Goal: Task Accomplishment & Management: Complete application form

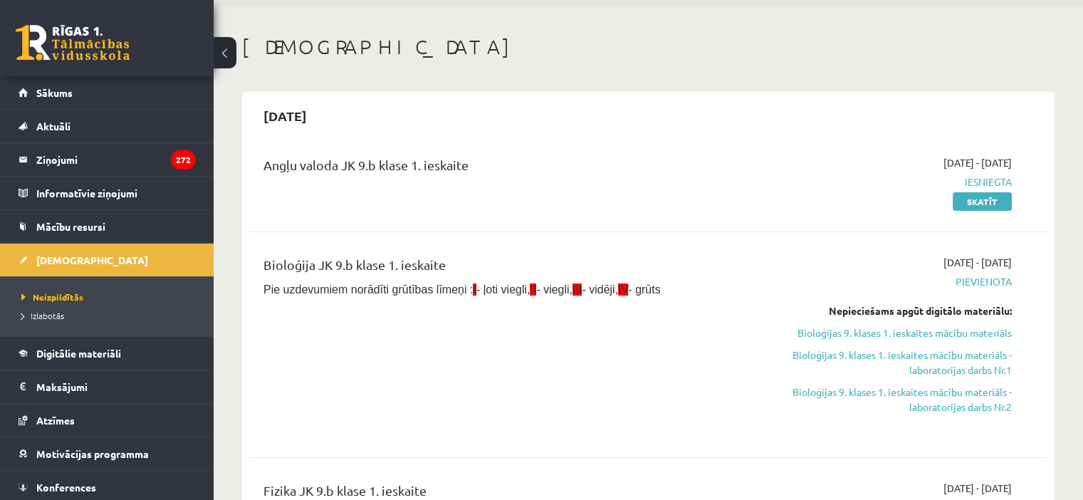
scroll to position [88, 0]
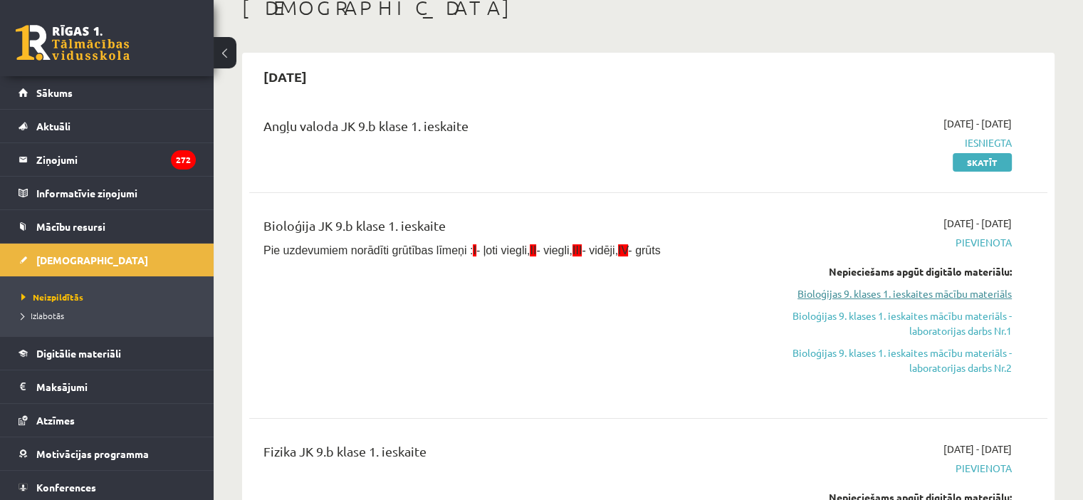
click at [863, 296] on link "Bioloģijas 9. klases 1. ieskaites mācību materiāls" at bounding box center [894, 293] width 235 height 15
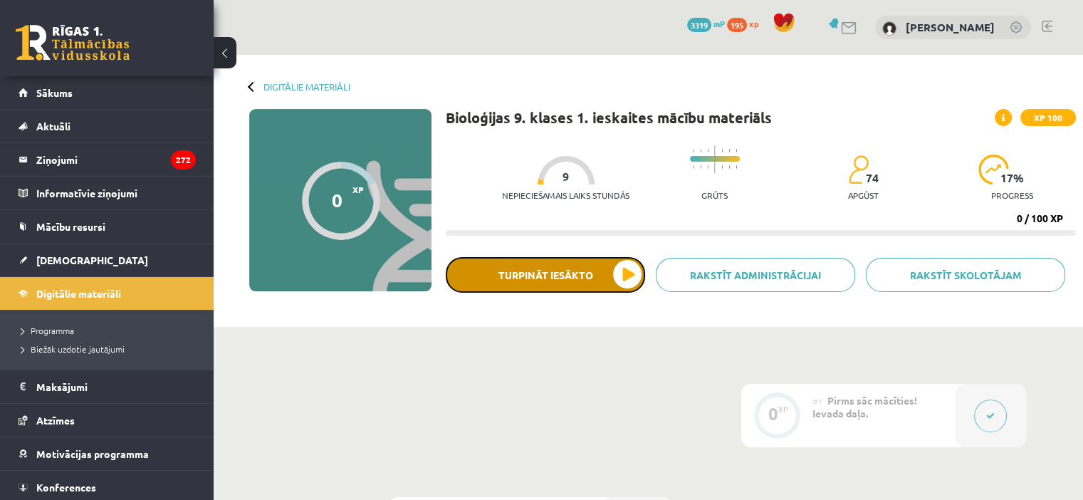
click at [539, 261] on button "Turpināt iesākto" at bounding box center [545, 275] width 199 height 36
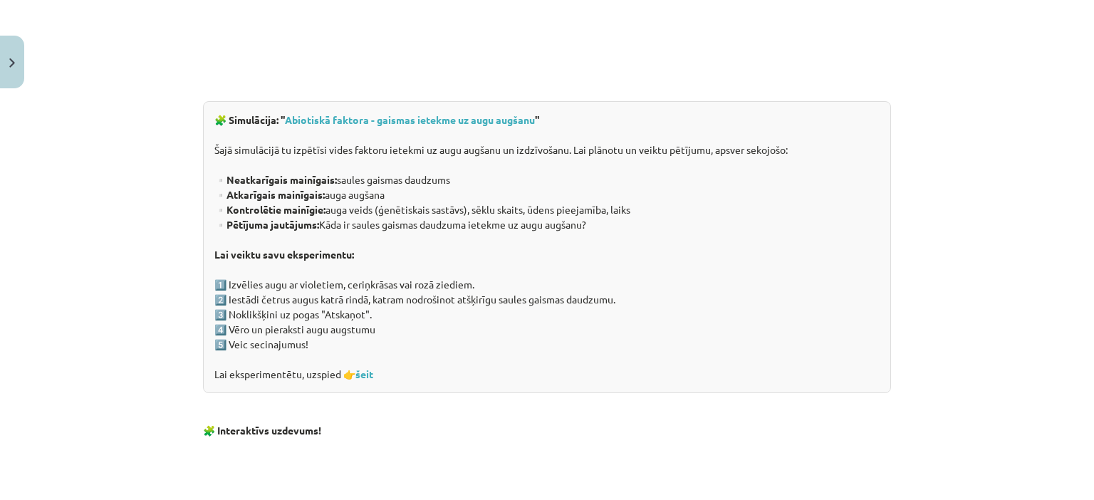
scroll to position [1448, 0]
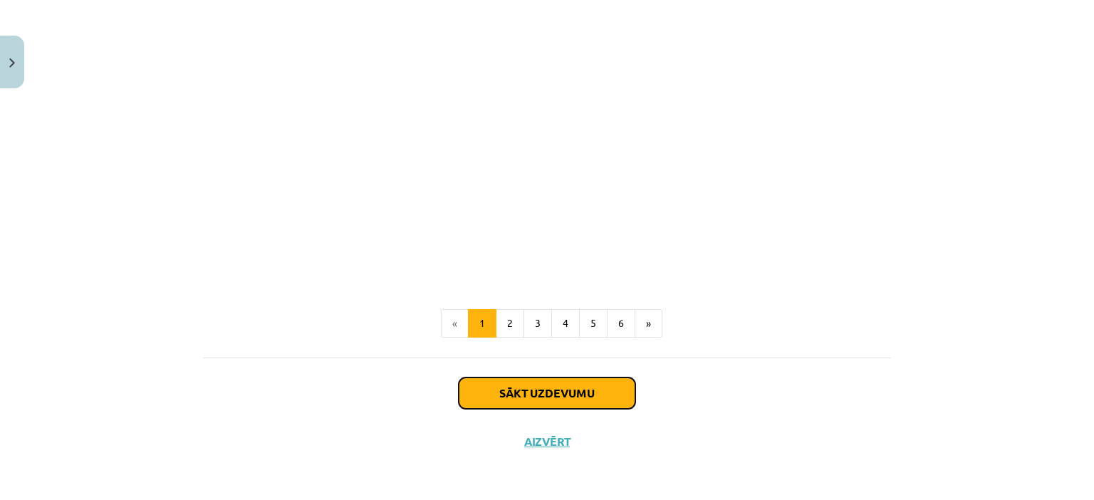
click at [585, 383] on button "Sākt uzdevumu" at bounding box center [547, 392] width 177 height 31
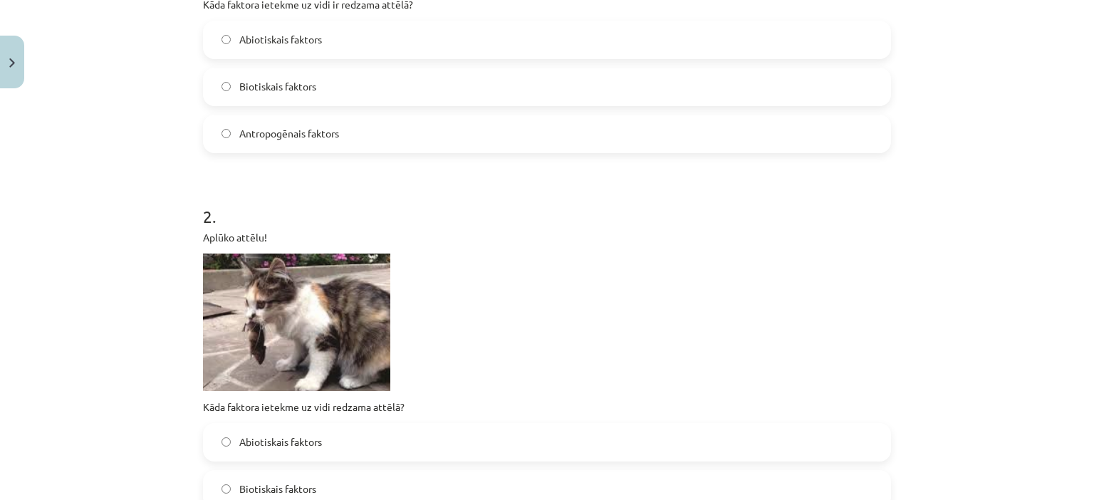
scroll to position [438, 0]
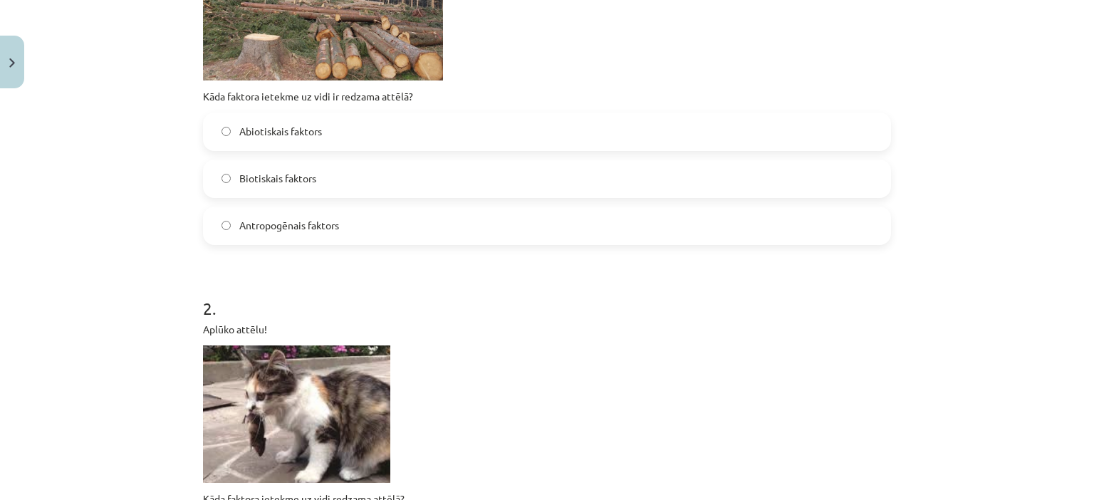
click at [203, 92] on p "Kāda faktora ietekme uz vidi ir redzama attēlā?" at bounding box center [547, 96] width 688 height 15
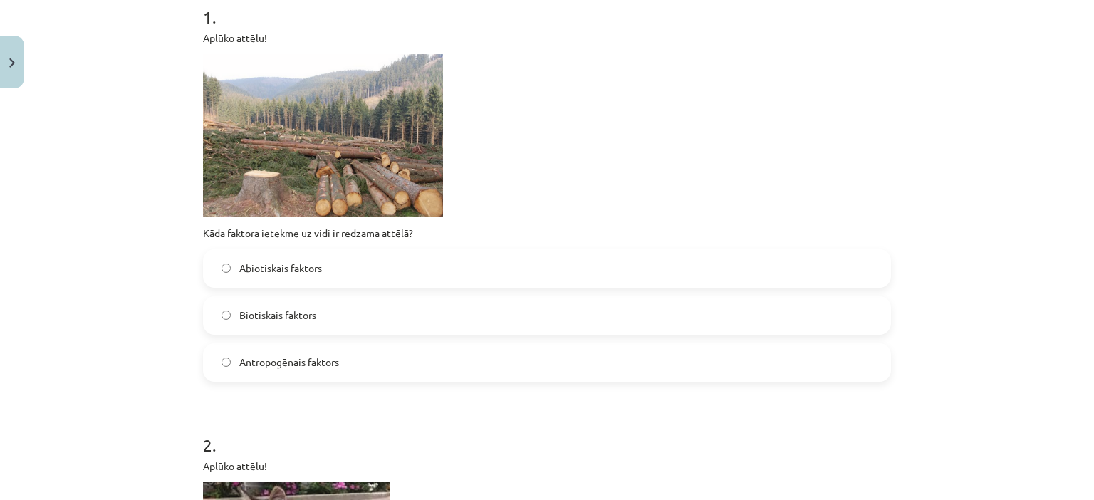
scroll to position [295, 0]
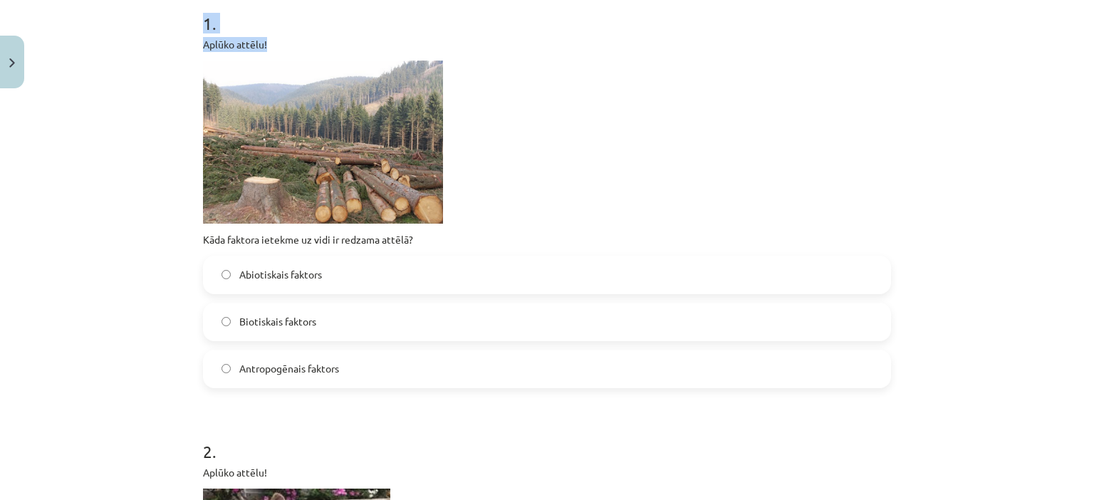
drag, startPoint x: 199, startPoint y: 21, endPoint x: 256, endPoint y: 95, distance: 93.5
click at [256, 95] on div "1 . Aplūko attēlu! Kāda faktora ietekme uz vidi ir redzama attēlā? Abiotiskais …" at bounding box center [547, 189] width 688 height 400
click at [279, 150] on img at bounding box center [323, 142] width 240 height 163
click at [203, 256] on div "Abiotiskais faktors" at bounding box center [547, 275] width 688 height 38
click at [203, 236] on p "Kāda faktora ietekme uz vidi ir redzama attēlā?" at bounding box center [547, 239] width 688 height 15
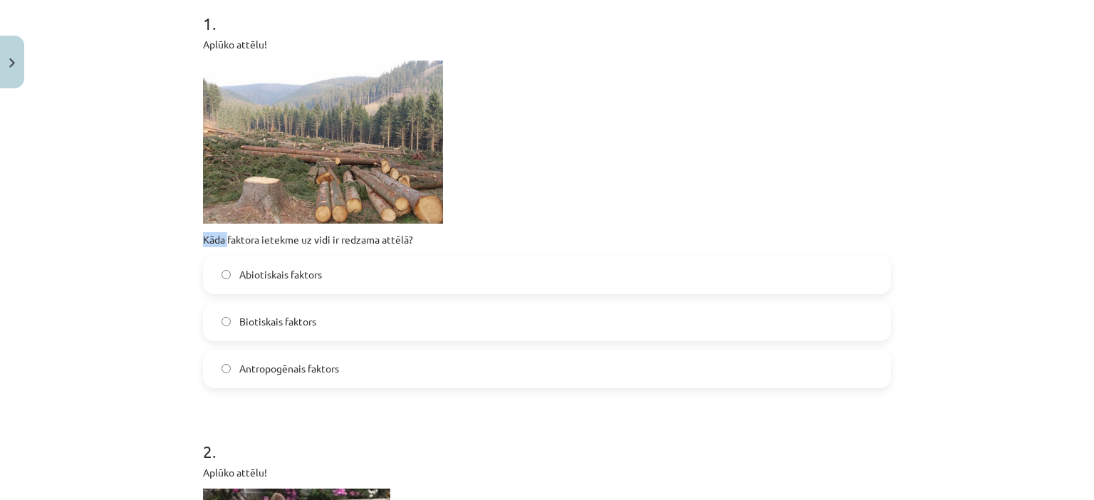
click at [203, 236] on p "Kāda faktora ietekme uz vidi ir redzama attēlā?" at bounding box center [547, 239] width 688 height 15
click at [314, 332] on label "Biotiskais faktors" at bounding box center [546, 322] width 685 height 36
click at [203, 236] on p "Kāda faktora ietekme uz vidi ir redzama attēlā?" at bounding box center [547, 239] width 688 height 15
click at [172, 259] on div "Mācību tēma: Bioloģijas 9. klases 1. ieskaites mācību materiāls #2 1. tēma. Kād…" at bounding box center [547, 250] width 1094 height 500
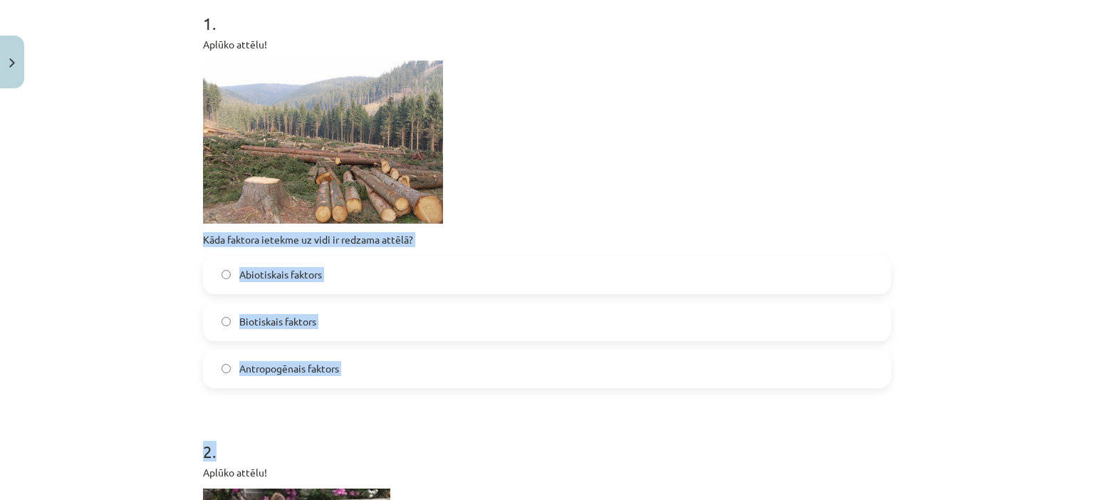
drag, startPoint x: 199, startPoint y: 236, endPoint x: 441, endPoint y: 395, distance: 288.6
copy form "Kāda faktora ietekme uz vidi ir redzama attēlā? Abiotiskais faktors Biotiskais …"
click at [167, 257] on div "Mācību tēma: Bioloģijas 9. klases 1. ieskaites mācību materiāls #2 1. tēma. Kād…" at bounding box center [547, 250] width 1094 height 500
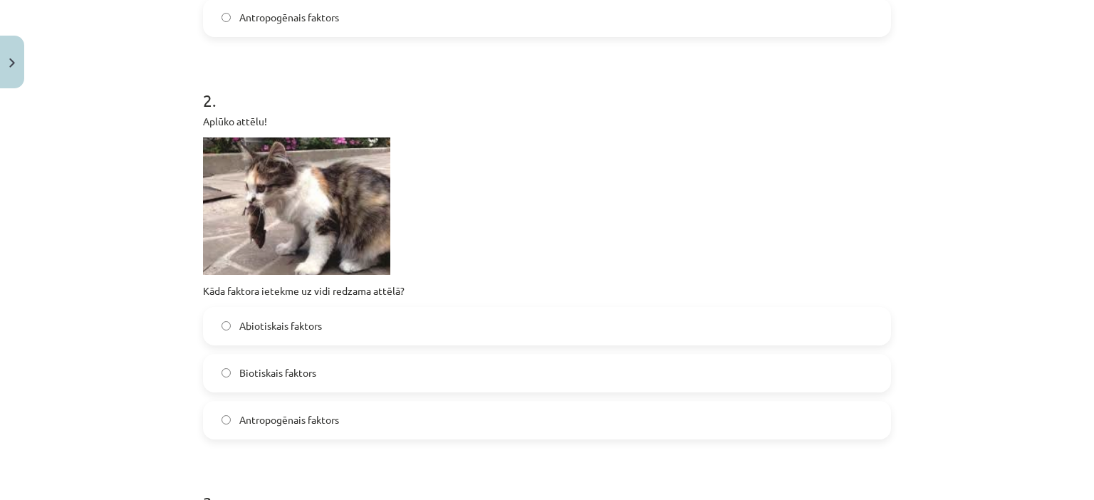
scroll to position [582, 0]
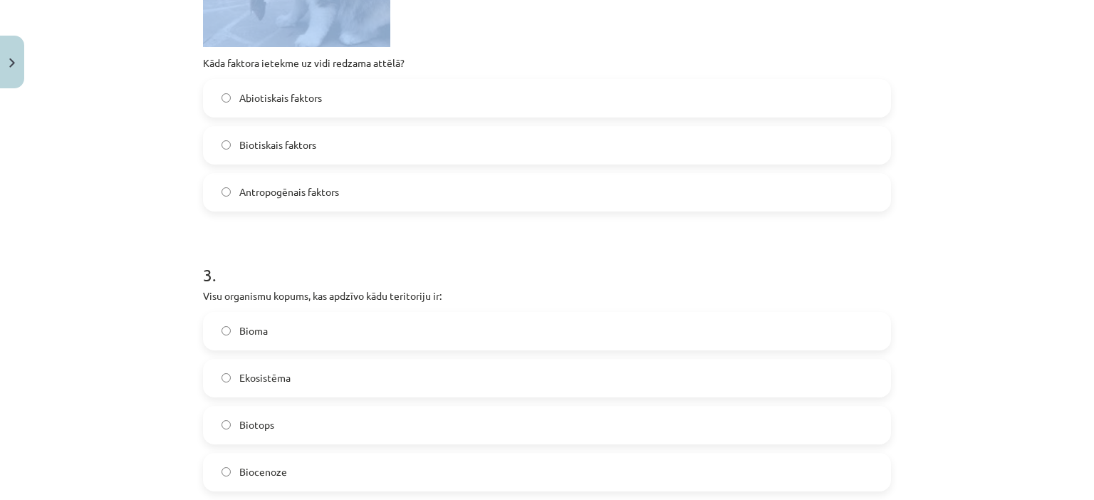
drag, startPoint x: 198, startPoint y: 354, endPoint x: 387, endPoint y: 510, distance: 244.9
click at [387, 499] on html "0 Dāvanas 3319 mP 195 xp Evija Litvinova Sākums Aktuāli Kā mācīties eSKOLĀ Kont…" at bounding box center [547, 250] width 1094 height 500
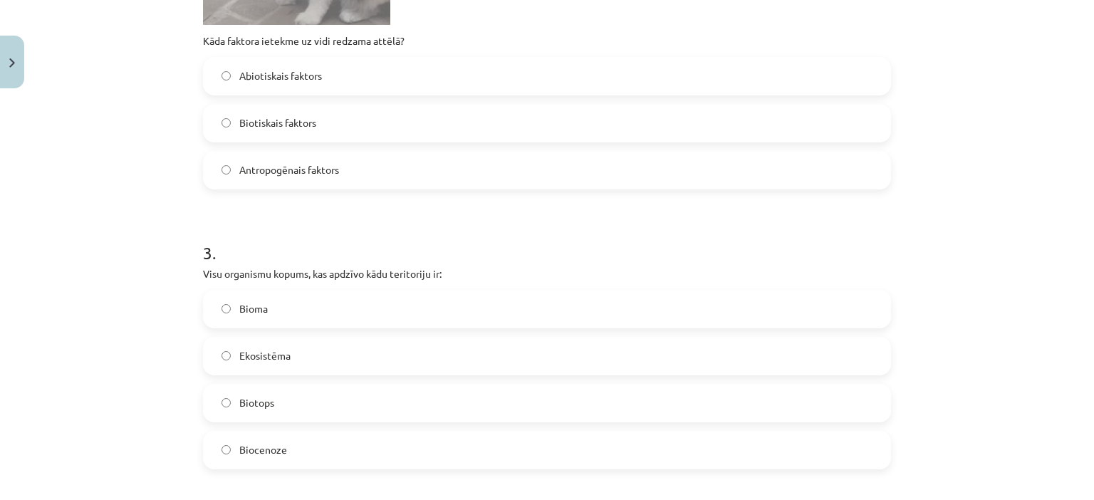
scroll to position [775, 0]
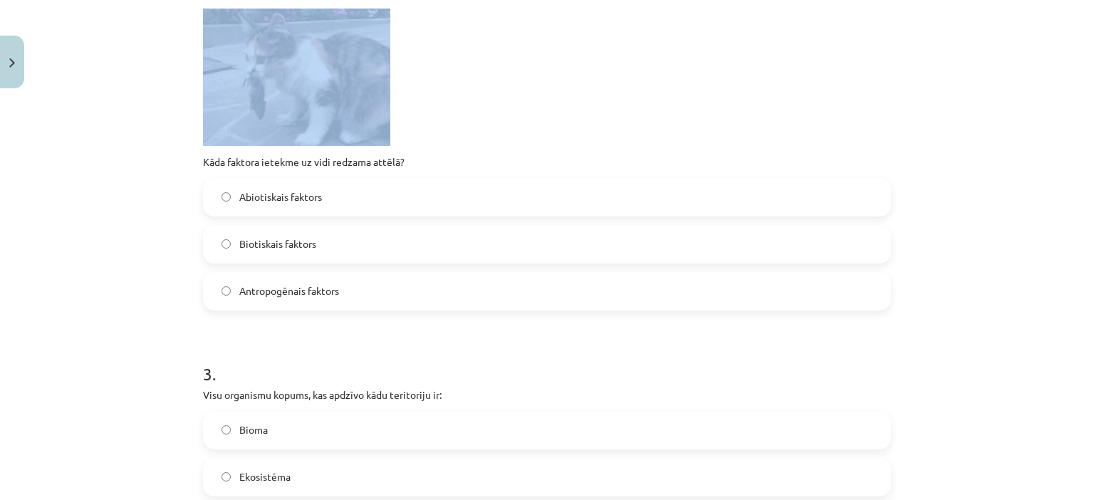
click at [197, 155] on div "16 XP Saņemsi Grūts 74 pilda Apraksts Uzdevums Palīdzība 1 . Aplūko attēlu! Kād…" at bounding box center [546, 403] width 705 height 2167
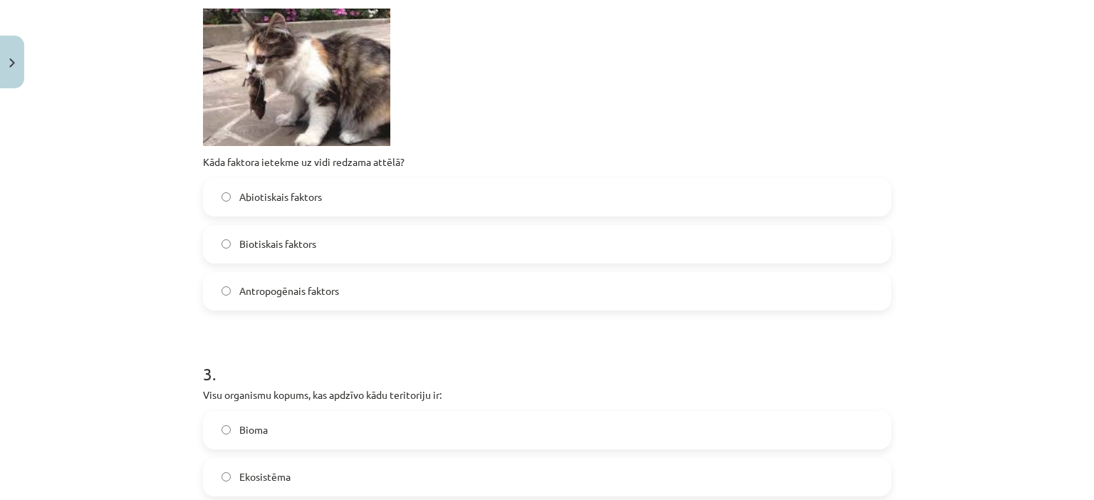
click at [203, 156] on p "Kāda faktora ietekme uz vidi redzama attēlā?" at bounding box center [547, 162] width 688 height 15
drag, startPoint x: 198, startPoint y: 157, endPoint x: 297, endPoint y: 204, distance: 109.6
click at [297, 204] on div "2 . Aplūko attēlu! Kāda faktora ietekme uz vidi redzama attēlā? Abiotiskais fak…" at bounding box center [547, 124] width 688 height 374
click at [335, 320] on form "1 . Aplūko attēlu! Kāda faktora ietekme uz vidi ir redzama attēlā? Abiotiskais …" at bounding box center [547, 433] width 688 height 1849
click at [203, 157] on p "Kāda faktora ietekme uz vidi redzama attēlā?" at bounding box center [547, 162] width 688 height 15
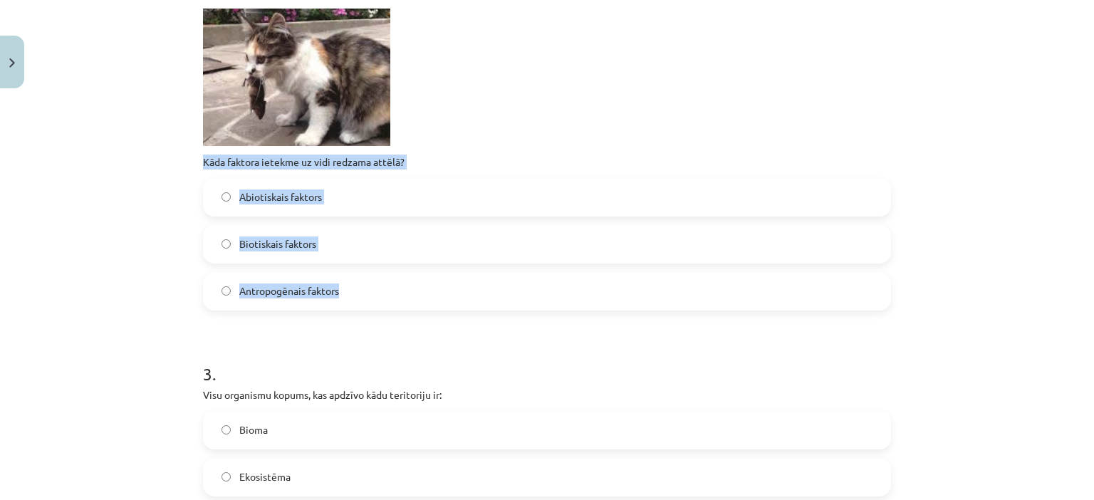
drag, startPoint x: 199, startPoint y: 160, endPoint x: 353, endPoint y: 286, distance: 198.9
click at [353, 286] on div "2 . Aplūko attēlu! Kāda faktora ietekme uz vidi redzama attēlā? Abiotiskais fak…" at bounding box center [547, 124] width 688 height 374
copy div "Kāda faktora ietekme uz vidi redzama attēlā? Abiotiskais faktors Biotiskais fak…"
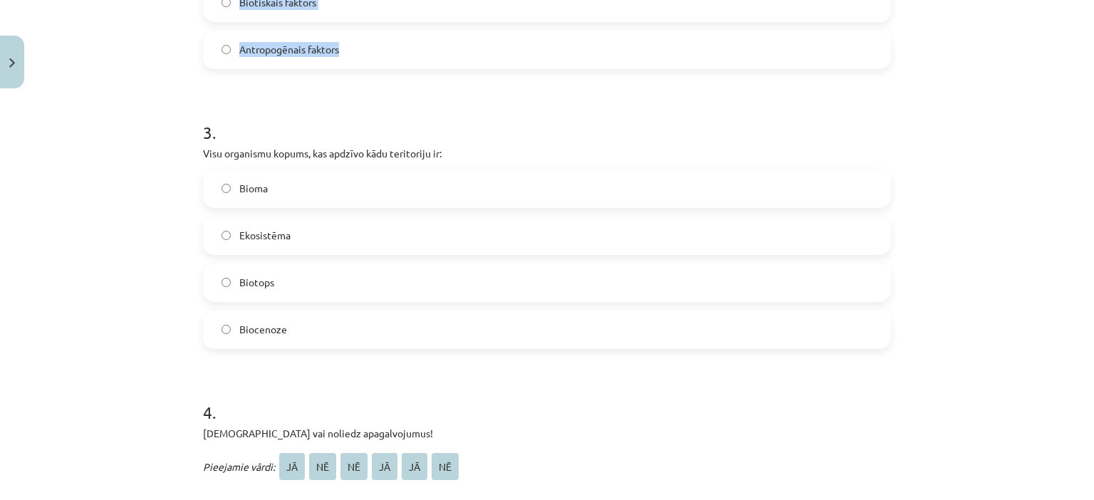
scroll to position [1017, 0]
click at [203, 131] on h1 "3 ." at bounding box center [547, 119] width 688 height 44
click at [203, 127] on h1 "3 ." at bounding box center [547, 119] width 688 height 44
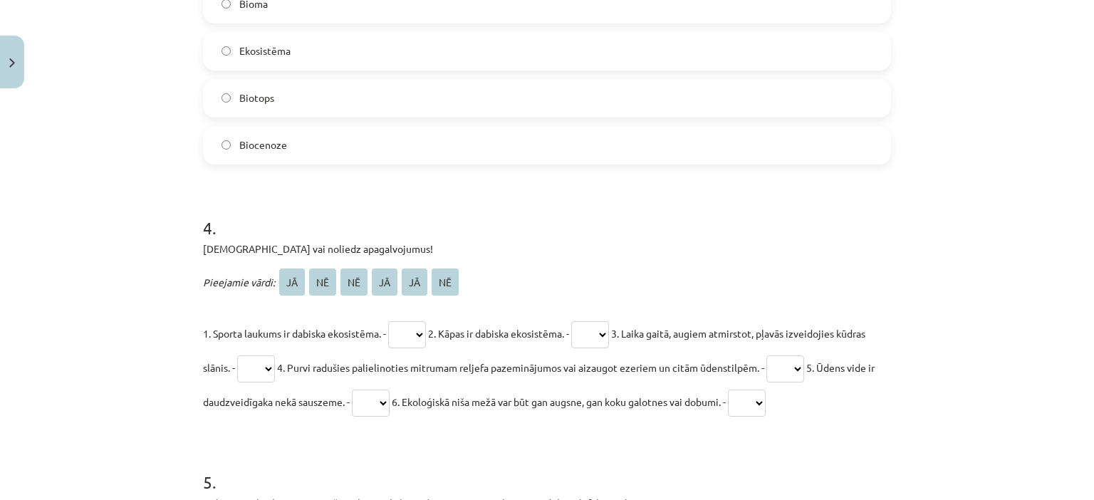
scroll to position [1797, 0]
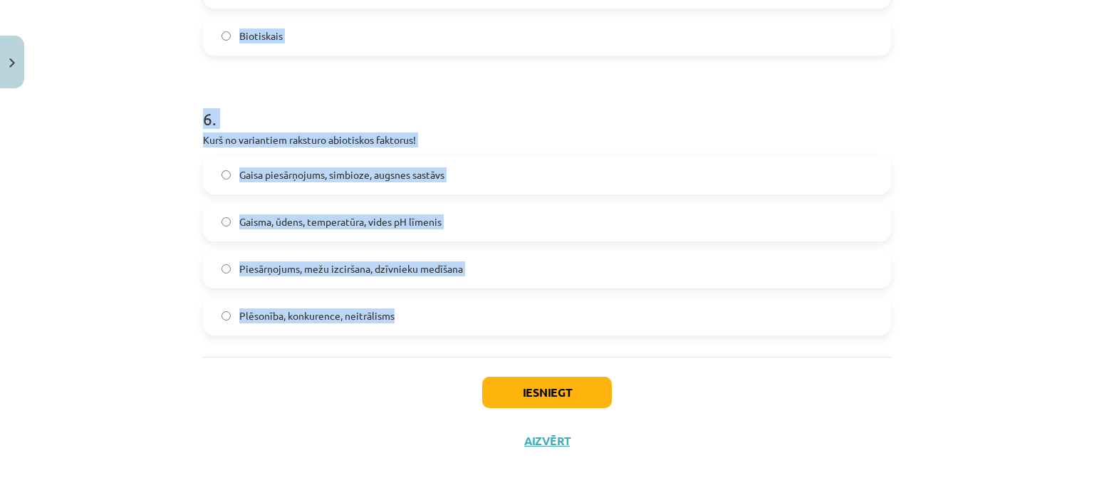
drag, startPoint x: 199, startPoint y: 132, endPoint x: 533, endPoint y: 340, distance: 393.3
copy form "3 . Visu organismu kopums, kas apdzīvo kādu teritoriju ir: Bioma Ekosistēma Bio…"
click at [73, 163] on div "Mācību tēma: Bioloģijas 9. klases 1. ieskaites mācību materiāls #2 1. tēma. Kād…" at bounding box center [547, 250] width 1094 height 500
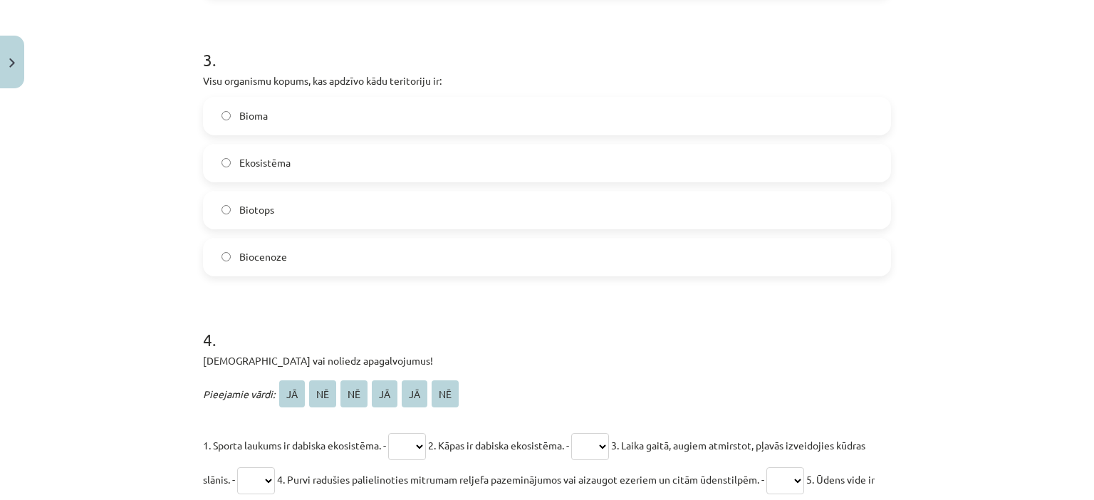
scroll to position [1129, 0]
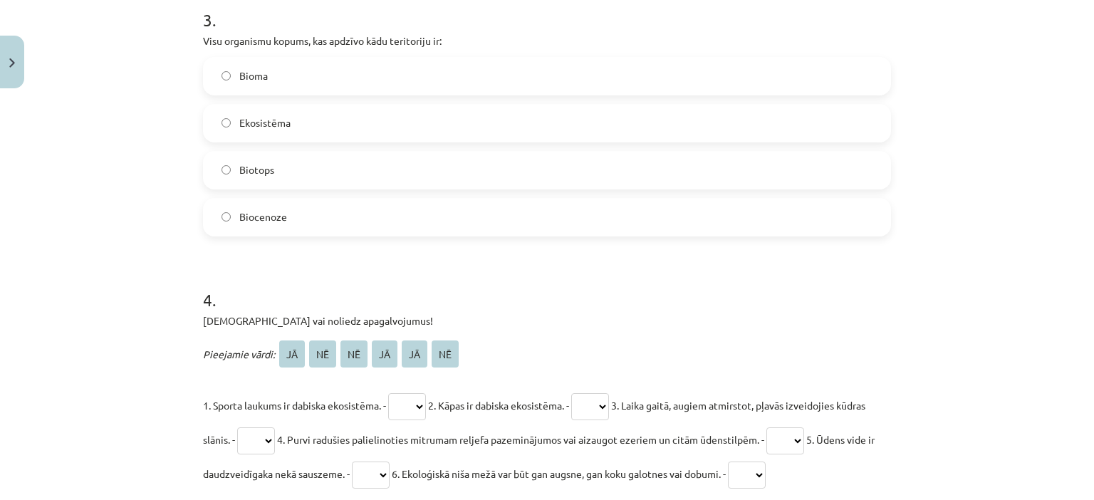
click at [228, 219] on label "Biocenoze" at bounding box center [546, 217] width 685 height 36
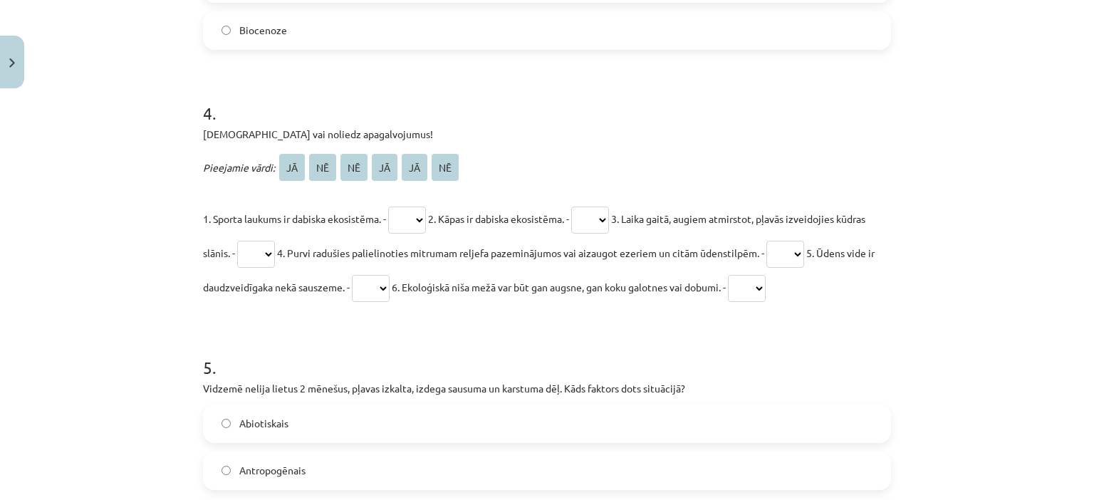
scroll to position [1316, 0]
click at [425, 219] on select "** ** ** ** ** **" at bounding box center [407, 219] width 38 height 27
select select "**"
click at [389, 206] on select "** ** ** ** ** **" at bounding box center [407, 219] width 38 height 27
click at [604, 214] on select "** ** ** ** ** **" at bounding box center [590, 219] width 38 height 27
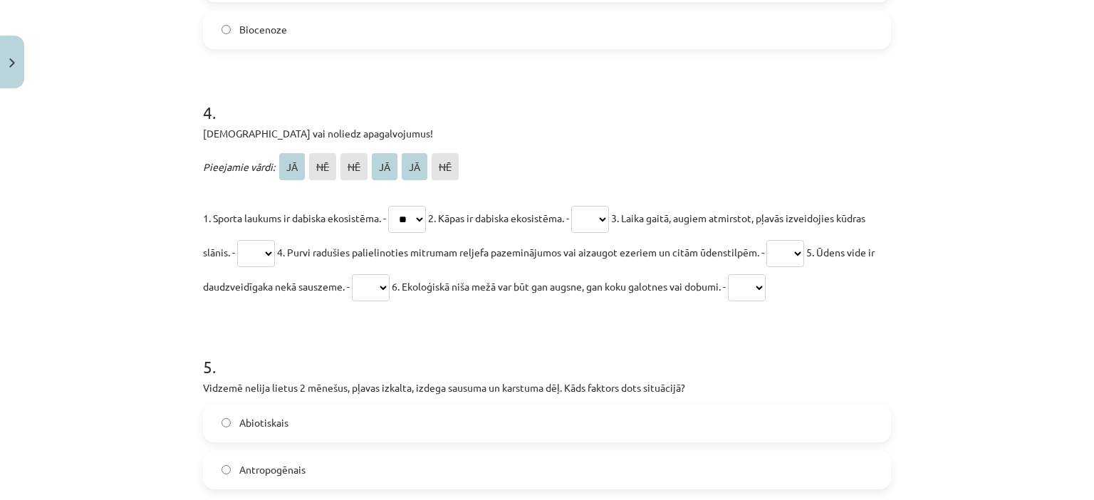
select select "**"
click at [584, 206] on select "** ** ** ** ** **" at bounding box center [590, 219] width 38 height 27
click at [275, 245] on select "** ** ** ** ** **" at bounding box center [256, 253] width 38 height 27
select select "**"
click at [267, 240] on select "** ** ** ** ** **" at bounding box center [256, 253] width 38 height 27
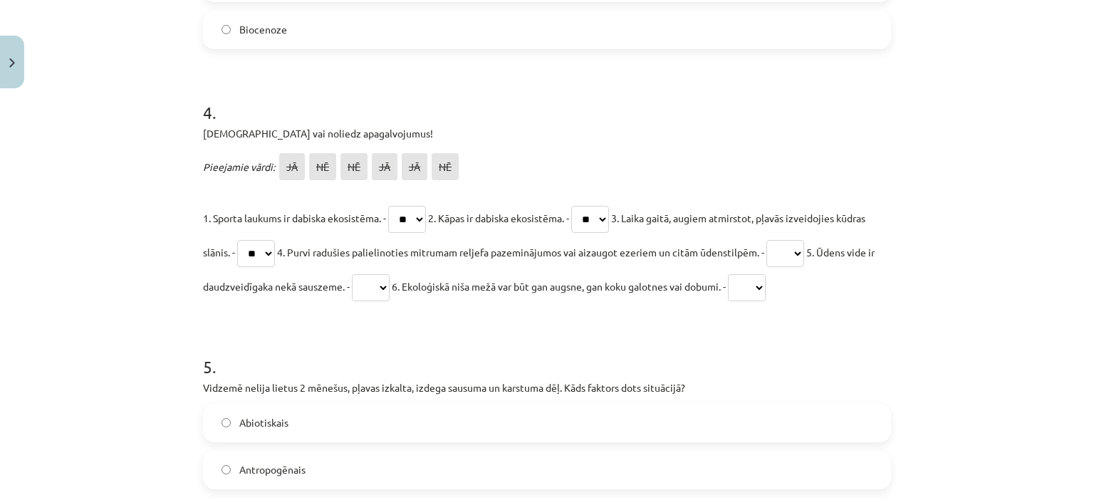
click at [804, 259] on select "** ** ** ** ** **" at bounding box center [785, 253] width 38 height 27
select select "**"
click at [804, 240] on select "** ** ** ** ** **" at bounding box center [785, 253] width 38 height 27
click at [390, 288] on select "** ** ** ** ** **" at bounding box center [371, 287] width 38 height 27
select select "**"
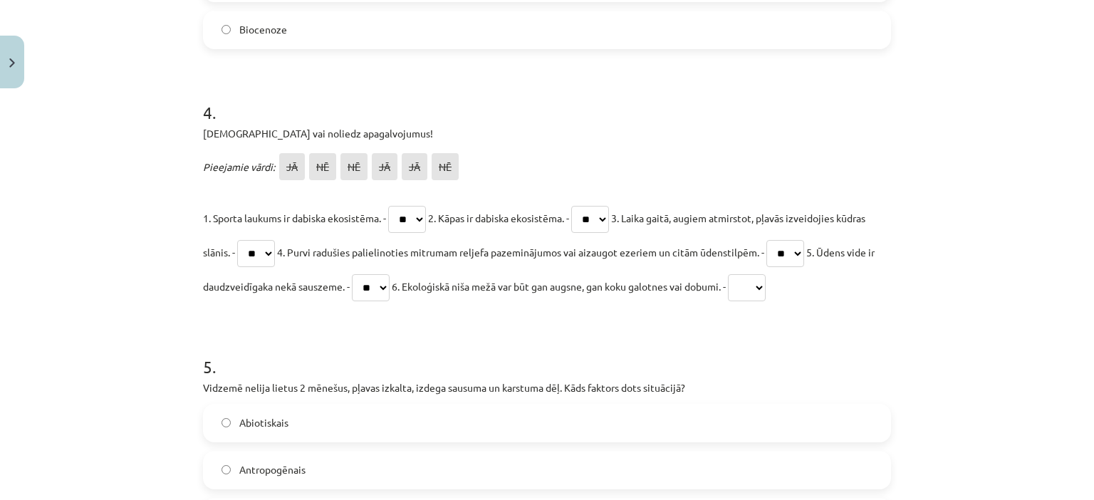
click at [390, 274] on select "** ** ** ** ** **" at bounding box center [371, 287] width 38 height 27
click at [766, 292] on select "** ** ** ** ** **" at bounding box center [747, 287] width 38 height 27
select select "**"
click at [766, 274] on select "** ** ** ** ** **" at bounding box center [747, 287] width 38 height 27
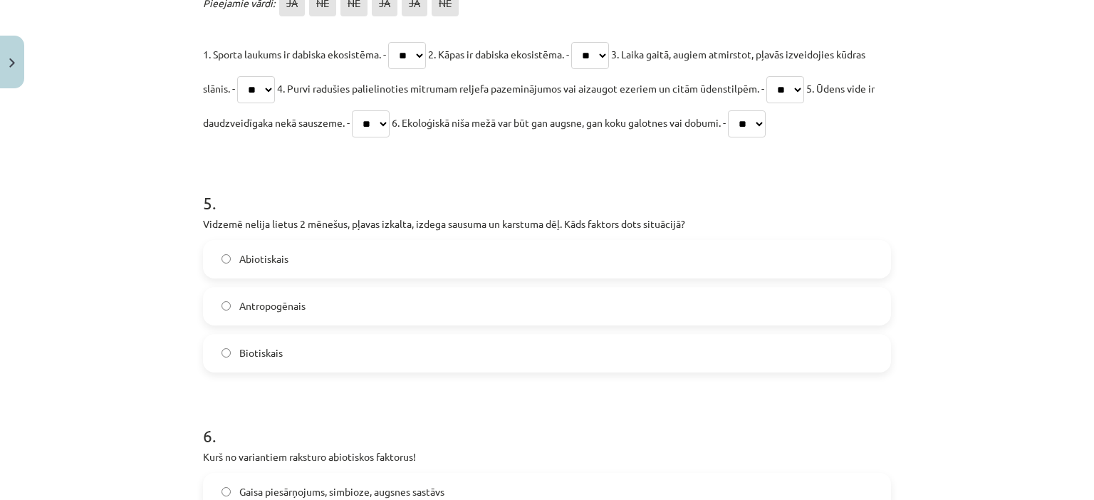
scroll to position [1550, 0]
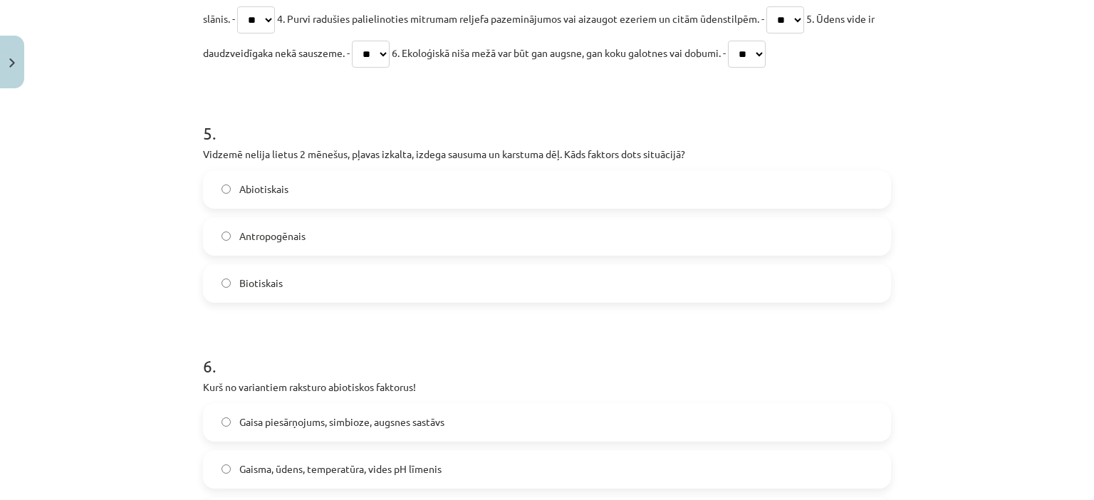
click at [219, 193] on label "Abiotiskais" at bounding box center [546, 190] width 685 height 36
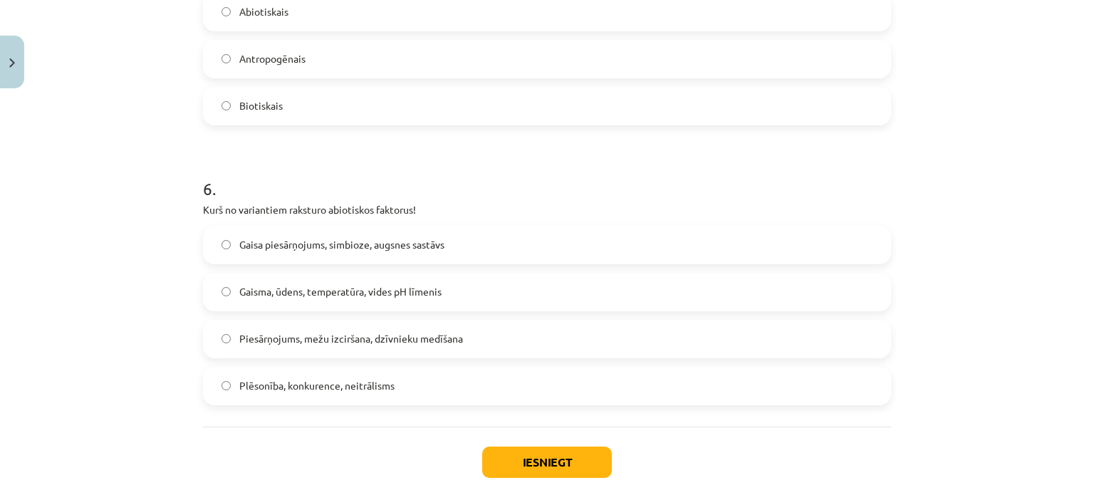
scroll to position [1729, 0]
click at [528, 454] on button "Iesniegt" at bounding box center [547, 460] width 130 height 31
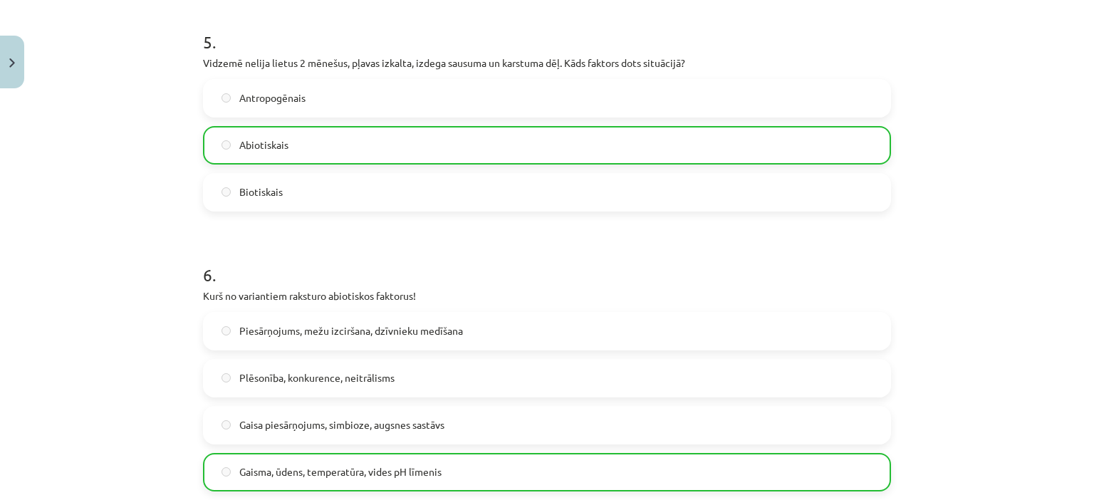
scroll to position [1842, 0]
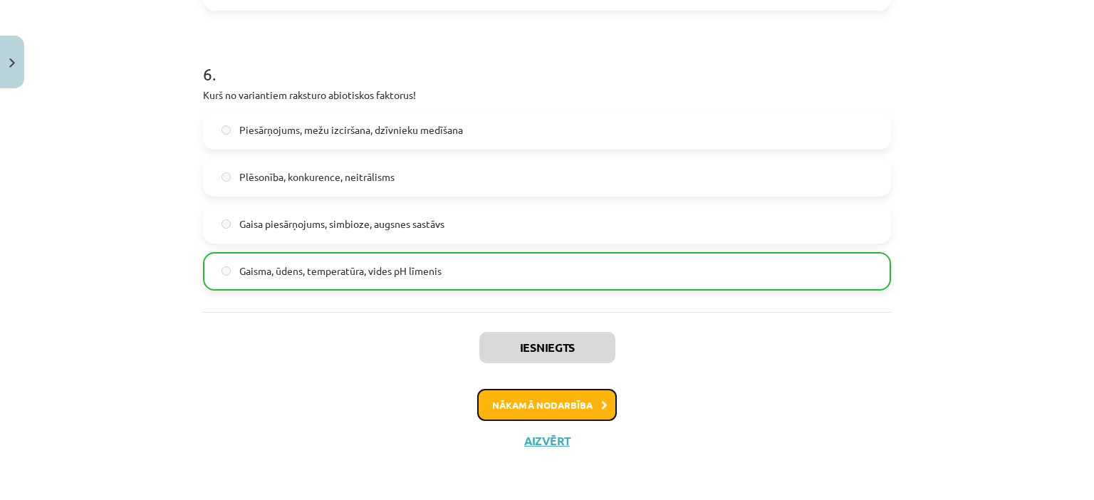
click at [564, 395] on button "Nākamā nodarbība" at bounding box center [547, 405] width 140 height 33
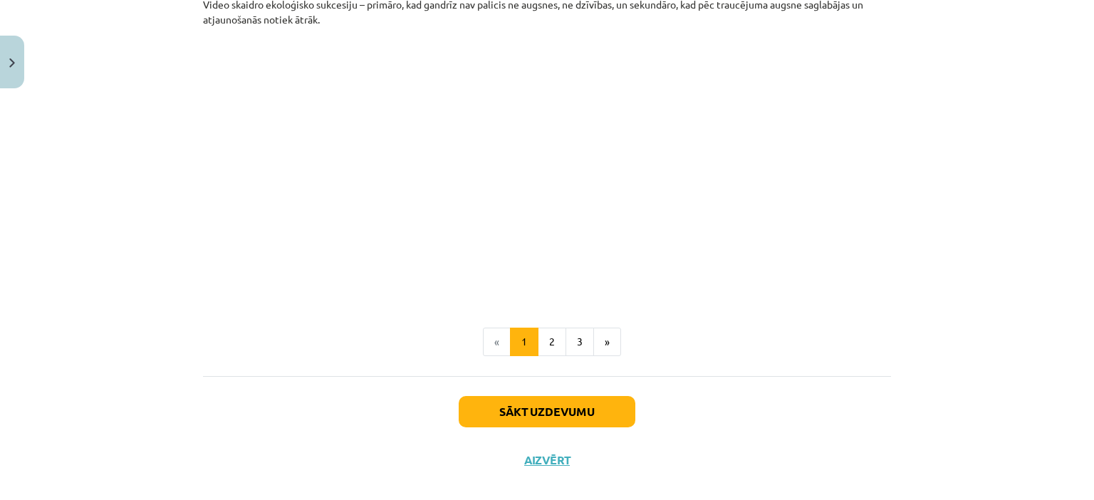
scroll to position [1527, 0]
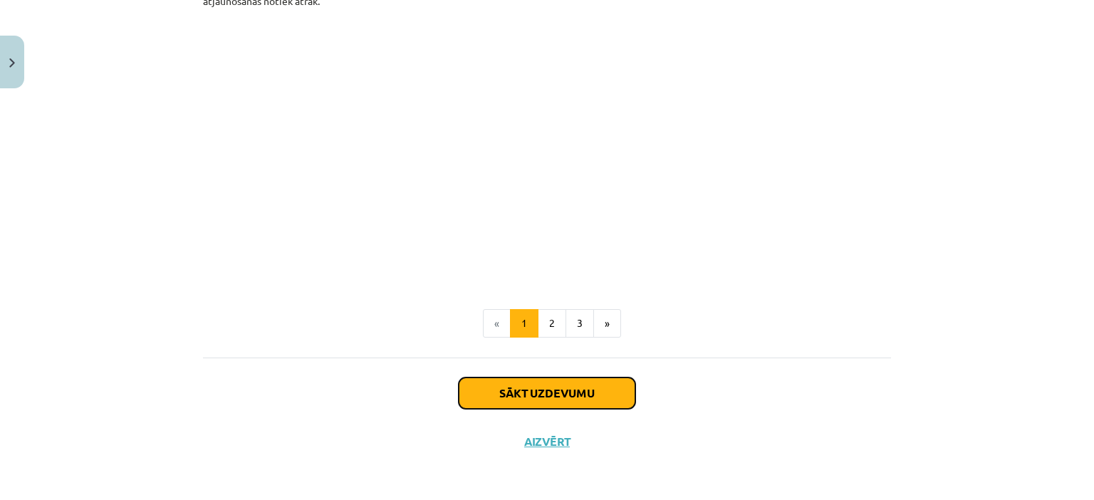
click at [550, 380] on button "Sākt uzdevumu" at bounding box center [547, 392] width 177 height 31
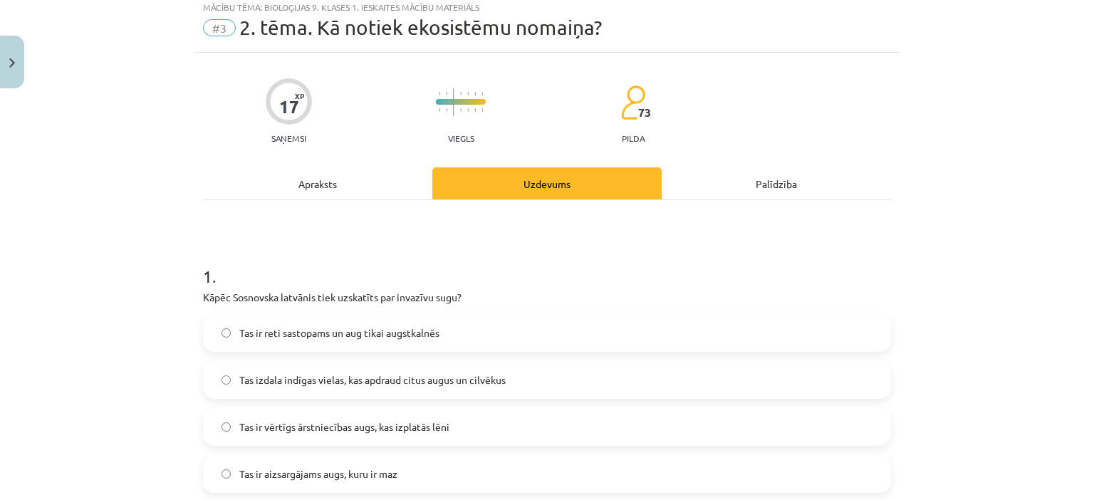
scroll to position [36, 0]
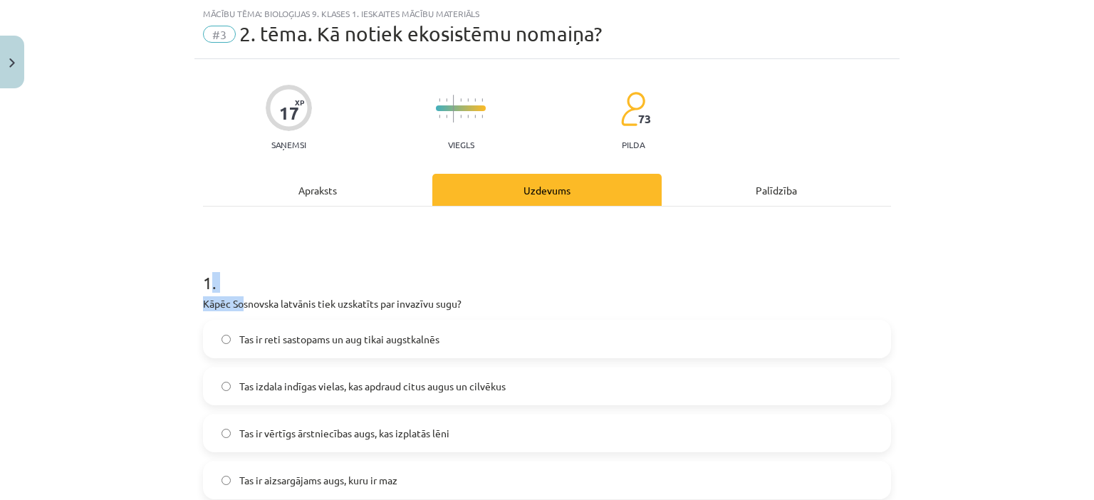
drag, startPoint x: 202, startPoint y: 280, endPoint x: 237, endPoint y: 311, distance: 46.4
click at [237, 311] on div "1 . Kāpēc Sosnovska latvānis tiek uzskatīts par invazīvu sugu? Tas ir reti sast…" at bounding box center [547, 373] width 688 height 251
click at [165, 229] on div "Mācību tēma: Bioloģijas 9. klases 1. ieskaites mācību materiāls #3 2. tēma. Kā …" at bounding box center [547, 250] width 1094 height 500
click at [203, 280] on h1 "1 ." at bounding box center [547, 270] width 688 height 44
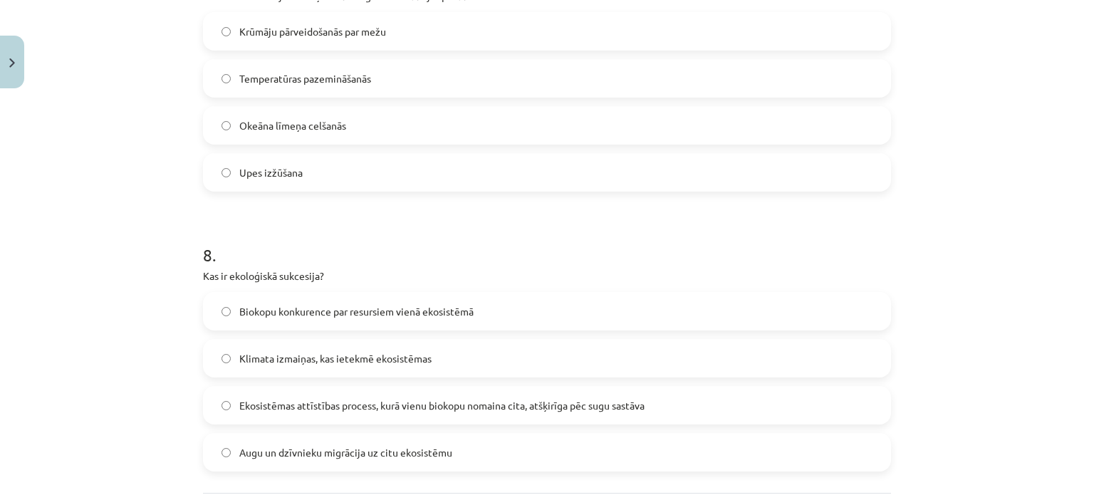
scroll to position [2160, 0]
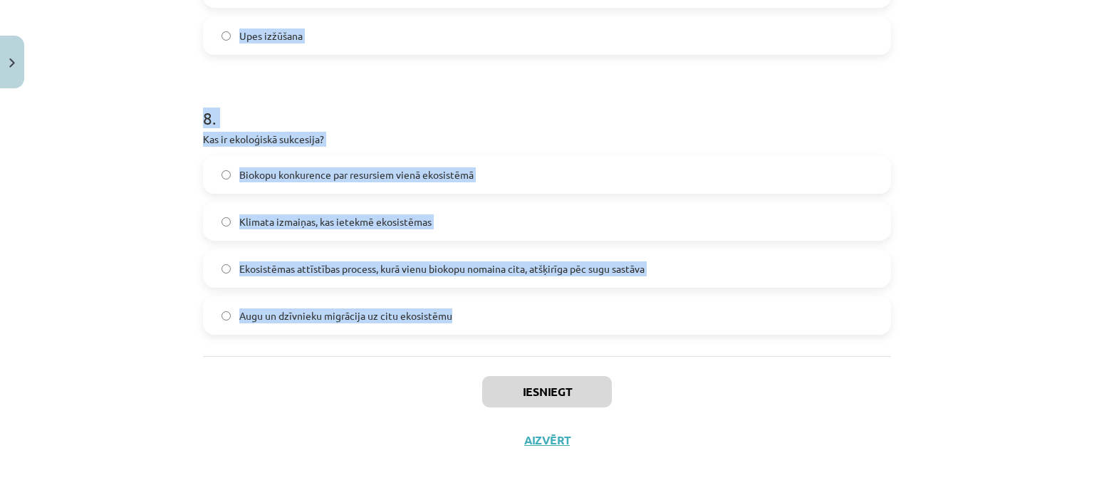
drag, startPoint x: 199, startPoint y: 276, endPoint x: 689, endPoint y: 317, distance: 491.8
copy form "1 . Kāpēc Sosnovska latvānis tiek uzskatīts par invazīvu sugu? Tas ir reti sast…"
click at [66, 174] on div "Mācību tēma: Bioloģijas 9. klases 1. ieskaites mācību materiāls #3 2. tēma. Kā …" at bounding box center [547, 250] width 1094 height 500
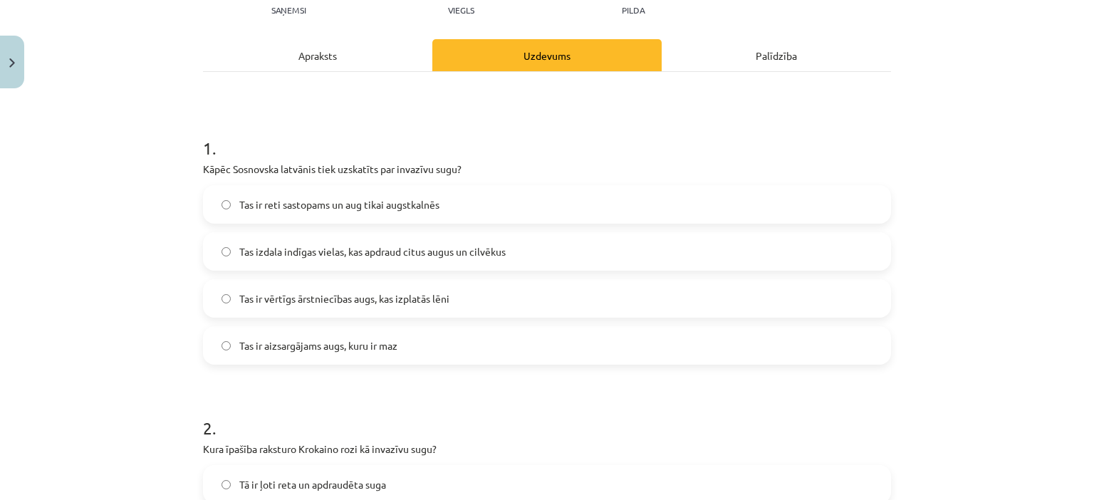
scroll to position [162, 0]
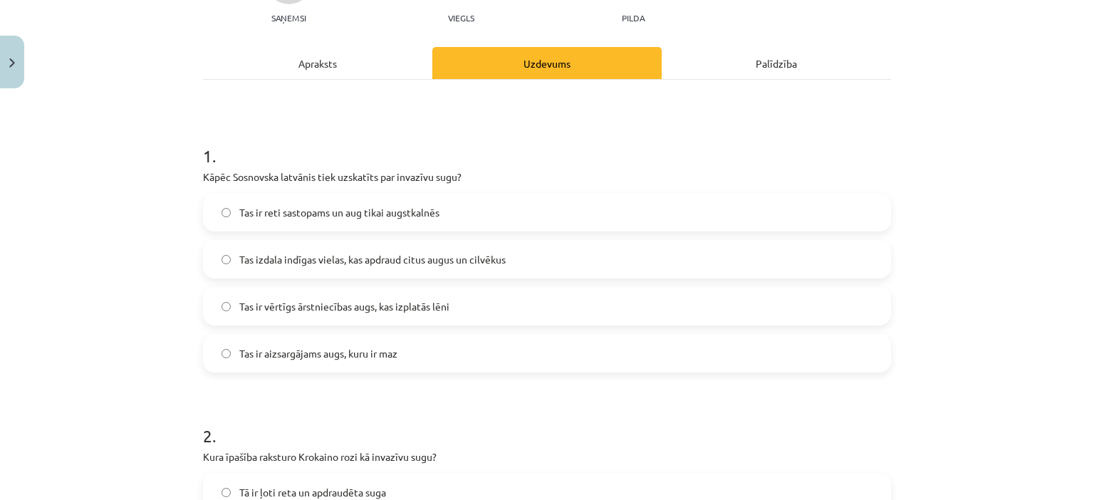
click at [298, 256] on span "Tas izdala indīgas vielas, kas apdraud citus augus un cilvēkus" at bounding box center [372, 259] width 266 height 15
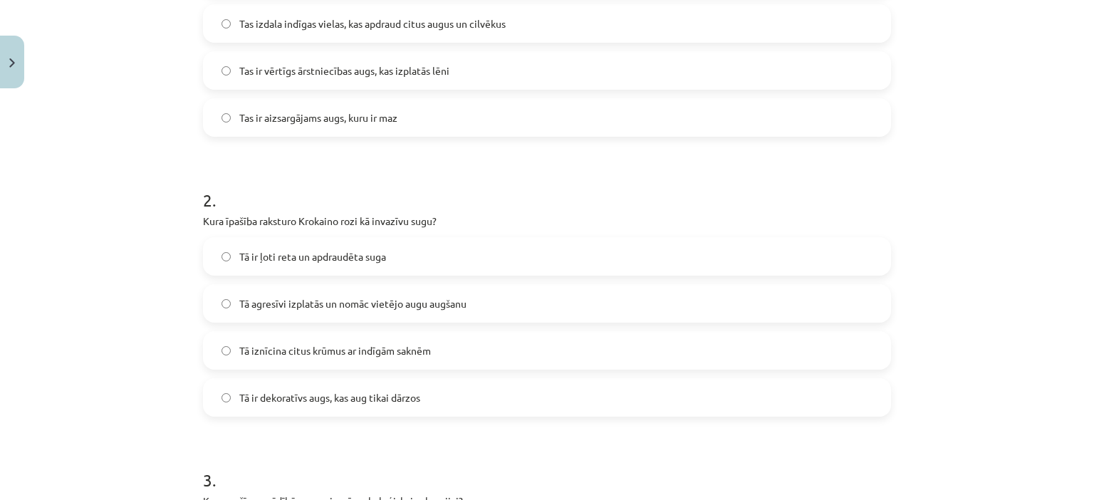
scroll to position [495, 0]
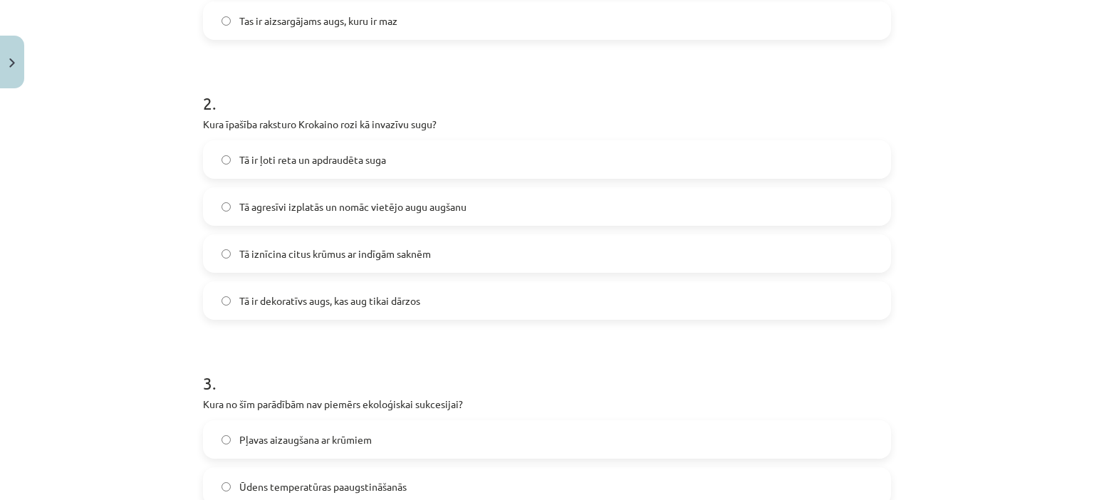
click at [257, 206] on span "Tā agresīvi izplatās un nomāc vietējo augu augšanu" at bounding box center [352, 206] width 227 height 15
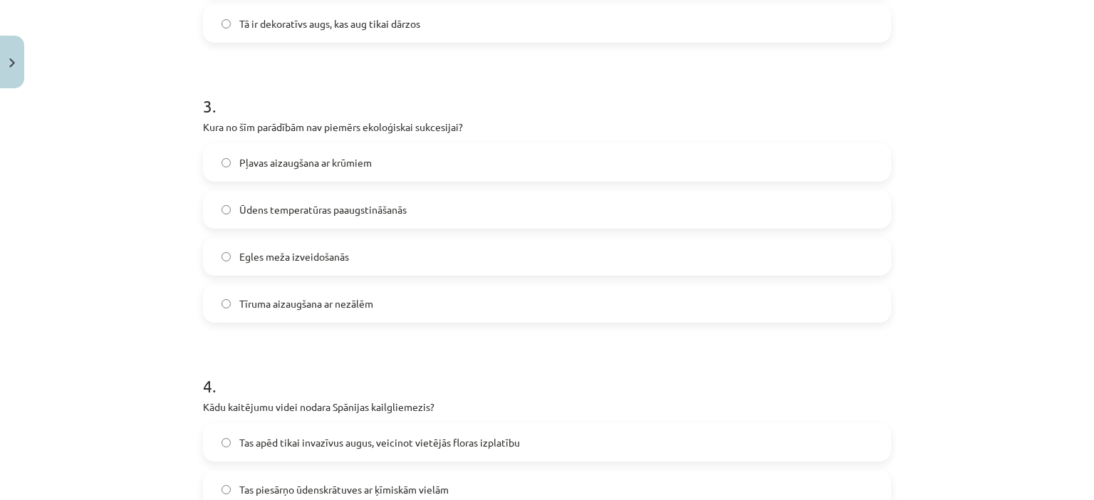
scroll to position [773, 0]
click at [284, 219] on label "Ūdens temperatūras paaugstināšanās" at bounding box center [546, 208] width 685 height 36
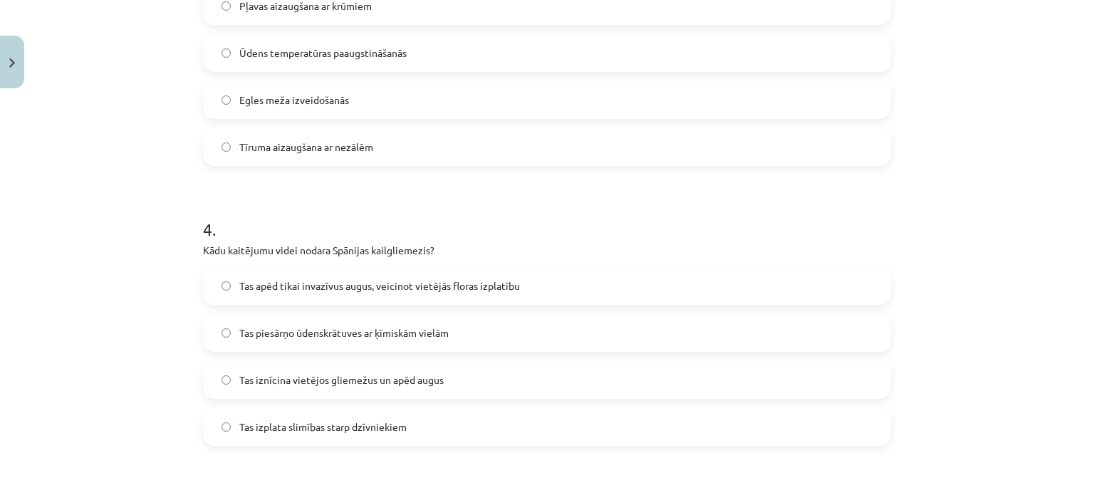
scroll to position [964, 0]
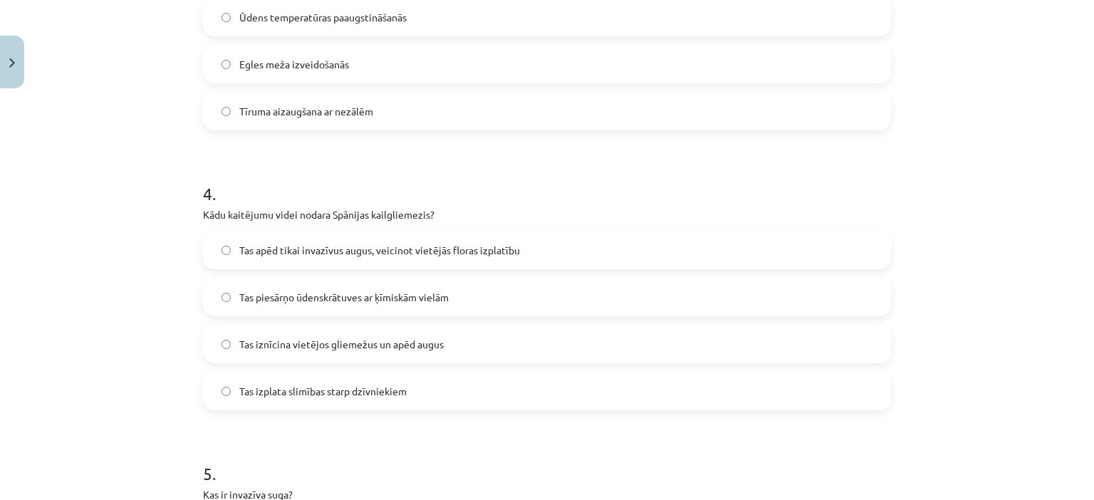
click at [306, 353] on label "Tas iznīcina vietējos gliemežus un apēd augus" at bounding box center [546, 344] width 685 height 36
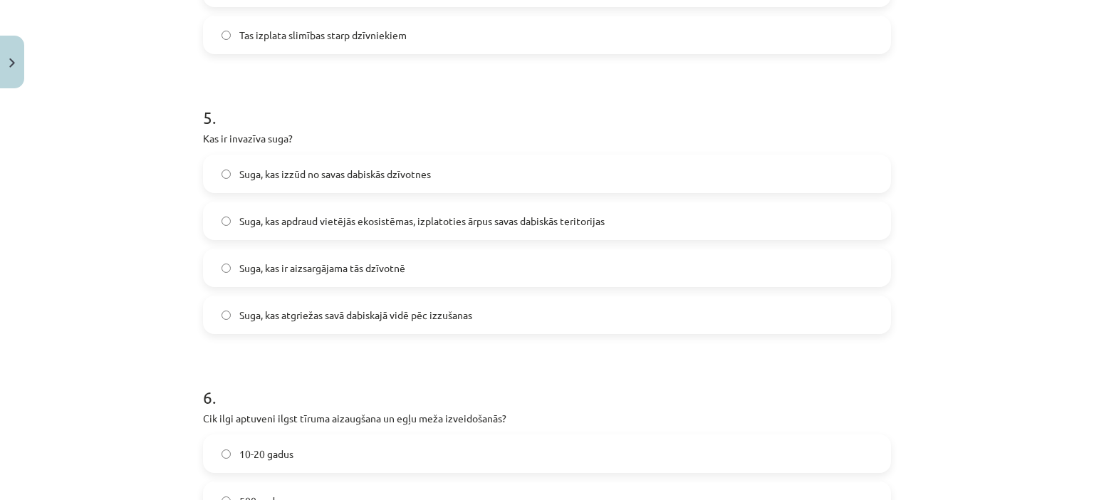
click at [257, 218] on span "Suga, kas apdraud vietējās ekosistēmas, izplatoties ārpus savas dabiskās terito…" at bounding box center [421, 221] width 365 height 15
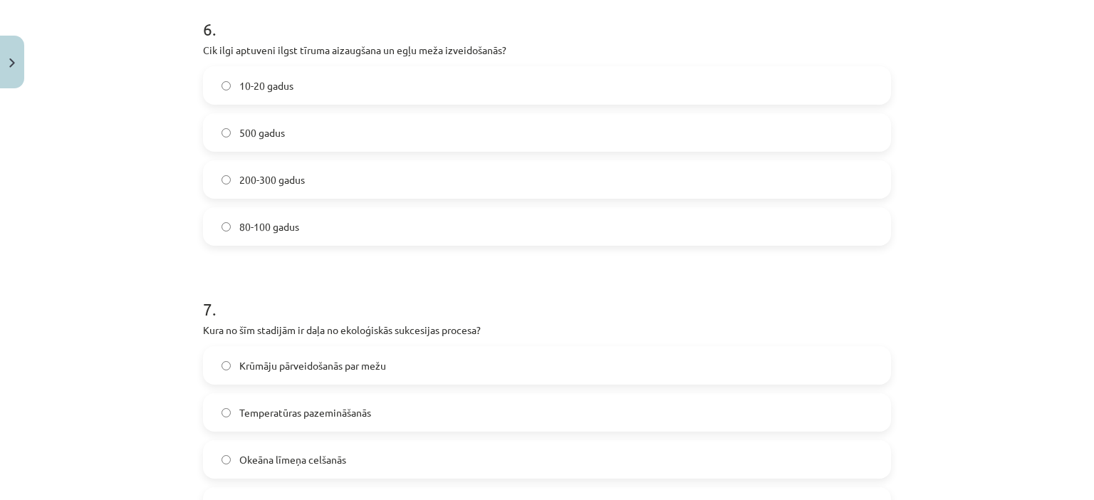
scroll to position [1694, 0]
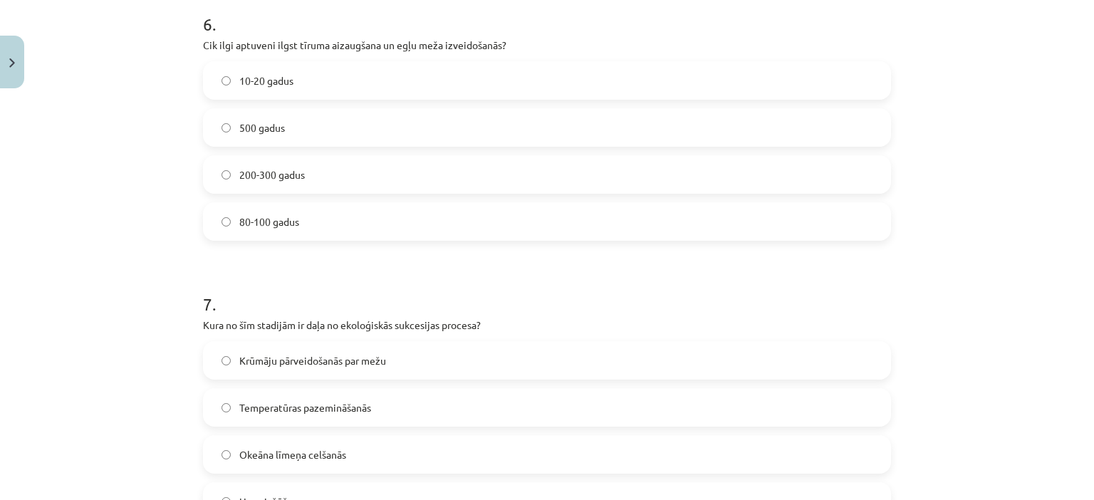
click at [259, 234] on label "80-100 gadus" at bounding box center [546, 222] width 685 height 36
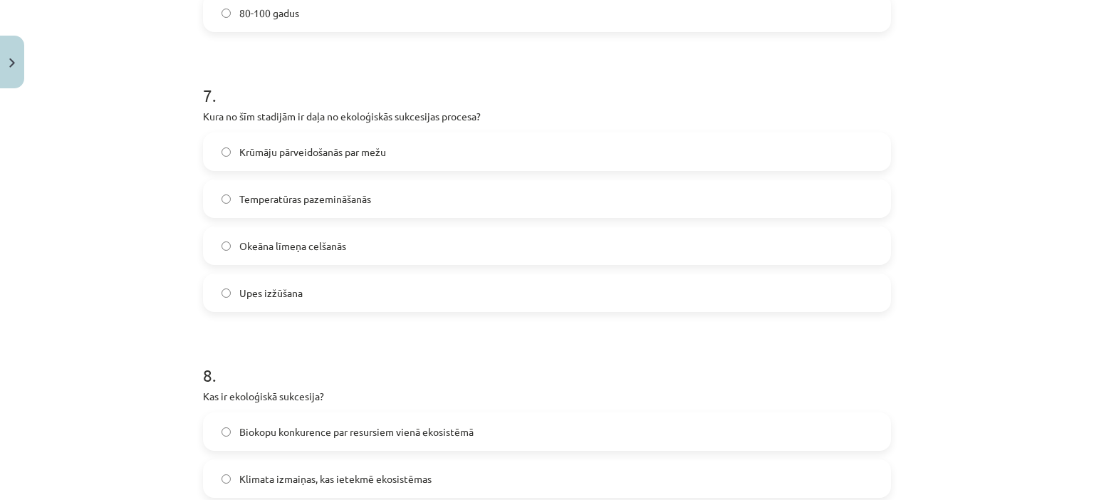
scroll to position [1905, 0]
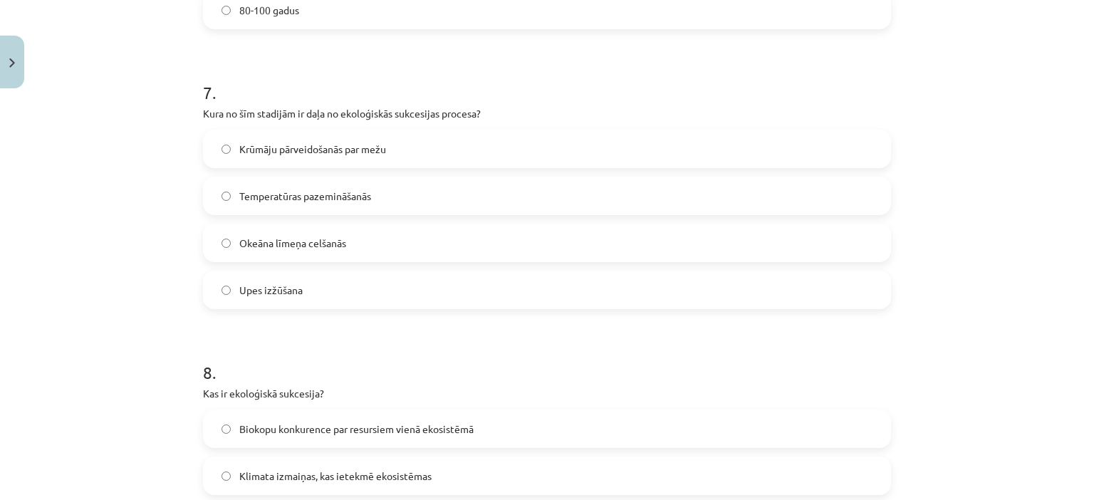
click at [293, 152] on span "Krūmāju pārveidošanās par mežu" at bounding box center [312, 149] width 147 height 15
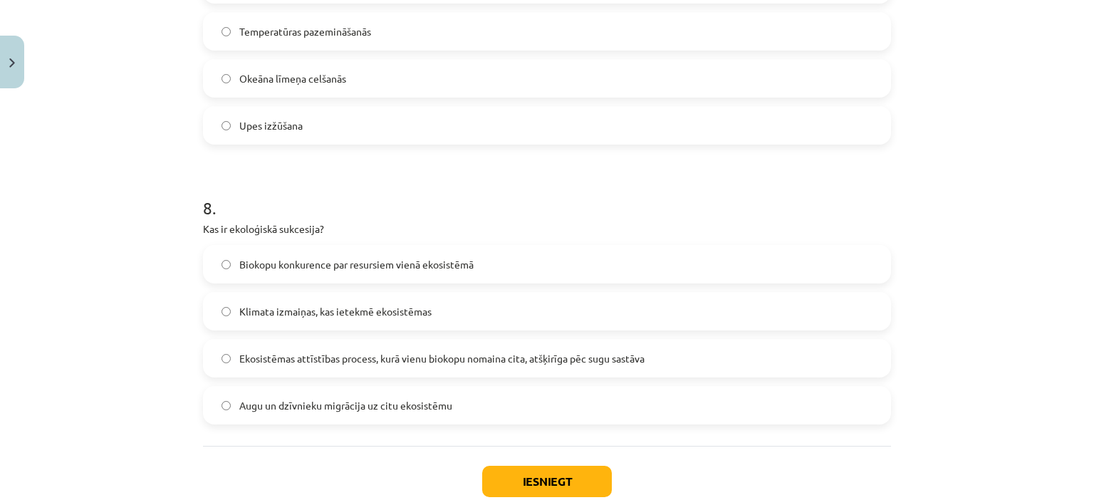
scroll to position [2071, 0]
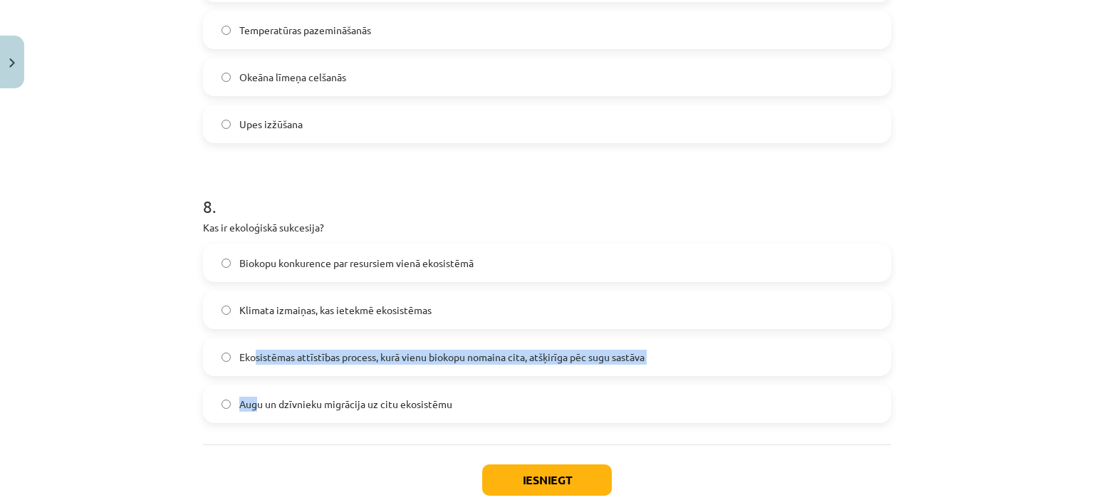
drag, startPoint x: 251, startPoint y: 381, endPoint x: 250, endPoint y: 361, distance: 20.0
click at [250, 361] on div "Biokopu konkurence par resursiem vienā ekosistēmā Klimata izmaiņas, kas ietekmē…" at bounding box center [547, 333] width 688 height 179
click at [250, 361] on span "Ekosistēmas attīstības process, kurā vienu biokopu nomaina cita, atšķirīga pēc …" at bounding box center [441, 357] width 405 height 15
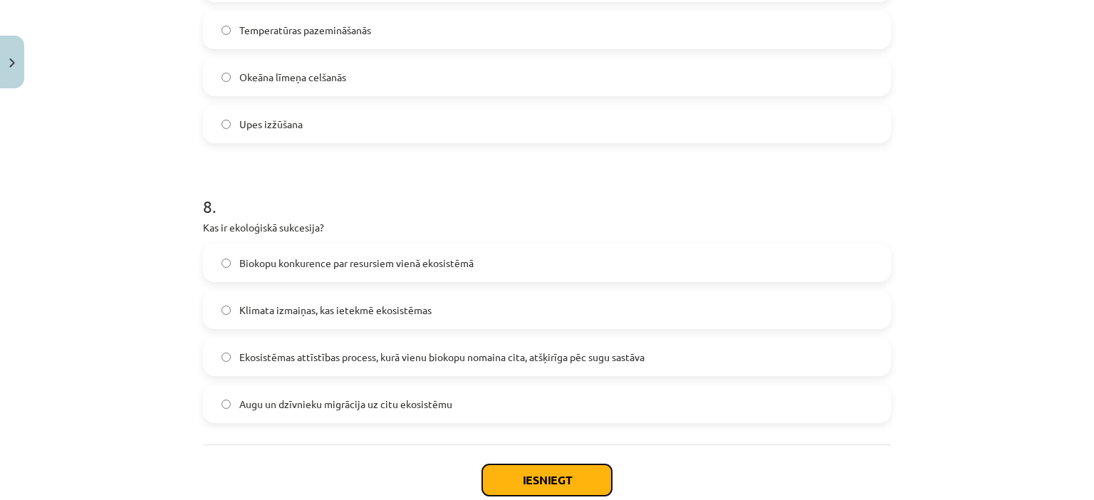
click at [564, 472] on button "Iesniegt" at bounding box center [547, 479] width 130 height 31
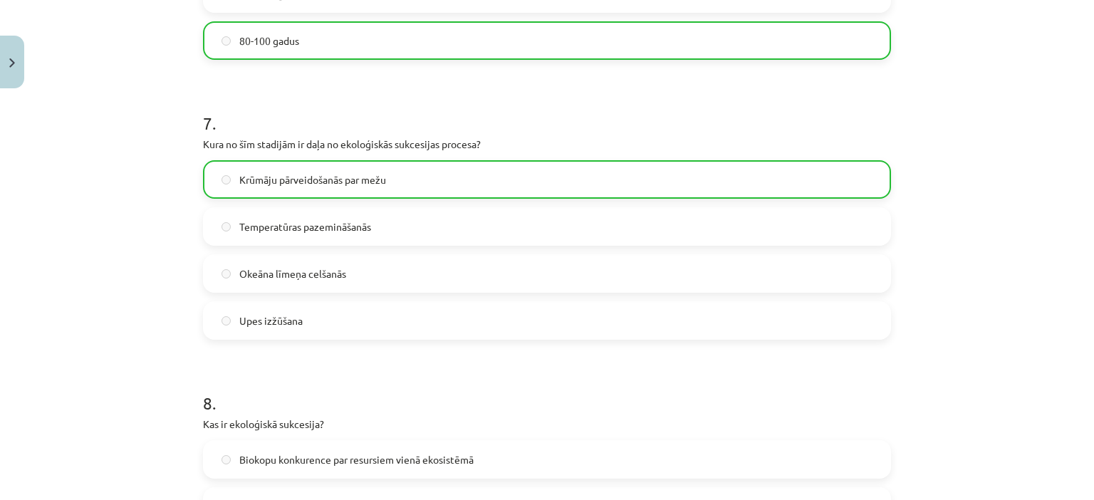
scroll to position [2204, 0]
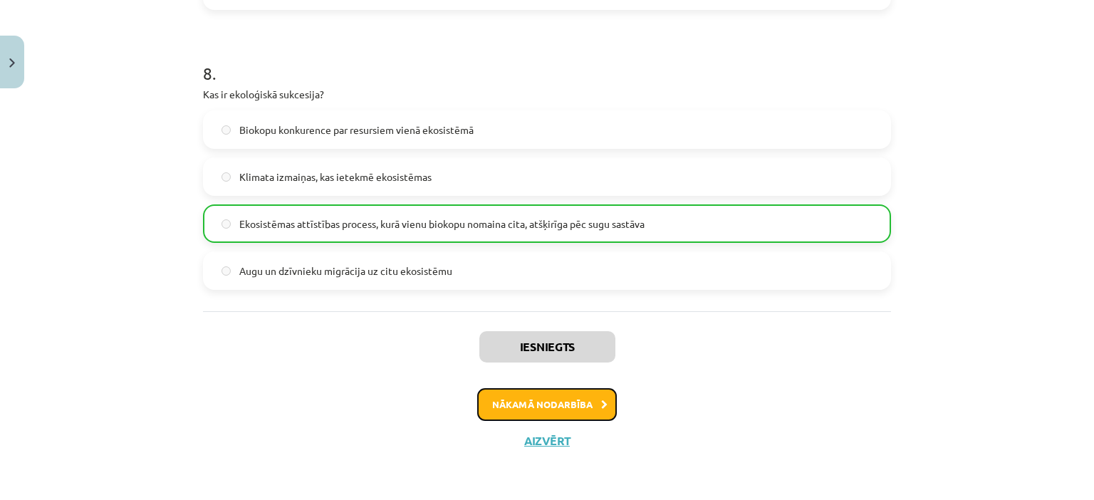
click at [558, 412] on button "Nākamā nodarbība" at bounding box center [547, 404] width 140 height 33
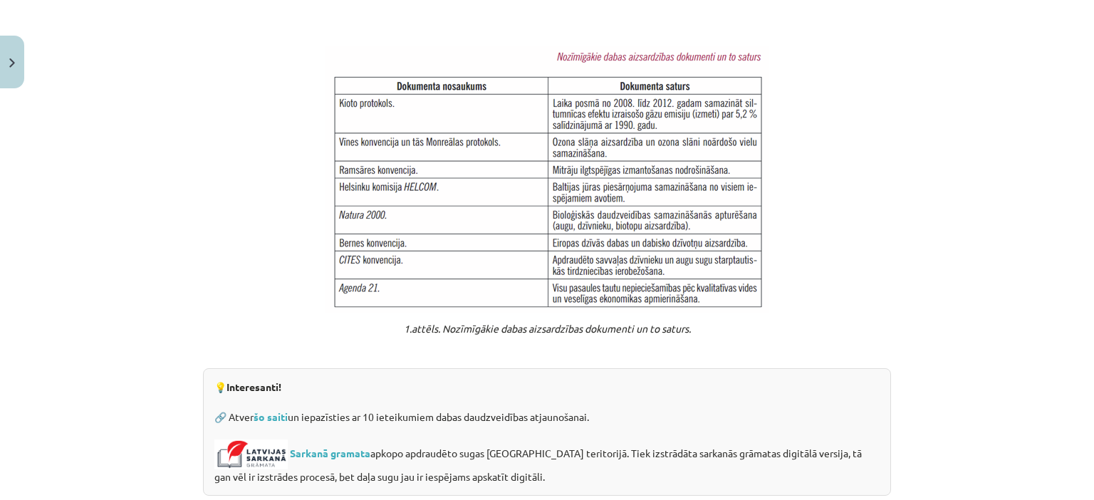
scroll to position [1171, 0]
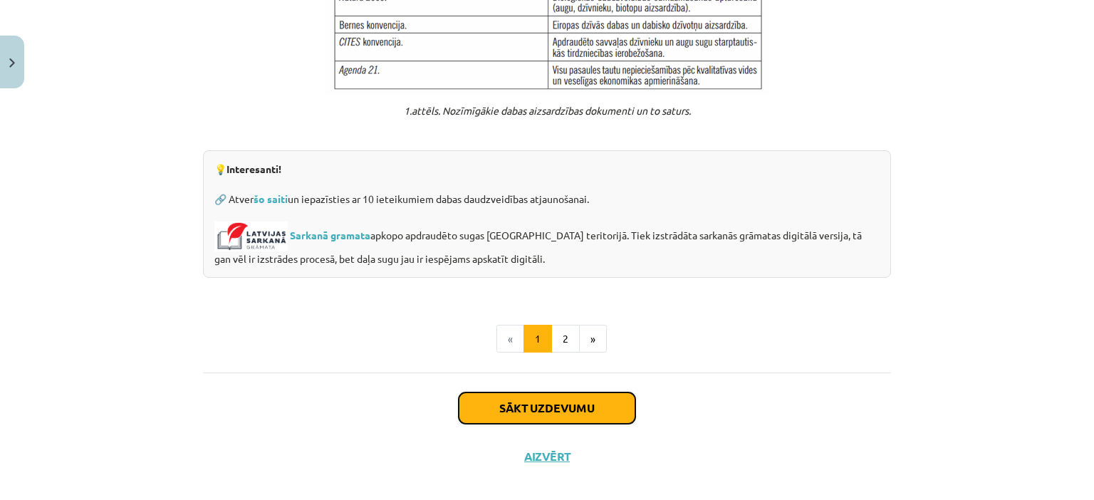
click at [555, 398] on button "Sākt uzdevumu" at bounding box center [547, 407] width 177 height 31
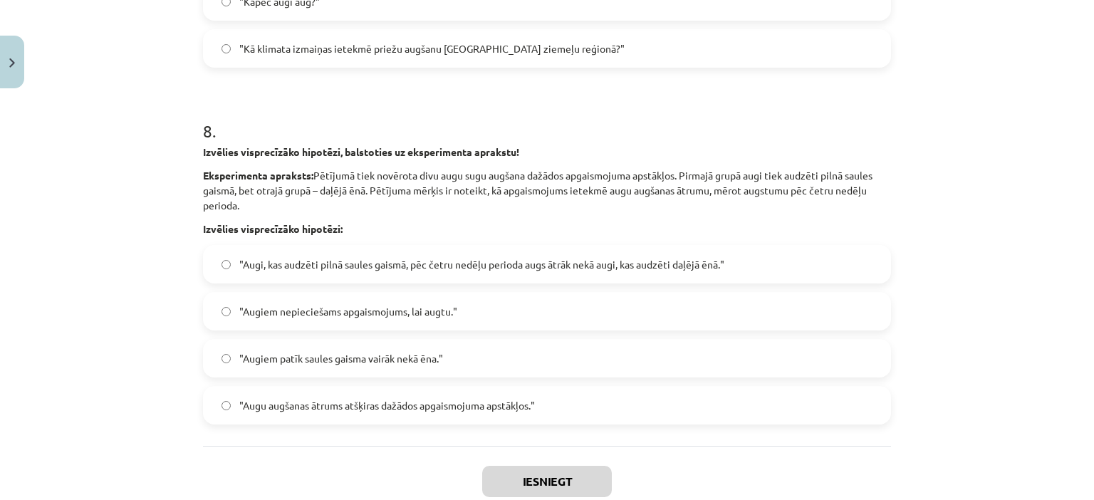
scroll to position [2236, 0]
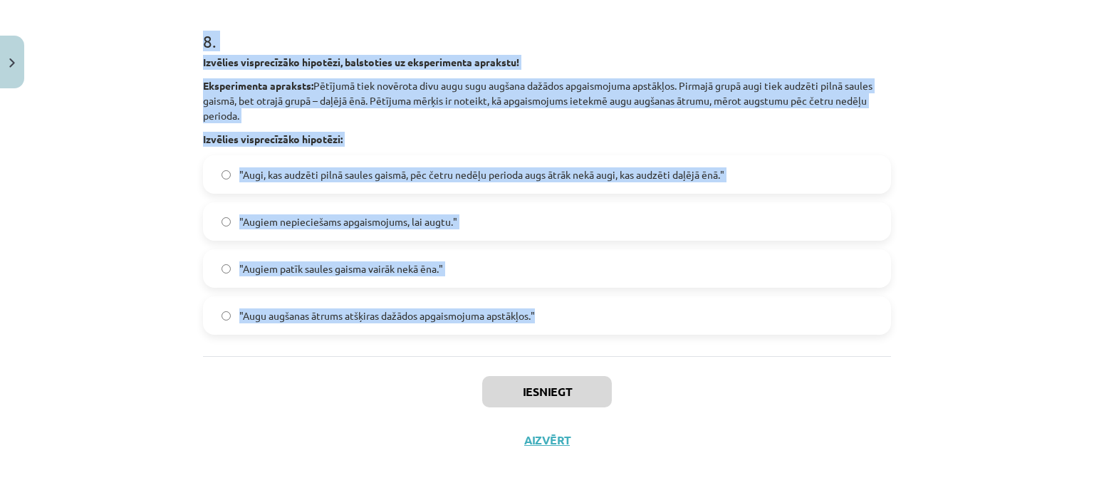
drag, startPoint x: 200, startPoint y: 276, endPoint x: 558, endPoint y: 318, distance: 360.6
copy form "1 . Kas ir Latvijas nacionālais parks, kas slavens ar Gaujas senleju un vēsturi…"
click at [130, 144] on div "Mācību tēma: Bioloģijas 9. klases 1. ieskaites mācību materiāls #4 3. tēma. Kāp…" at bounding box center [547, 250] width 1094 height 500
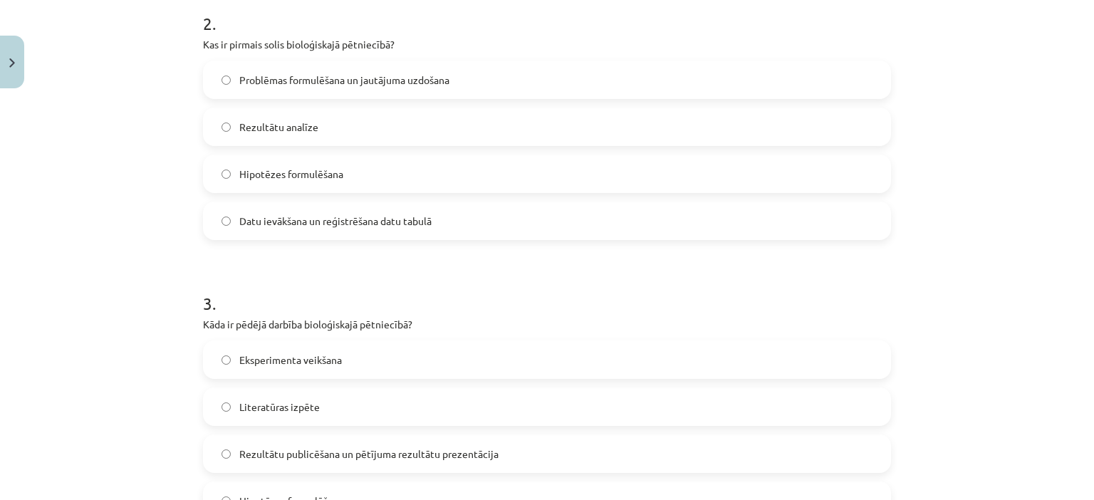
scroll to position [595, 0]
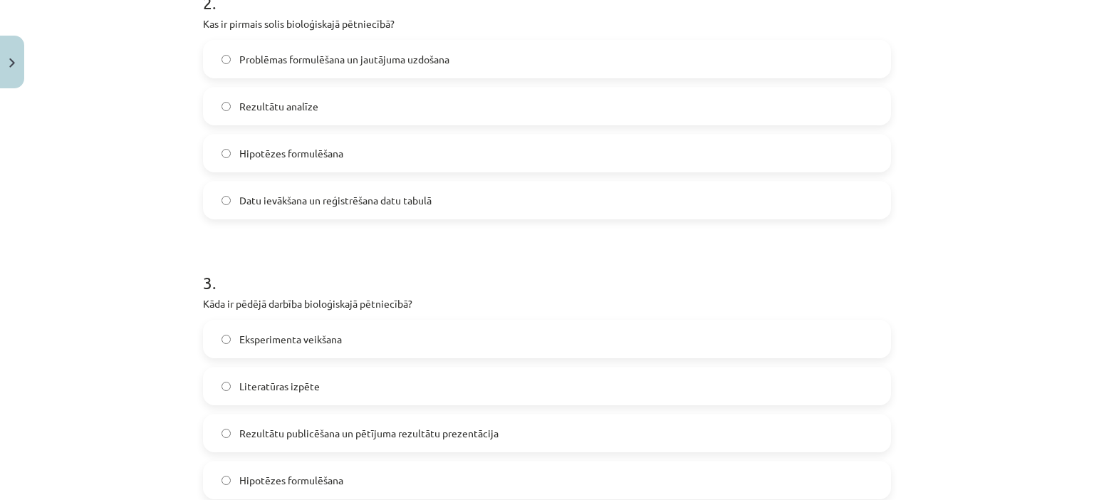
click at [239, 66] on span "Problēmas formulēšana un jautājuma uzdošana" at bounding box center [344, 59] width 210 height 15
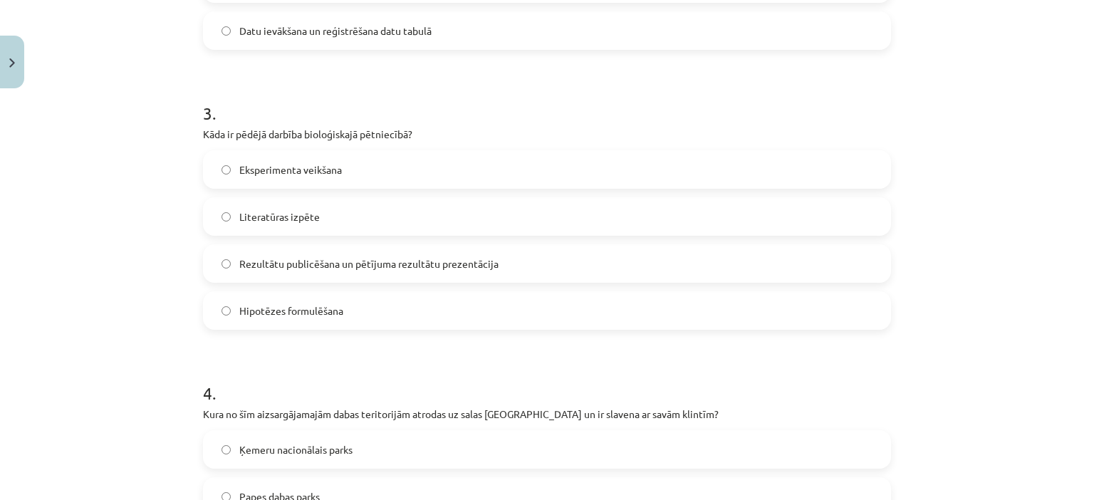
scroll to position [766, 0]
click at [234, 271] on label "Rezultātu publicēšana un pētījuma rezultātu prezentācija" at bounding box center [546, 263] width 685 height 36
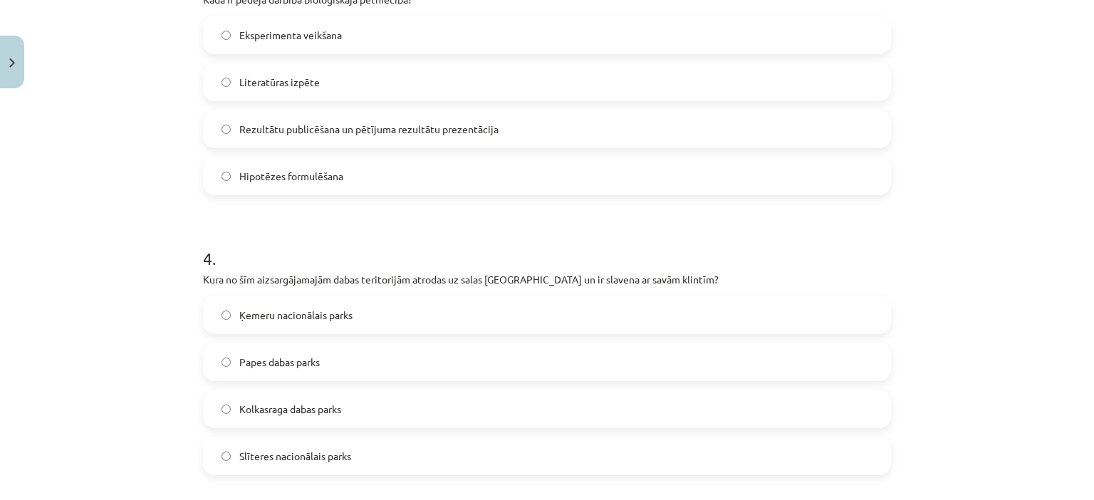
scroll to position [1051, 0]
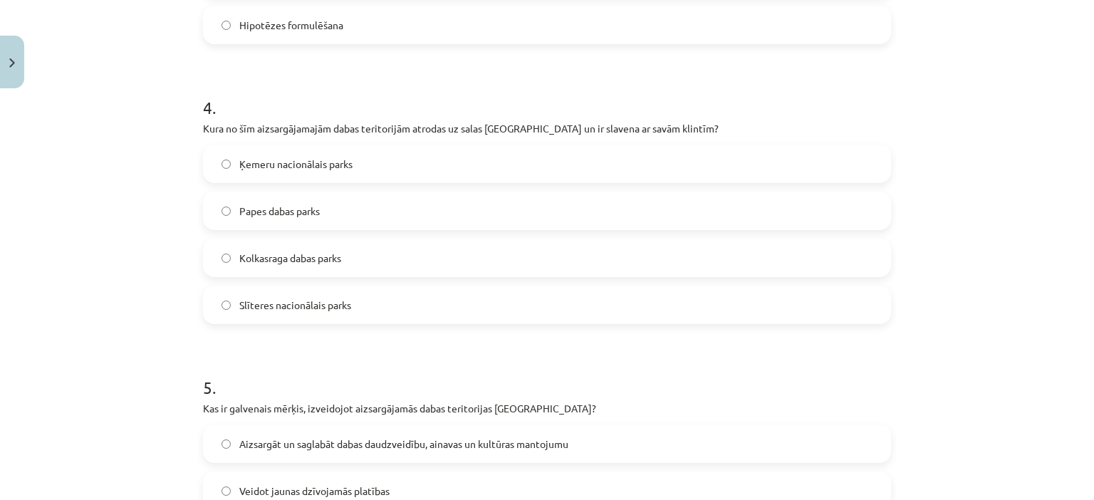
click at [273, 301] on span "Slīteres nacionālais parks" at bounding box center [295, 305] width 112 height 15
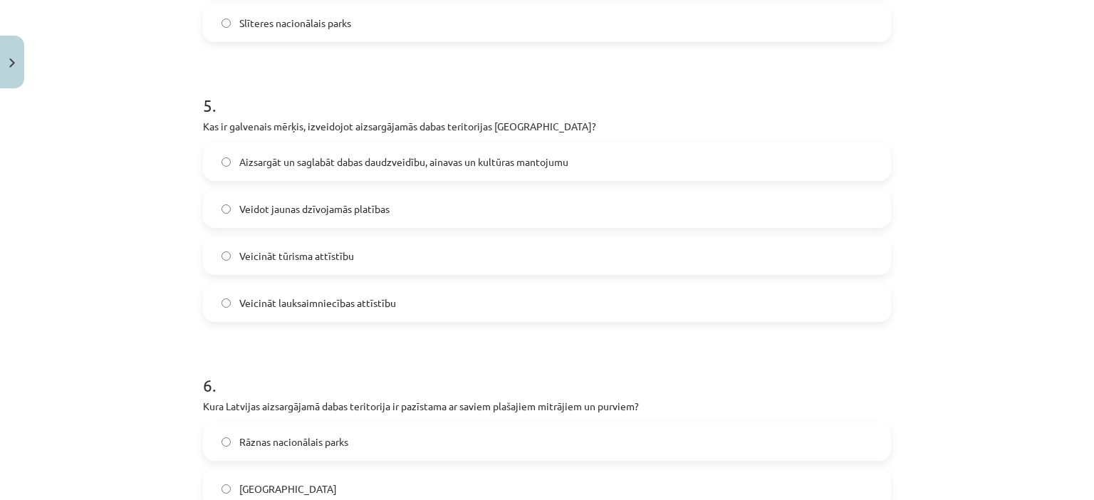
scroll to position [1333, 0]
click at [256, 154] on span "Aizsargāt un saglabāt dabas daudzveidību, ainavas un kultūras mantojumu" at bounding box center [403, 161] width 329 height 15
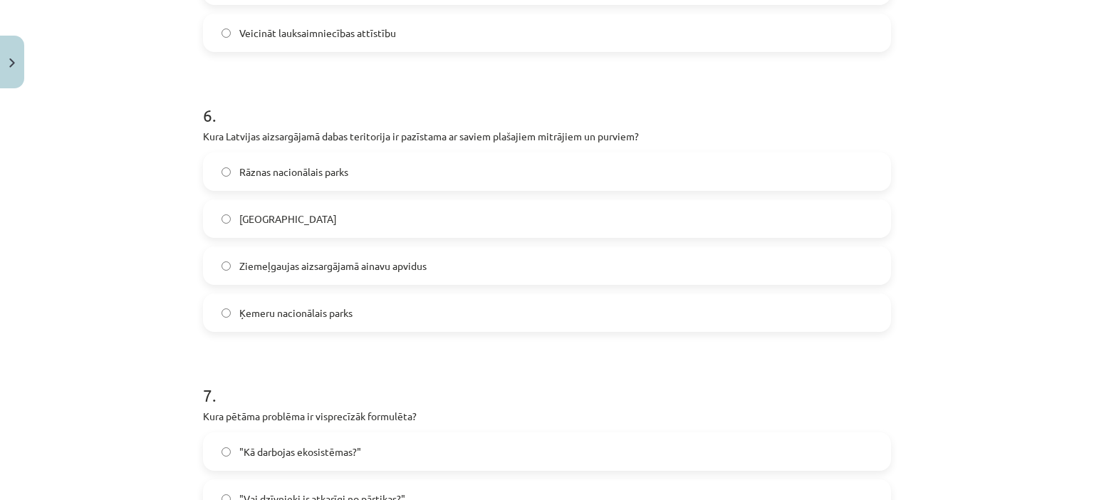
click at [271, 309] on span "Ķemeru nacionālais parks" at bounding box center [295, 313] width 113 height 15
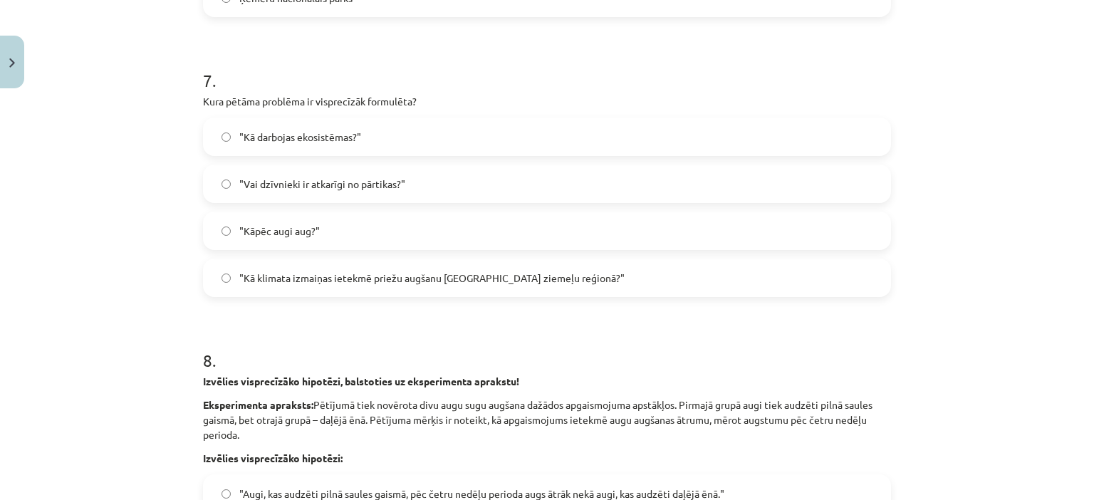
scroll to position [1919, 0]
click at [291, 269] on span ""Kā klimata izmaiņas ietekmē priežu augšanu Latvijas ziemeļu reģionā?"" at bounding box center [431, 276] width 385 height 15
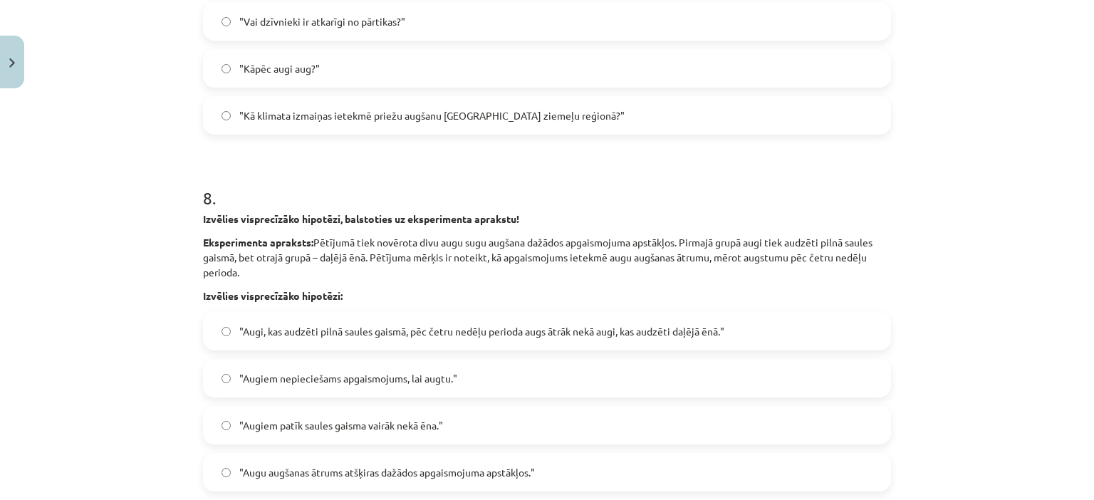
scroll to position [2236, 0]
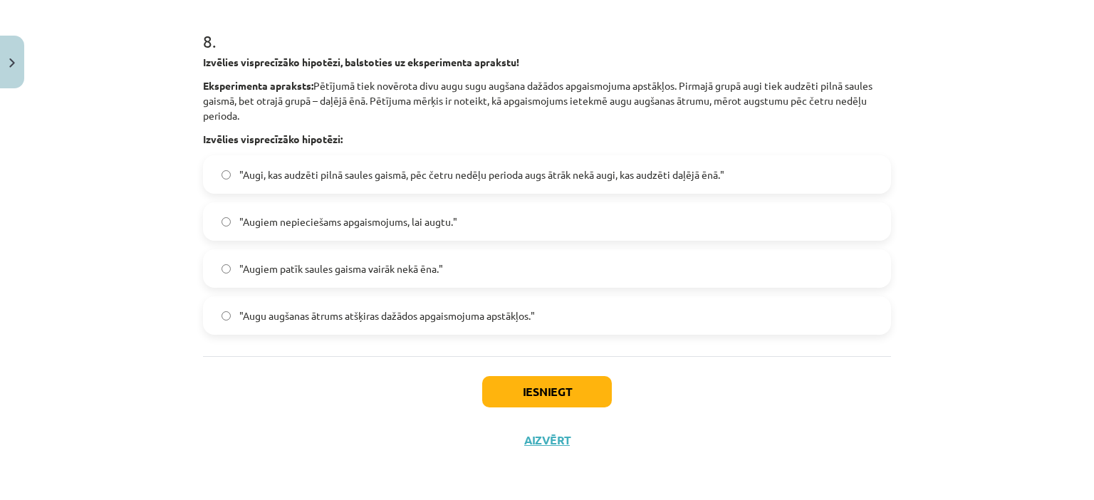
click at [299, 174] on span ""Augi, kas audzēti pilnā saules gaismā, pēc četru nedēļu perioda augs ātrāk nek…" at bounding box center [481, 174] width 485 height 15
click at [526, 386] on button "Iesniegt" at bounding box center [547, 391] width 130 height 31
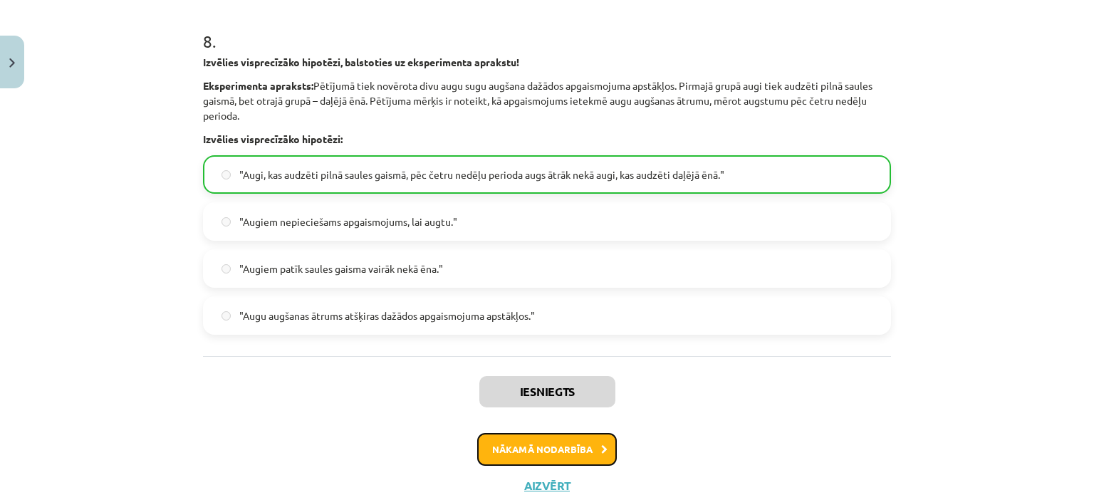
click at [531, 437] on button "Nākamā nodarbība" at bounding box center [547, 449] width 140 height 33
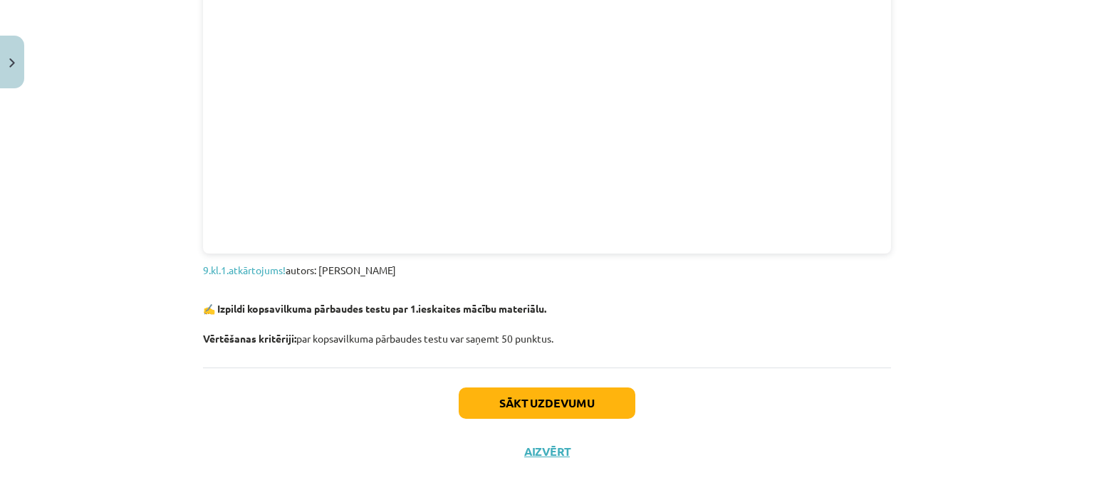
scroll to position [1579, 0]
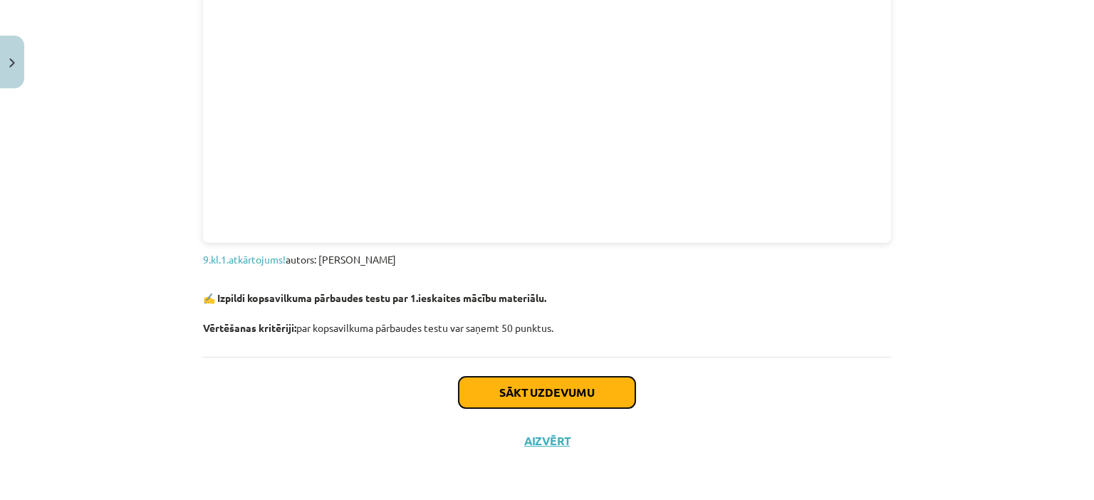
click at [562, 382] on button "Sākt uzdevumu" at bounding box center [547, 392] width 177 height 31
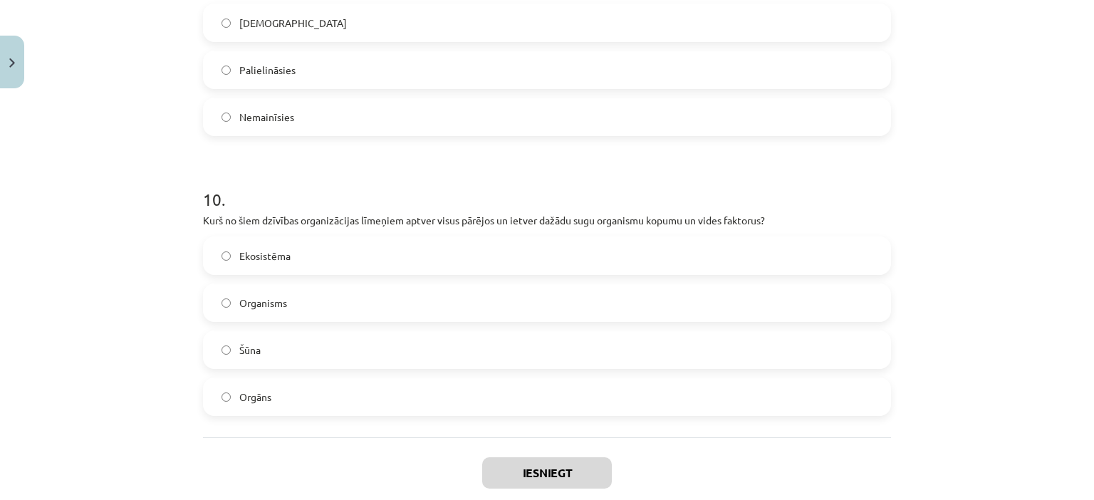
scroll to position [3319, 0]
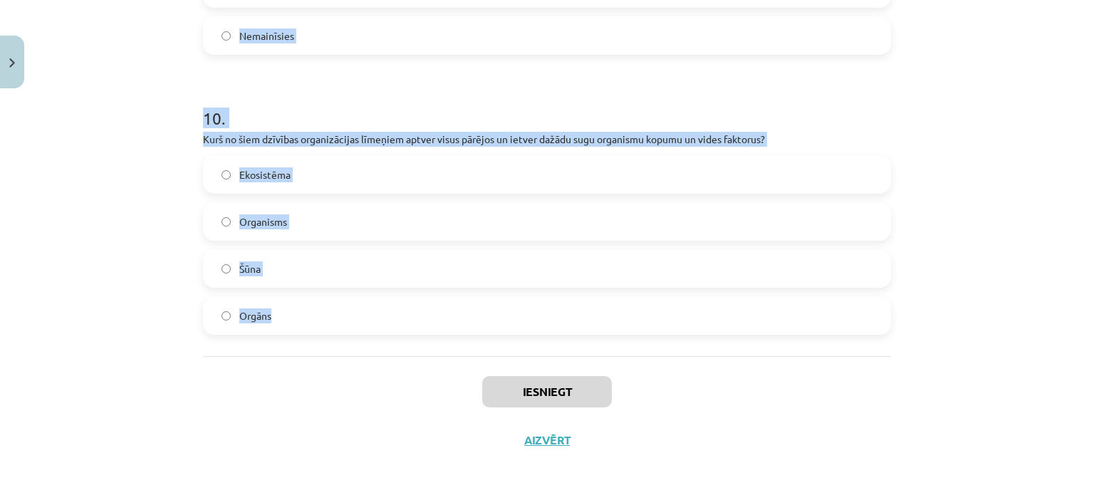
drag, startPoint x: 202, startPoint y: 284, endPoint x: 808, endPoint y: 322, distance: 607.3
copy form "1 . Kurš no šiem ir abiotisks faktors, kas ietekmē ekosistēmu? Temperatūra un m…"
click at [94, 127] on div "Mācību tēma: Bioloģijas 9. klases 1. ieskaites mācību materiāls #5 Noslēguma te…" at bounding box center [547, 250] width 1094 height 500
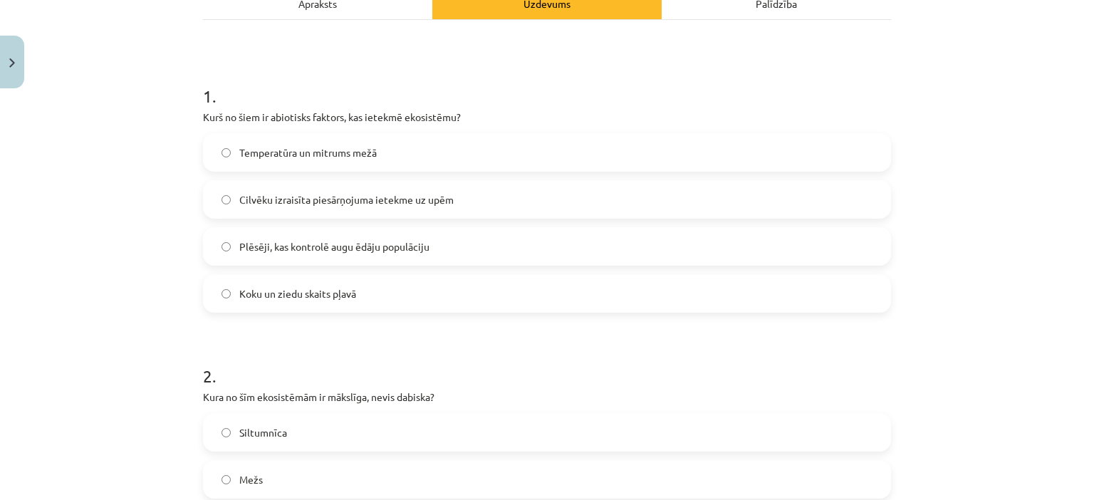
scroll to position [224, 0]
click at [334, 150] on span "Temperatūra un mitrums mežā" at bounding box center [307, 151] width 137 height 15
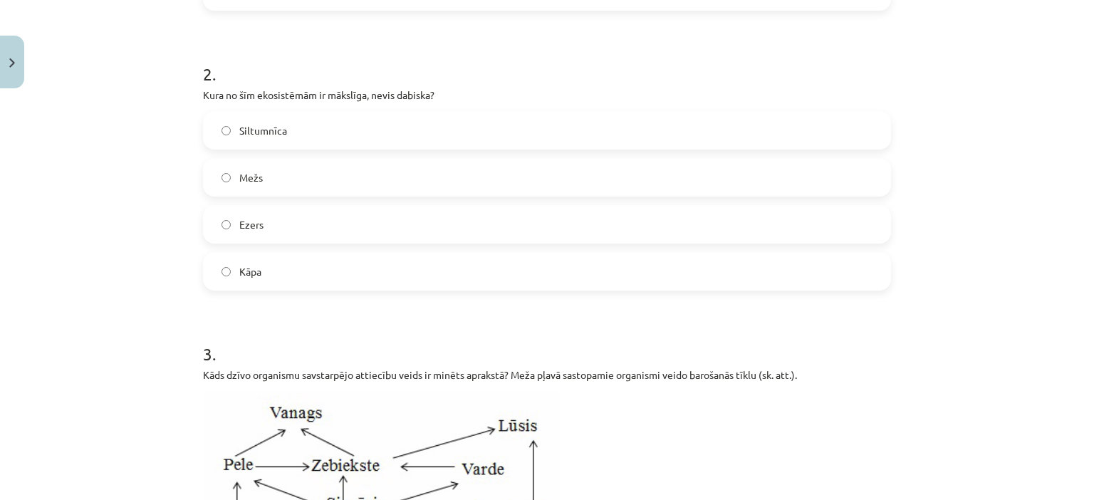
scroll to position [526, 0]
click at [229, 123] on label "Siltumnīca" at bounding box center [546, 129] width 685 height 36
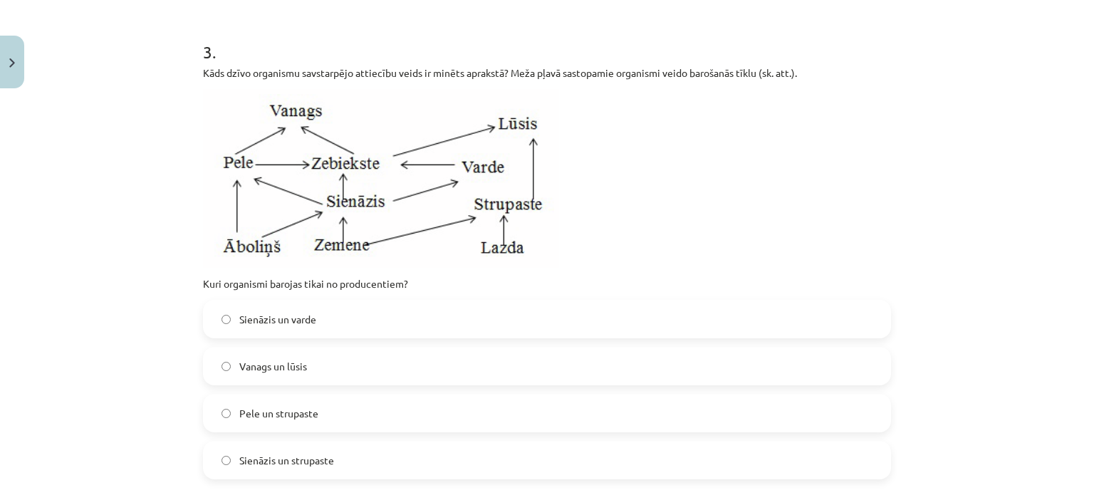
scroll to position [828, 0]
click at [286, 452] on span "Sienāzis un strupaste" at bounding box center [286, 459] width 95 height 15
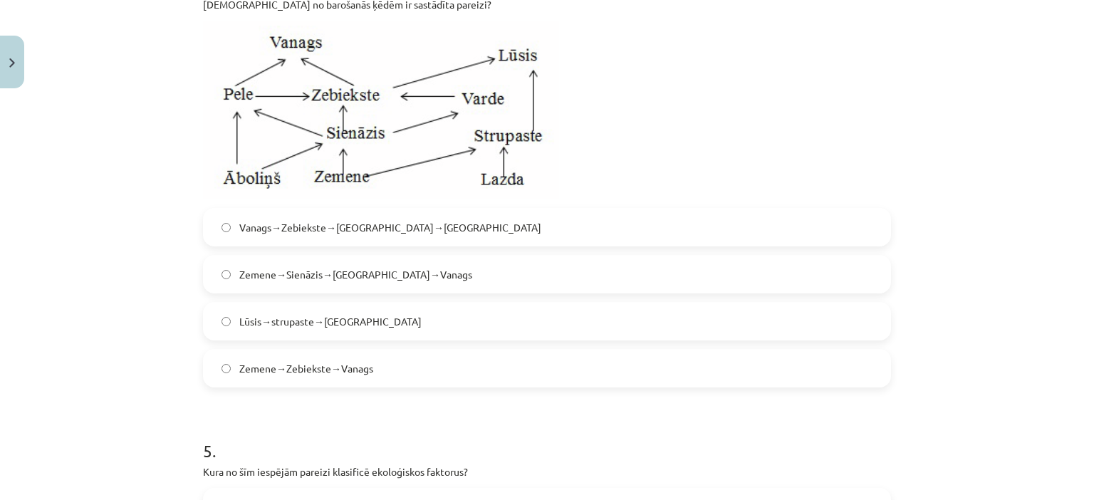
scroll to position [1410, 0]
click at [415, 267] on label "Zemene→Sienāzis→Zebiekste→Vanags" at bounding box center [546, 274] width 685 height 36
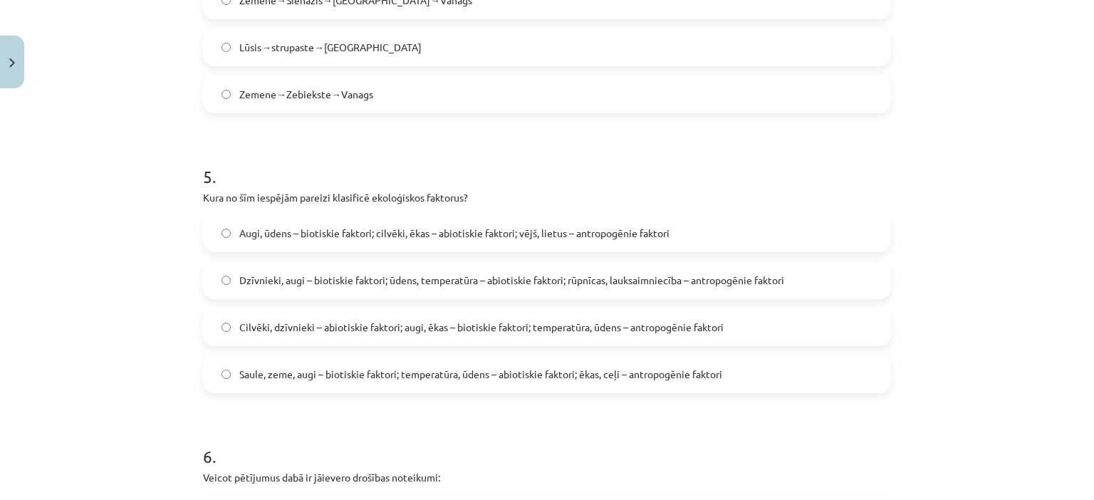
scroll to position [1706, 0]
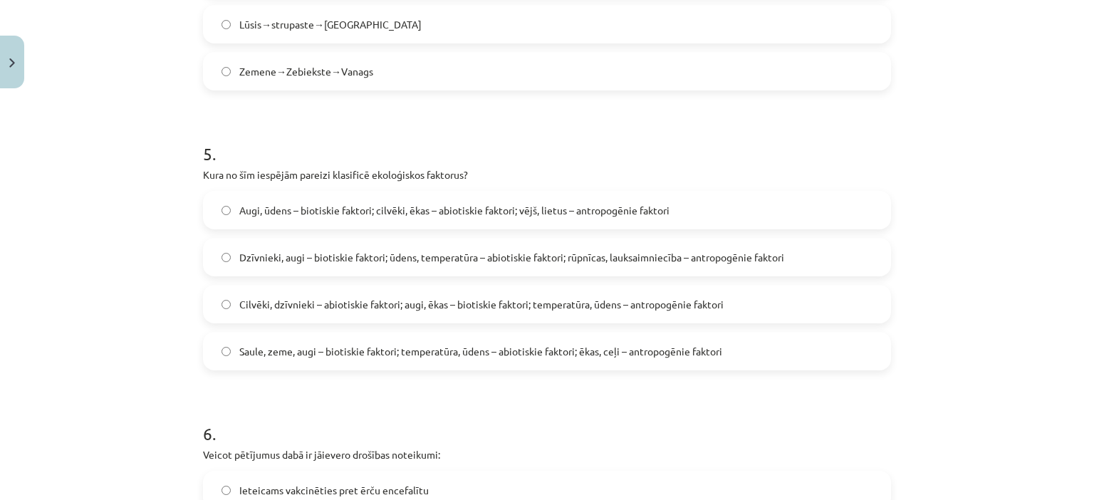
click at [377, 260] on span "Dzīvnieki, augi – biotiskie faktori; ūdens, temperatūra – abiotiskie faktori; r…" at bounding box center [511, 257] width 545 height 15
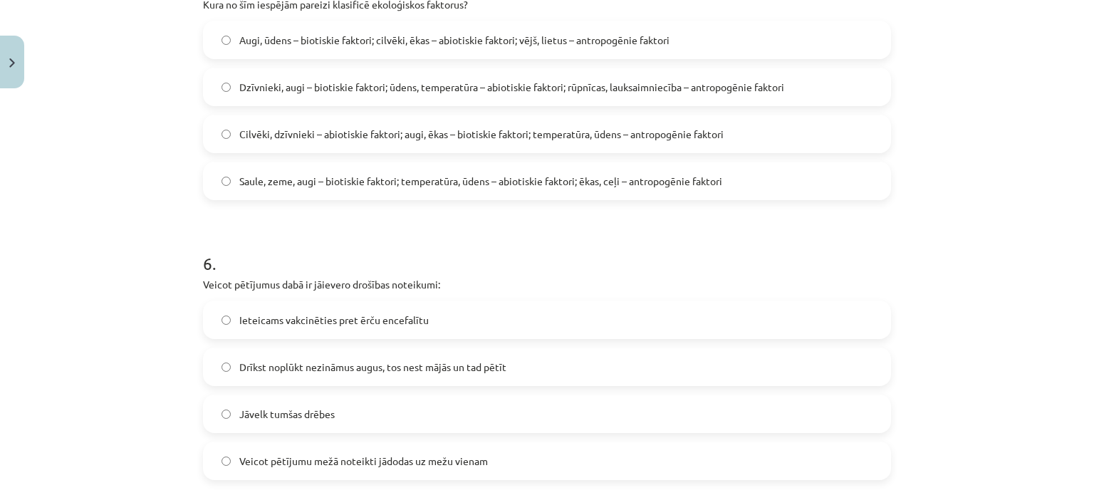
scroll to position [1971, 0]
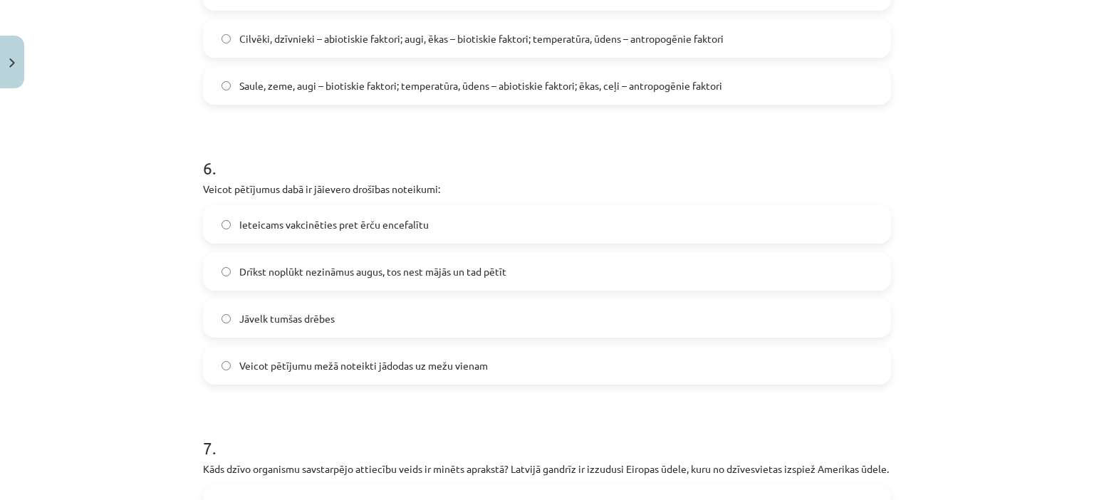
click at [310, 226] on span "Ieteicams vakcinēties pret ērču encefalītu" at bounding box center [333, 224] width 189 height 15
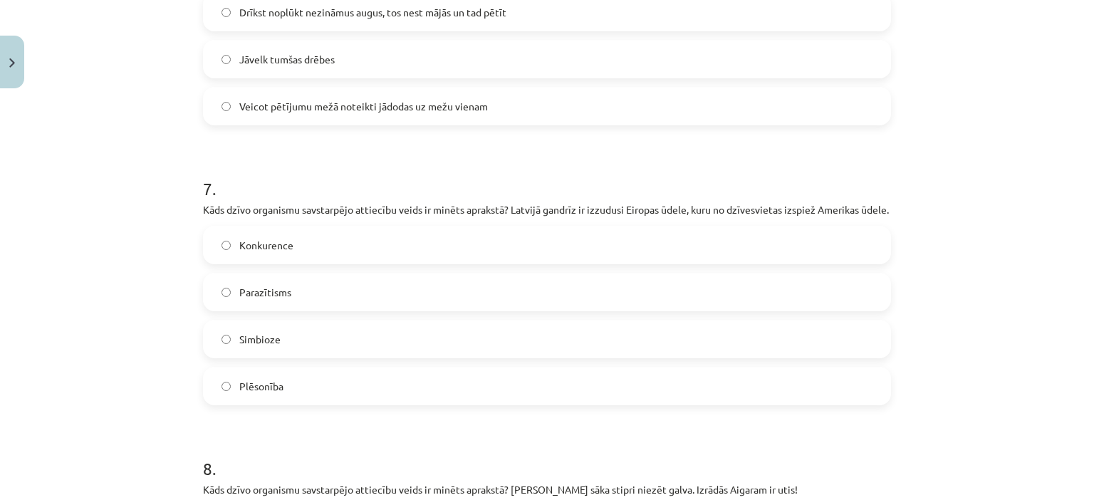
scroll to position [2259, 0]
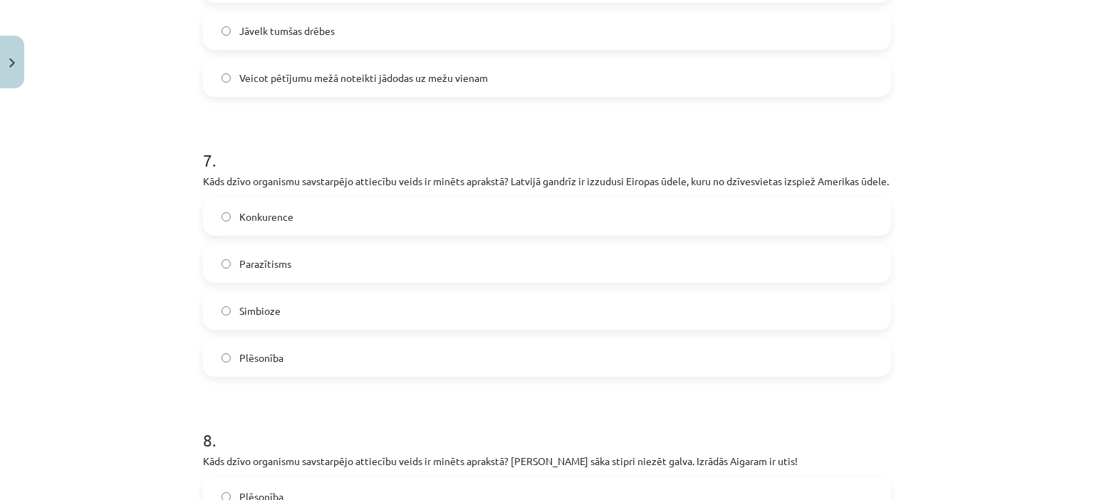
click at [239, 224] on span "Konkurence" at bounding box center [266, 216] width 54 height 15
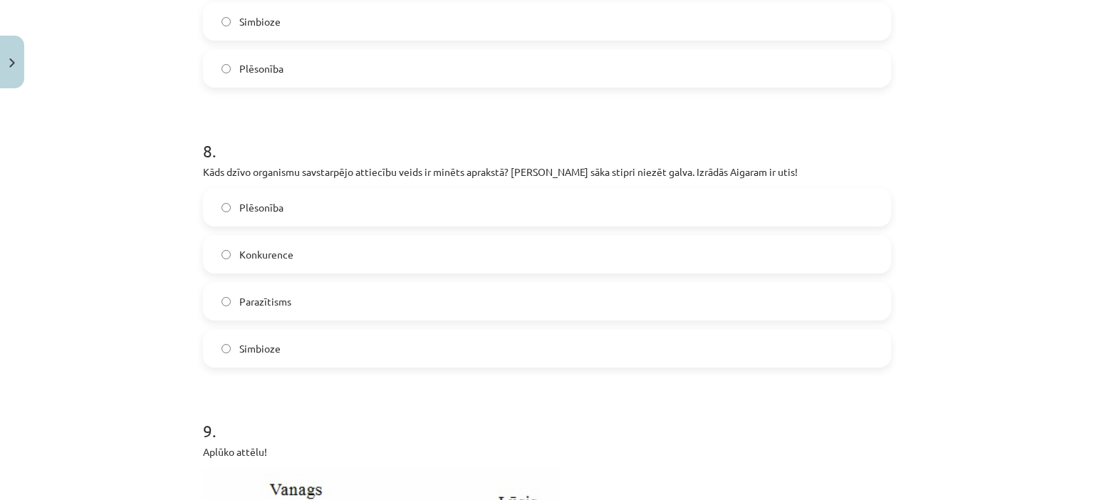
scroll to position [2550, 0]
click at [239, 308] on span "Parazītisms" at bounding box center [265, 300] width 52 height 15
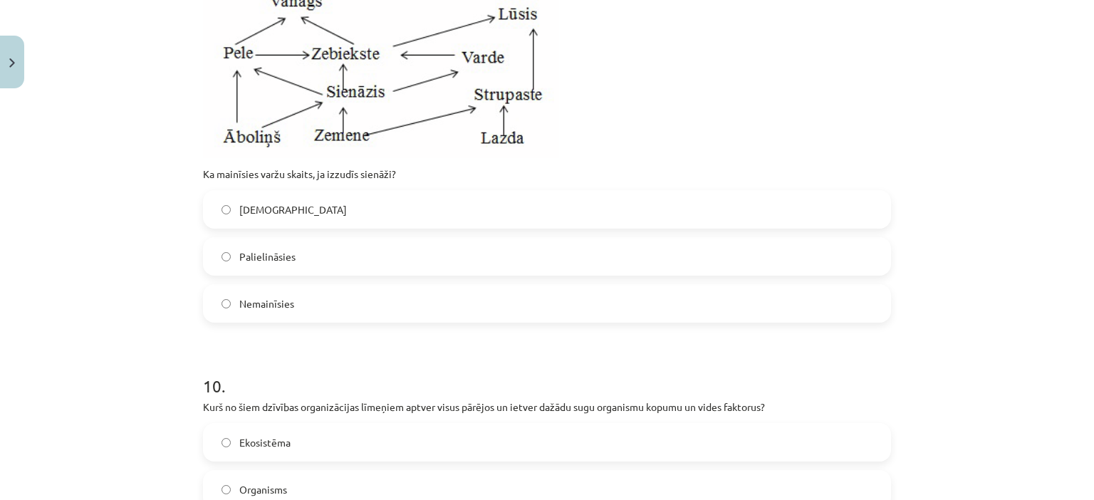
scroll to position [3041, 0]
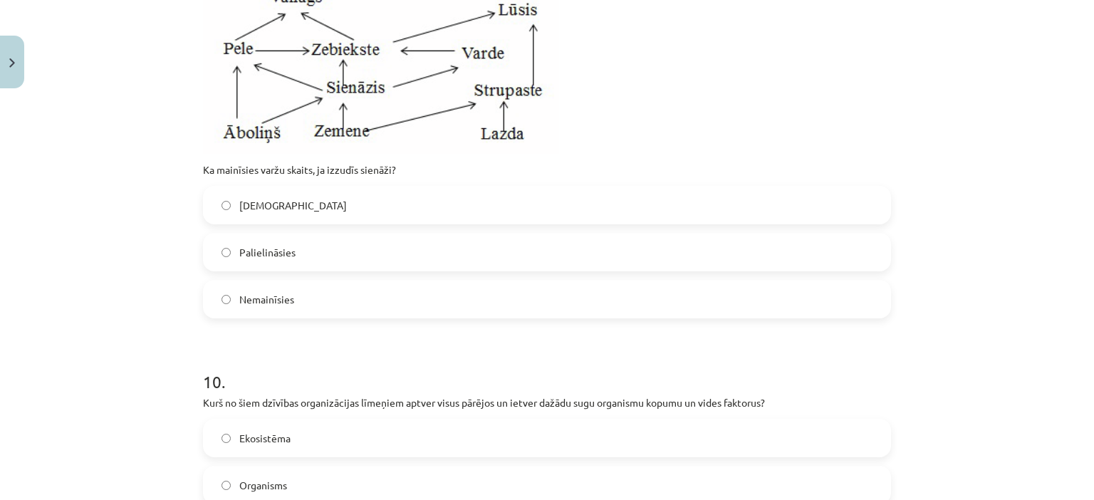
click at [245, 213] on span "Samazināsies" at bounding box center [293, 205] width 108 height 15
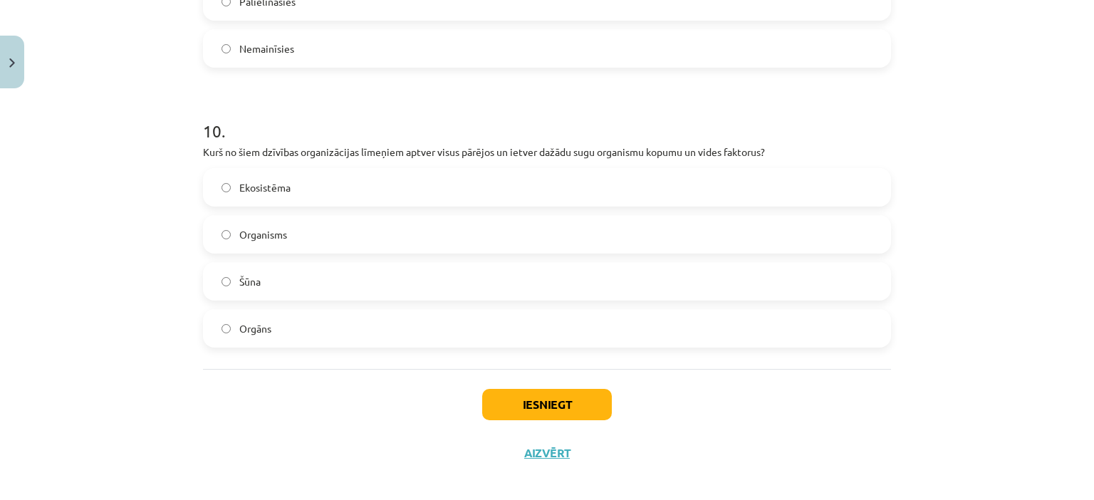
scroll to position [3319, 0]
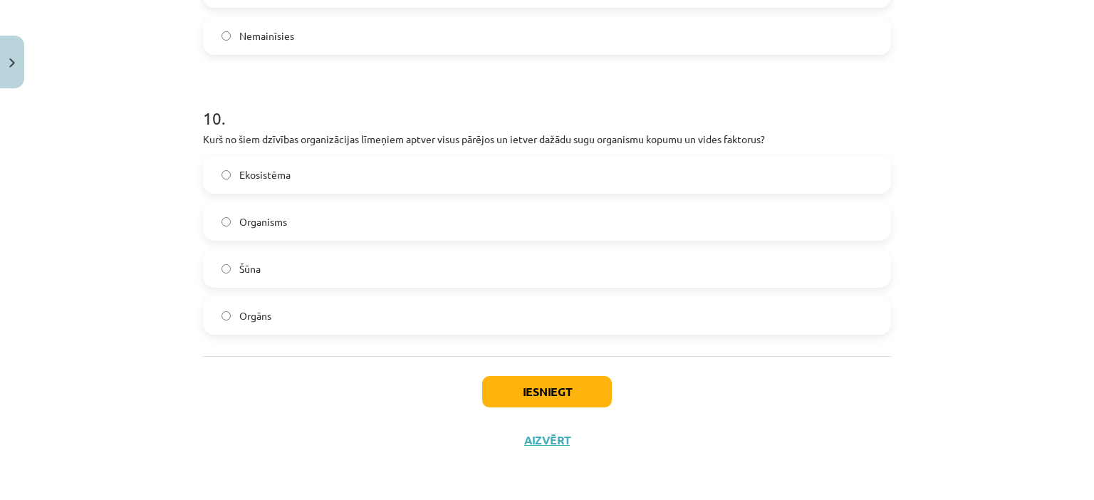
click at [226, 172] on label "Ekosistēma" at bounding box center [546, 175] width 685 height 36
click at [527, 381] on button "Iesniegt" at bounding box center [547, 391] width 130 height 31
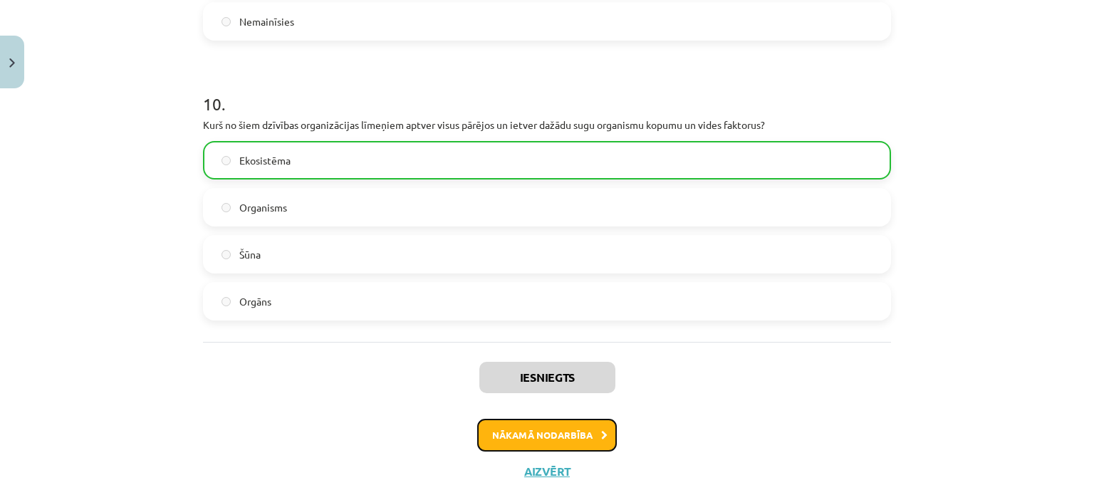
click at [549, 452] on button "Nākamā nodarbība" at bounding box center [547, 435] width 140 height 33
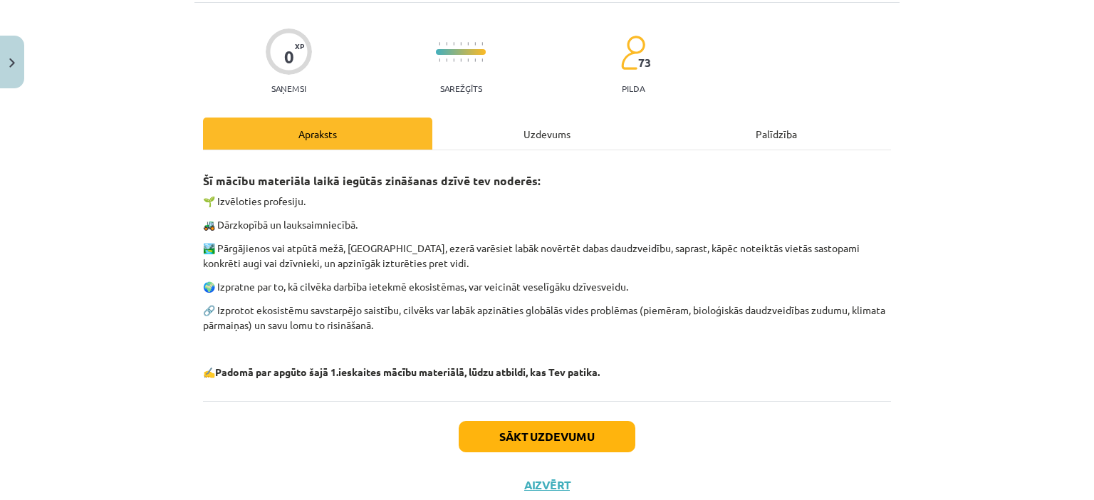
scroll to position [93, 0]
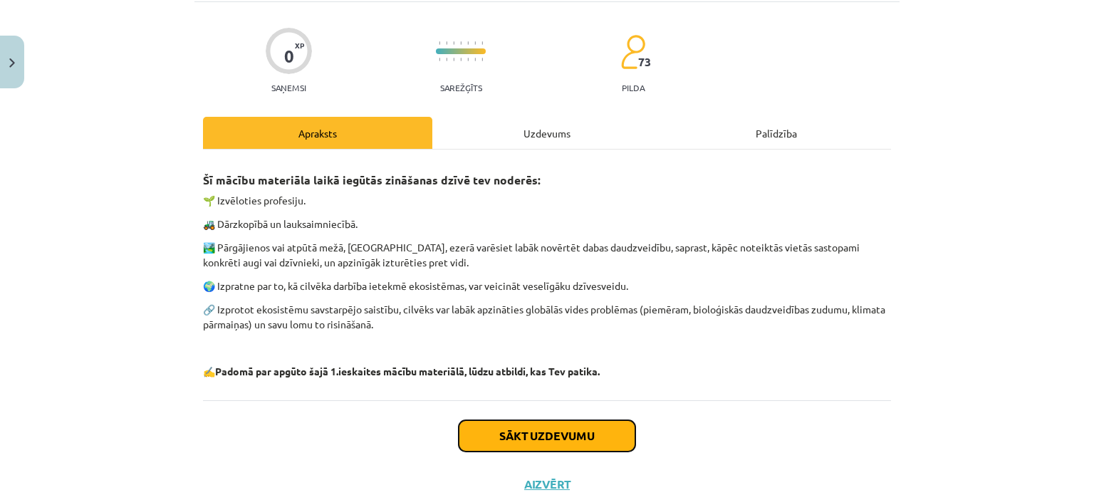
click at [563, 423] on button "Sākt uzdevumu" at bounding box center [547, 435] width 177 height 31
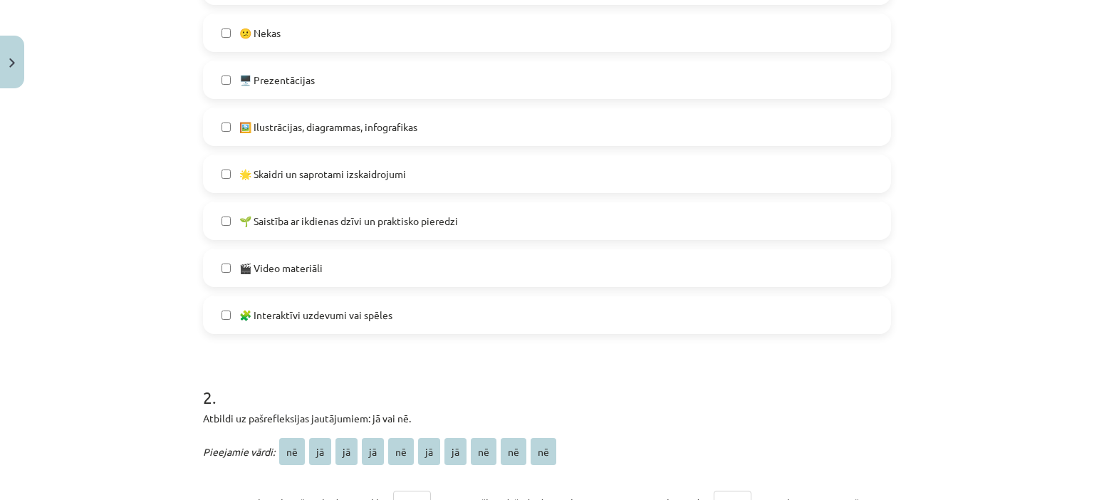
scroll to position [416, 0]
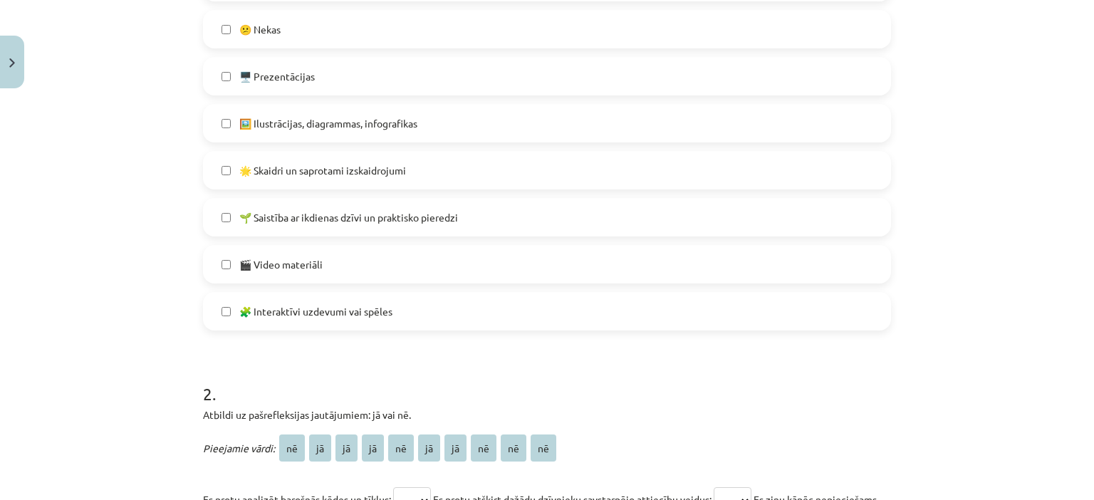
click at [288, 304] on span "🧩 Interaktīvi uzdevumi vai spēles" at bounding box center [315, 311] width 153 height 15
click at [239, 126] on span "🖼️ Ilustrācijas, diagrammas, infografikas" at bounding box center [328, 123] width 178 height 15
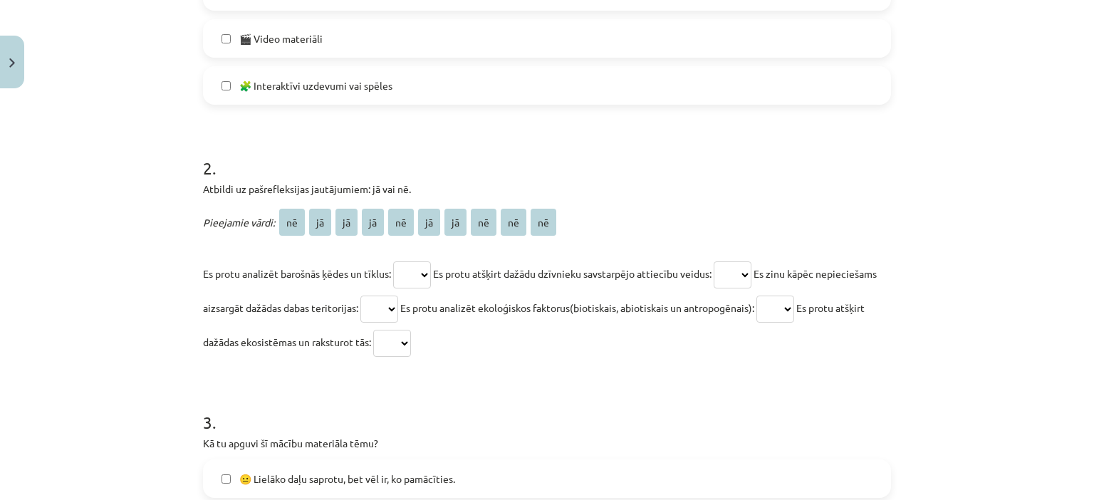
scroll to position [642, 0]
click at [424, 268] on select "** ** ** ** ** ** ** ** ** **" at bounding box center [412, 274] width 38 height 27
select select "**"
click at [393, 261] on select "** ** ** ** ** ** ** ** ** **" at bounding box center [412, 274] width 38 height 27
click at [751, 269] on select "** ** ** ** ** ** ** ** ** **" at bounding box center [733, 274] width 38 height 27
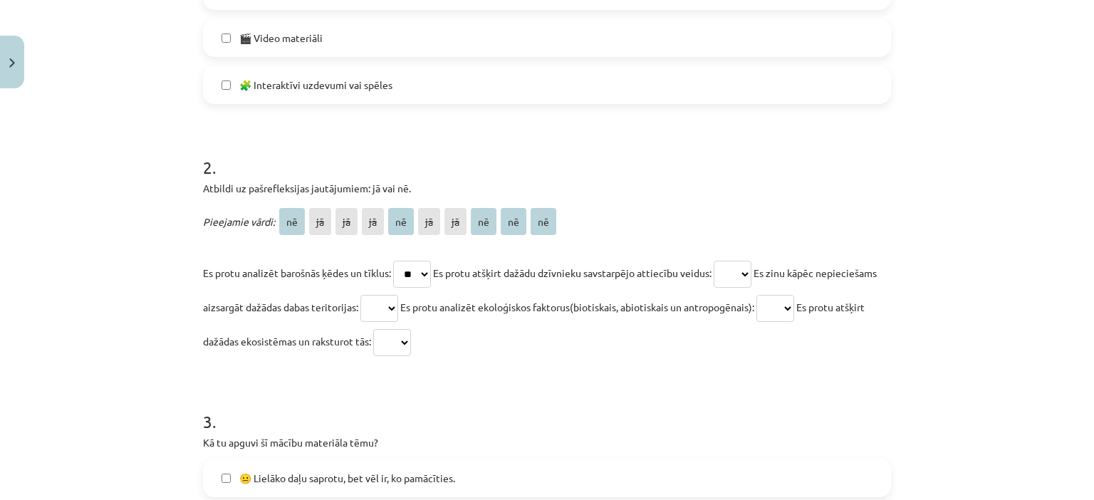
select select "**"
click at [721, 261] on select "** ** ** ** ** ** ** ** ** **" at bounding box center [733, 274] width 38 height 27
click at [398, 303] on select "** ** ** ** ** ** ** ** ** **" at bounding box center [379, 308] width 38 height 27
select select "**"
click at [398, 295] on select "** ** ** ** ** ** ** ** ** **" at bounding box center [379, 308] width 38 height 27
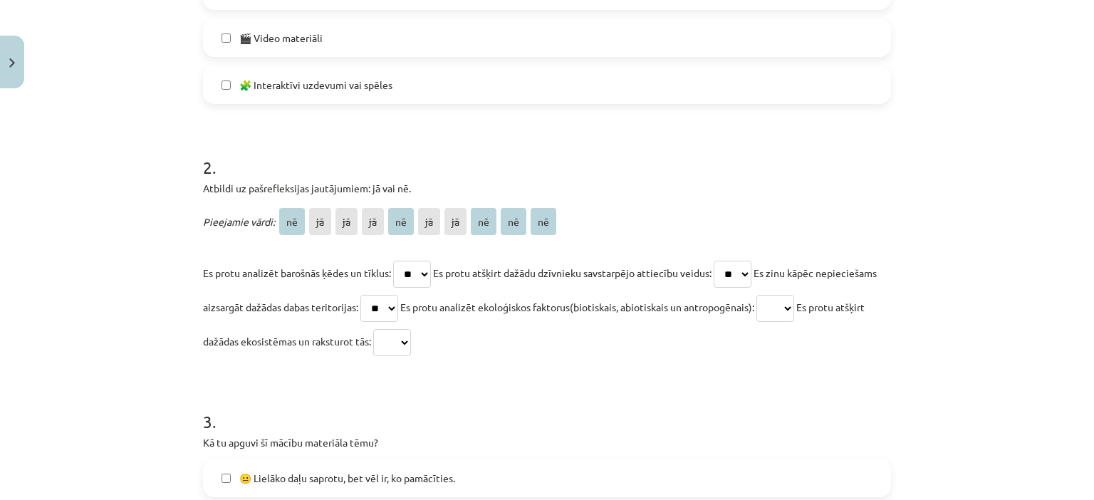
click at [794, 303] on select "** ** ** ** ** ** ** ** ** **" at bounding box center [775, 308] width 38 height 27
select select "**"
click at [794, 295] on select "** ** ** ** ** ** ** ** ** **" at bounding box center [775, 308] width 38 height 27
click at [411, 343] on select "** ** ** ** ** ** ** ** ** **" at bounding box center [392, 342] width 38 height 27
select select "**"
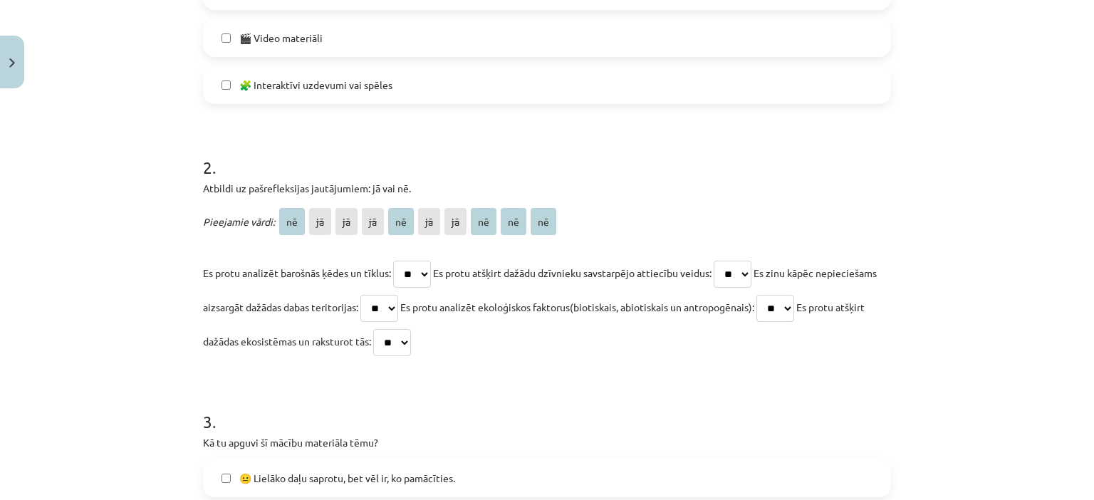
click at [411, 329] on select "** ** ** ** ** ** ** ** ** **" at bounding box center [392, 342] width 38 height 27
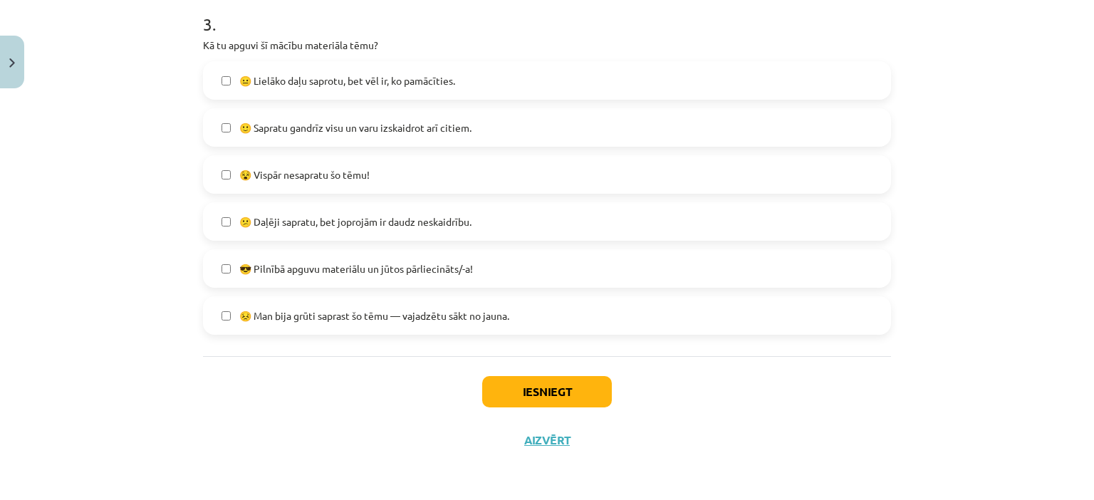
click at [240, 140] on label "🙂 Sapratu gandrīz visu un varu izskaidrot arī citiem." at bounding box center [546, 128] width 685 height 36
click at [562, 387] on button "Iesniegt" at bounding box center [547, 391] width 130 height 31
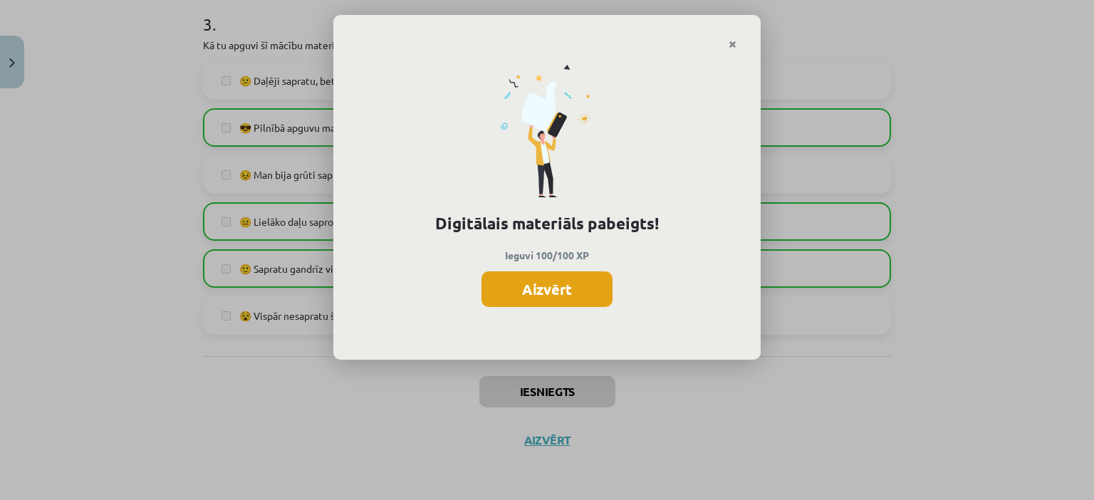
click at [573, 280] on button "Aizvērt" at bounding box center [546, 289] width 131 height 36
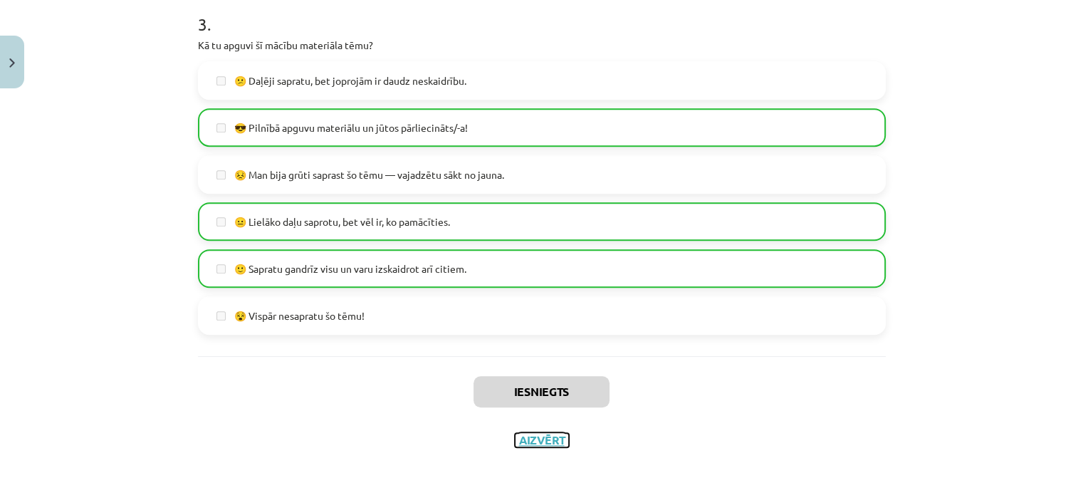
click at [556, 436] on button "Aizvērt" at bounding box center [542, 440] width 54 height 14
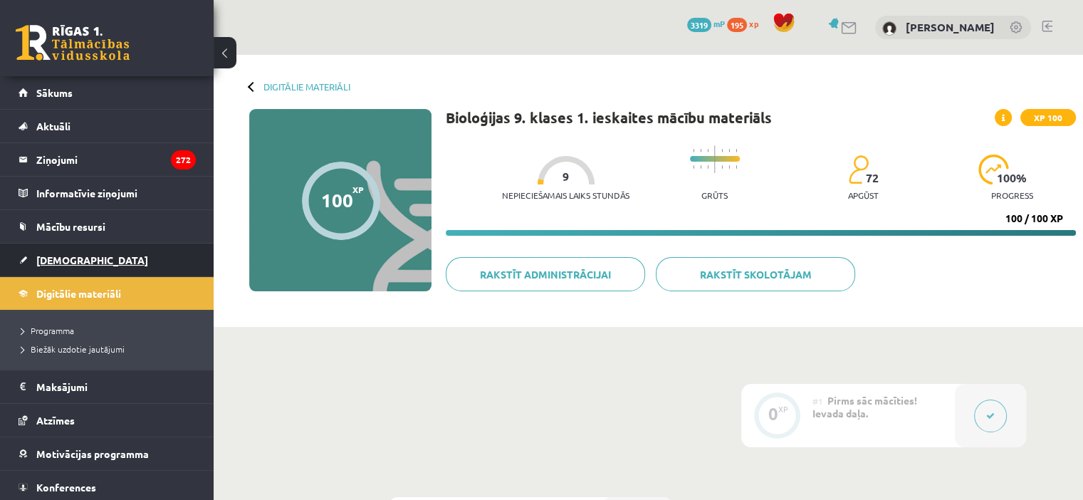
click at [85, 257] on link "[DEMOGRAPHIC_DATA]" at bounding box center [107, 260] width 177 height 33
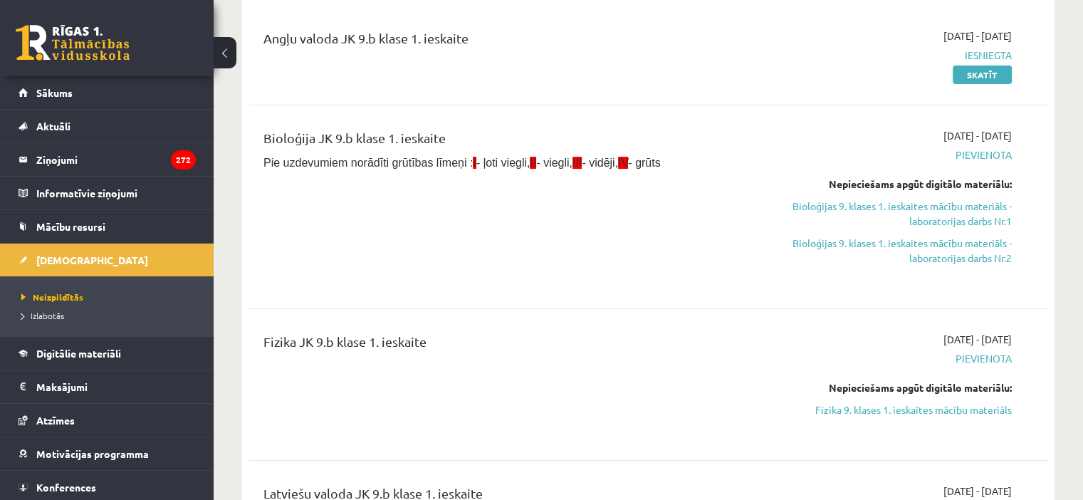
scroll to position [176, 0]
click at [877, 207] on link "Bioloģijas 9. klases 1. ieskaites mācību materiāls - laboratorijas darbs Nr.1" at bounding box center [894, 213] width 235 height 30
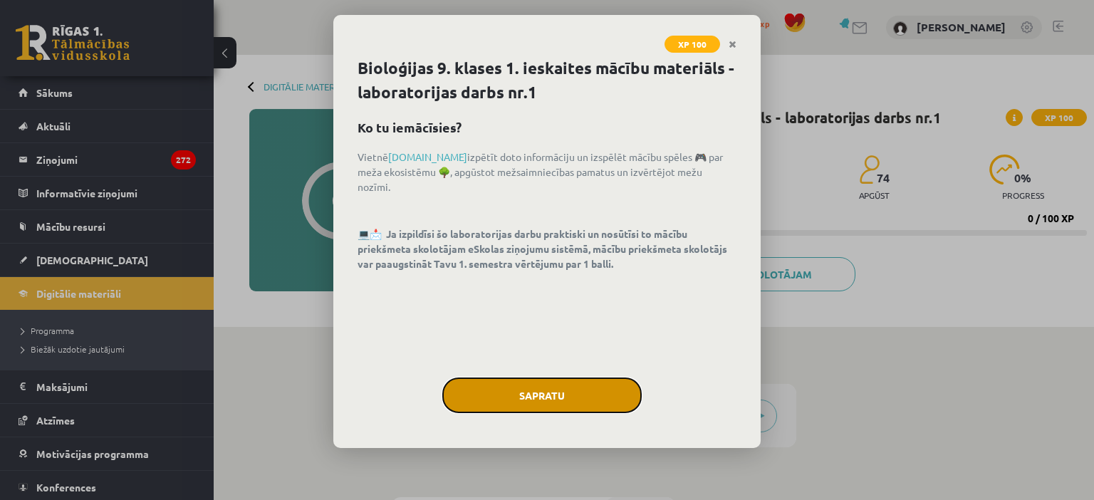
click at [501, 385] on button "Sapratu" at bounding box center [541, 395] width 199 height 36
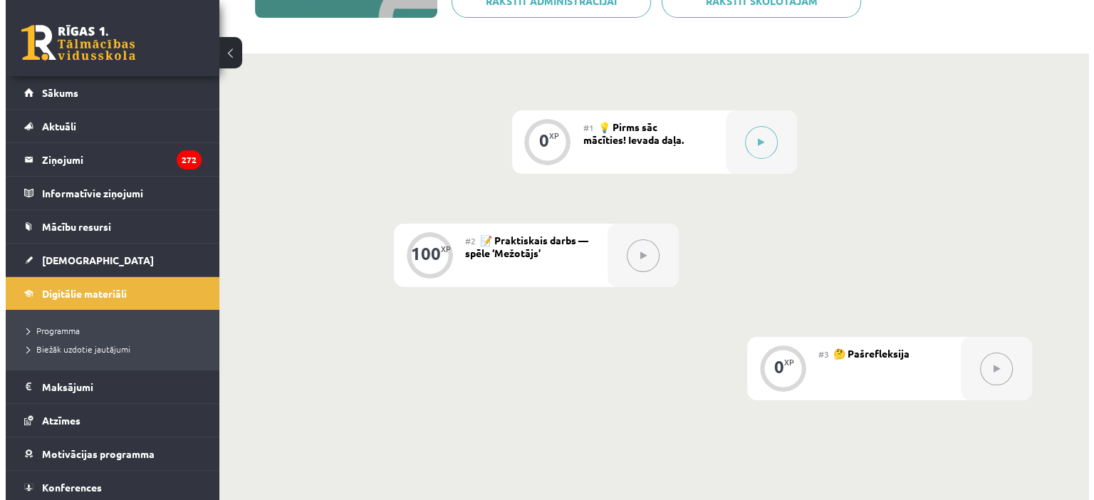
scroll to position [262, 0]
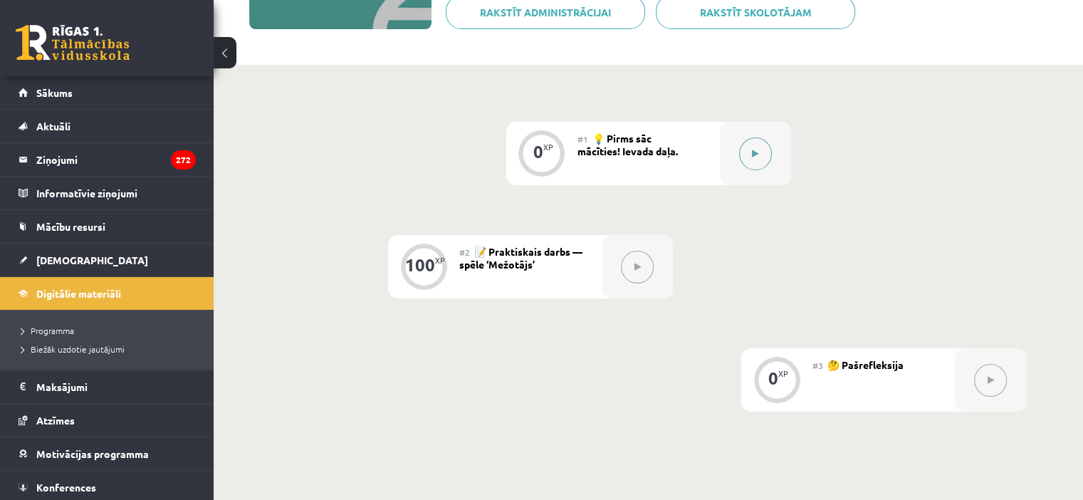
click at [749, 152] on button at bounding box center [755, 153] width 33 height 33
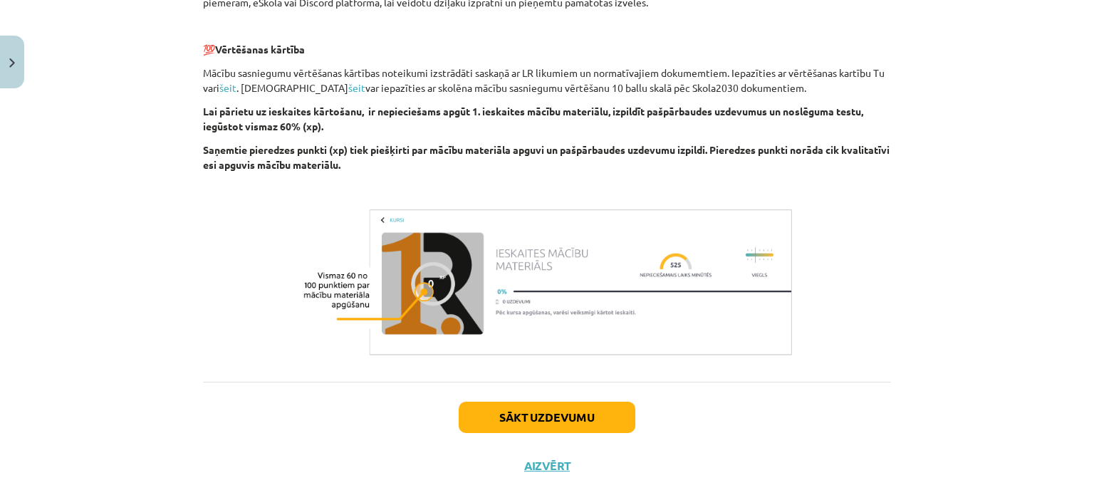
scroll to position [508, 0]
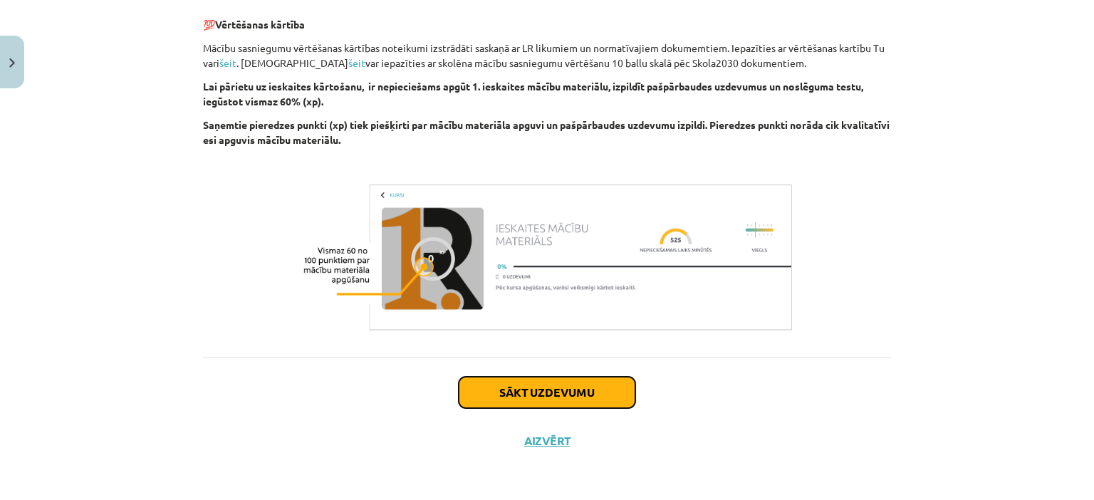
click at [600, 385] on button "Sākt uzdevumu" at bounding box center [547, 392] width 177 height 31
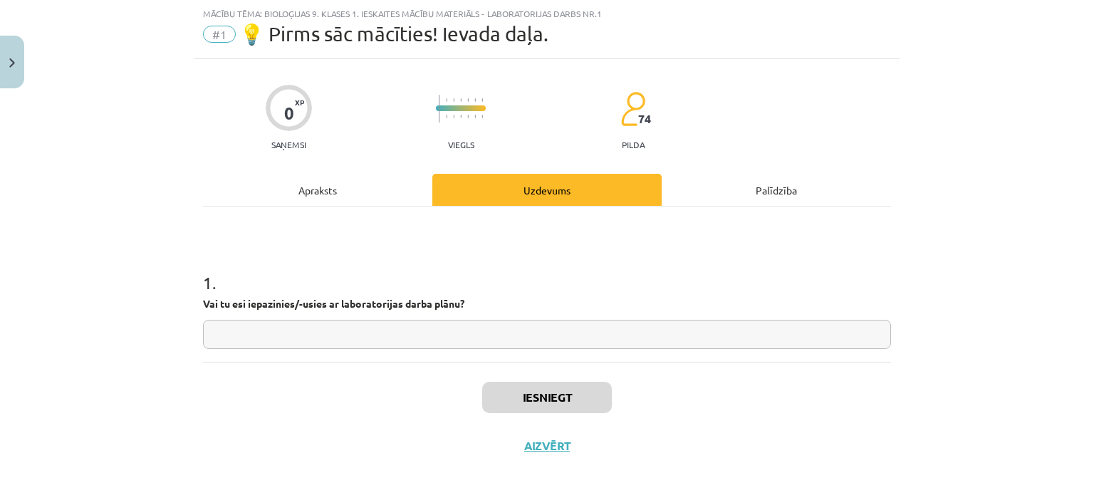
click at [430, 334] on input "text" at bounding box center [547, 334] width 688 height 29
type input "**"
click at [501, 399] on button "Iesniegt" at bounding box center [547, 397] width 130 height 31
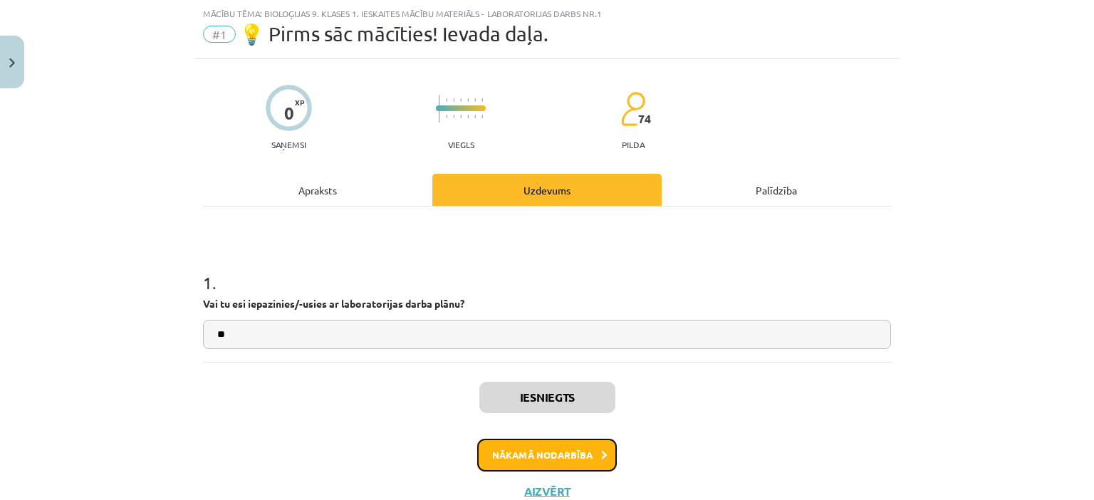
click at [527, 450] on button "Nākamā nodarbība" at bounding box center [547, 455] width 140 height 33
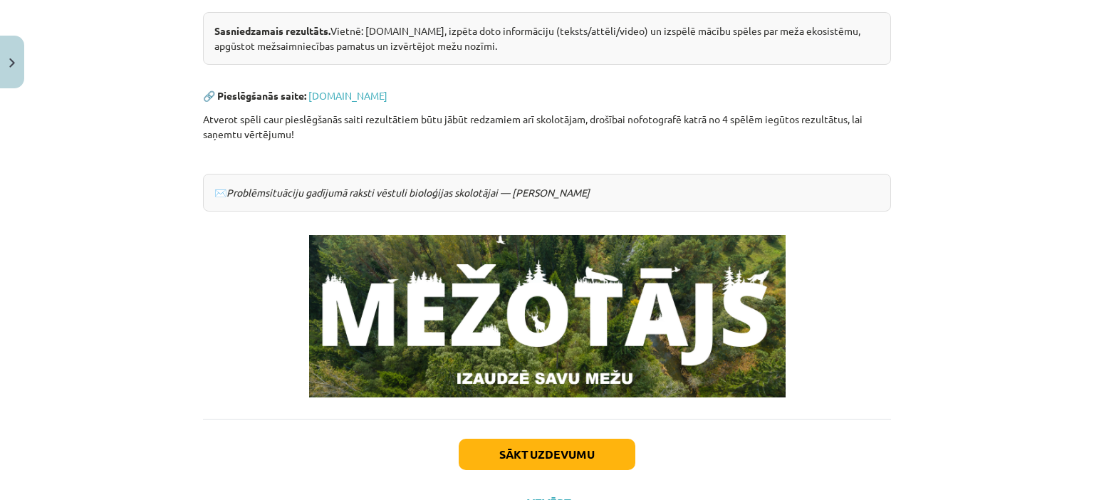
scroll to position [376, 0]
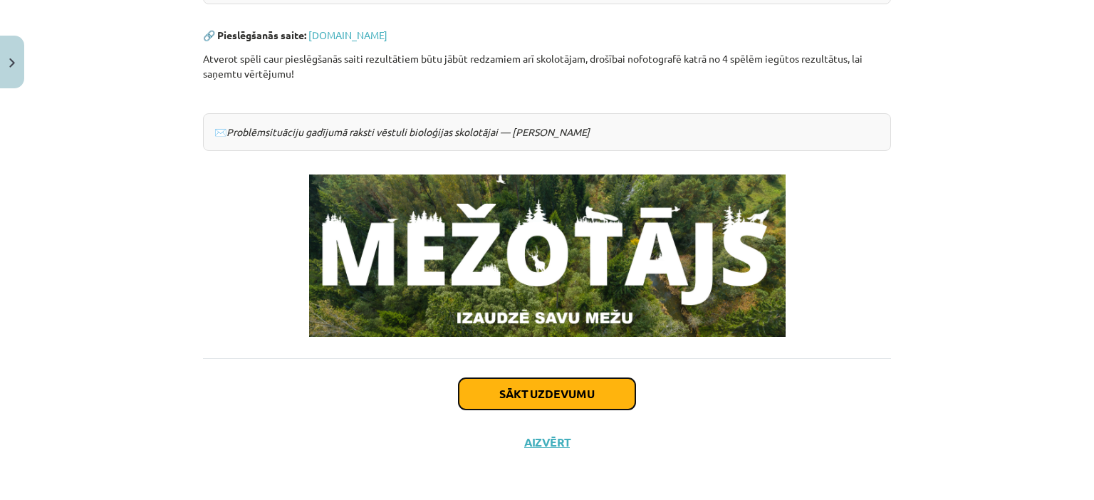
click at [546, 388] on button "Sākt uzdevumu" at bounding box center [547, 393] width 177 height 31
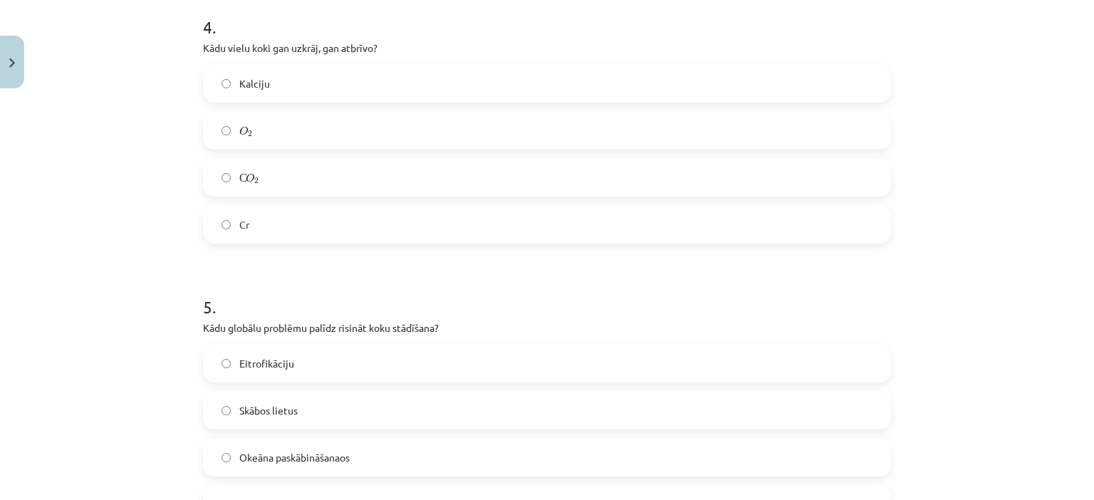
scroll to position [1271, 0]
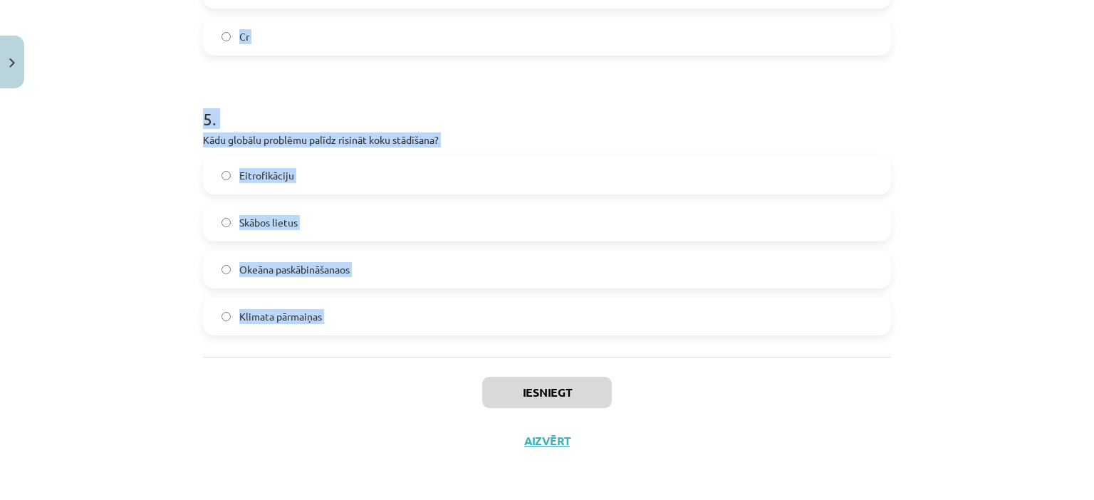
drag, startPoint x: 199, startPoint y: 276, endPoint x: 464, endPoint y: 382, distance: 285.7
copy form "1 . Latvijas teritorijā pēdējo 100 gadu laikā mežu platība ir: Samazinājusies N…"
click at [100, 281] on div "Mācību tēma: Bioloģijas 9. klases 1. ieskaites mācību materiāls - laboratorijas…" at bounding box center [547, 250] width 1094 height 500
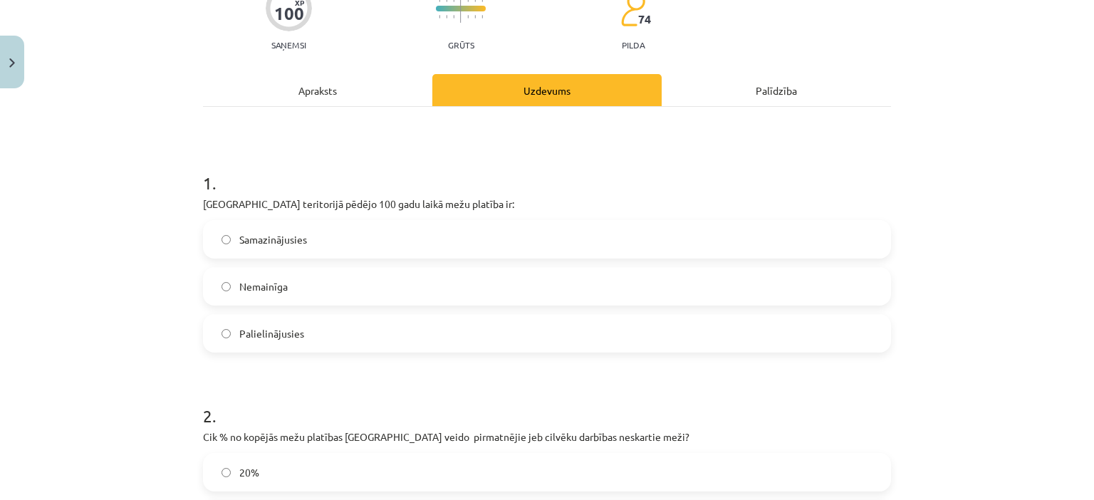
scroll to position [114, 0]
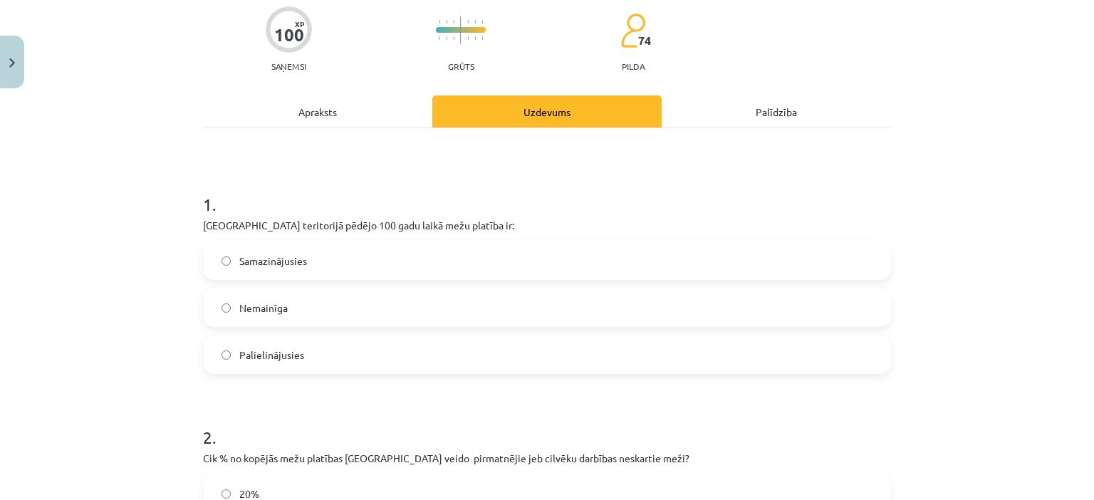
click at [239, 263] on span "Samazinājusies" at bounding box center [273, 261] width 68 height 15
click at [250, 342] on label "Palielinājusies" at bounding box center [546, 355] width 685 height 36
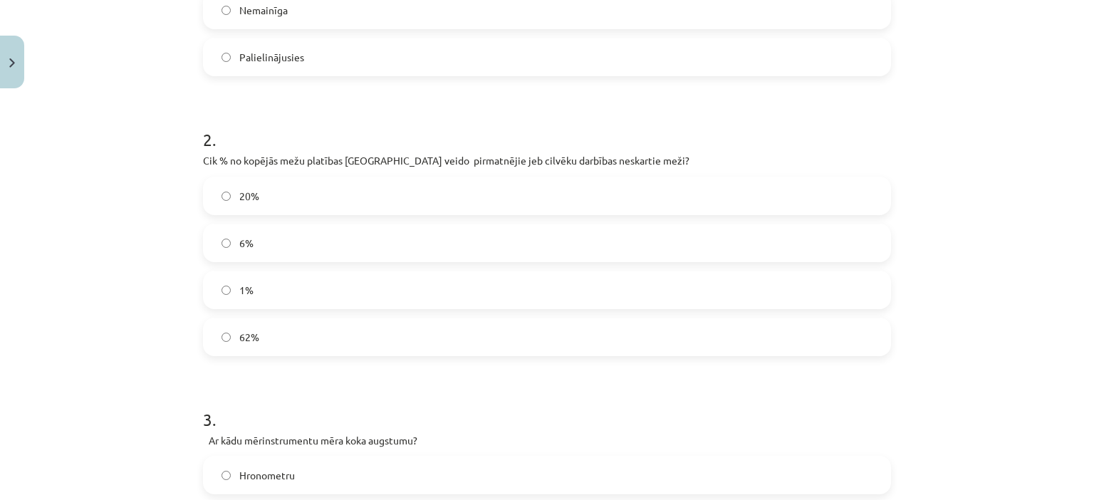
scroll to position [417, 0]
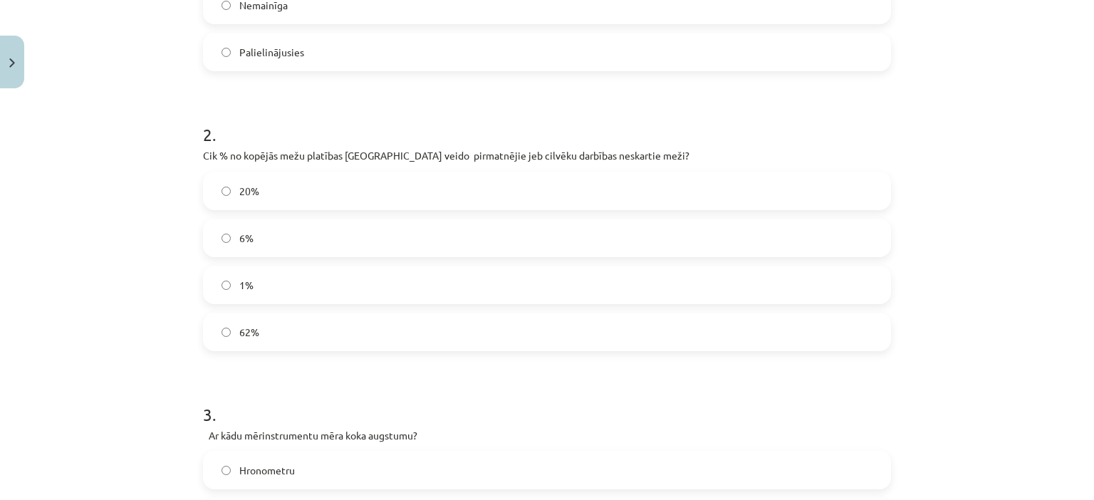
click at [217, 291] on label "1%" at bounding box center [546, 285] width 685 height 36
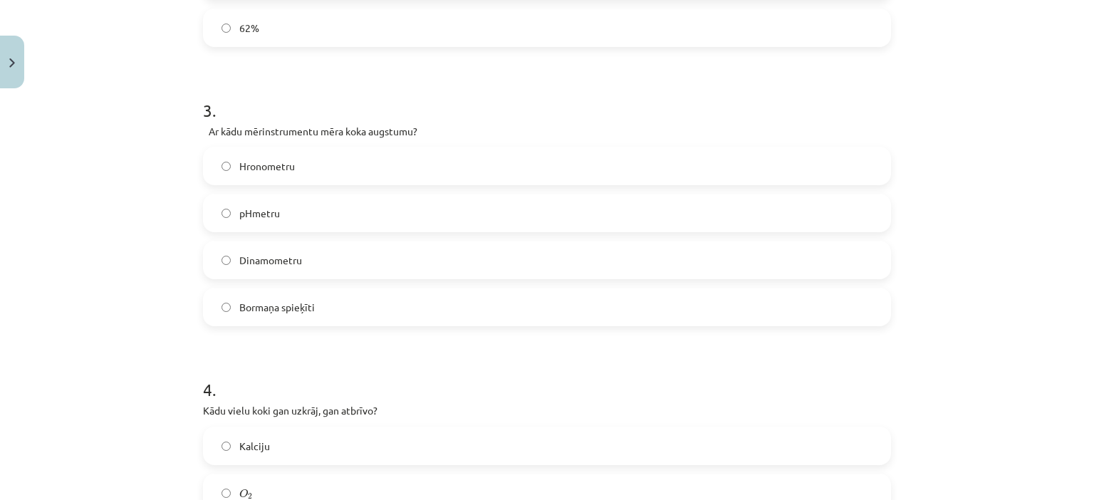
scroll to position [734, 0]
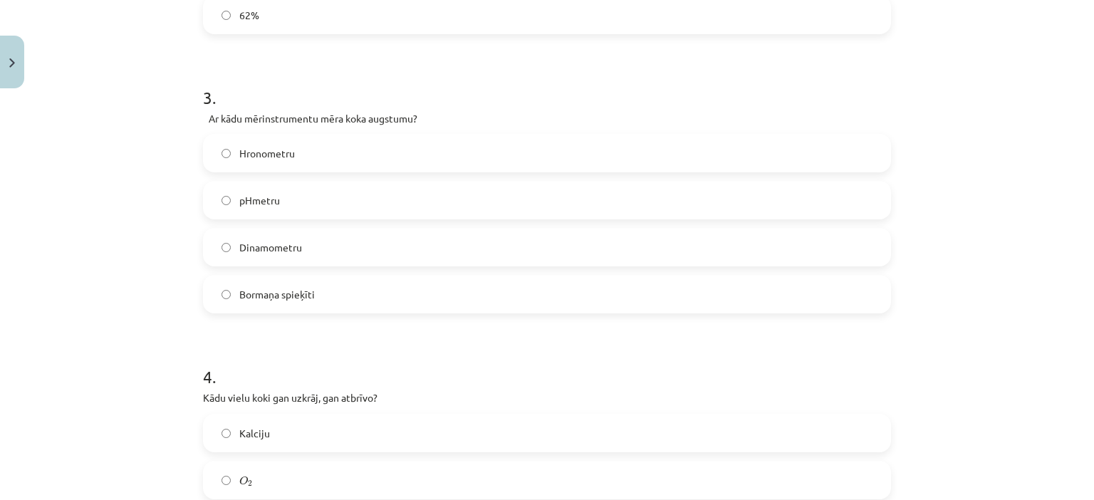
click at [256, 288] on span "Bormaņa spieķīti" at bounding box center [276, 294] width 75 height 15
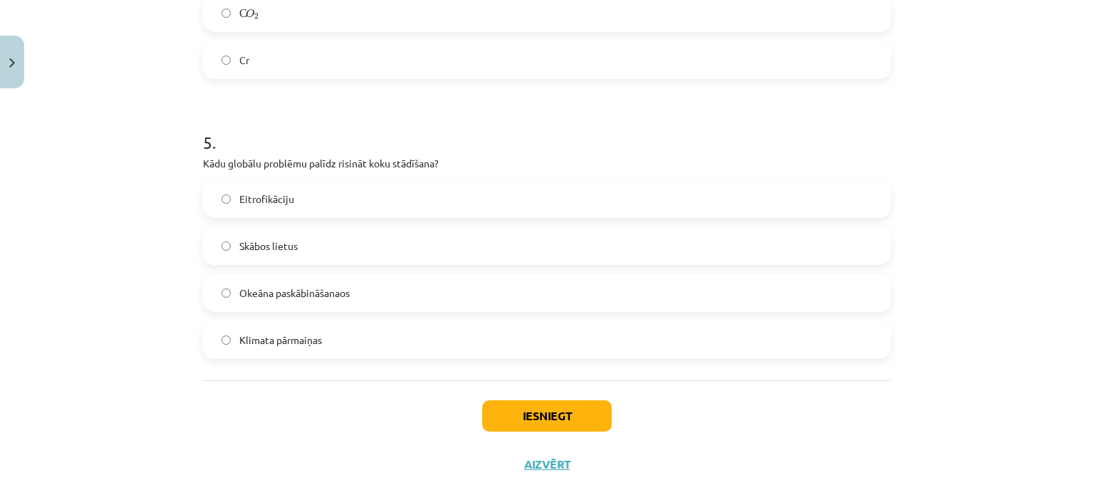
scroll to position [1248, 0]
click at [280, 340] on span "Klimata pārmaiņas" at bounding box center [280, 340] width 83 height 15
click at [531, 411] on button "Iesniegt" at bounding box center [547, 415] width 130 height 31
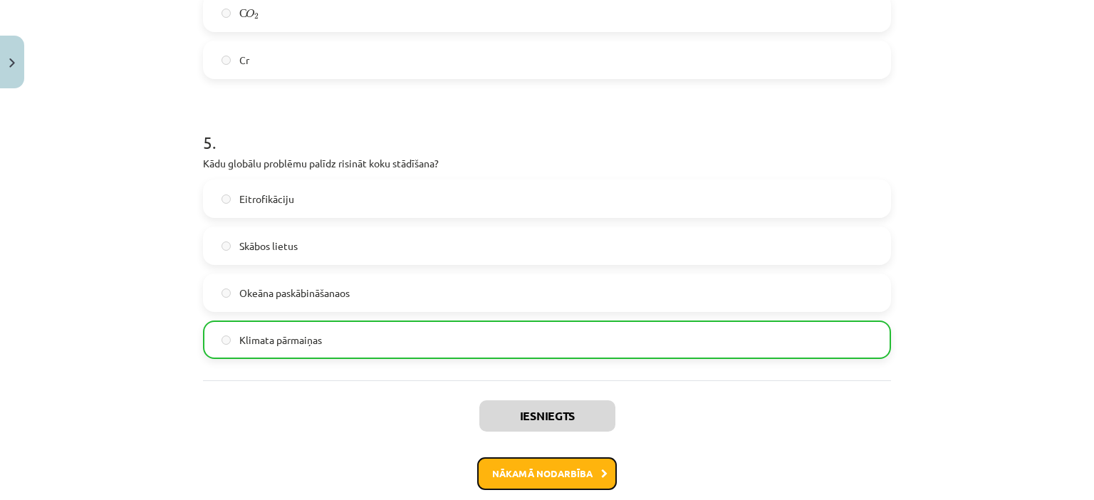
click at [533, 464] on button "Nākamā nodarbība" at bounding box center [547, 473] width 140 height 33
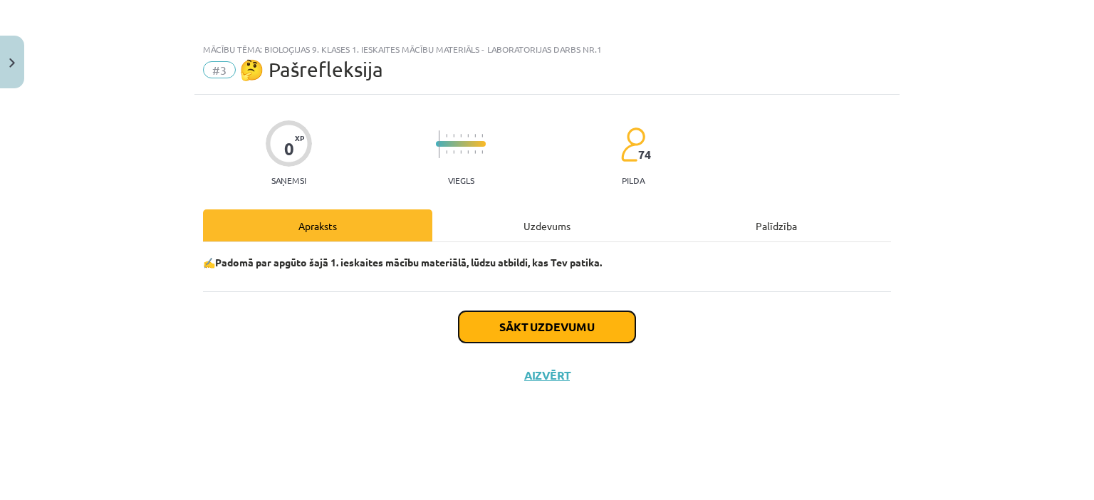
click at [536, 328] on button "Sākt uzdevumu" at bounding box center [547, 326] width 177 height 31
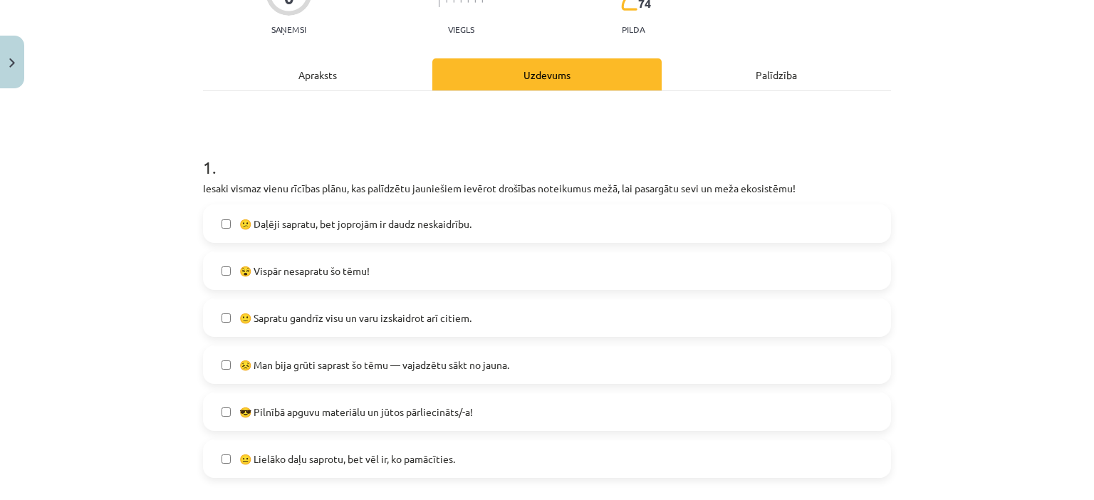
scroll to position [285, 0]
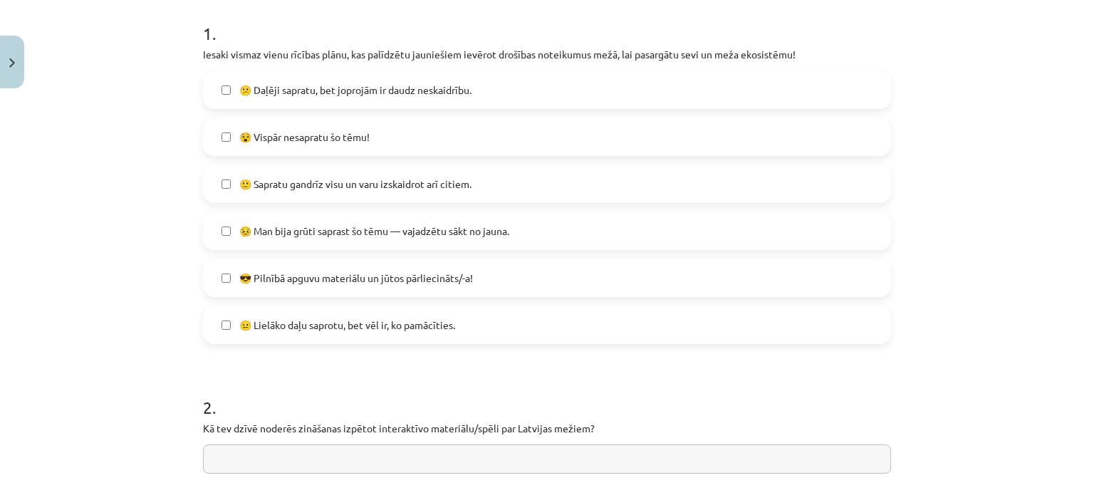
click at [239, 188] on span "🙂 Sapratu gandrīz visu un varu izskaidrot arī citiem." at bounding box center [355, 184] width 232 height 15
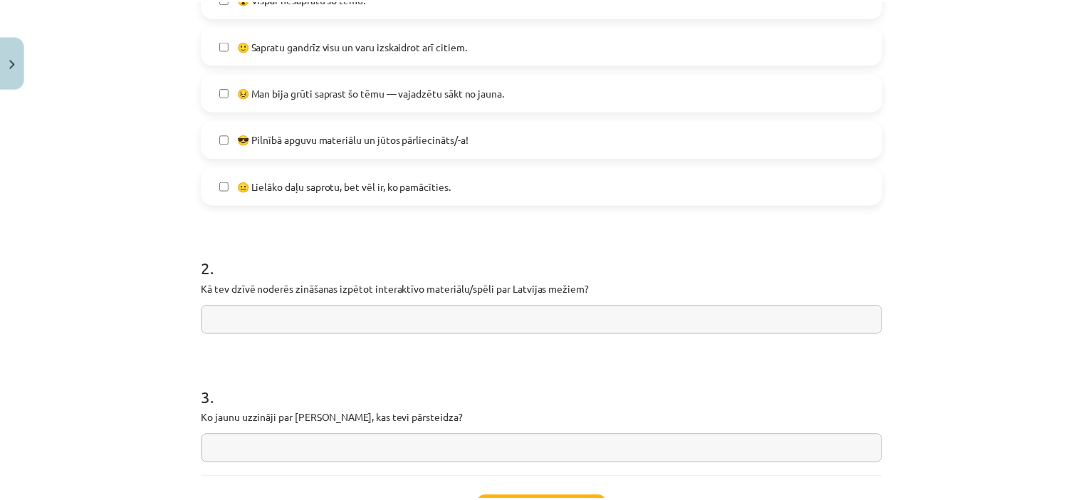
scroll to position [544, 0]
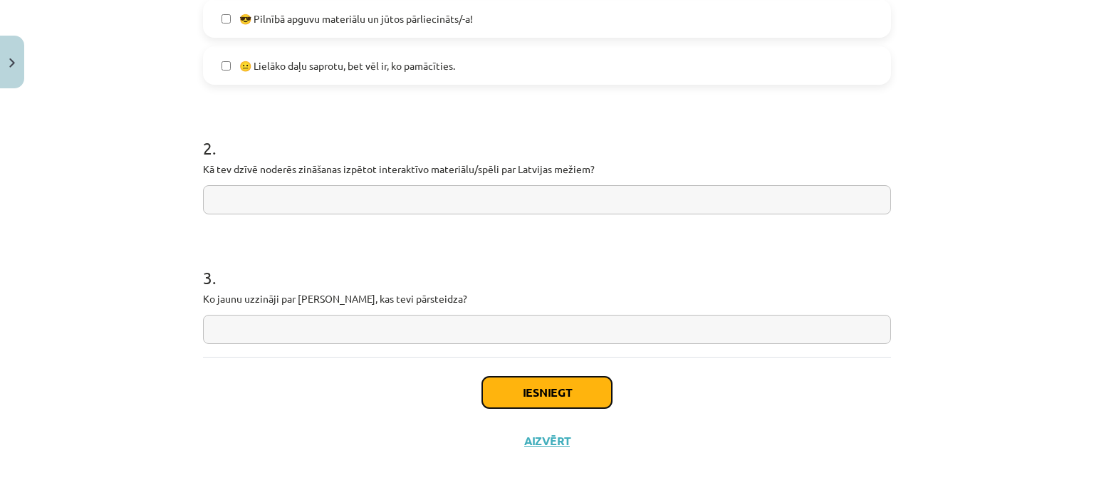
click at [506, 397] on button "Iesniegt" at bounding box center [547, 392] width 130 height 31
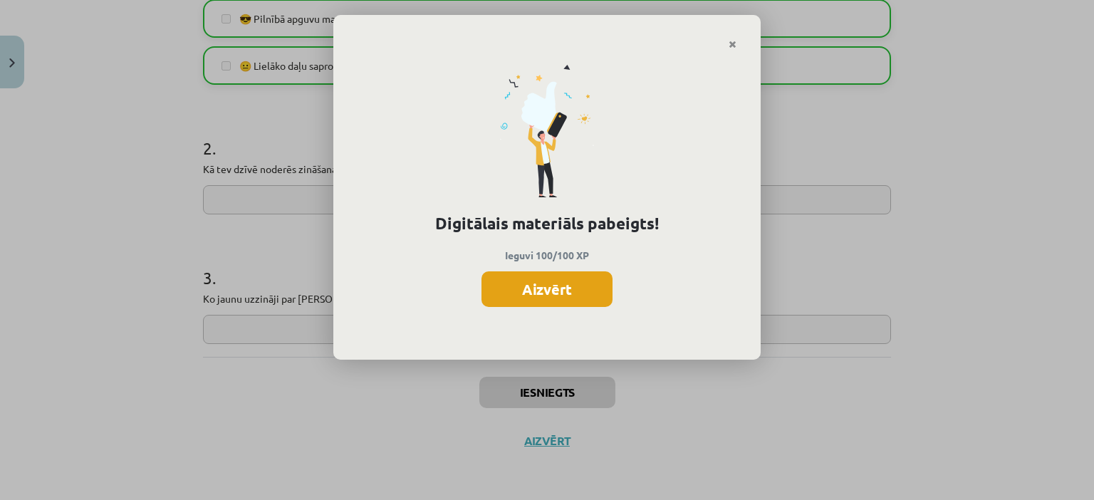
click at [543, 286] on button "Aizvērt" at bounding box center [546, 289] width 131 height 36
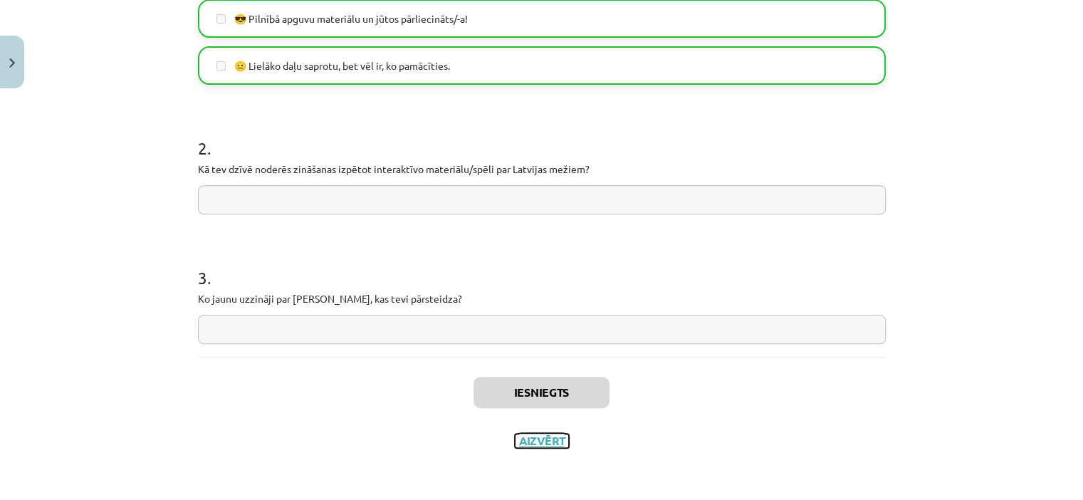
click at [548, 438] on button "Aizvērt" at bounding box center [542, 441] width 54 height 14
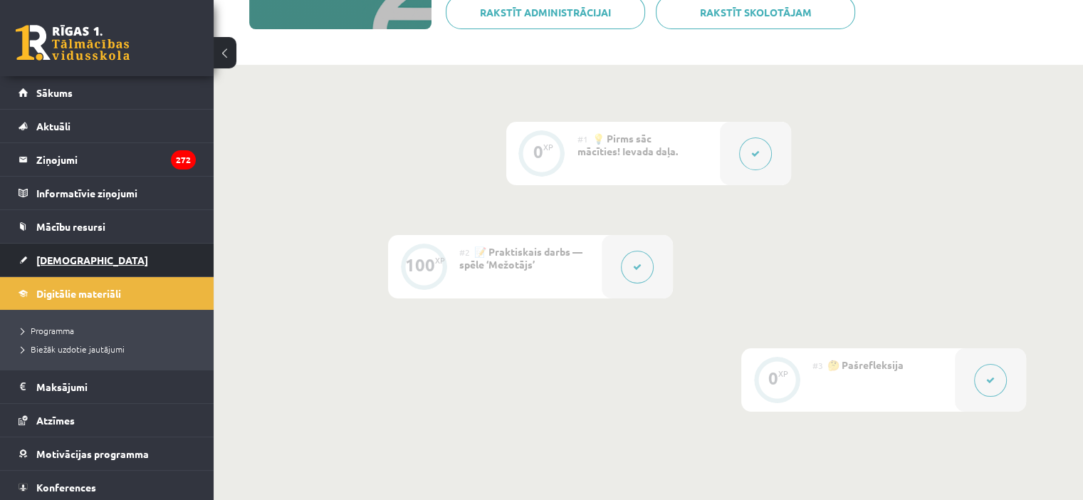
click at [49, 264] on span "[DEMOGRAPHIC_DATA]" at bounding box center [92, 260] width 112 height 13
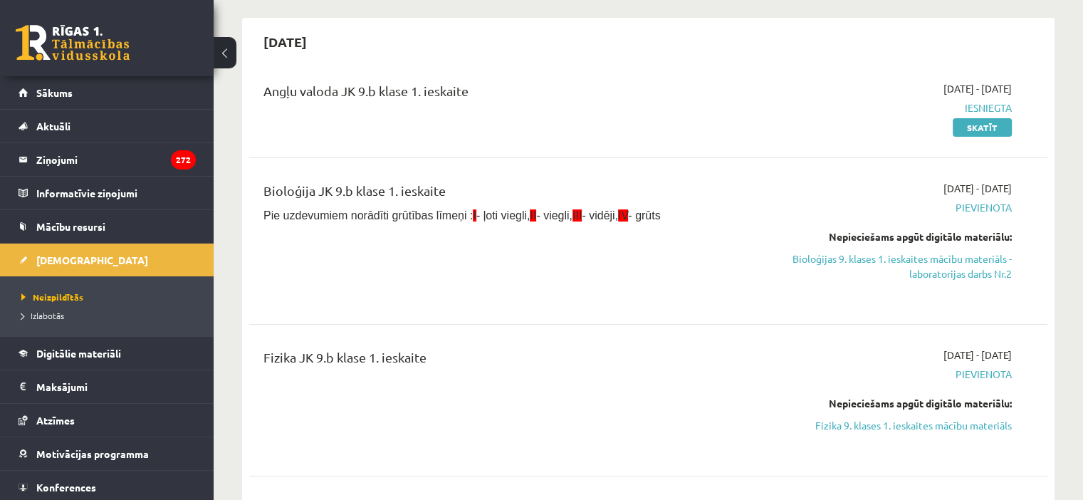
scroll to position [124, 0]
click at [882, 256] on link "Bioloģijas 9. klases 1. ieskaites mācību materiāls - laboratorijas darbs Nr.2" at bounding box center [894, 265] width 235 height 30
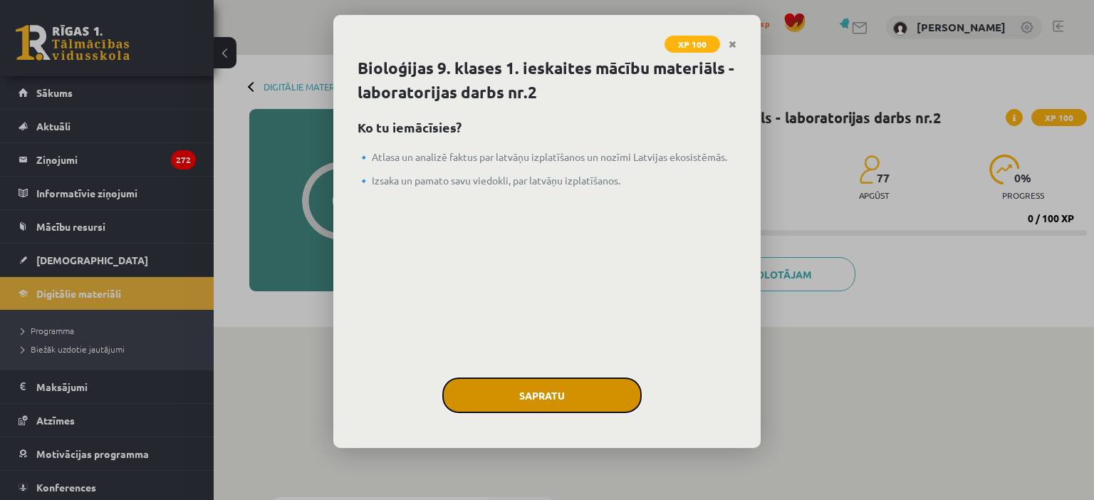
click at [612, 382] on button "Sapratu" at bounding box center [541, 395] width 199 height 36
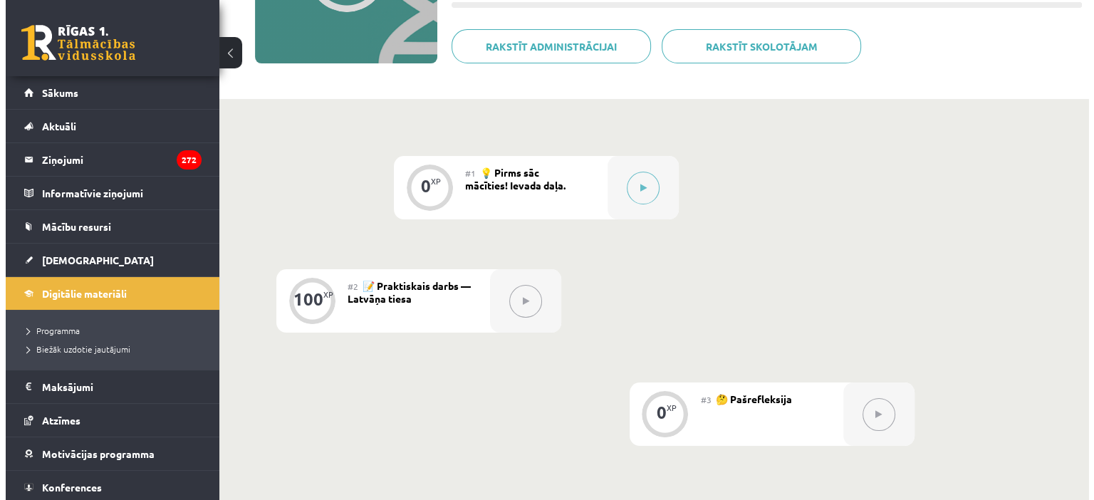
scroll to position [222, 0]
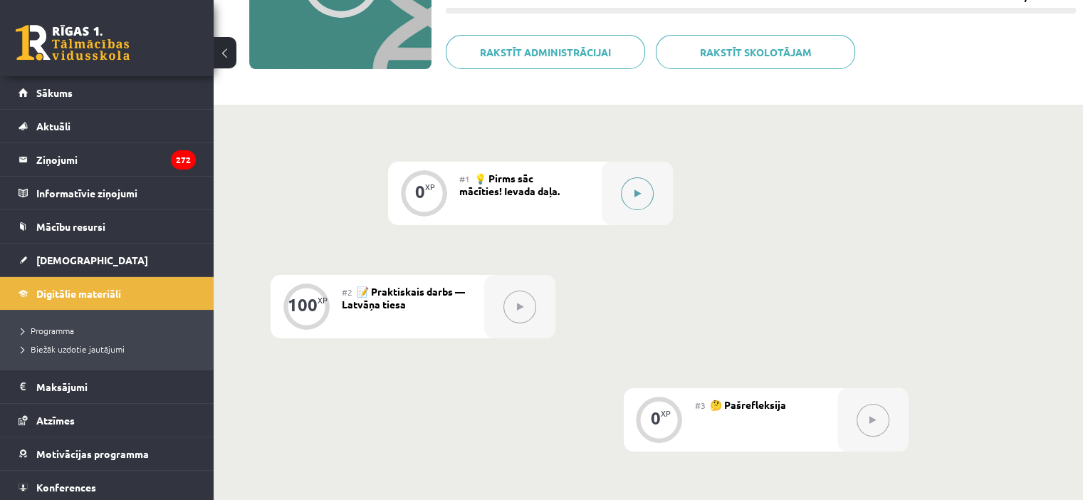
click at [655, 192] on div at bounding box center [637, 193] width 71 height 63
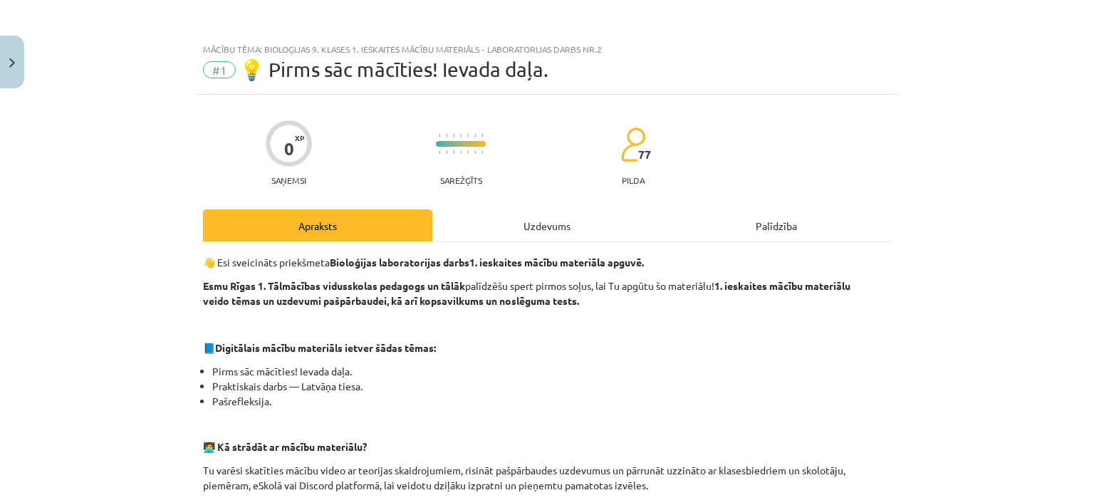
scroll to position [508, 0]
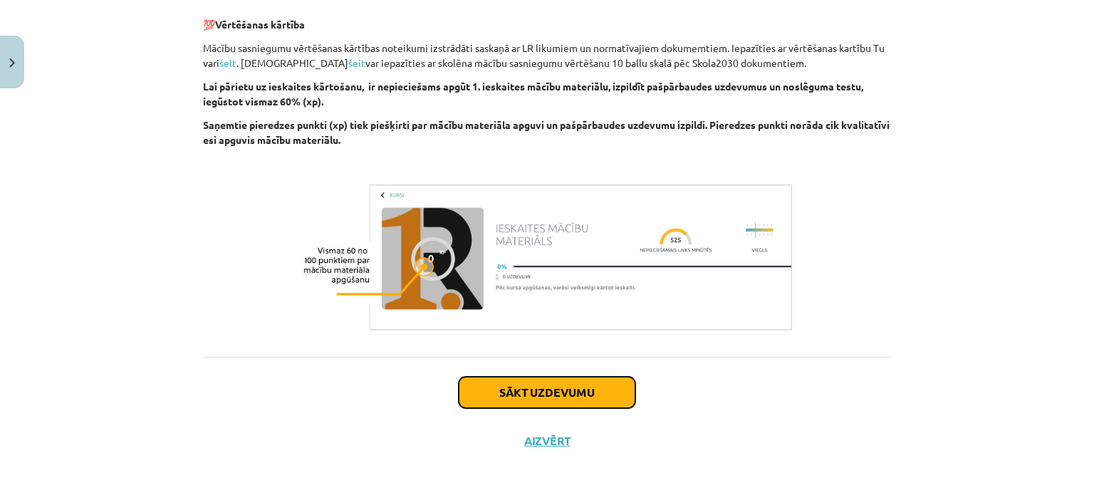
click at [585, 385] on button "Sākt uzdevumu" at bounding box center [547, 392] width 177 height 31
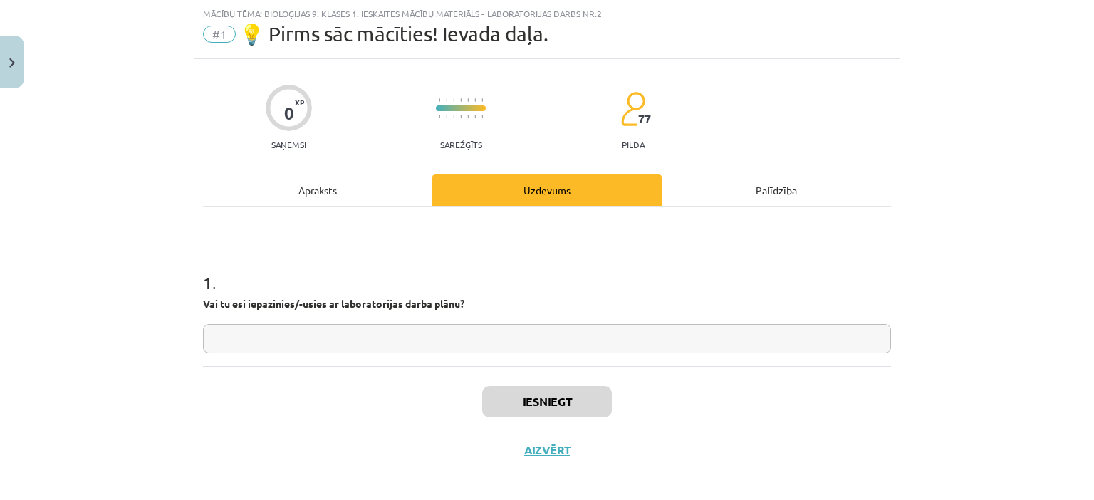
click at [481, 343] on input "text" at bounding box center [547, 338] width 688 height 29
type input "**"
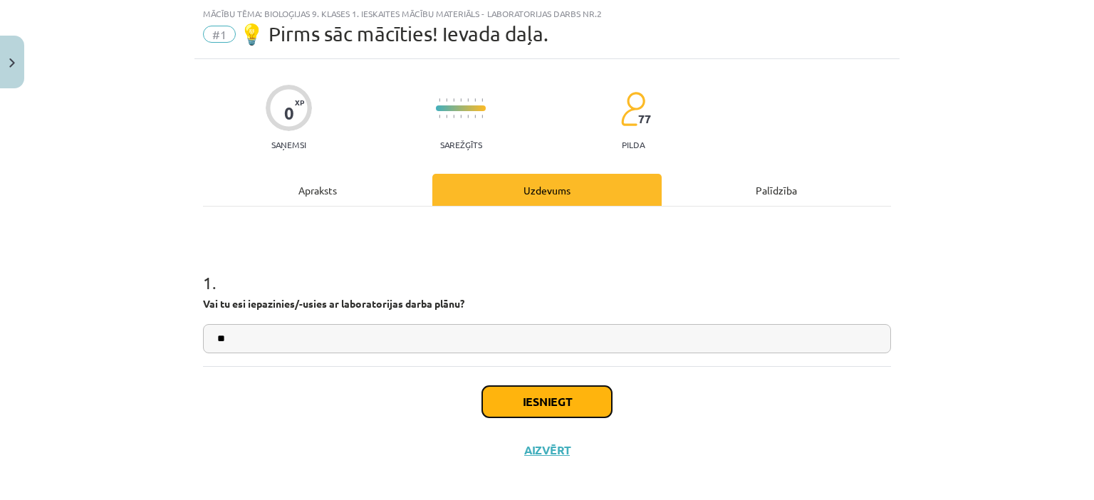
click at [504, 412] on button "Iesniegt" at bounding box center [547, 401] width 130 height 31
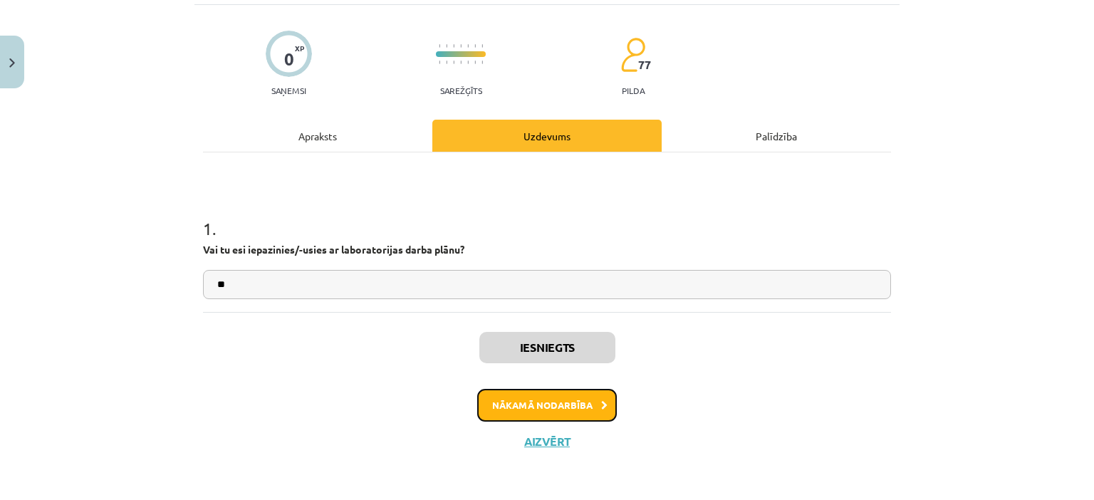
click at [504, 412] on button "Nākamā nodarbība" at bounding box center [547, 405] width 140 height 33
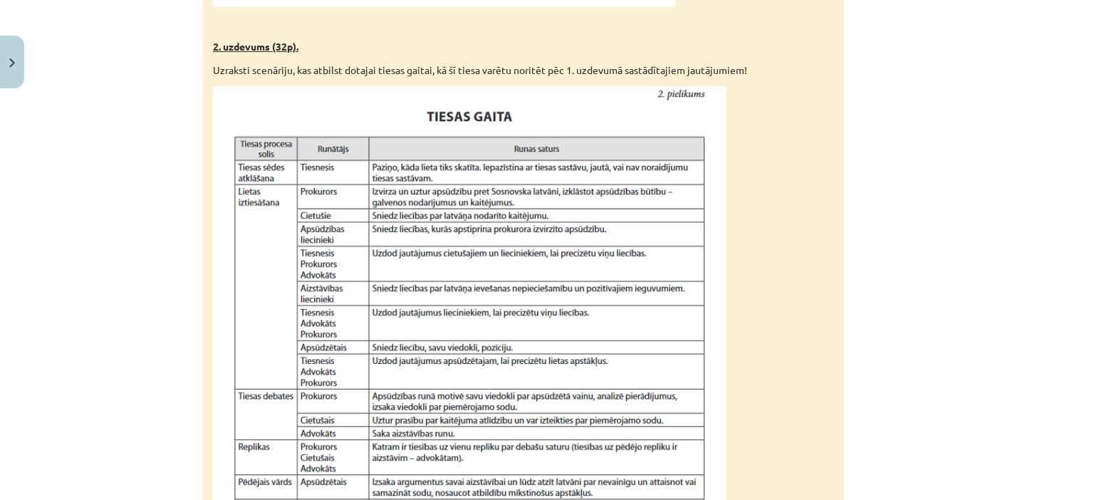
scroll to position [1380, 0]
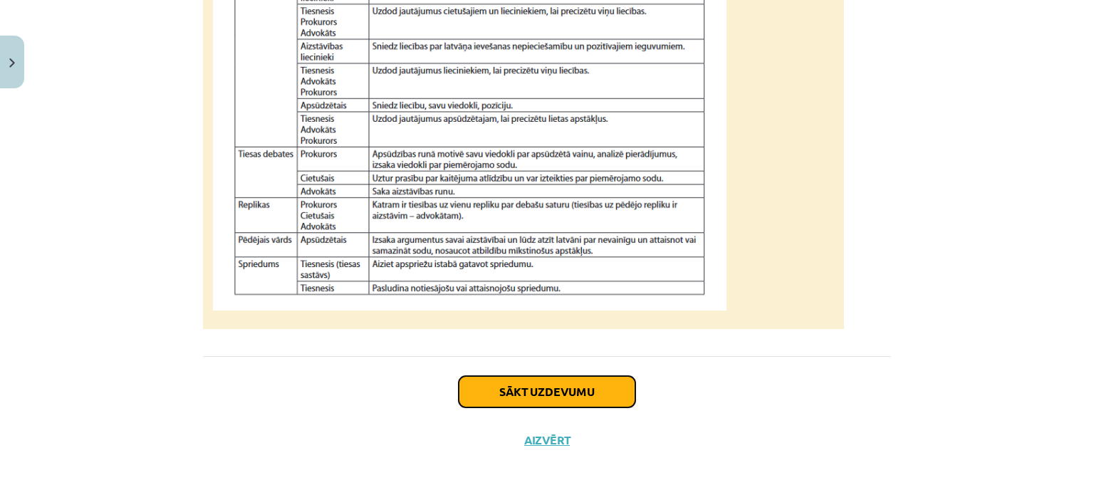
click at [501, 392] on button "Sākt uzdevumu" at bounding box center [547, 391] width 177 height 31
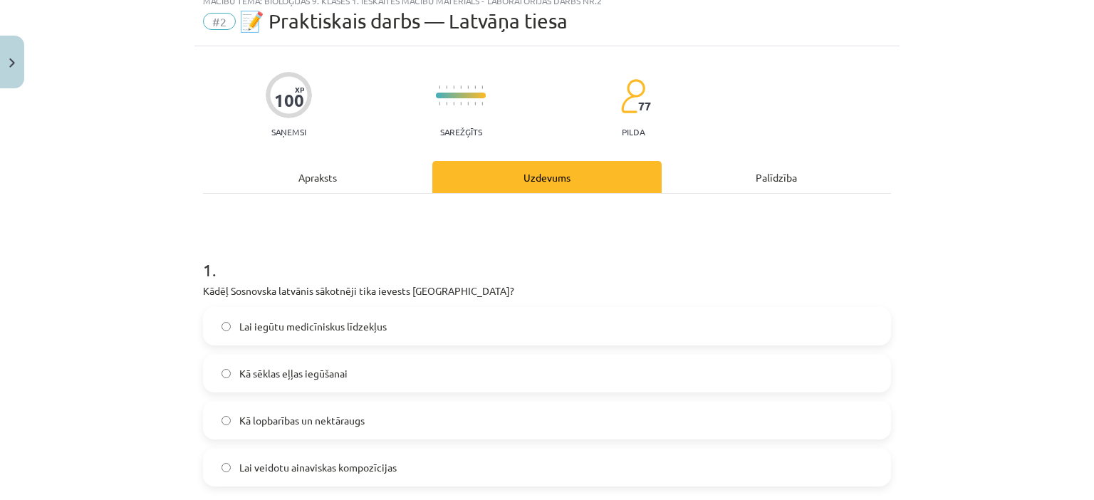
scroll to position [36, 0]
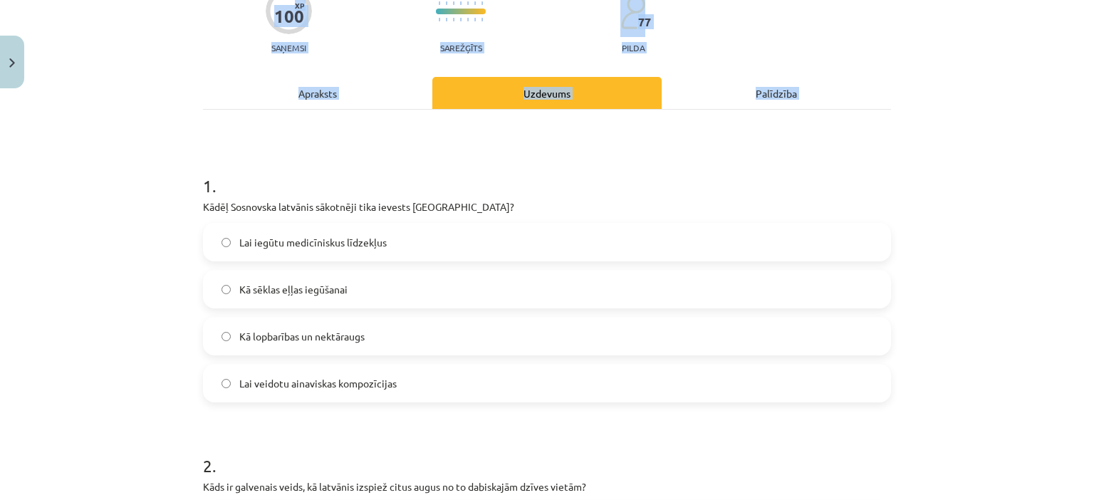
drag, startPoint x: 194, startPoint y: 280, endPoint x: 298, endPoint y: 522, distance: 263.3
click at [298, 278] on html "0 Dāvanas 3319 mP 395 xp Evija Litvinova Sākums Aktuāli Kā mācīties eSKOLĀ Kont…" at bounding box center [547, 28] width 1094 height 500
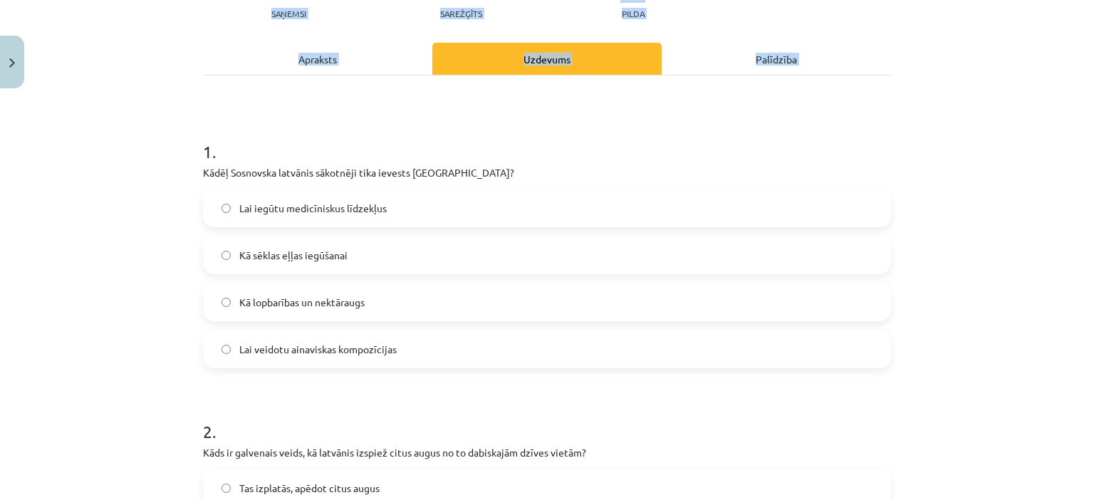
click at [157, 159] on div "Mācību tēma: Bioloģijas 9. klases 1. ieskaites mācību materiāls - laboratorijas…" at bounding box center [547, 250] width 1094 height 500
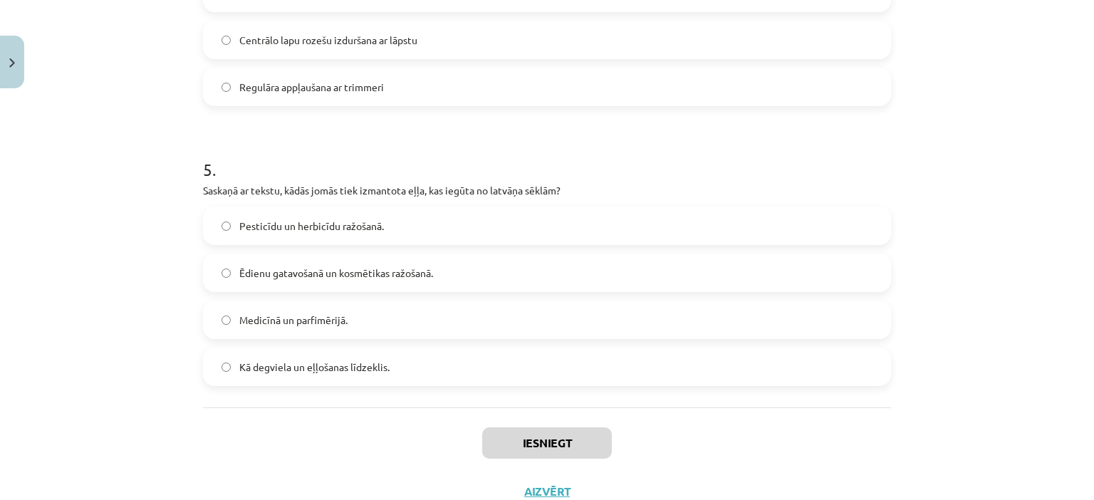
scroll to position [1319, 0]
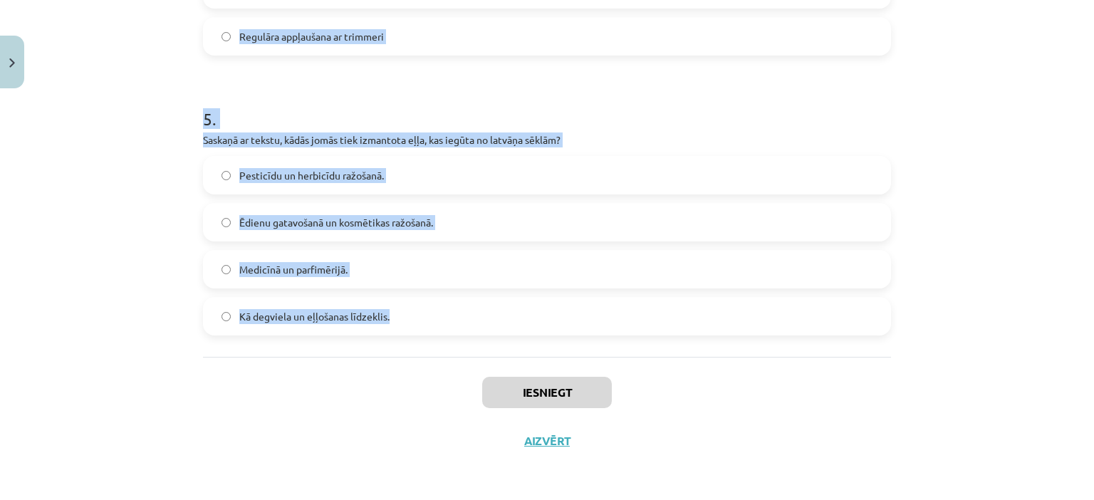
drag, startPoint x: 199, startPoint y: 151, endPoint x: 640, endPoint y: 345, distance: 481.8
copy form "1 . Kādēļ Sosnovska latvānis sākotnēji tika ievests Latvijā? Lai iegūtu medicīn…"
click at [123, 183] on div "Mācību tēma: Bioloģijas 9. klases 1. ieskaites mācību materiāls - laboratorijas…" at bounding box center [547, 250] width 1094 height 500
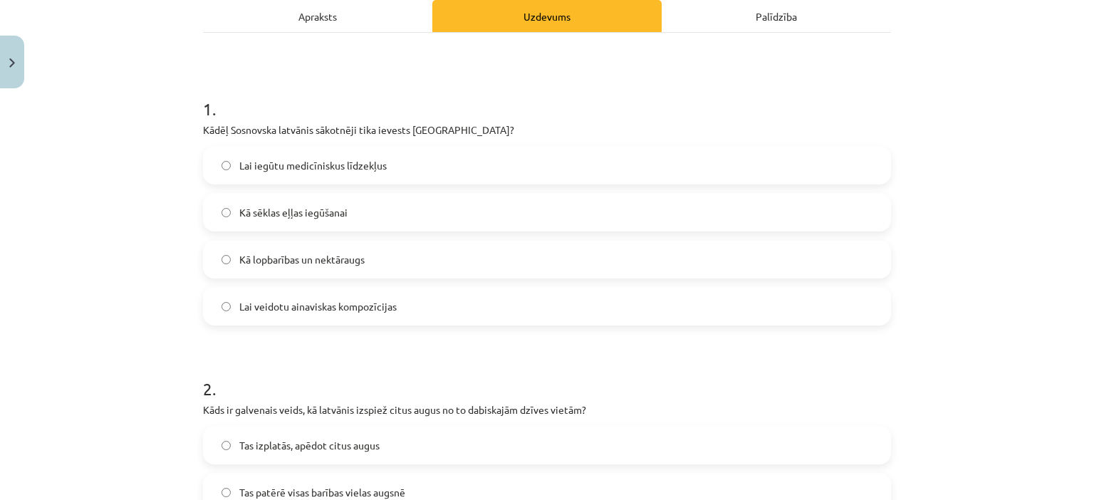
scroll to position [210, 0]
click at [225, 252] on label "Kā lopbarības un nektāraugs" at bounding box center [546, 259] width 685 height 36
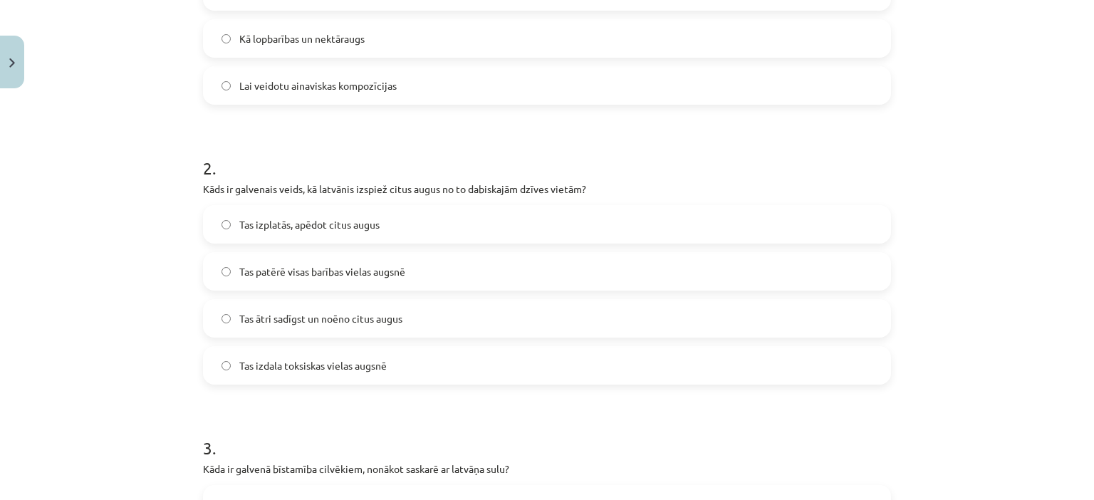
scroll to position [443, 0]
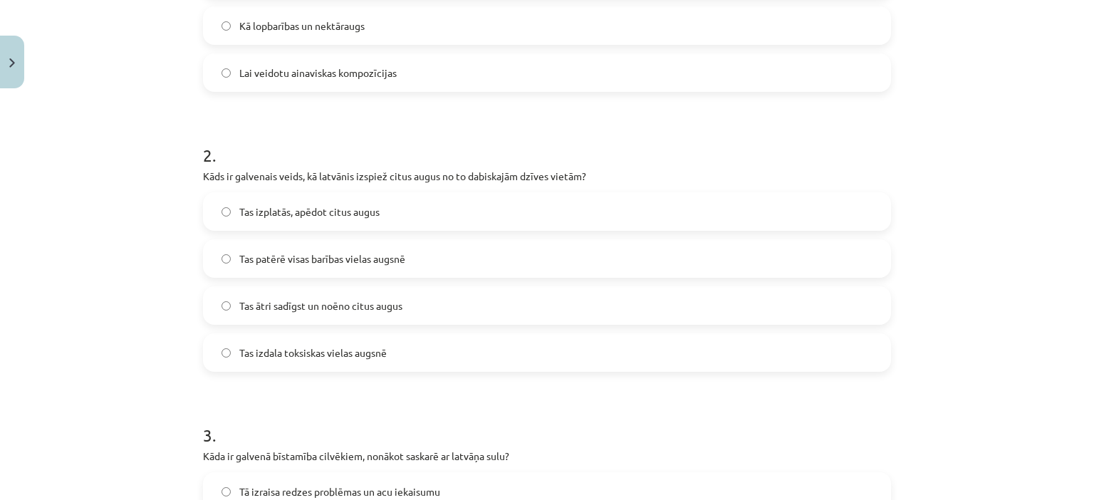
click at [254, 305] on span "Tas ātri sadīgst un noēno citus augus" at bounding box center [320, 305] width 163 height 15
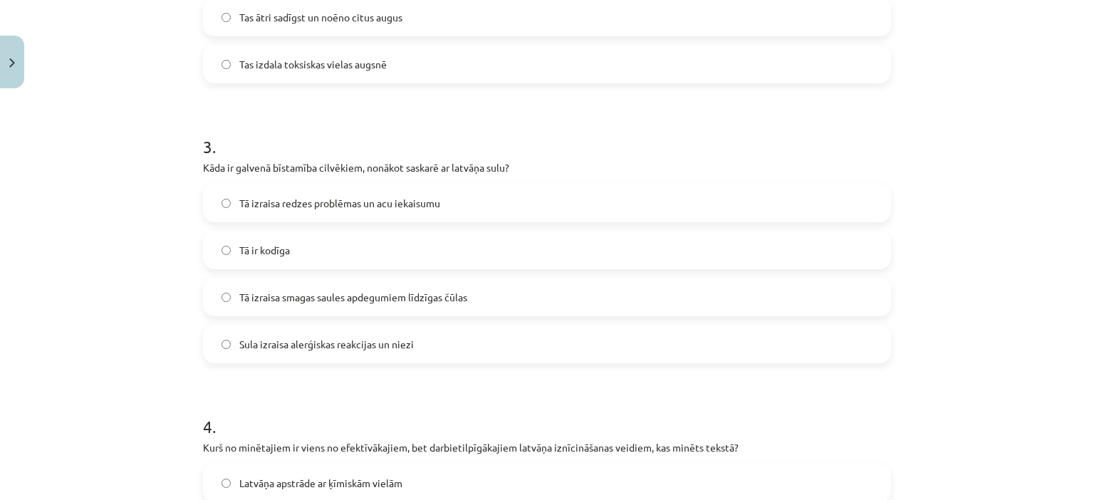
scroll to position [732, 0]
click at [275, 202] on span "Tā izraisa redzes problēmas un acu iekaisumu" at bounding box center [339, 202] width 201 height 15
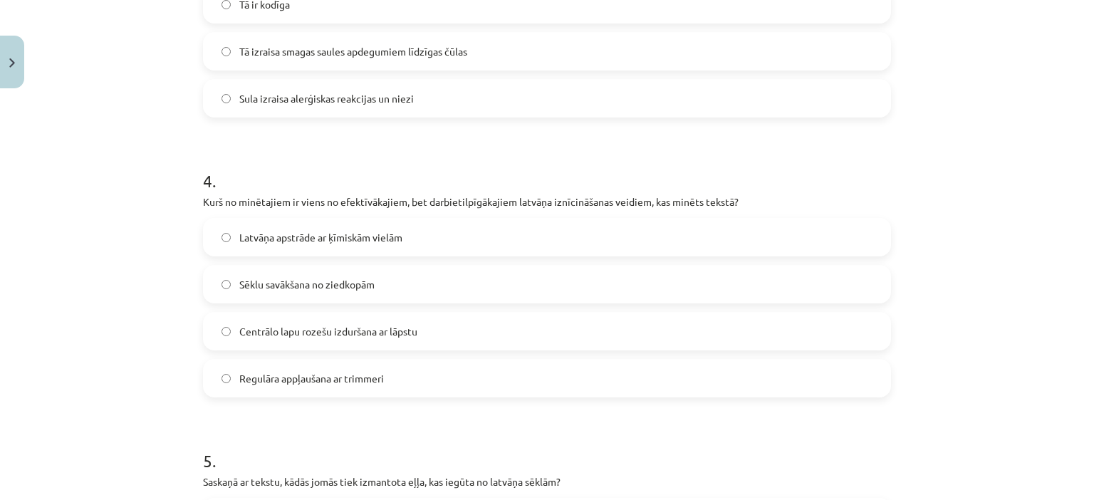
scroll to position [1022, 0]
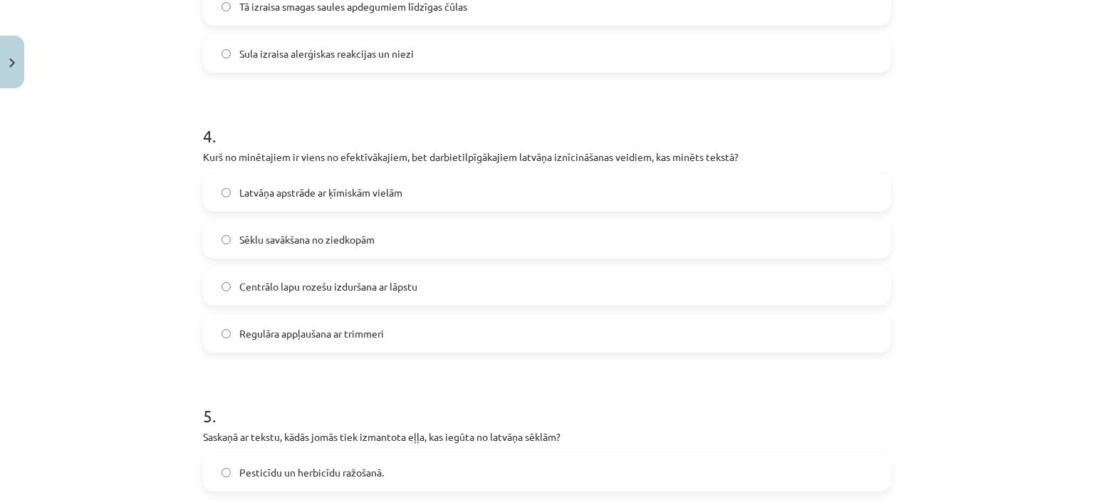
click at [266, 302] on label "Centrālo lapu rozešu izduršana ar lāpstu" at bounding box center [546, 287] width 685 height 36
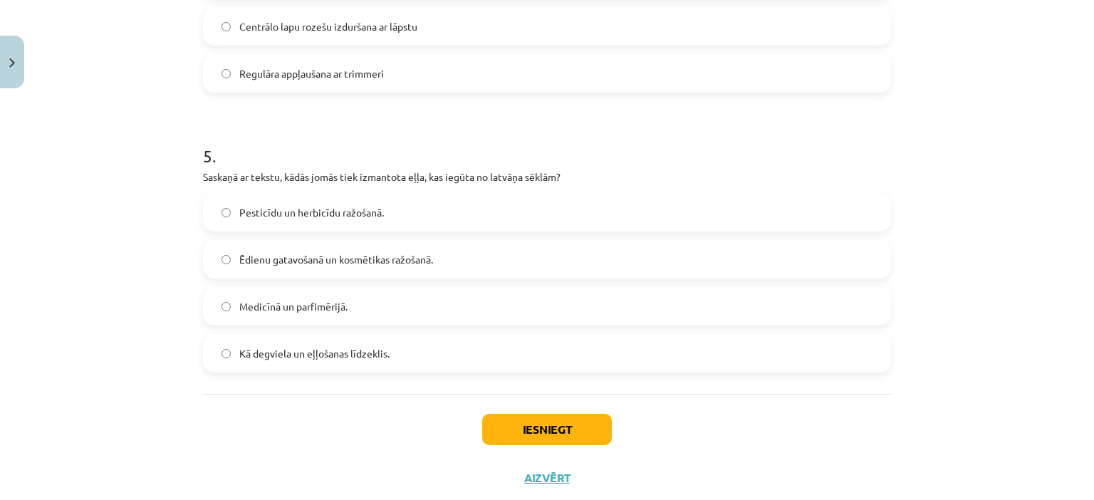
scroll to position [1299, 0]
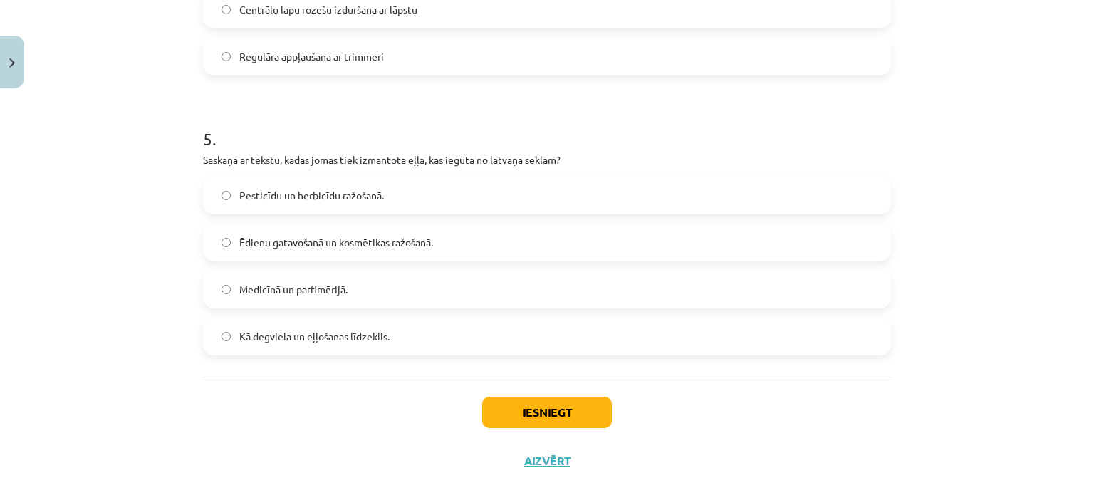
click at [290, 347] on label "Kā degviela un eļļošanas līdzeklis." at bounding box center [546, 336] width 685 height 36
click at [560, 417] on button "Iesniegt" at bounding box center [547, 412] width 130 height 31
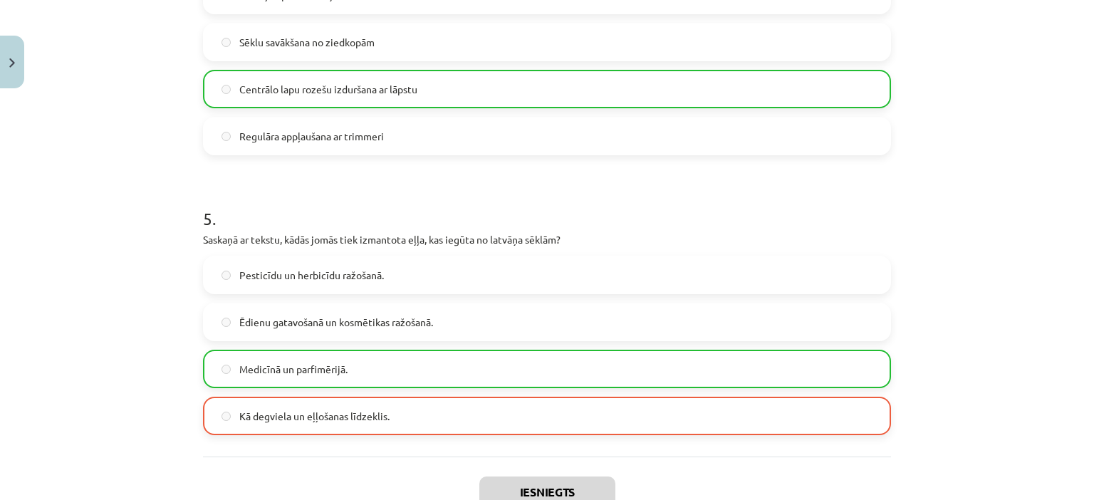
scroll to position [1365, 0]
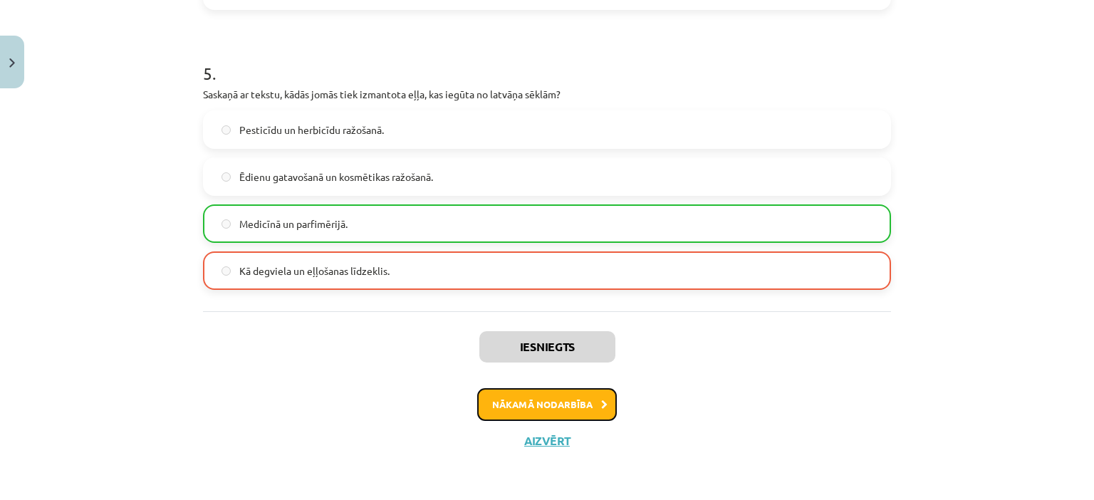
click at [573, 409] on button "Nākamā nodarbība" at bounding box center [547, 404] width 140 height 33
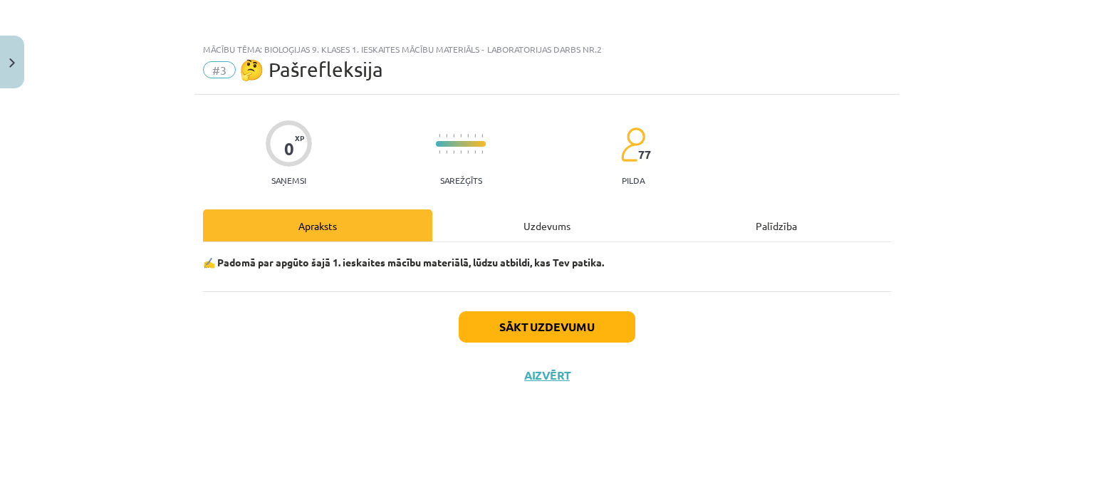
scroll to position [0, 0]
click at [562, 328] on button "Sākt uzdevumu" at bounding box center [547, 326] width 177 height 31
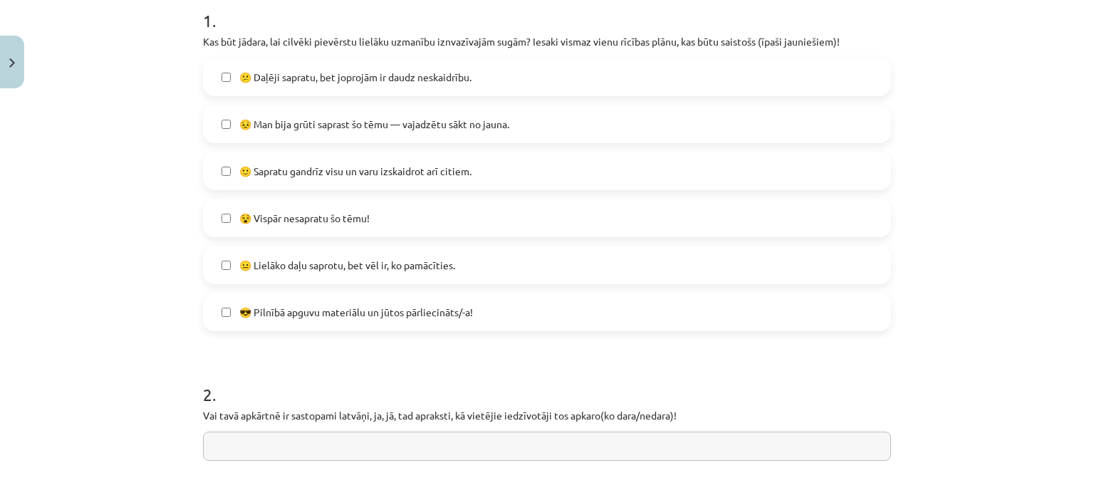
scroll to position [298, 0]
click at [223, 174] on label "🙂 Sapratu gandrīz visu un varu izskaidrot arī citiem." at bounding box center [546, 170] width 685 height 36
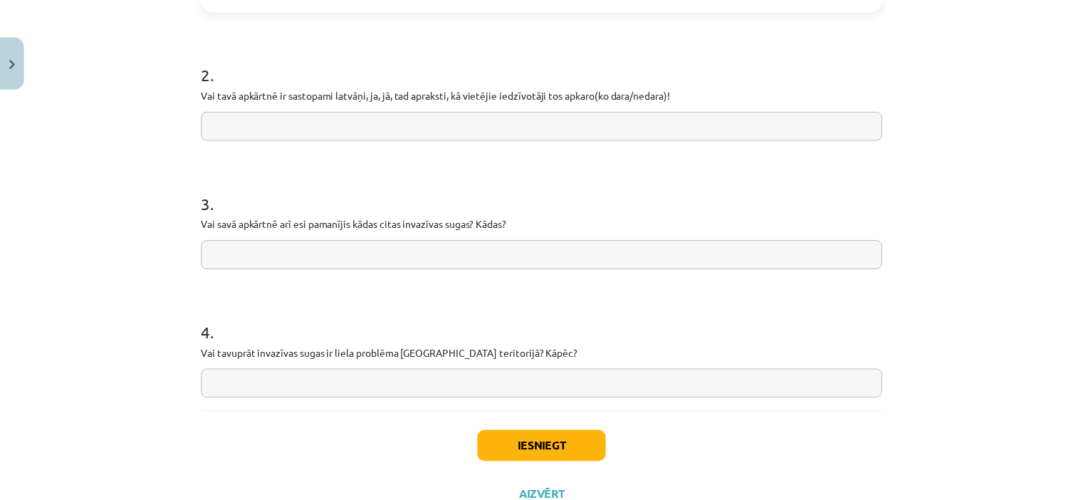
scroll to position [618, 0]
click at [583, 447] on button "Iesniegt" at bounding box center [547, 447] width 130 height 31
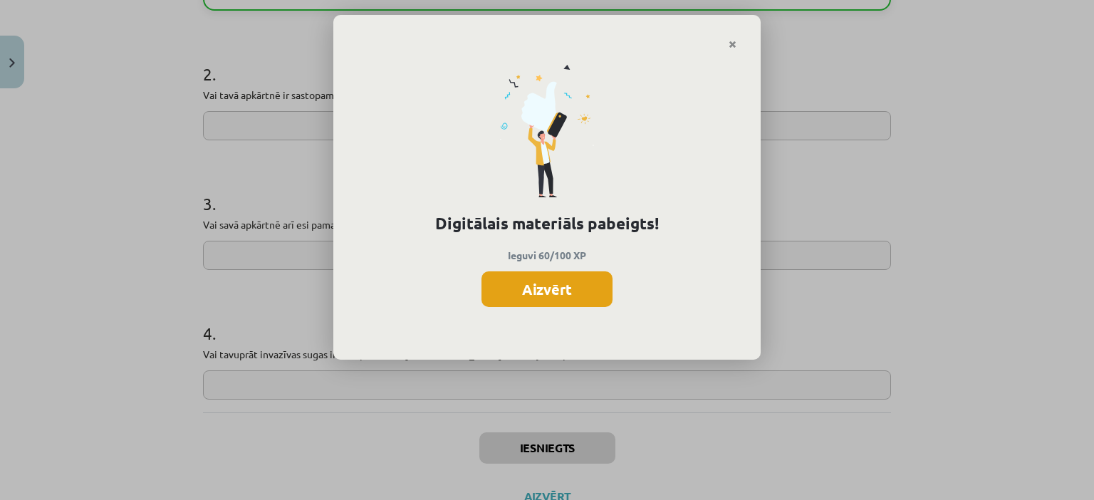
click at [568, 285] on button "Aizvērt" at bounding box center [546, 289] width 131 height 36
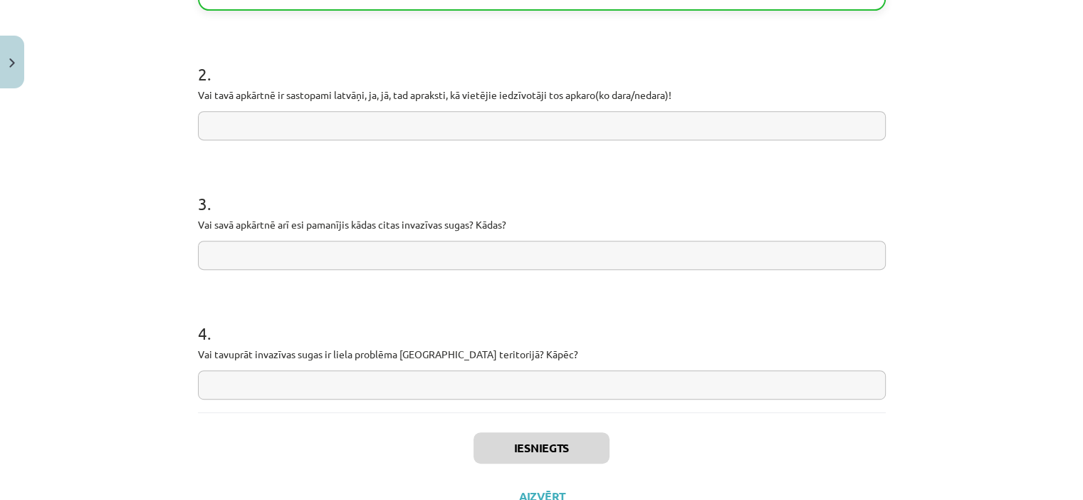
scroll to position [674, 0]
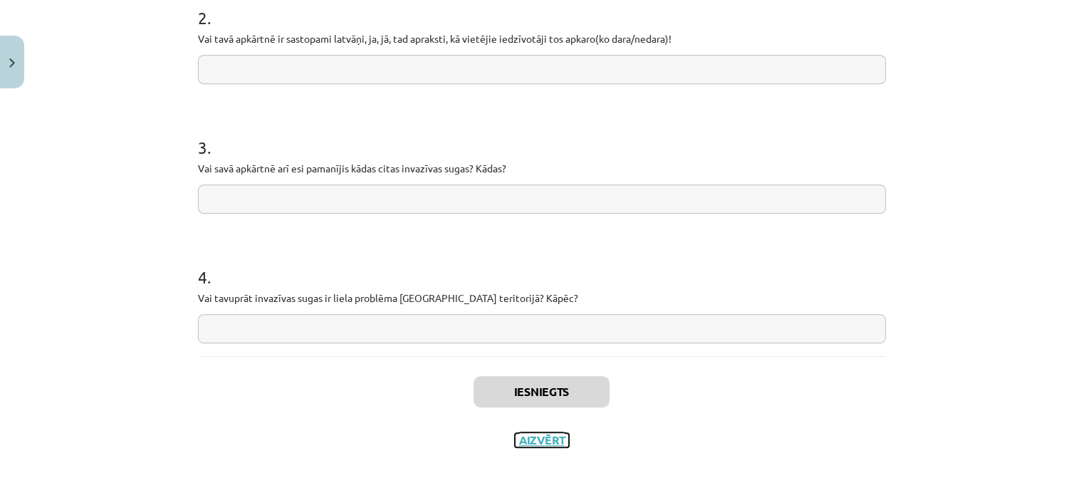
click at [539, 439] on button "Aizvērt" at bounding box center [542, 440] width 54 height 14
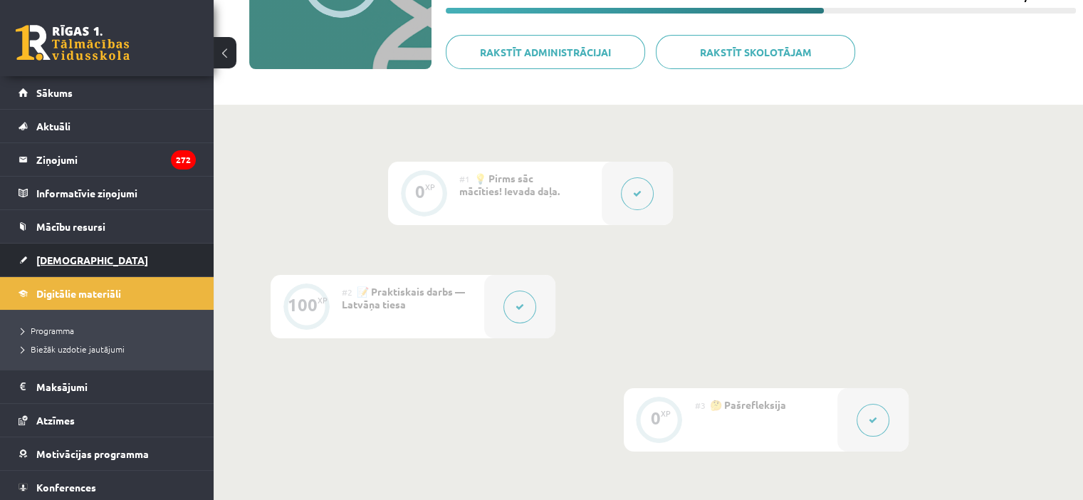
click at [75, 251] on link "[DEMOGRAPHIC_DATA]" at bounding box center [107, 260] width 177 height 33
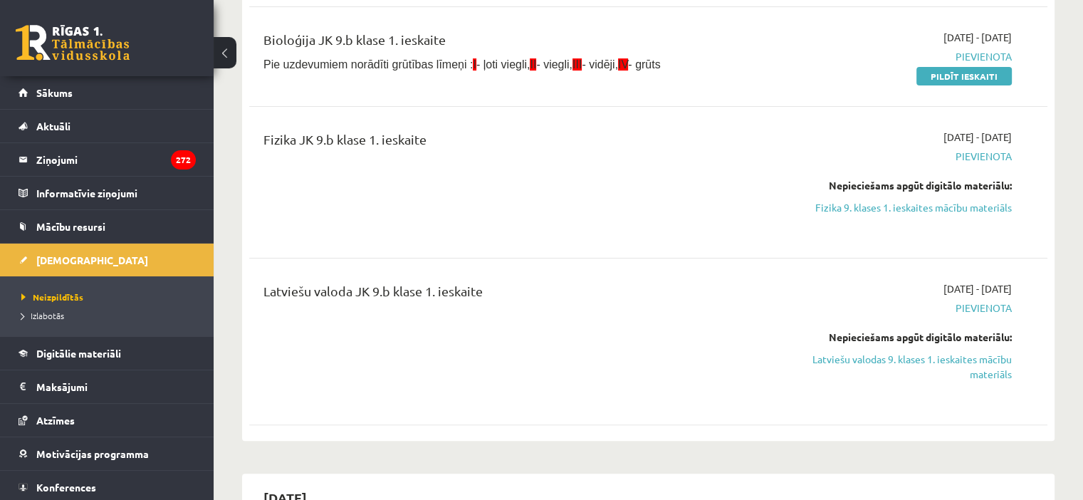
scroll to position [282, 0]
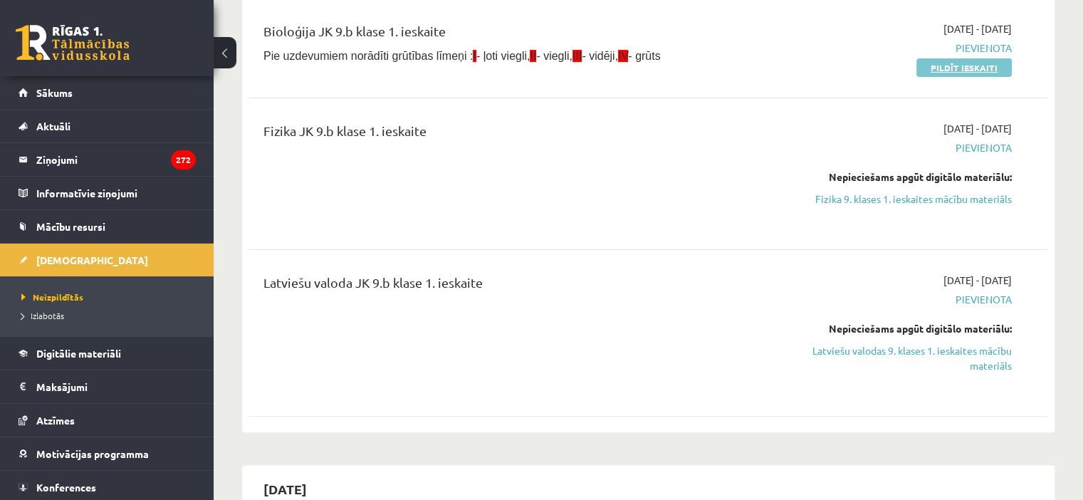
click at [972, 61] on link "Pildīt ieskaiti" at bounding box center [964, 67] width 95 height 19
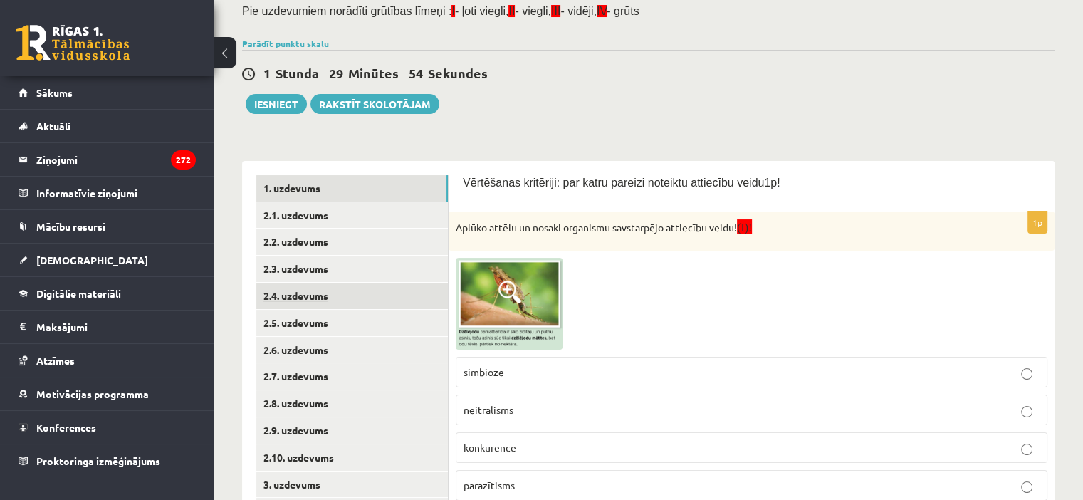
scroll to position [100, 0]
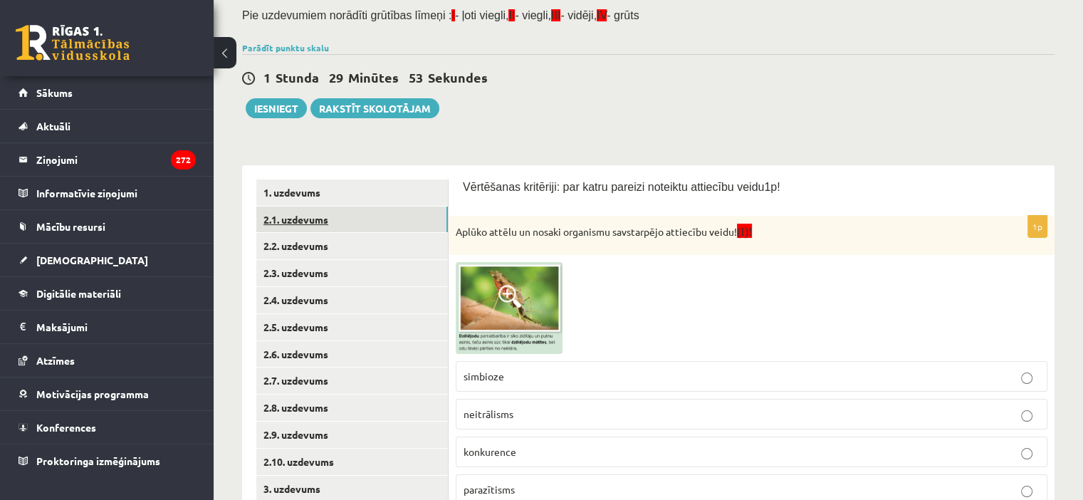
click at [339, 224] on link "2.1. uzdevums" at bounding box center [352, 220] width 192 height 26
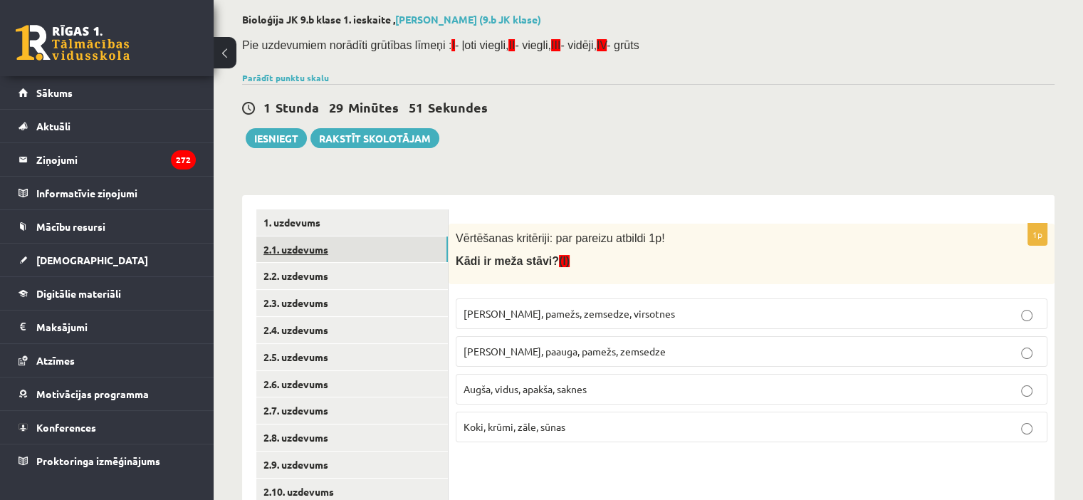
scroll to position [68, 0]
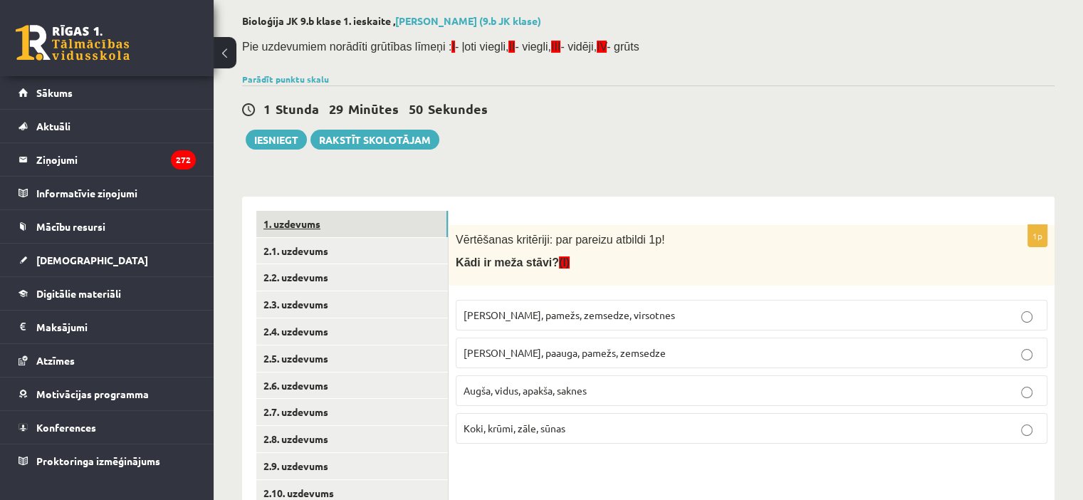
click at [320, 220] on link "1. uzdevums" at bounding box center [352, 224] width 192 height 26
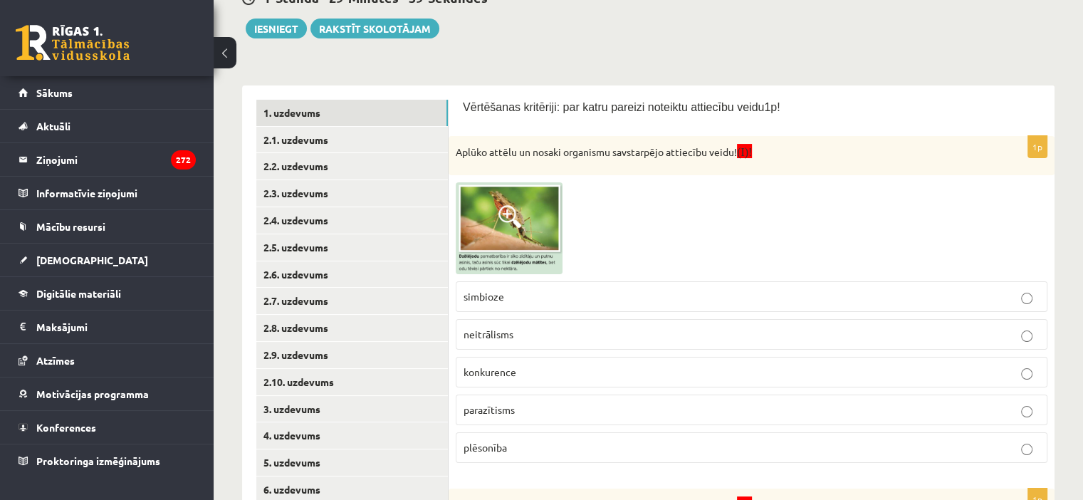
scroll to position [182, 0]
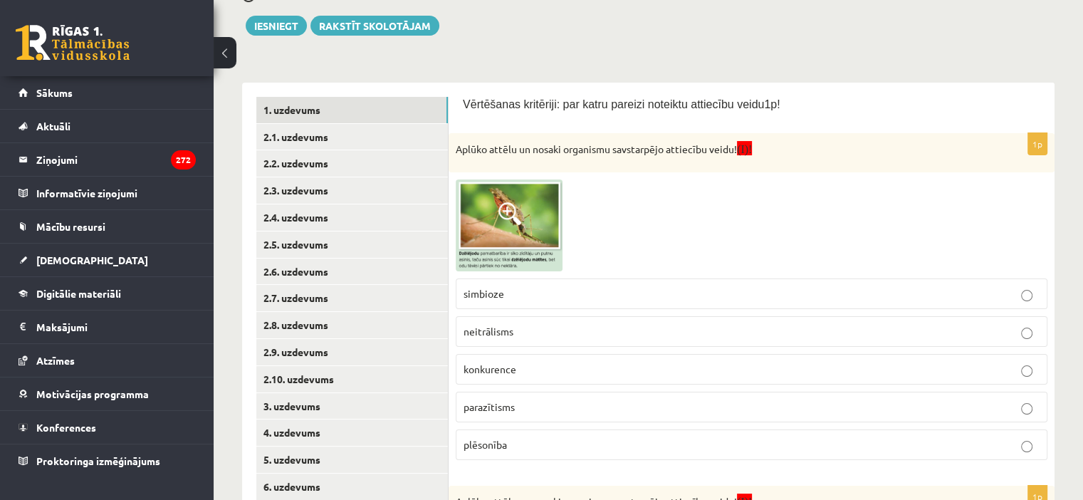
click at [513, 237] on img at bounding box center [509, 225] width 107 height 92
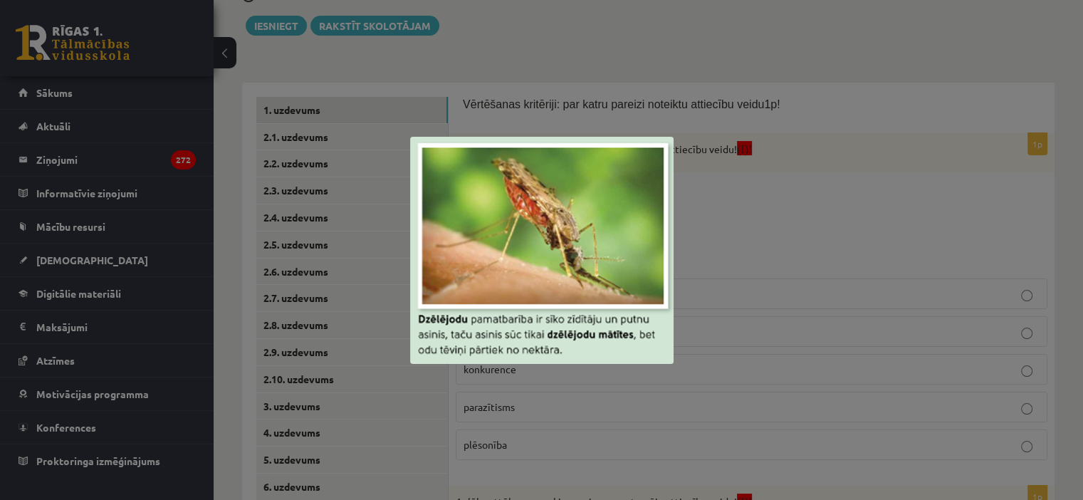
click at [432, 390] on div at bounding box center [541, 250] width 1083 height 500
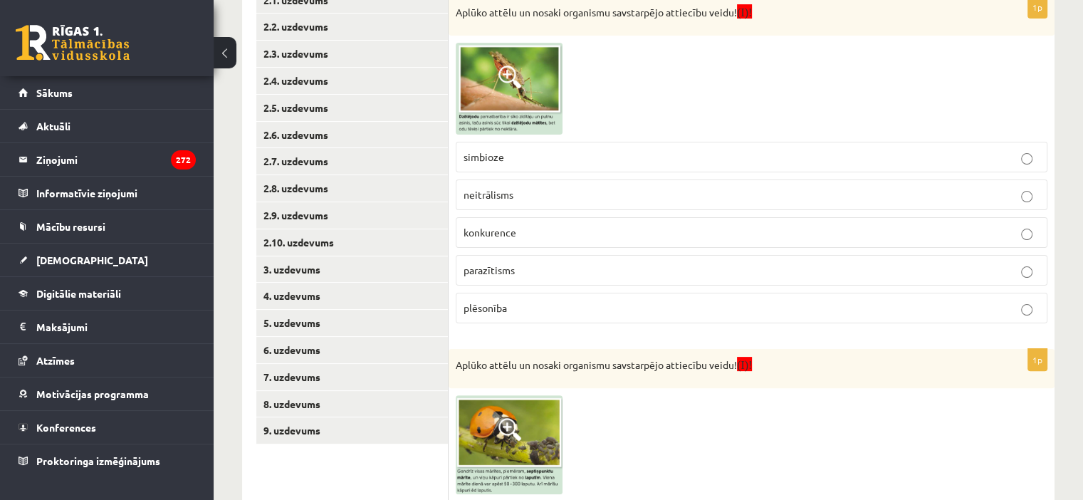
scroll to position [318, 0]
click at [496, 81] on img at bounding box center [509, 89] width 107 height 92
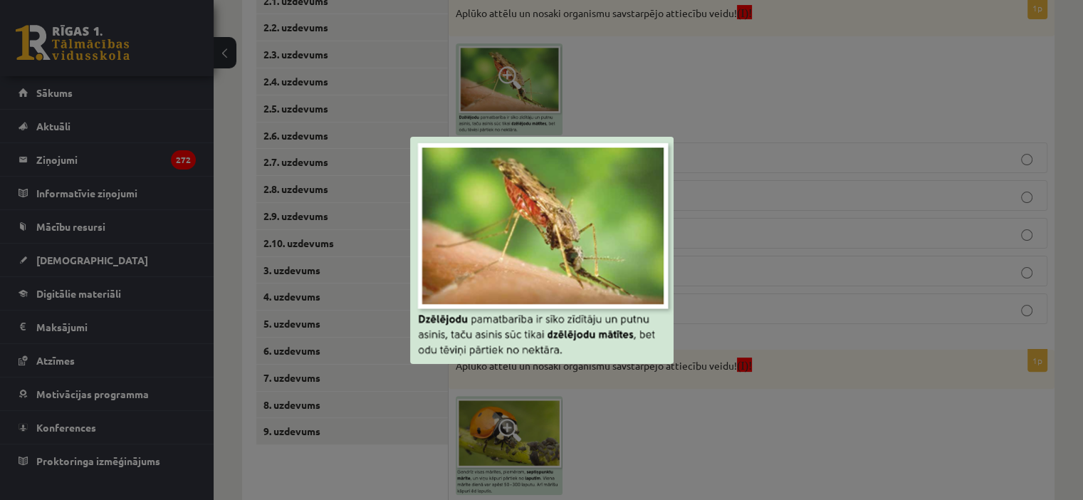
click at [410, 459] on div at bounding box center [541, 250] width 1083 height 500
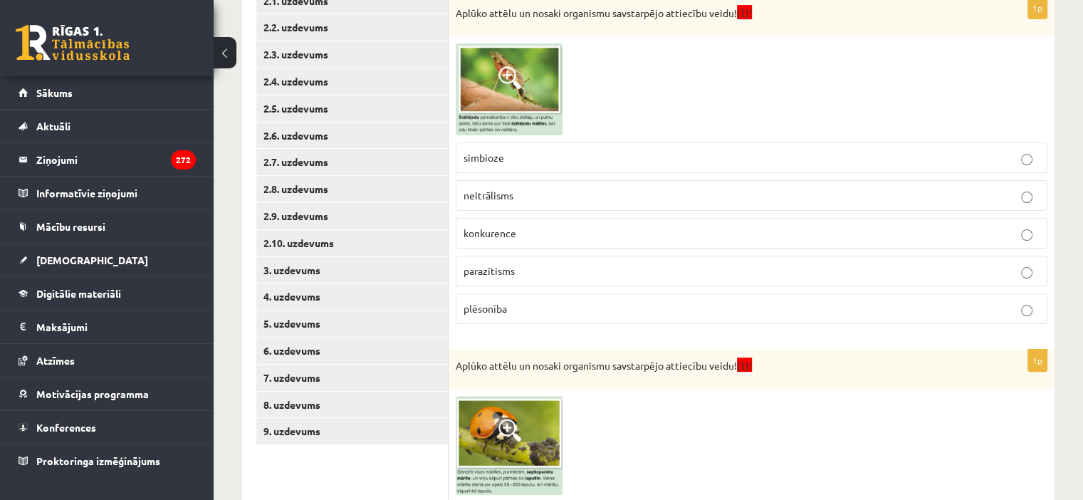
click at [516, 90] on img at bounding box center [509, 89] width 107 height 92
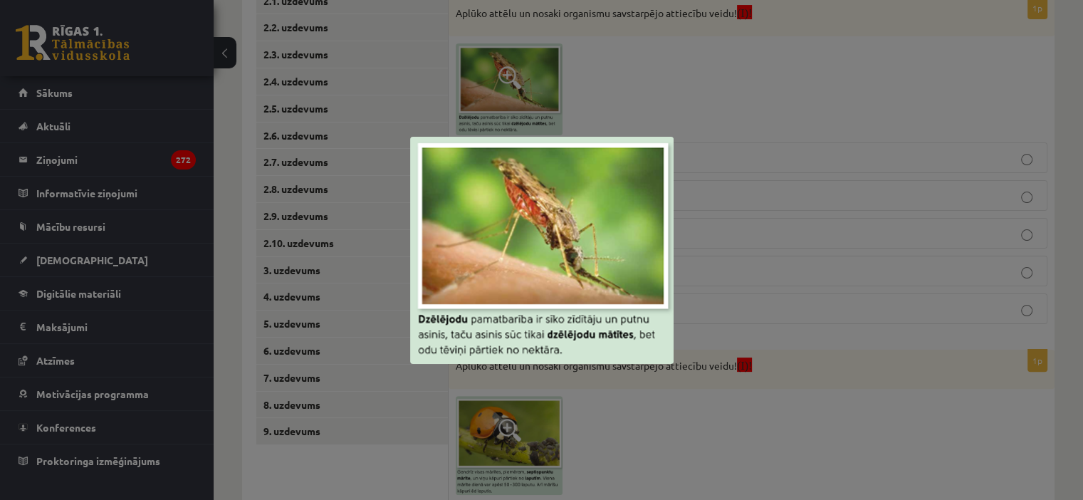
click at [318, 481] on div at bounding box center [541, 250] width 1083 height 500
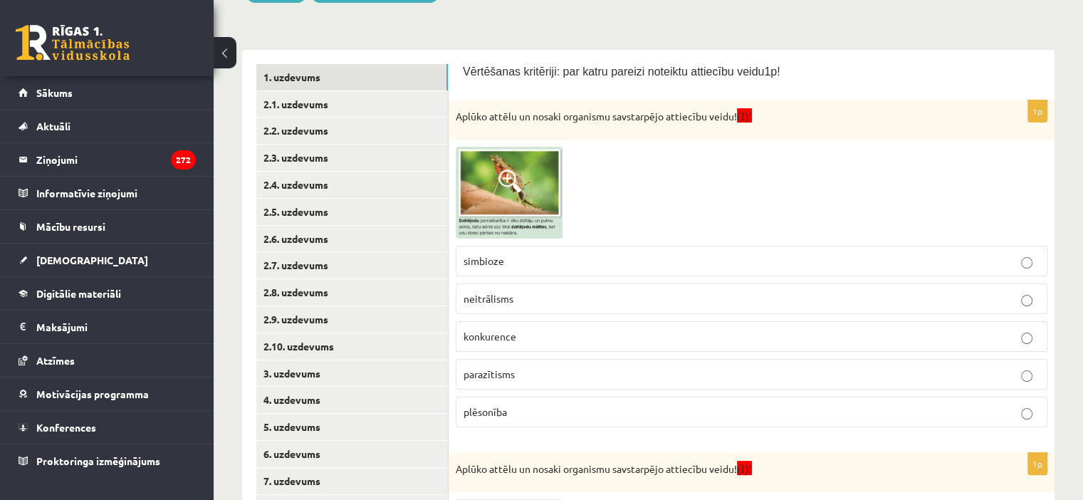
scroll to position [213, 0]
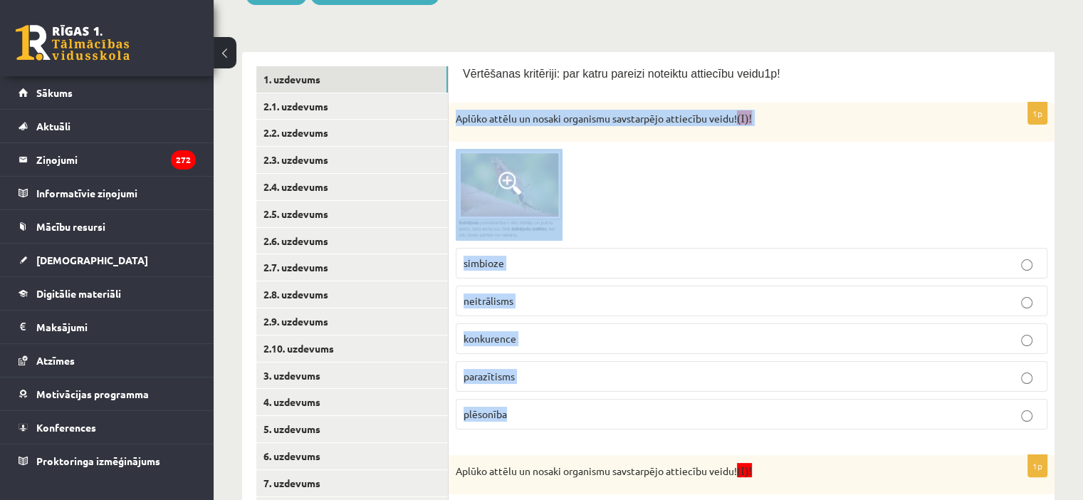
drag, startPoint x: 459, startPoint y: 115, endPoint x: 712, endPoint y: 434, distance: 407.1
click at [712, 434] on div "1p Aplūko attēlu un nosaki organismu savstarpējo attiecību veidu! (I)! simbioze…" at bounding box center [752, 272] width 606 height 338
copy div "Aplūko attēlu un nosaki organismu savstarpējo attiecību veidu! (I)! simbioze ne…"
click at [447, 329] on link "2.9. uzdevums" at bounding box center [352, 321] width 192 height 26
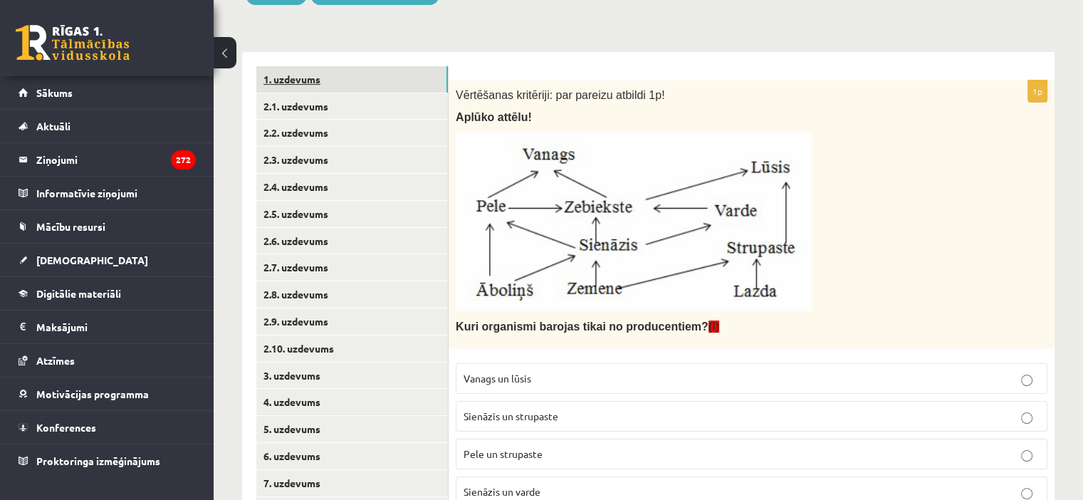
click at [356, 78] on link "1. uzdevums" at bounding box center [352, 79] width 192 height 26
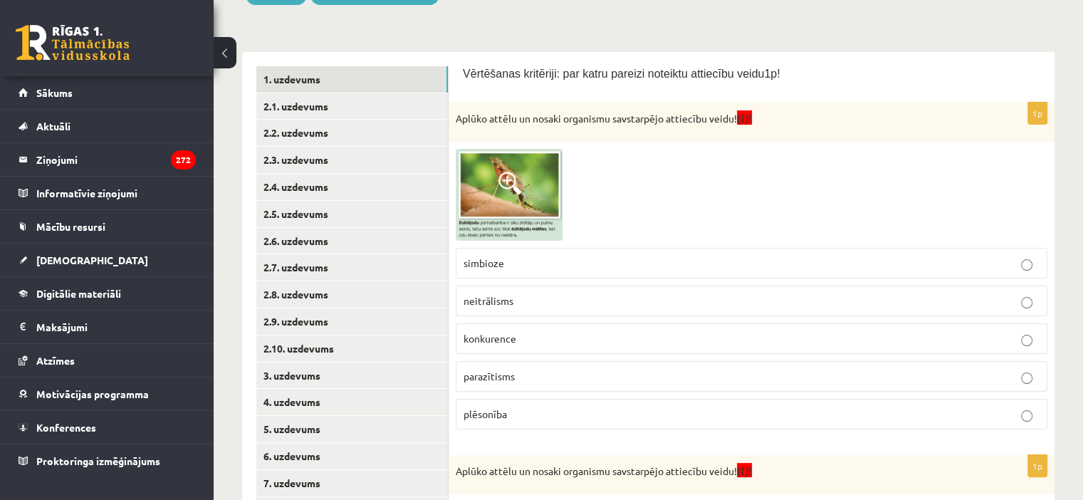
click at [605, 380] on p "parazītisms" at bounding box center [752, 376] width 576 height 15
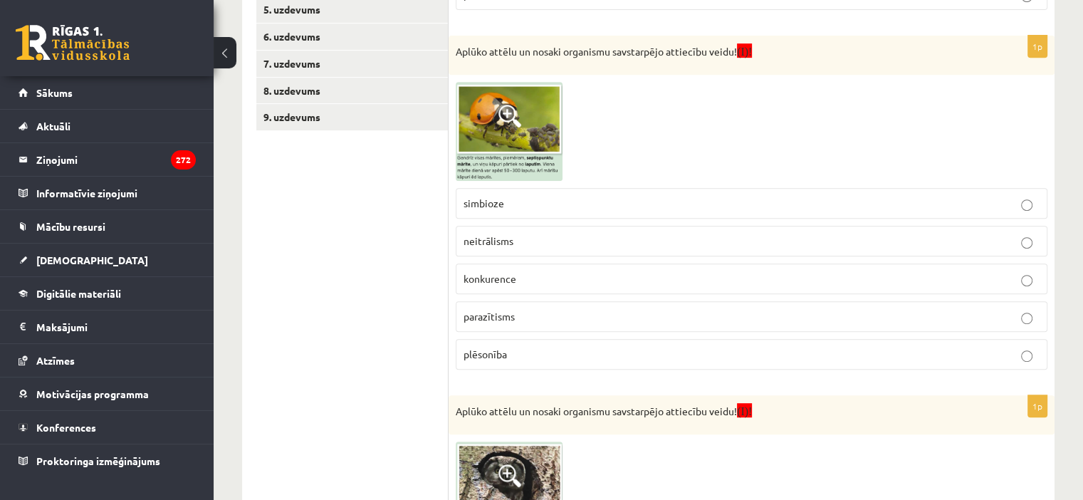
scroll to position [634, 0]
click at [528, 111] on img at bounding box center [509, 129] width 107 height 99
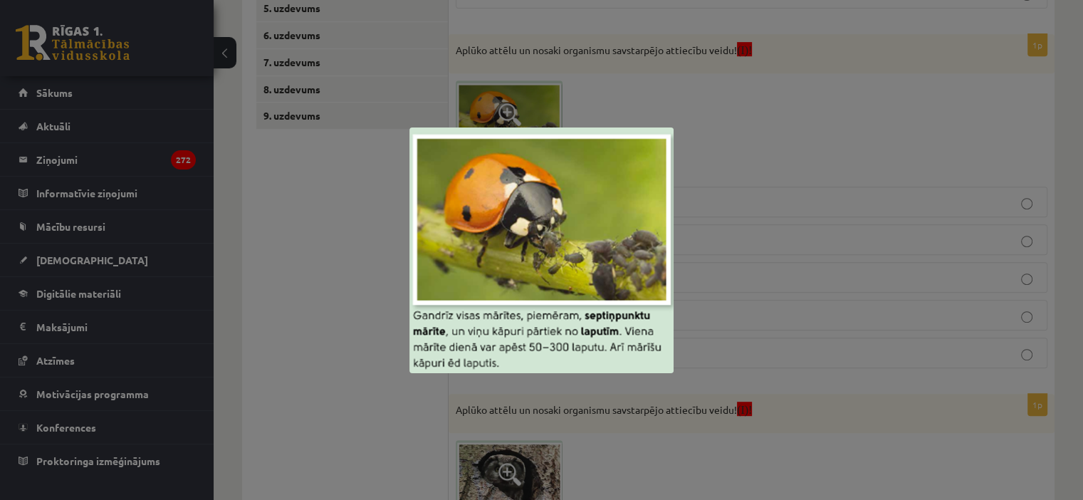
click at [420, 411] on div at bounding box center [541, 250] width 1083 height 500
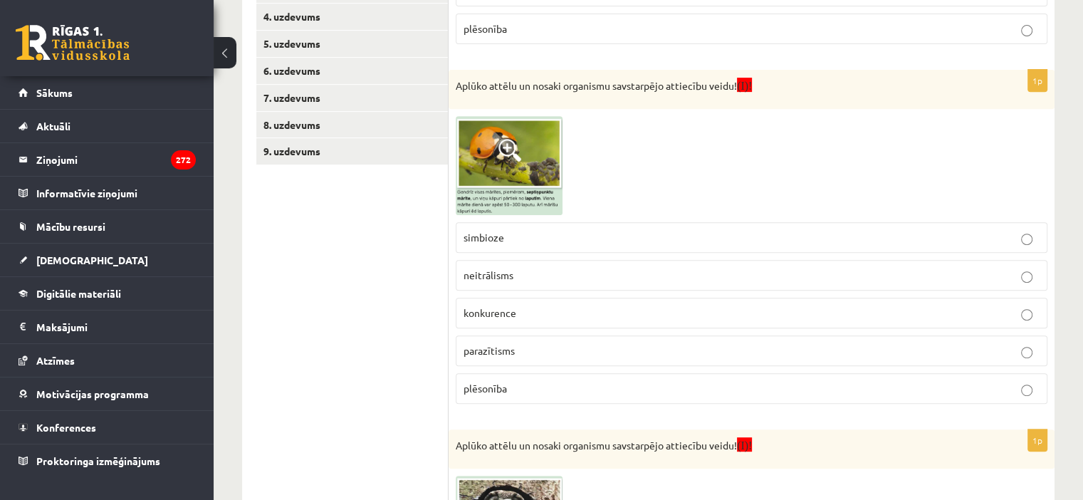
scroll to position [598, 0]
click at [490, 143] on img at bounding box center [509, 166] width 107 height 99
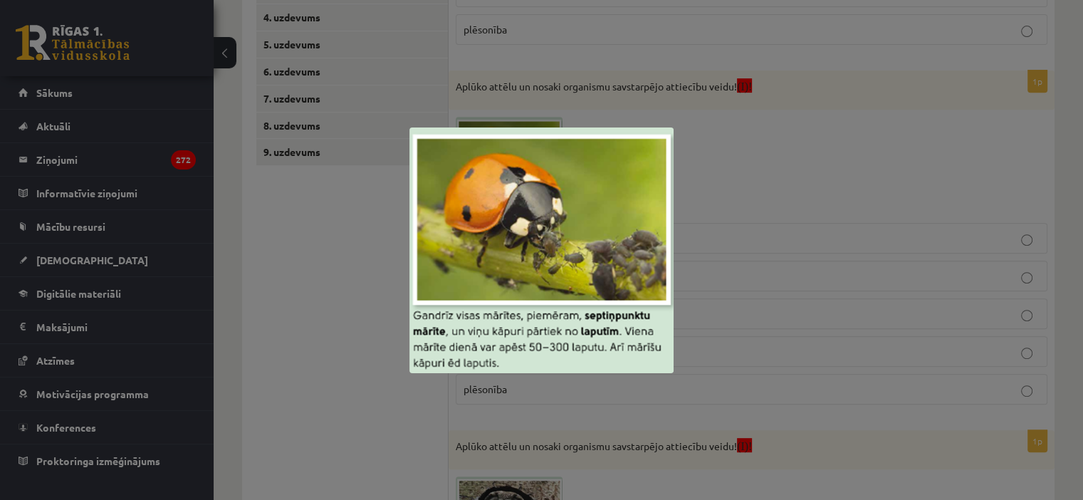
click at [365, 264] on div at bounding box center [541, 250] width 1083 height 500
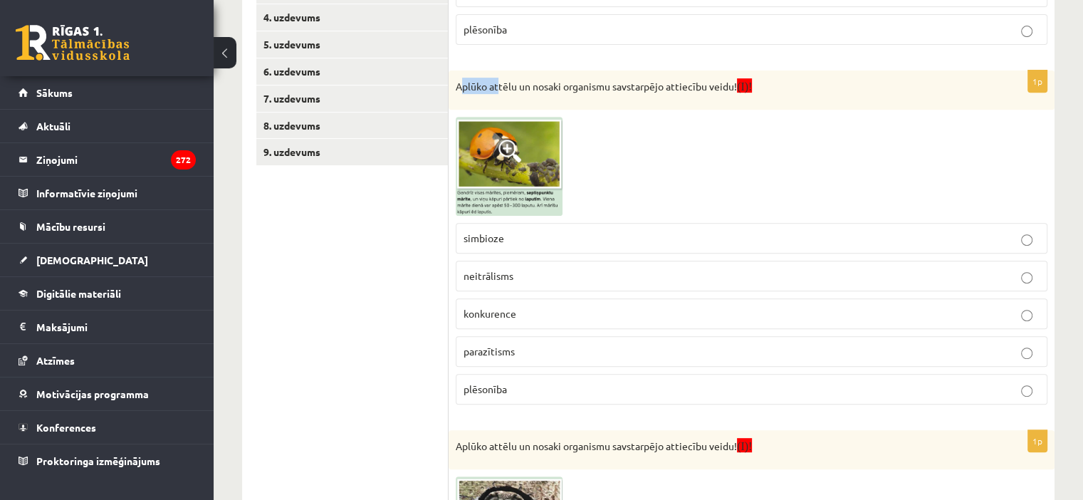
drag, startPoint x: 459, startPoint y: 80, endPoint x: 500, endPoint y: 95, distance: 43.7
click at [500, 95] on div "Aplūko attēlu un nosaki organismu savstarpējo attiecību veidu! (I)!" at bounding box center [752, 90] width 606 height 39
click at [387, 234] on ul "1. uzdevums 2.1. uzdevums 2.2. uzdevums 2.3. uzdevums 2.4. uzdevums 2.5. uzdevu…" at bounding box center [352, 224] width 192 height 1085
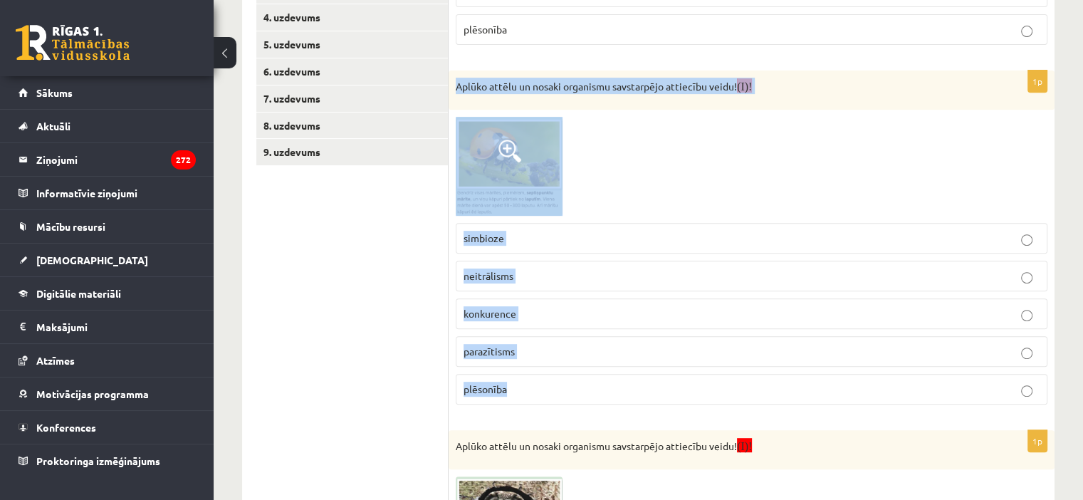
drag, startPoint x: 456, startPoint y: 85, endPoint x: 830, endPoint y: 411, distance: 496.2
click at [830, 411] on div "1p Aplūko attēlu un nosaki organismu savstarpējo attiecību veidu! (I)! simbioze…" at bounding box center [752, 243] width 606 height 345
copy div "Aplūko attēlu un nosaki organismu savstarpējo attiecību veidu! (I)! simbioze ne…"
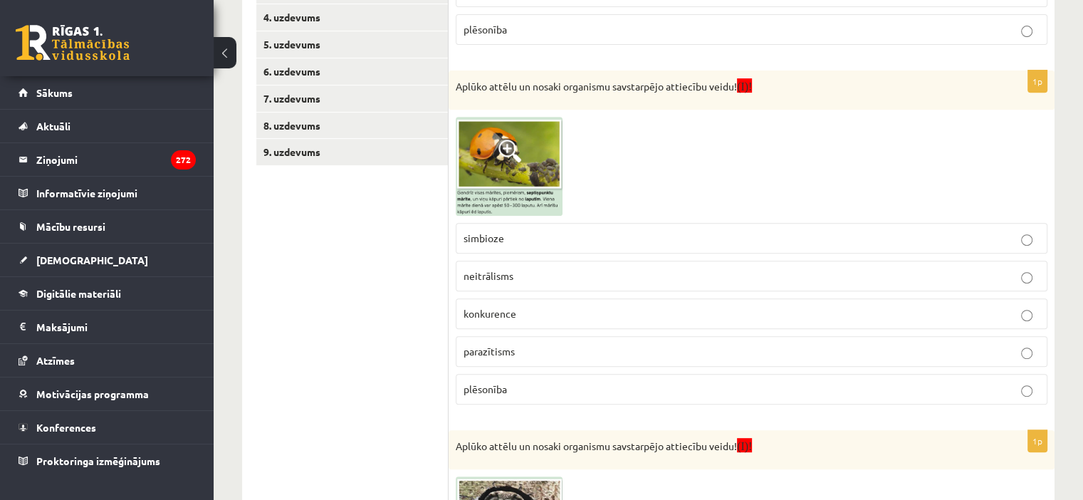
click at [376, 247] on ul "1. uzdevums 2.1. uzdevums 2.2. uzdevums 2.3. uzdevums 2.4. uzdevums 2.5. uzdevu…" at bounding box center [352, 224] width 192 height 1085
click at [544, 390] on p "plēsonība" at bounding box center [752, 389] width 576 height 15
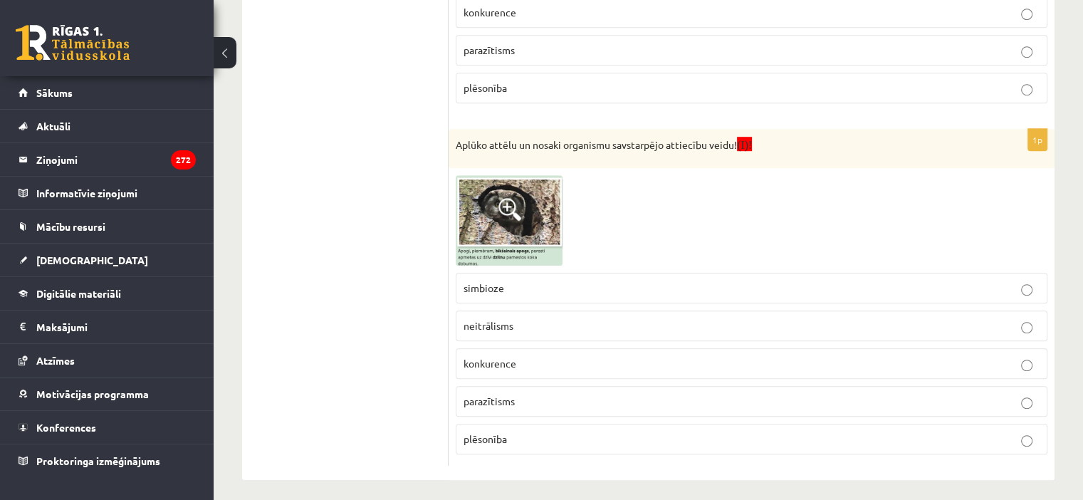
scroll to position [903, 0]
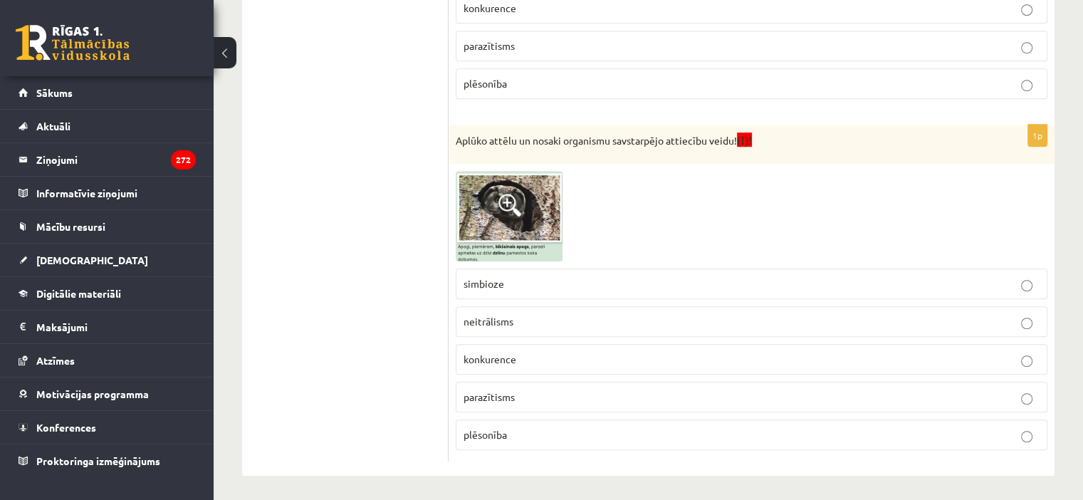
click at [494, 183] on img at bounding box center [509, 216] width 107 height 90
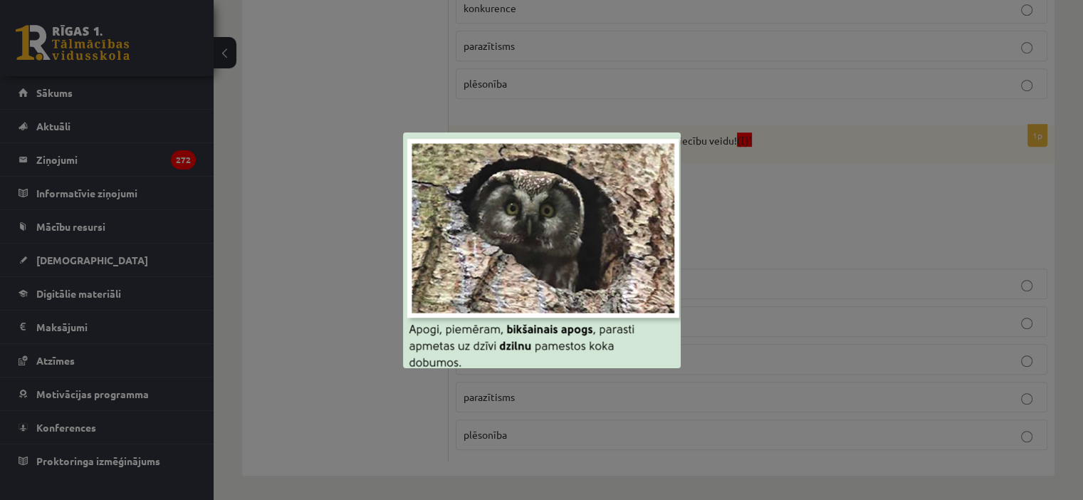
click at [350, 365] on div at bounding box center [541, 250] width 1083 height 500
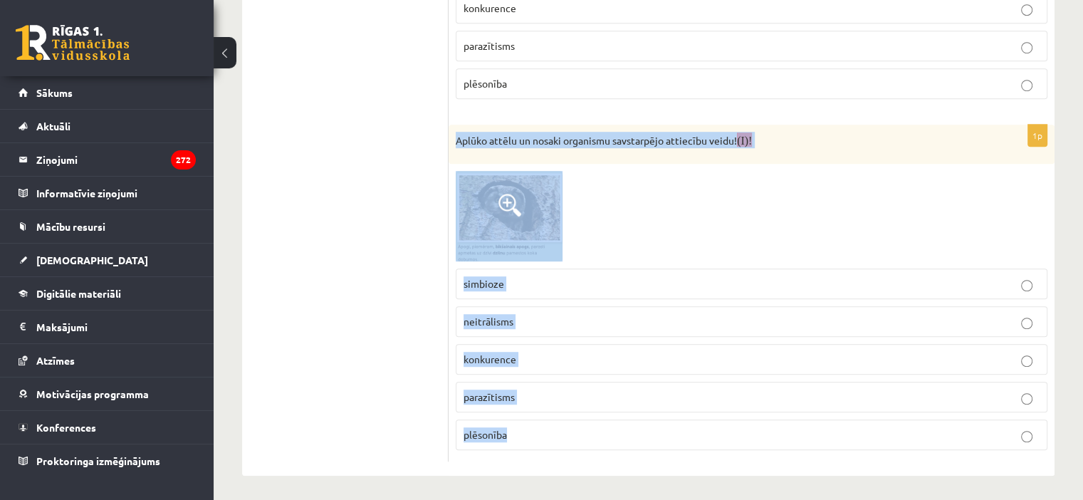
drag, startPoint x: 454, startPoint y: 135, endPoint x: 588, endPoint y: 457, distance: 349.3
copy div "Aplūko attēlu un nosaki organismu savstarpējo attiecību veidu! (I)! simbioze ne…"
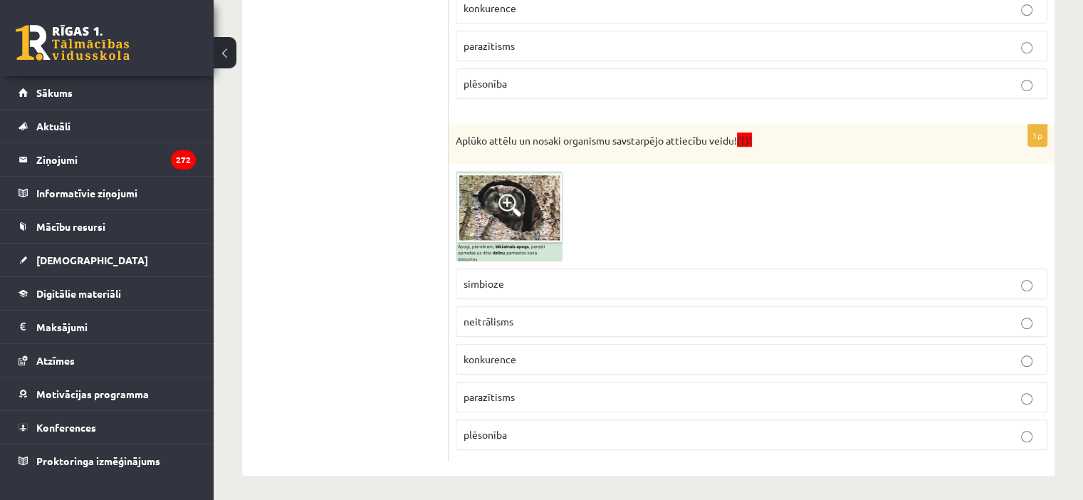
click at [540, 320] on p "neitrālisms" at bounding box center [752, 321] width 576 height 15
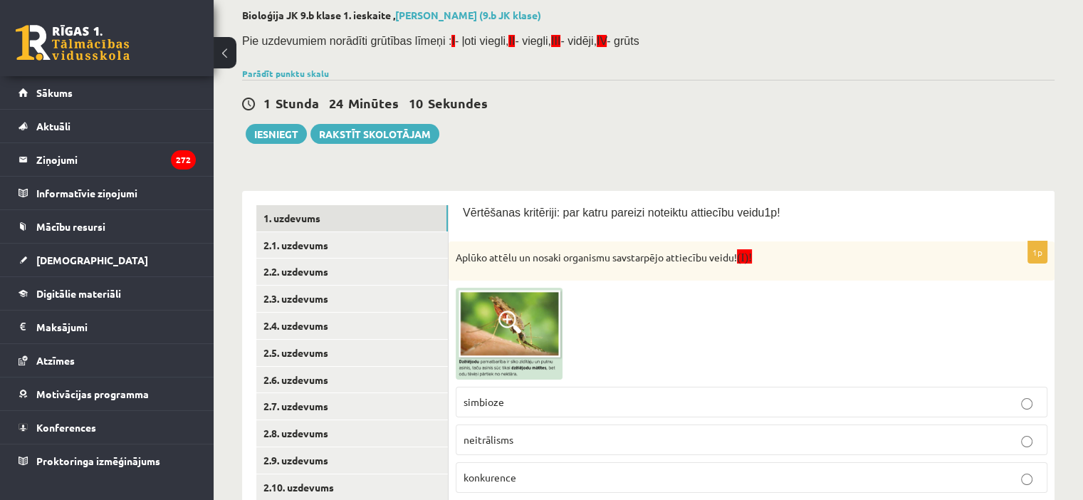
scroll to position [54, 0]
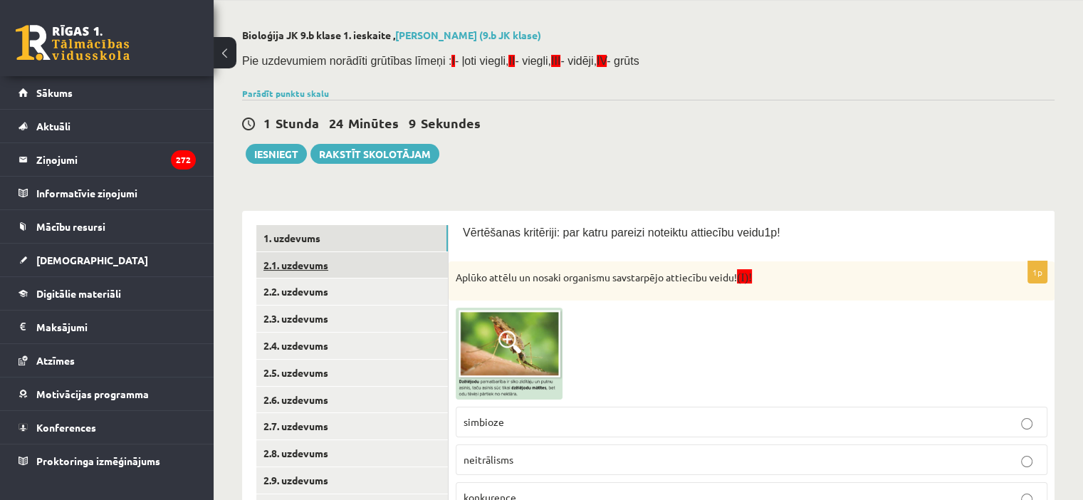
click at [345, 264] on link "2.1. uzdevums" at bounding box center [352, 265] width 192 height 26
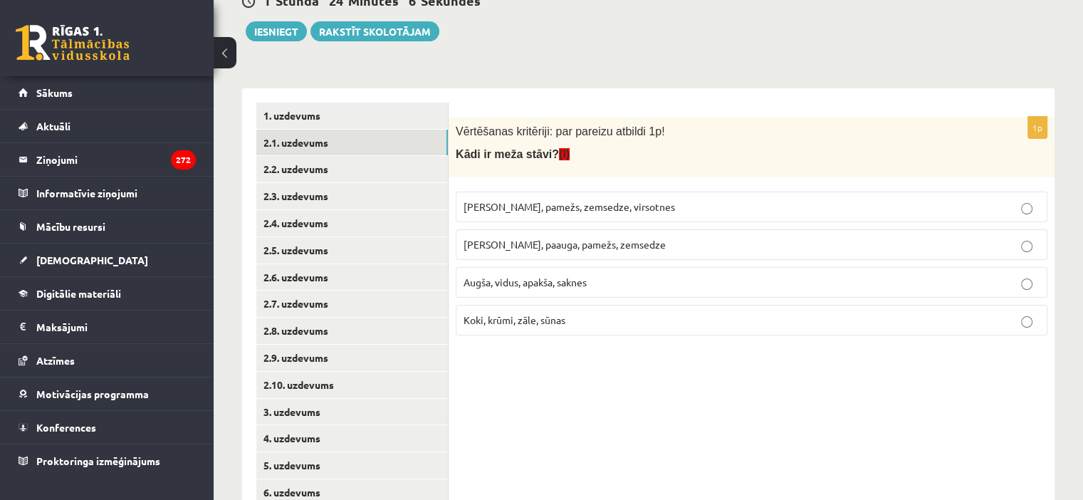
scroll to position [165, 0]
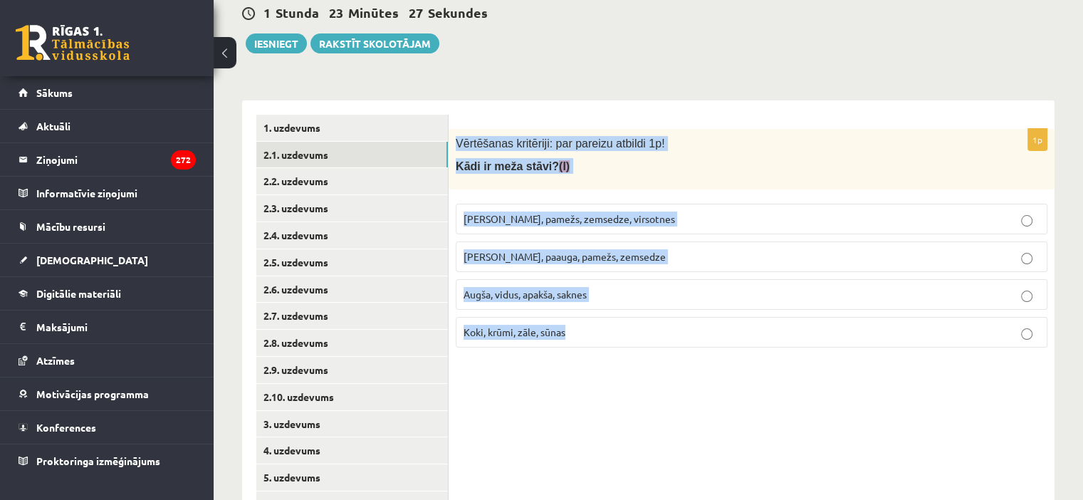
drag, startPoint x: 457, startPoint y: 136, endPoint x: 650, endPoint y: 330, distance: 274.5
click at [650, 330] on div "1p Vērtēšanas kritēriji: par pareizu atbildi 1p! Kādi ir meža stāvi? (I) Kokaud…" at bounding box center [752, 244] width 606 height 230
copy div "Vērtēšanas kritēriji: par pareizu atbildi 1p! Kādi ir meža stāvi? (I) Kokaudze,…"
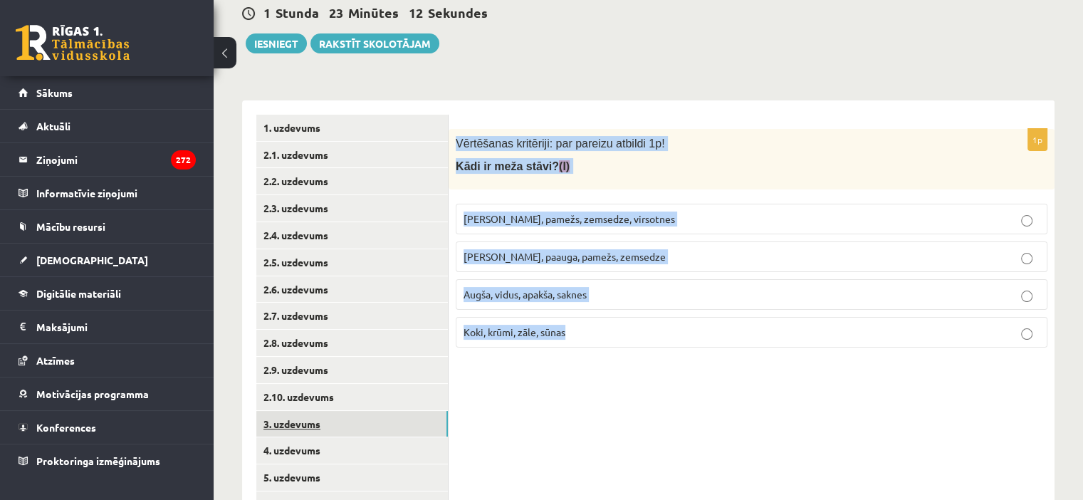
click at [430, 427] on link "3. uzdevums" at bounding box center [352, 424] width 192 height 26
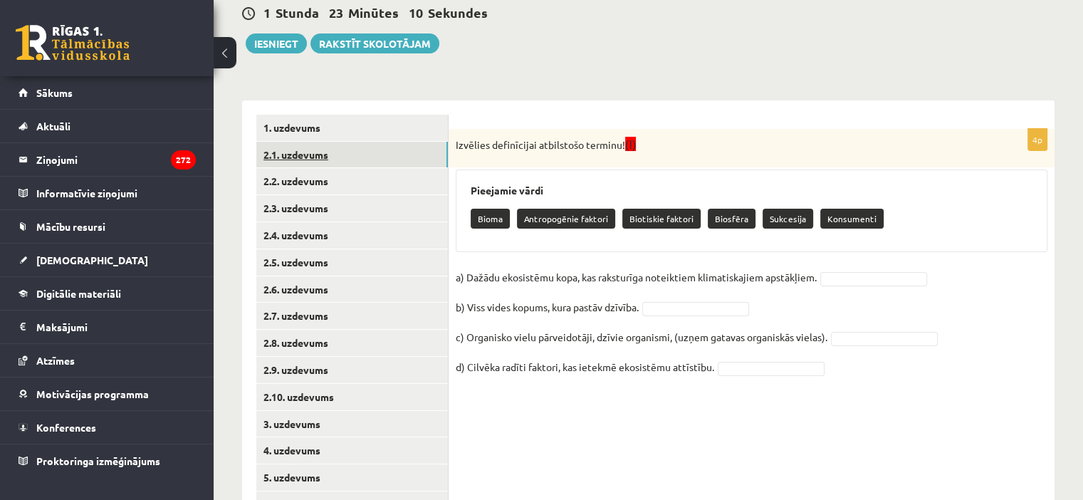
click at [392, 157] on link "2.1. uzdevums" at bounding box center [352, 155] width 192 height 26
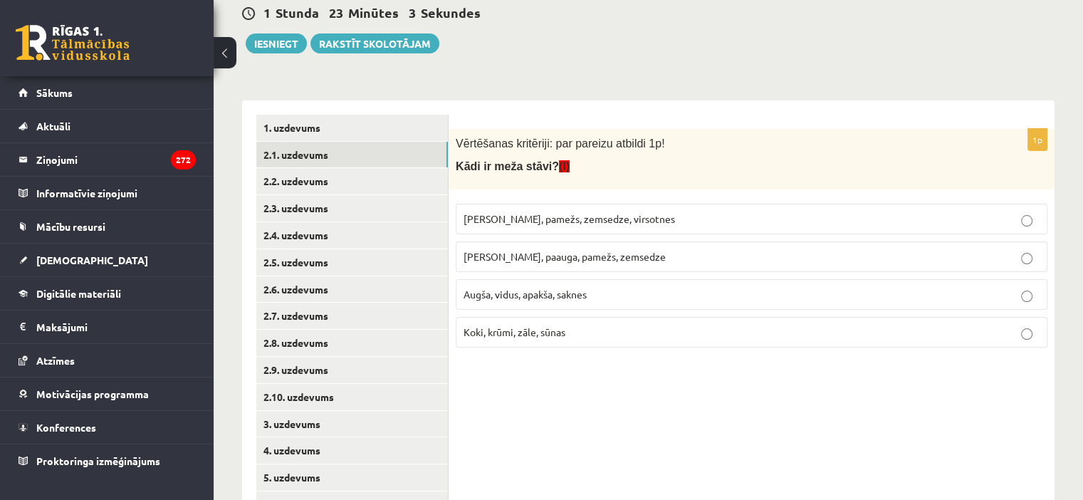
click at [603, 251] on span "Kokaudze, paauga, pamežs, zemsedze" at bounding box center [565, 256] width 202 height 13
click at [328, 177] on link "2.2. uzdevums" at bounding box center [352, 181] width 192 height 26
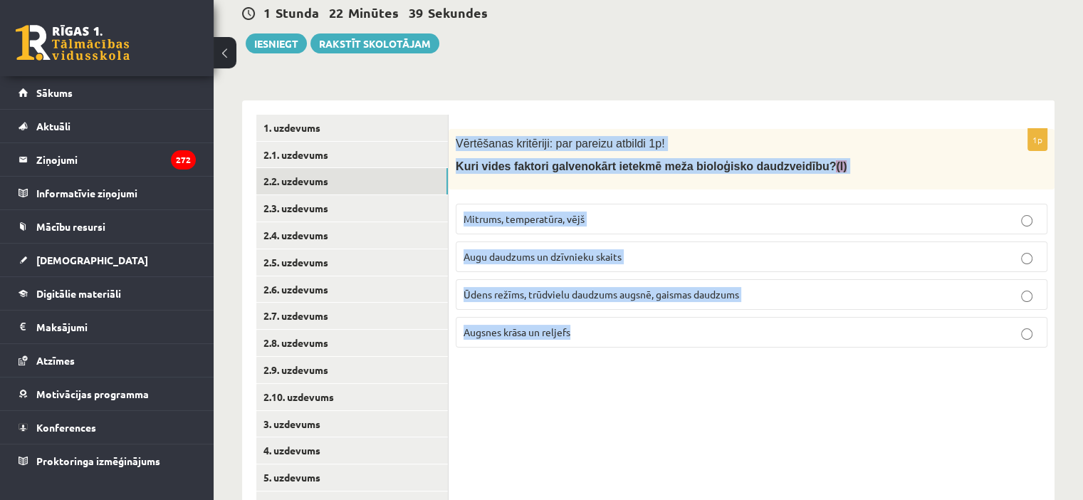
drag, startPoint x: 457, startPoint y: 140, endPoint x: 644, endPoint y: 368, distance: 294.6
click at [644, 368] on div "1p Vērtēšanas kritēriji: par pareizu atbildi 1p! Kuri vides faktori galvenokārt…" at bounding box center [752, 356] width 606 height 513
copy div "Vērtēšanas kritēriji: par pareizu atbildi 1p! Kuri vides faktori galvenokārt ie…"
click at [644, 368] on div "1p Vērtēšanas kritēriji: par pareizu atbildi 1p! Kuri vides faktori galvenokārt…" at bounding box center [752, 356] width 606 height 513
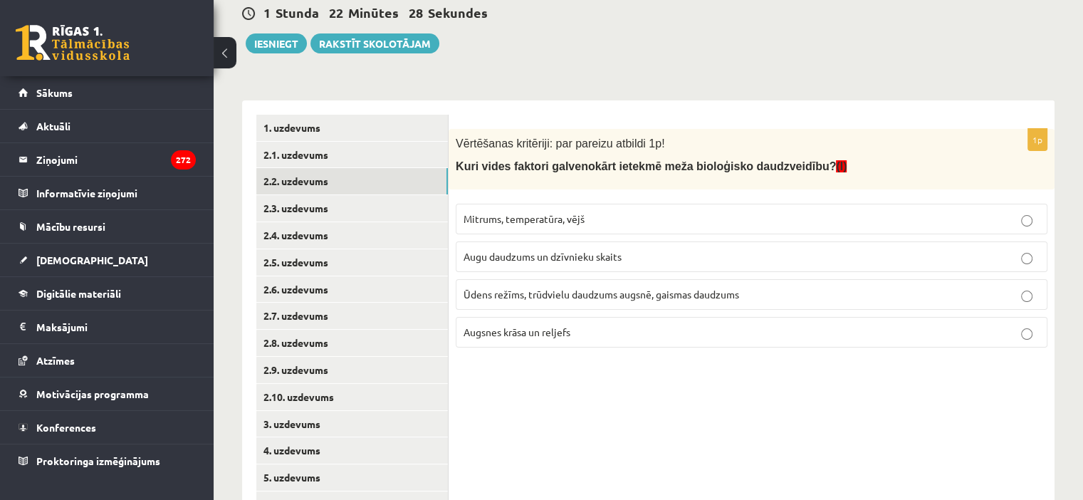
click at [581, 295] on span "Ūdens režīms, trūdvielu daudzums augsnē, gaismas daudzums" at bounding box center [602, 294] width 276 height 13
click at [316, 205] on link "2.3. uzdevums" at bounding box center [352, 208] width 192 height 26
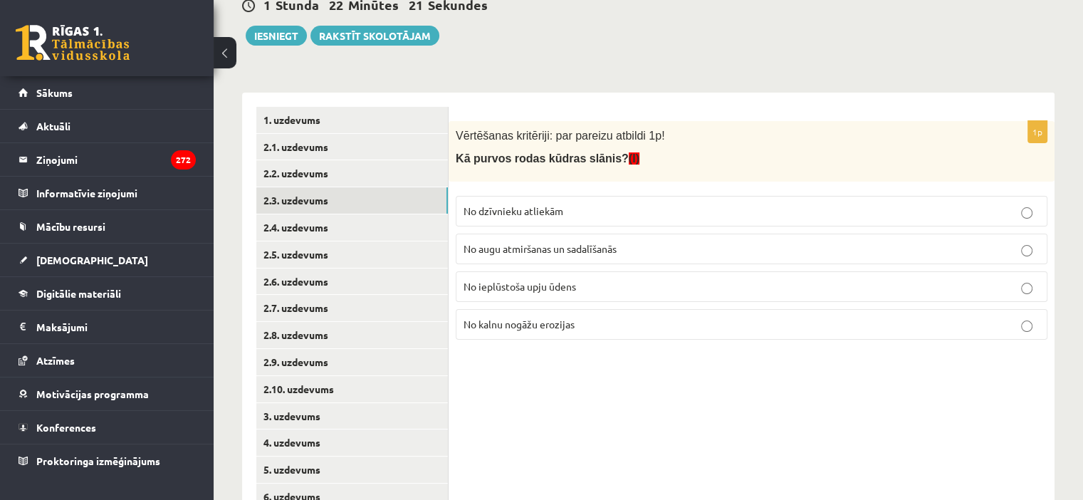
scroll to position [174, 0]
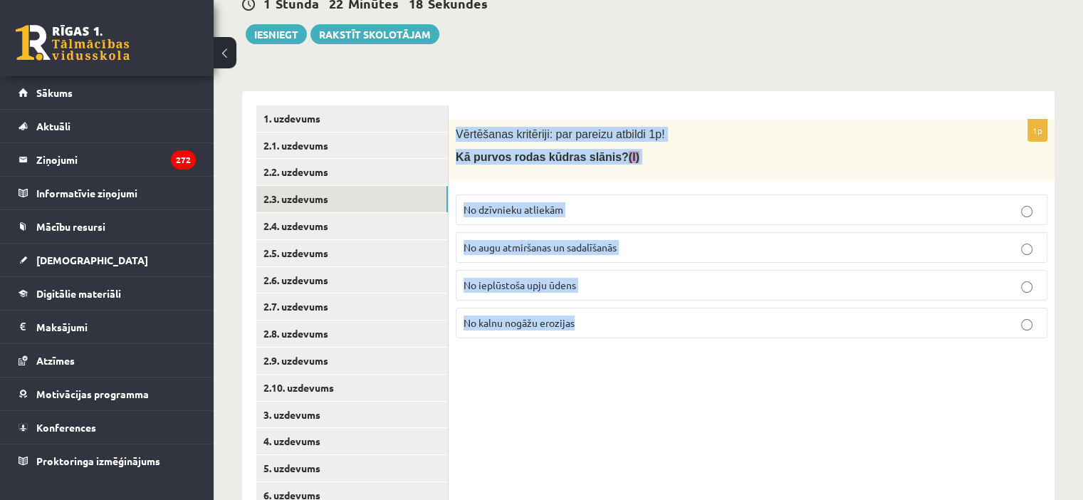
drag, startPoint x: 456, startPoint y: 126, endPoint x: 600, endPoint y: 341, distance: 258.8
click at [600, 341] on div "1p Vērtēšanas kritēriji: par pareizu atbildi 1p! Kā purvos rodas kūdras slānis?…" at bounding box center [752, 235] width 606 height 230
copy div "Vērtēšanas kritēriji: par pareizu atbildi 1p! Kā purvos rodas kūdras slānis? (I…"
click at [488, 387] on div "1p Vērtēšanas kritēriji: par pareizu atbildi 1p! Kā purvos rodas kūdras slānis?…" at bounding box center [752, 347] width 606 height 513
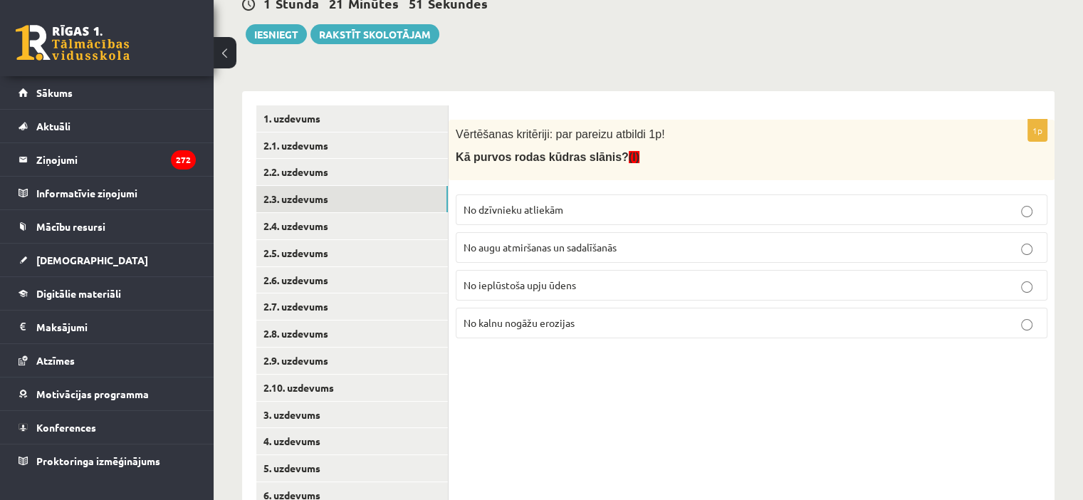
click at [547, 248] on span "No augu atmiršanas un sadalīšanās" at bounding box center [540, 247] width 153 height 13
click at [302, 226] on link "2.4. uzdevums" at bounding box center [352, 226] width 192 height 26
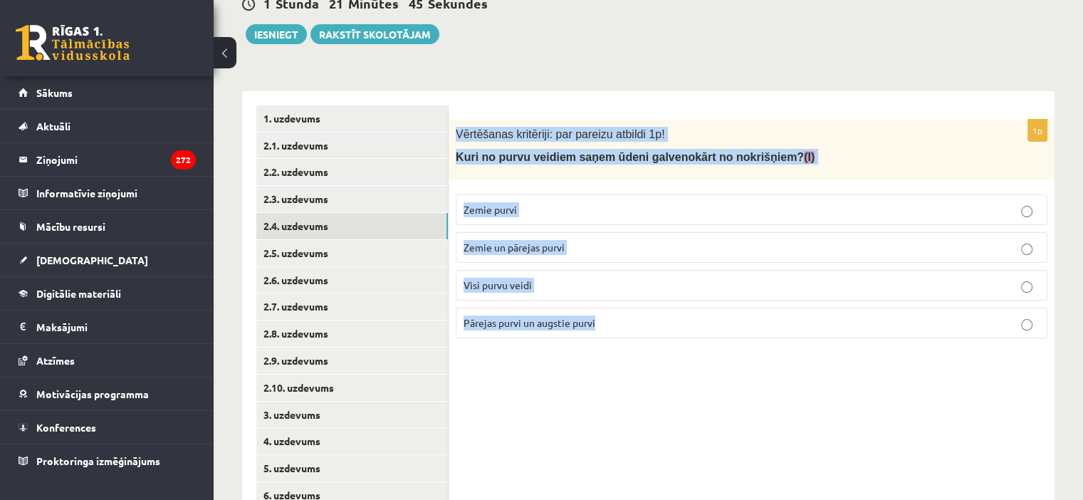
drag, startPoint x: 456, startPoint y: 127, endPoint x: 675, endPoint y: 375, distance: 330.5
click at [675, 375] on div "1p Vērtēšanas kritēriji: par pareizu atbildi 1p! Kuri no purvu veidiem saņem ūd…" at bounding box center [752, 347] width 606 height 513
copy div "Vērtēšanas kritēriji: par pareizu atbildi 1p! Kuri no purvu veidiem saņem ūdeni…"
click at [675, 375] on div "1p Vērtēšanas kritēriji: par pareizu atbildi 1p! Kuri no purvu veidiem saņem ūd…" at bounding box center [752, 347] width 606 height 513
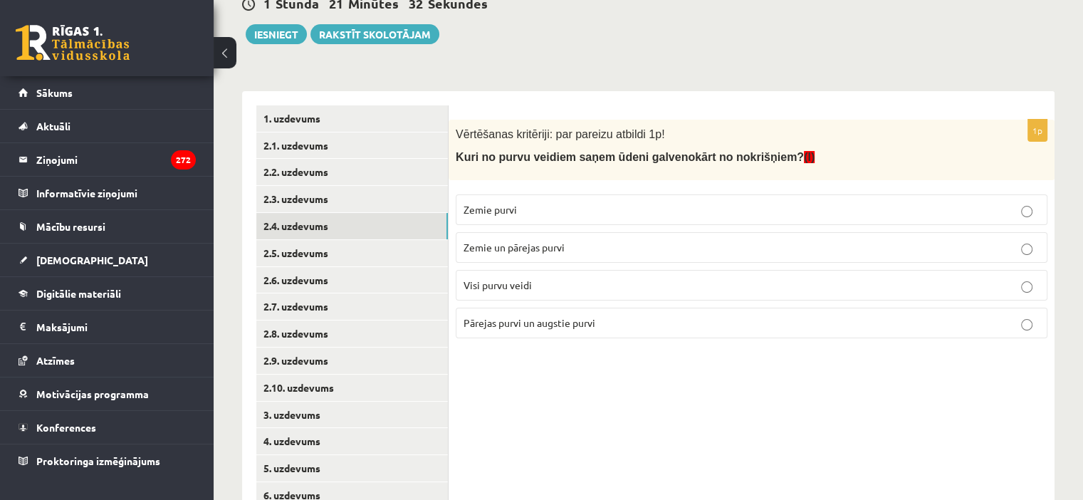
click at [595, 320] on span "Pārejas purvi un augstie purvi" at bounding box center [530, 322] width 132 height 13
click at [306, 259] on link "2.5. uzdevums" at bounding box center [352, 253] width 192 height 26
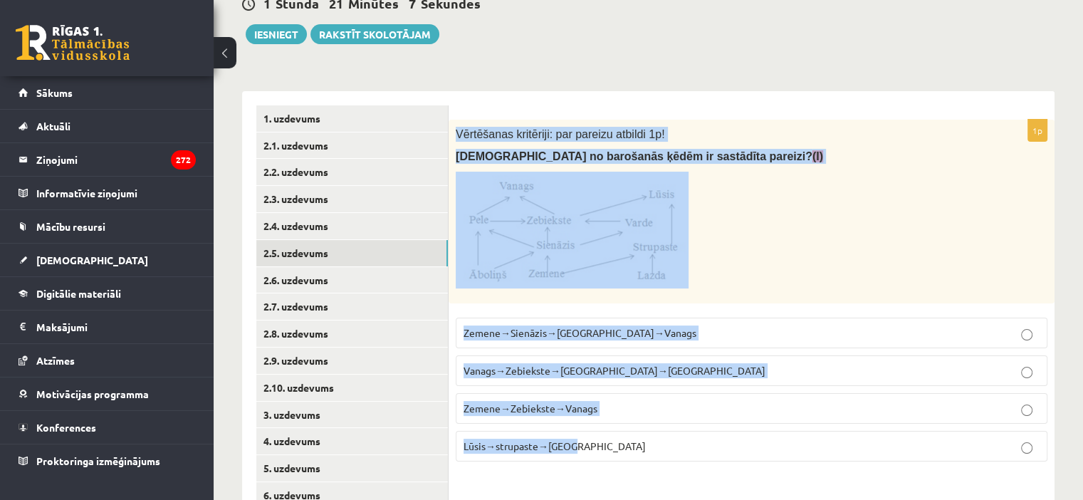
drag, startPoint x: 457, startPoint y: 129, endPoint x: 712, endPoint y: 480, distance: 434.4
click at [712, 480] on div "1p Vērtēšanas kritēriji: par pareizu atbildi 1p! Kura no barošanās ķēdēm ir sas…" at bounding box center [752, 347] width 606 height 513
copy div "Vērtēšanas kritēriji: par pareizu atbildi 1p! Kura no barošanās ķēdēm ir sastād…"
click at [712, 480] on div "1p Vērtēšanas kritēriji: par pareizu atbildi 1p! Kura no barošanās ķēdēm ir sas…" at bounding box center [752, 347] width 606 height 513
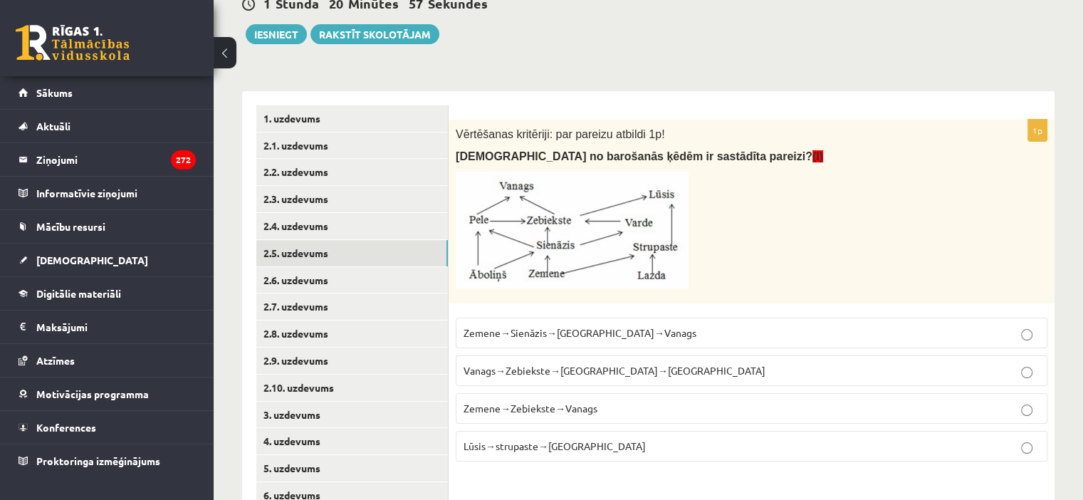
click at [557, 323] on label "Zemene→Sienāzis→Zebiekste→Vanags" at bounding box center [752, 333] width 592 height 31
click at [316, 277] on link "2.6. uzdevums" at bounding box center [352, 280] width 192 height 26
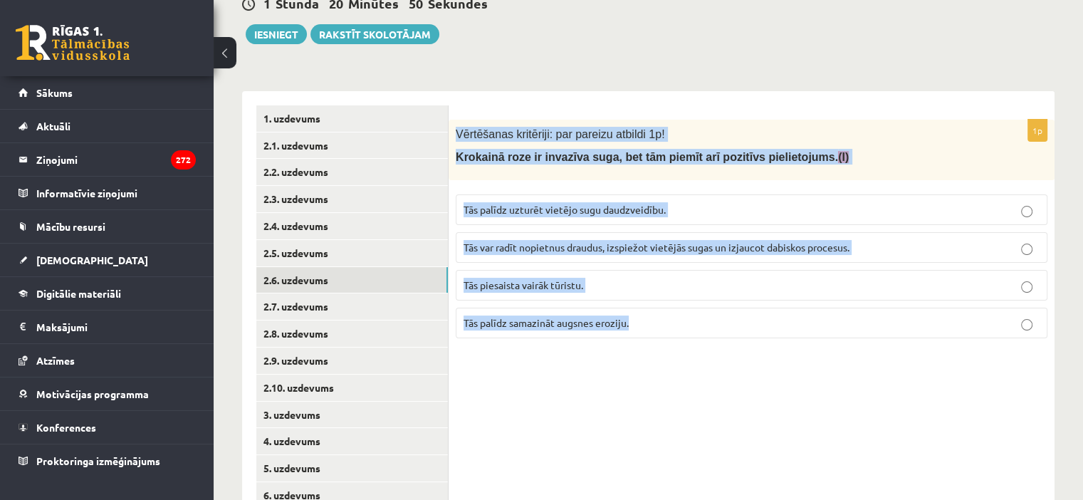
drag, startPoint x: 456, startPoint y: 125, endPoint x: 716, endPoint y: 388, distance: 370.2
click at [716, 388] on div "1p Vērtēšanas kritēriji: par pareizu atbildi 1p! Krokainā roze ir invazīva suga…" at bounding box center [752, 347] width 606 height 513
copy div "Vērtēšanas kritēriji: par pareizu atbildi 1p! Krokainā roze ir invazīva suga, b…"
click at [543, 380] on div "1p Vērtēšanas kritēriji: par pareizu atbildi 1p! Krokainā roze ir invazīva suga…" at bounding box center [752, 347] width 606 height 513
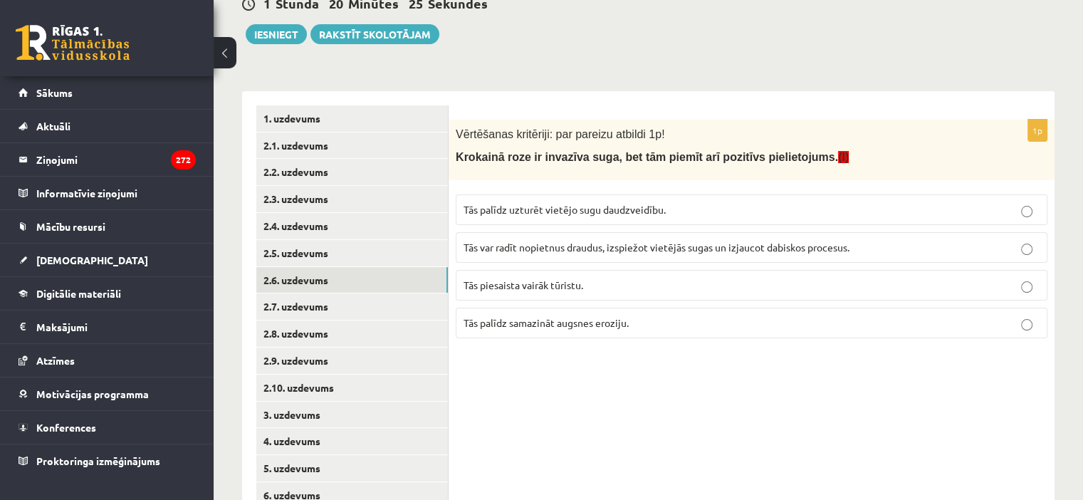
click at [662, 328] on p "Tās palīdz samazināt augsnes eroziju." at bounding box center [752, 323] width 576 height 15
click at [288, 308] on link "2.7. uzdevums" at bounding box center [352, 306] width 192 height 26
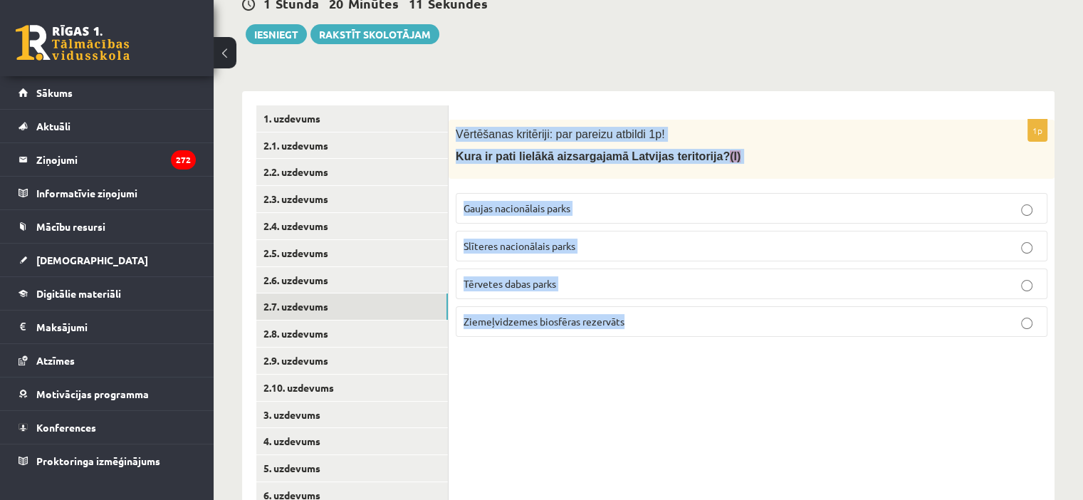
drag, startPoint x: 454, startPoint y: 127, endPoint x: 678, endPoint y: 316, distance: 293.6
click at [678, 316] on div "1p Vērtēšanas kritēriji: par pareizu atbildi 1p! Kura ir pati lielākā aizsargaj…" at bounding box center [752, 234] width 606 height 229
copy div "Vērtēšanas kritēriji: par pareizu atbildi 1p! Kura ir pati lielākā aizsargajamā…"
click at [546, 392] on div "1p Vērtēšanas kritēriji: par pareizu atbildi 1p! Kura ir pati lielākā aizsargaj…" at bounding box center [752, 347] width 606 height 513
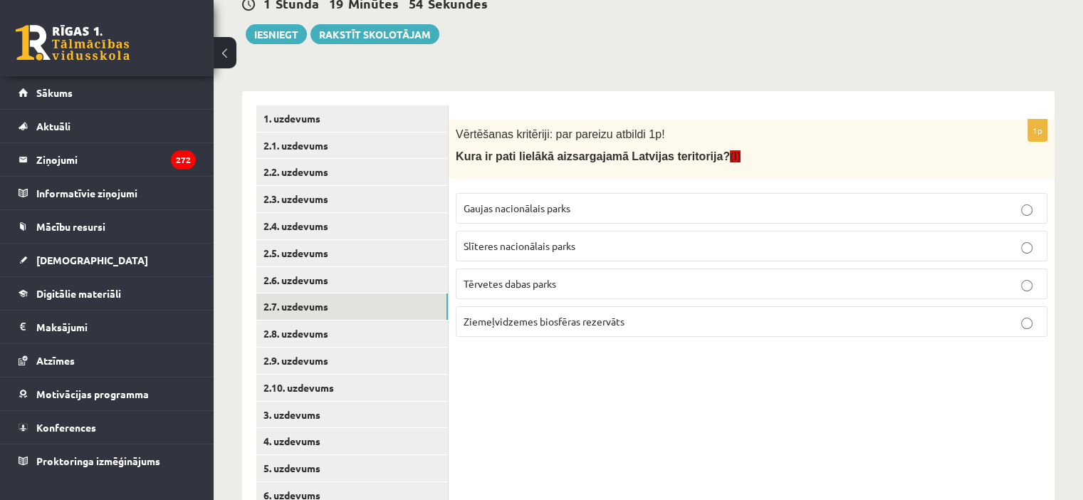
click at [660, 331] on label "Ziemeļvidzemes biosfēras rezervāts" at bounding box center [752, 321] width 592 height 31
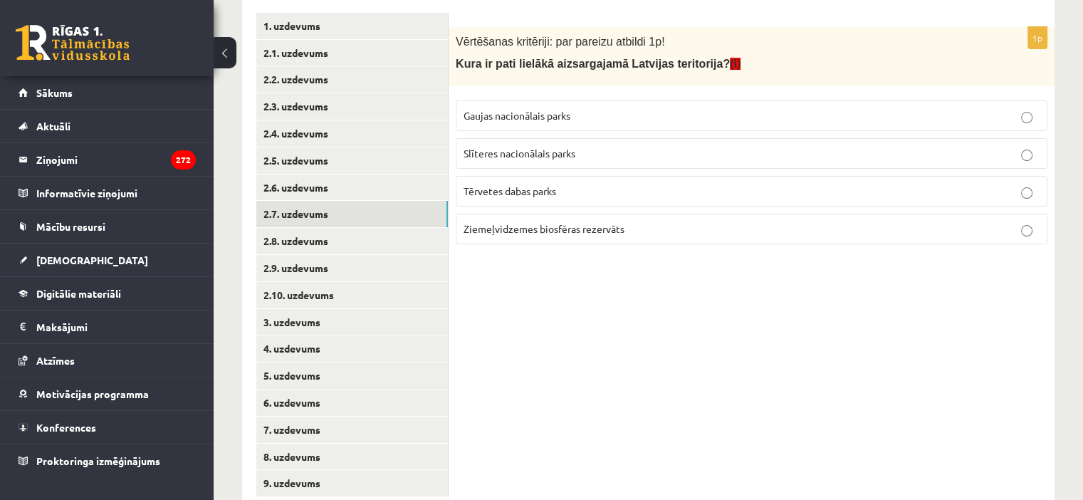
scroll to position [306, 0]
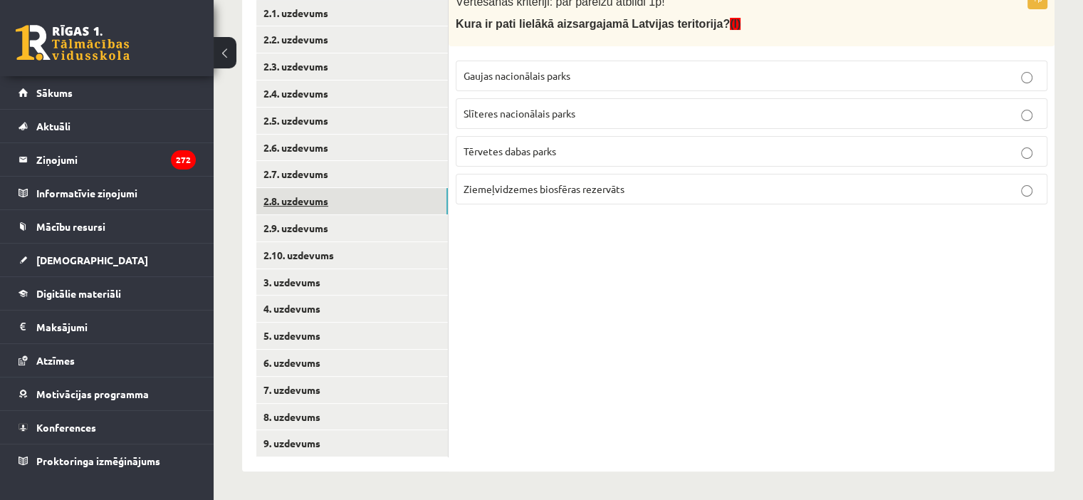
click at [372, 204] on link "2.8. uzdevums" at bounding box center [352, 201] width 192 height 26
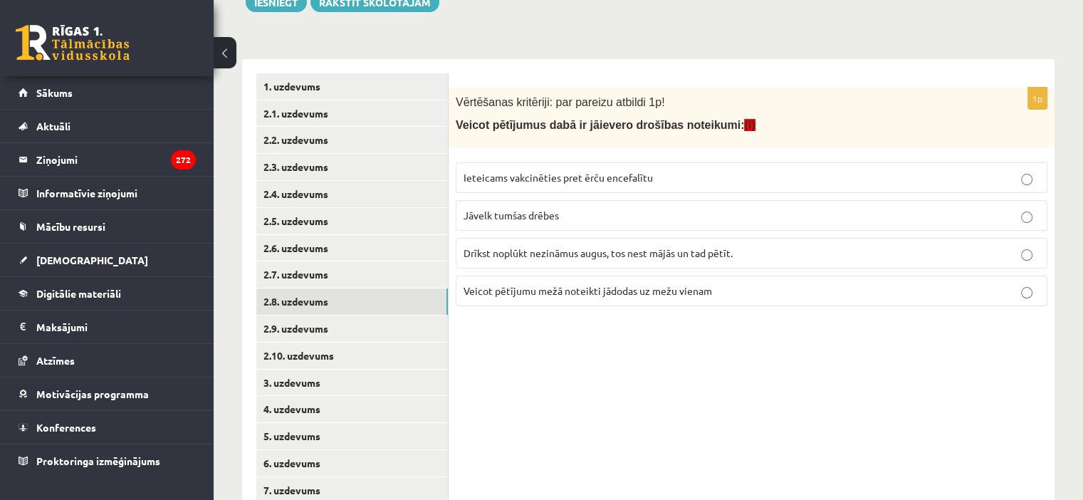
scroll to position [204, 0]
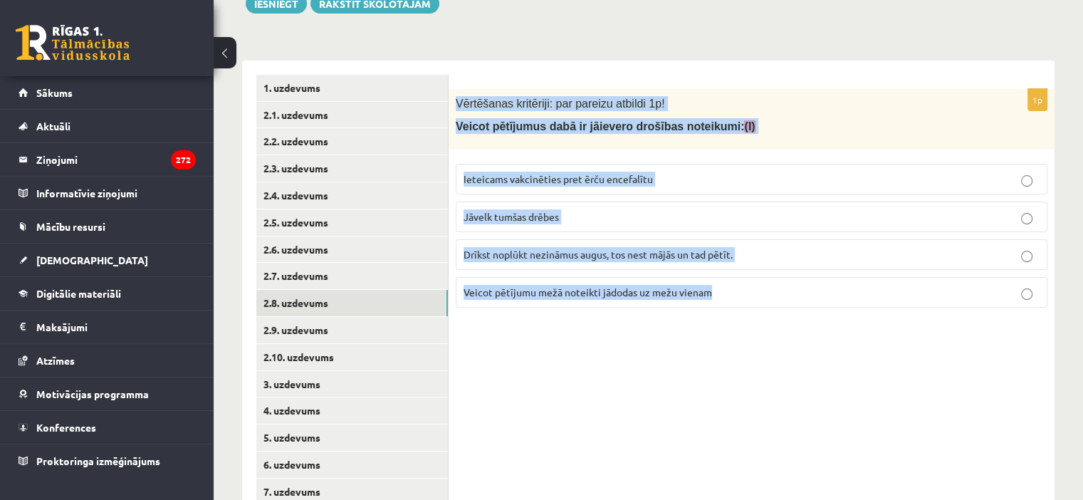
drag, startPoint x: 457, startPoint y: 99, endPoint x: 806, endPoint y: 351, distance: 431.1
click at [806, 351] on div "1p Vērtēšanas kritēriji: par pareizu atbildi 1p! Veicot pētījumus dabā ir jāiev…" at bounding box center [752, 317] width 606 height 513
click at [468, 393] on div "1p Vērtēšanas kritēriji: par pareizu atbildi 1p! Veicot pētījumus dabā ir jāiev…" at bounding box center [752, 317] width 606 height 513
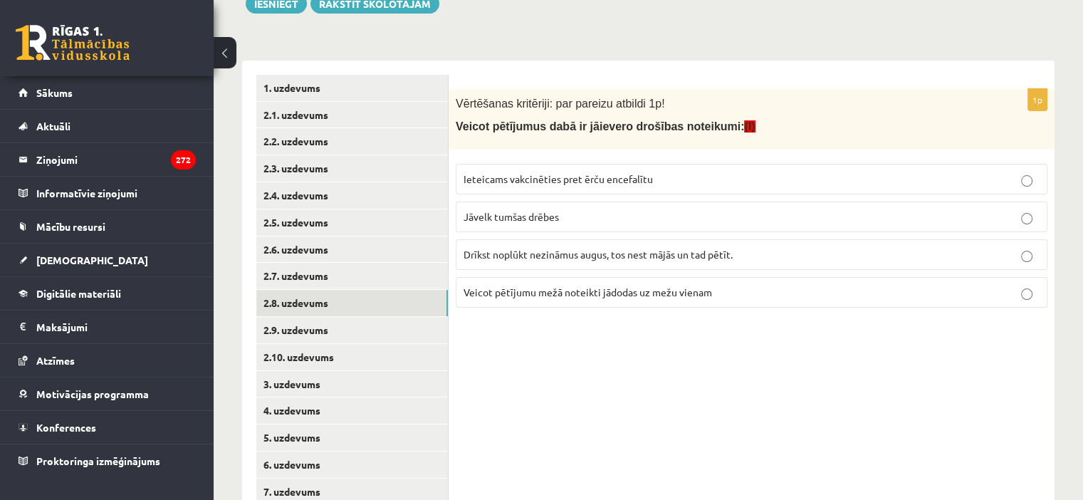
click at [565, 180] on span "Ieteicams vakcinēties pret ērču encefalītu" at bounding box center [558, 178] width 189 height 13
click at [382, 328] on link "2.9. uzdevums" at bounding box center [352, 330] width 192 height 26
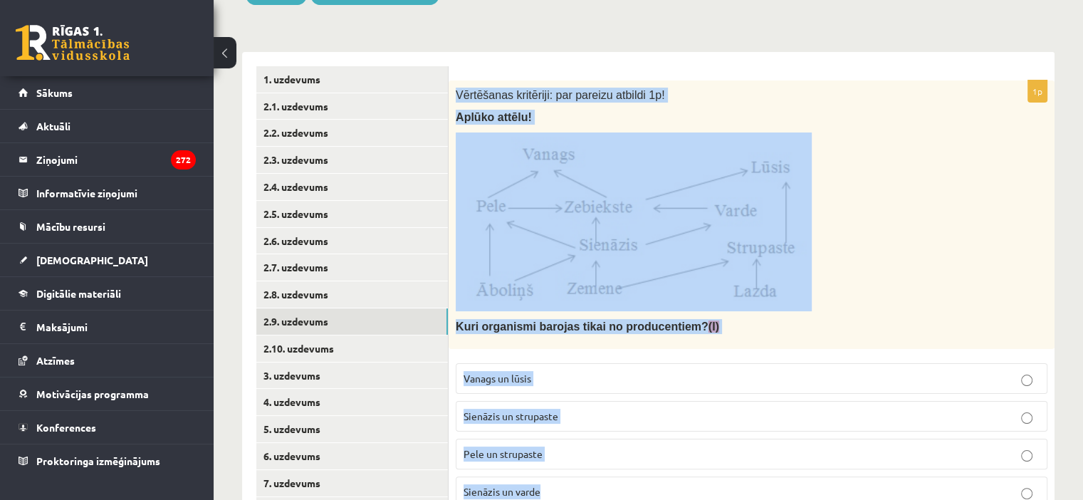
scroll to position [306, 0]
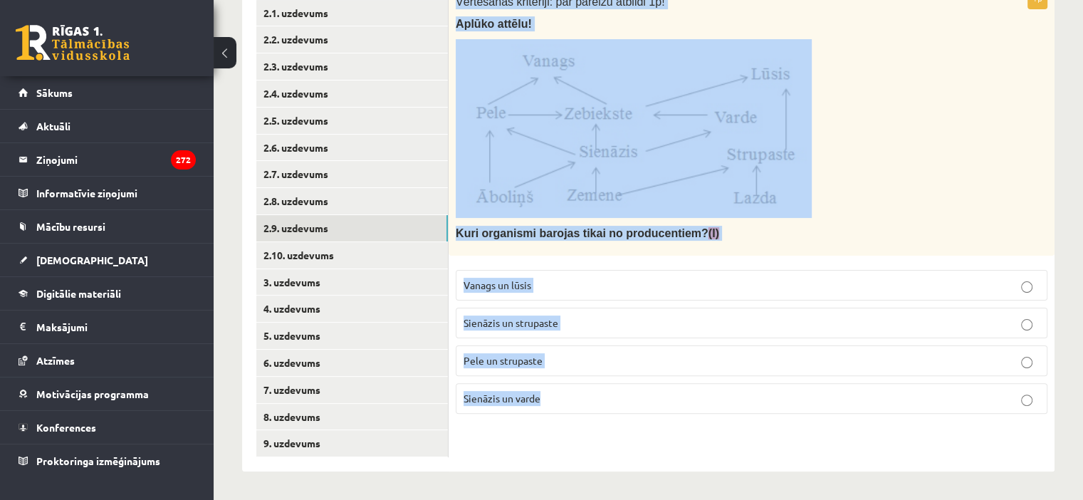
drag, startPoint x: 457, startPoint y: 90, endPoint x: 803, endPoint y: 530, distance: 560.0
click at [605, 331] on label "Sienāzis un strupaste" at bounding box center [752, 323] width 592 height 31
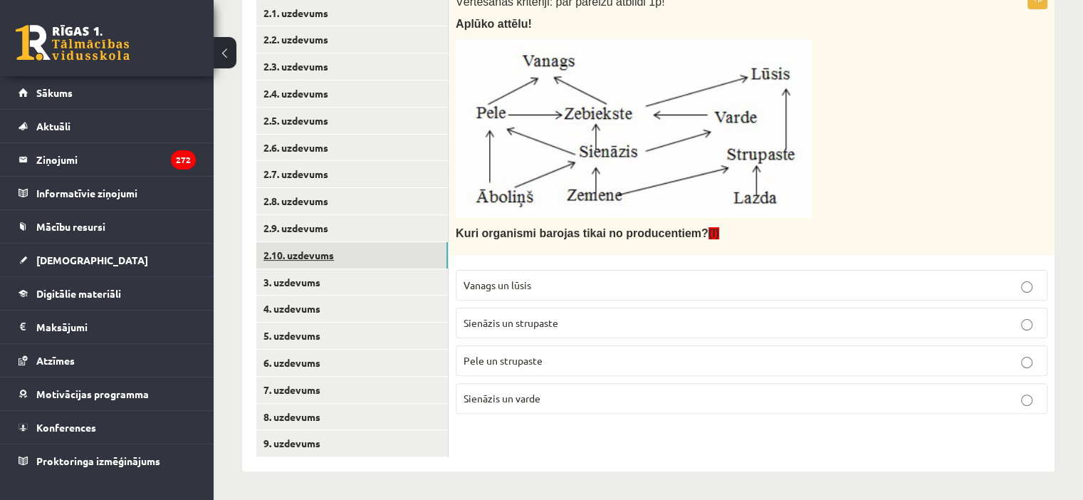
click at [328, 258] on link "2.10. uzdevums" at bounding box center [352, 255] width 192 height 26
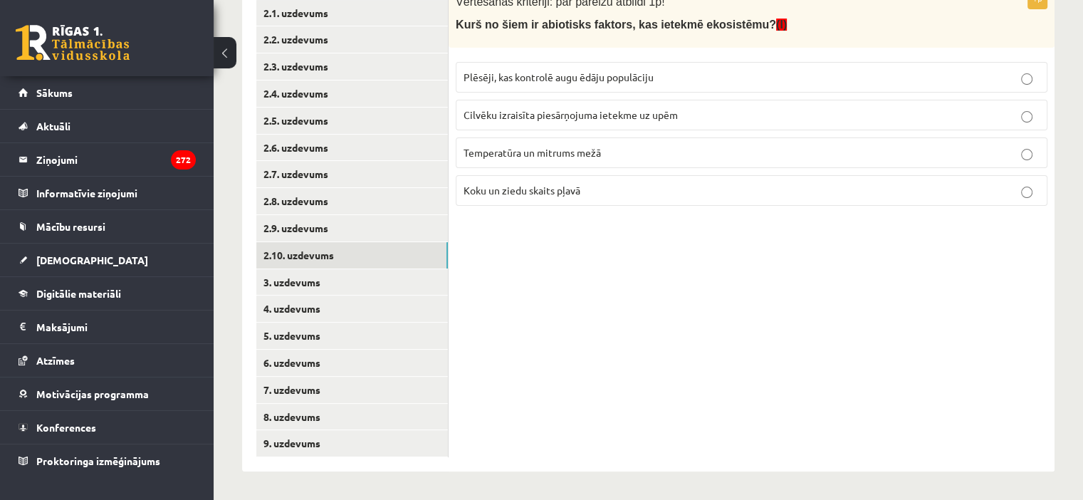
scroll to position [246, 0]
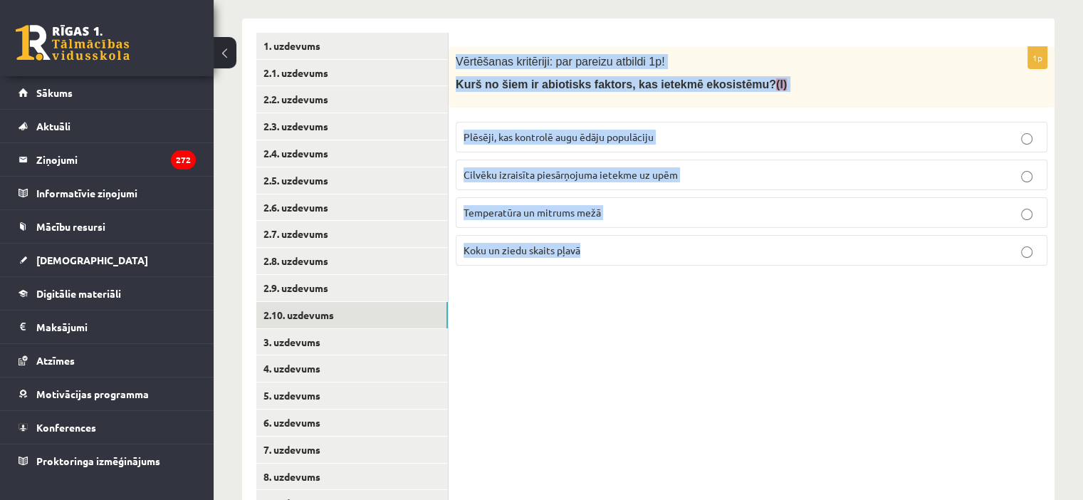
drag, startPoint x: 459, startPoint y: 56, endPoint x: 724, endPoint y: 327, distance: 378.7
click at [724, 327] on div "1p Vērtēšanas kritēriji: par pareizu atbildi 1p! Kurš no šiem ir abiotisks fakt…" at bounding box center [752, 275] width 606 height 513
click at [615, 206] on p "Temperatūra un mitrums mežā" at bounding box center [752, 212] width 576 height 15
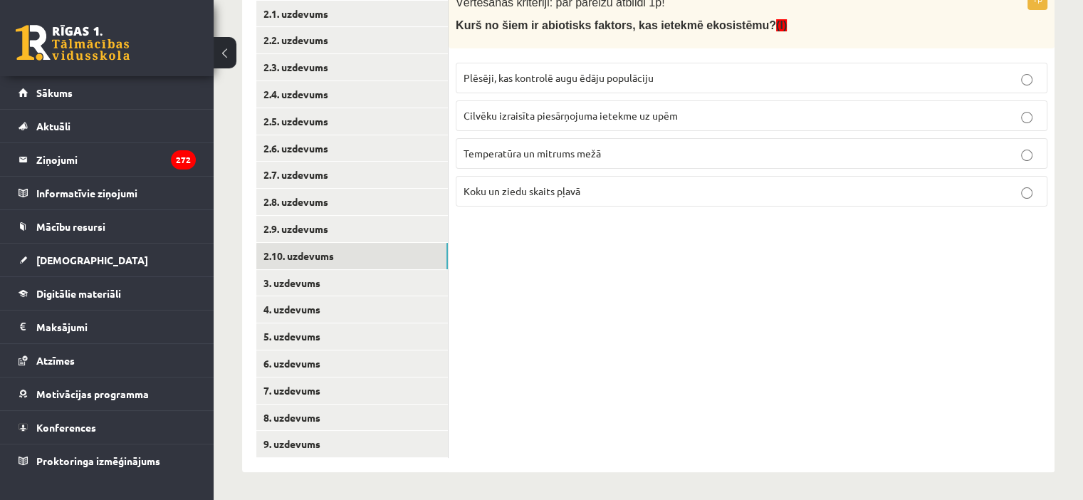
scroll to position [306, 0]
click at [400, 277] on link "3. uzdevums" at bounding box center [352, 282] width 192 height 26
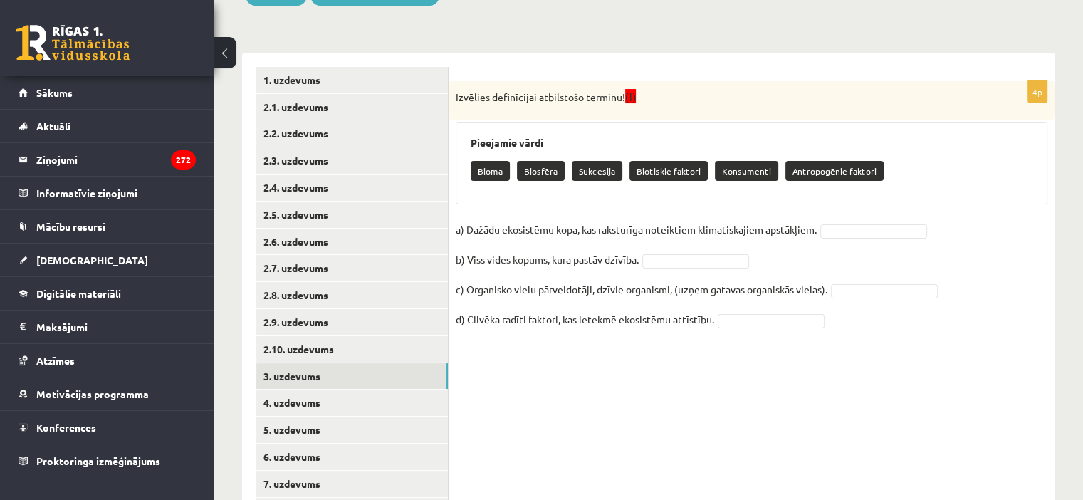
scroll to position [206, 0]
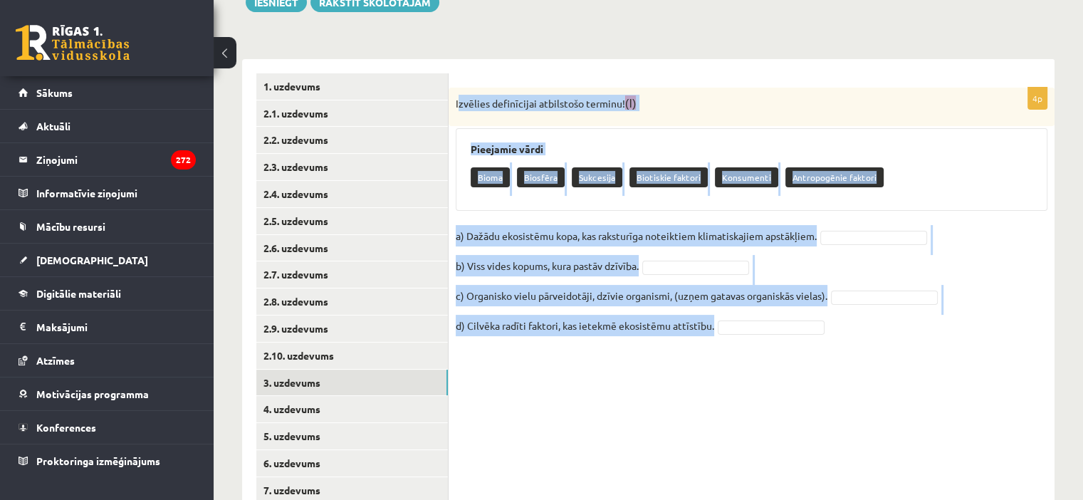
drag, startPoint x: 459, startPoint y: 100, endPoint x: 917, endPoint y: 353, distance: 523.1
click at [917, 353] on div "4p Izvēlies definīcijai atbilstošo terminu! (I) Pieejamie vārdi Bioma Biosfēra …" at bounding box center [752, 315] width 606 height 513
click at [494, 174] on p "Bioma" at bounding box center [490, 177] width 39 height 20
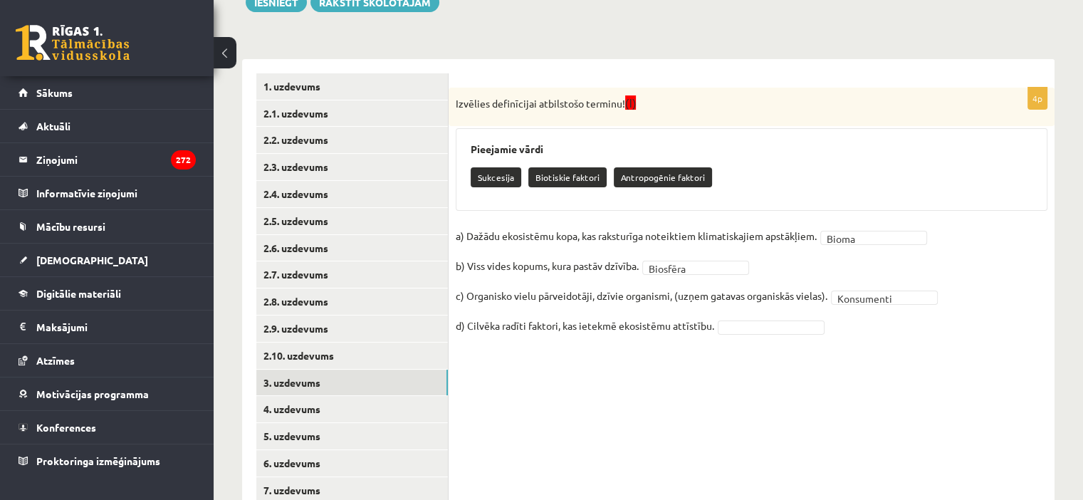
click at [717, 335] on fieldset "**********" at bounding box center [752, 285] width 592 height 120
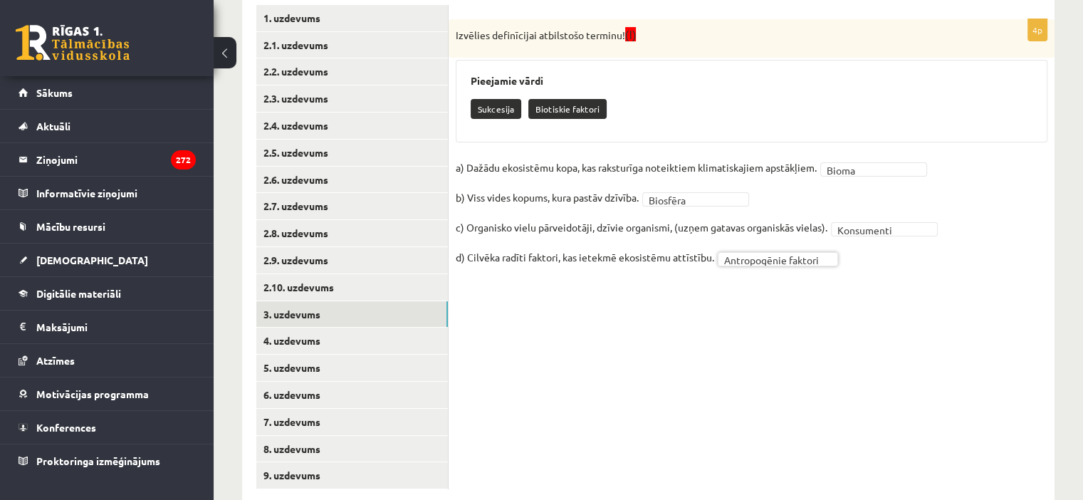
scroll to position [275, 0]
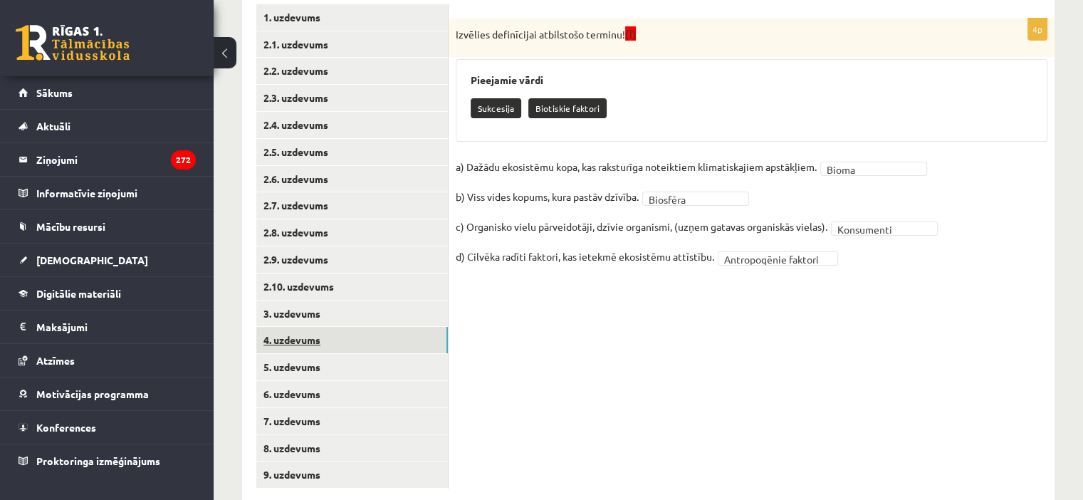
click at [384, 353] on link "4. uzdevums" at bounding box center [352, 340] width 192 height 26
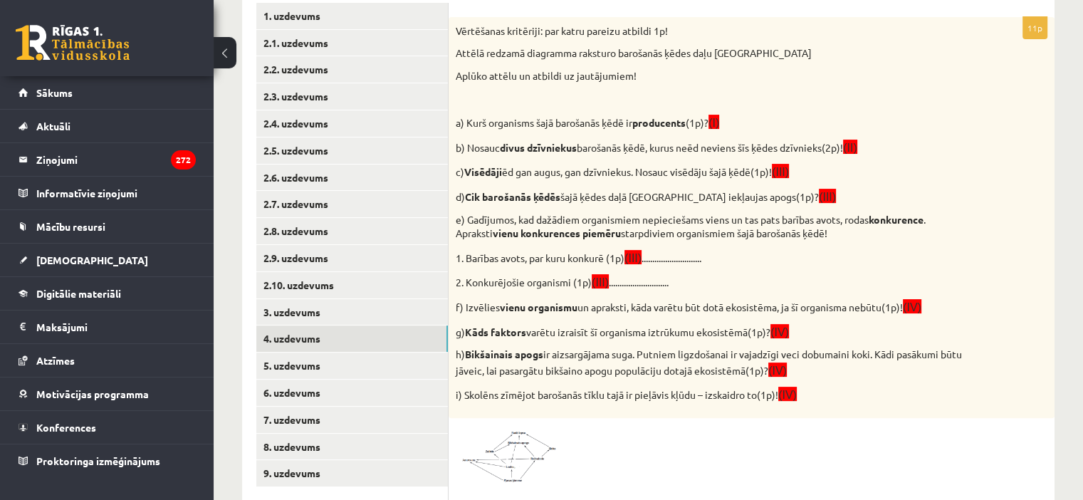
scroll to position [295, 0]
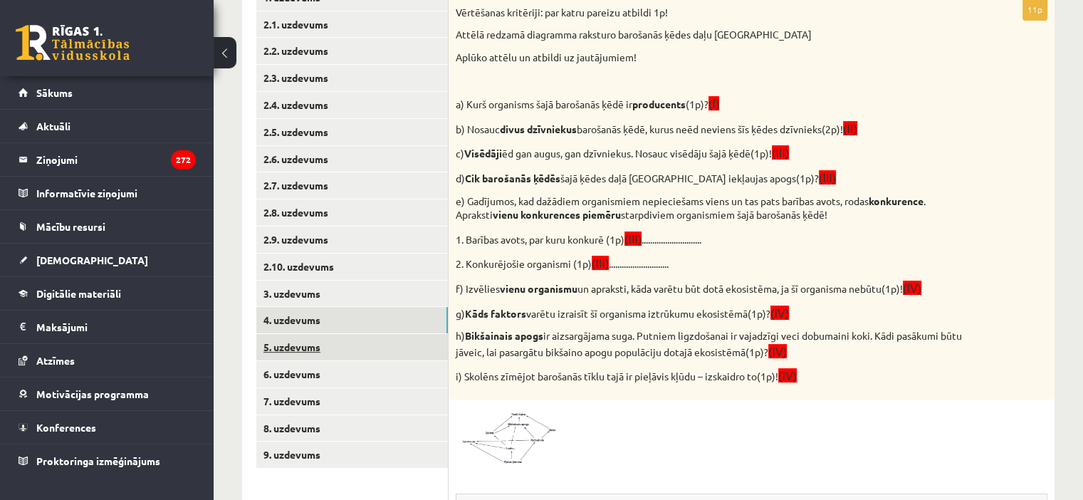
click at [373, 346] on link "5. uzdevums" at bounding box center [352, 347] width 192 height 26
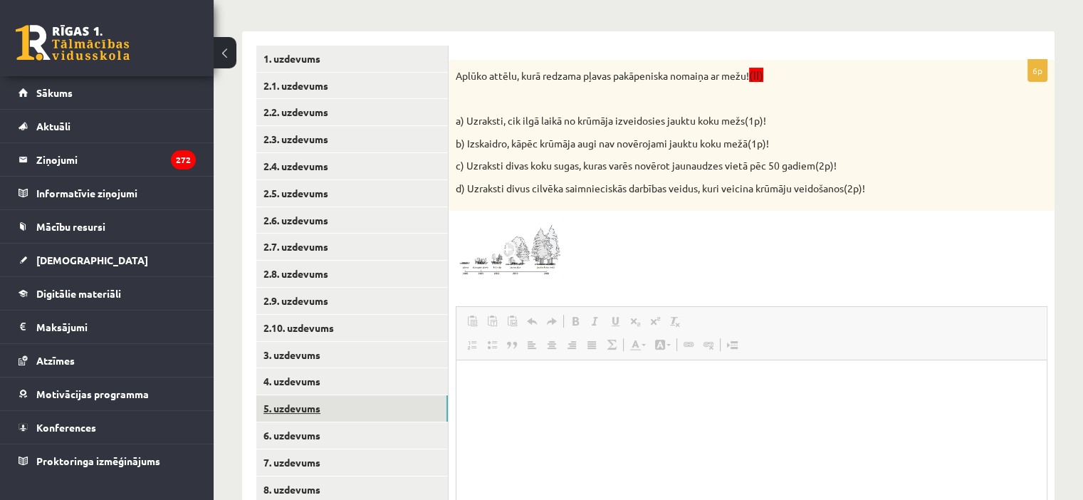
scroll to position [0, 0]
click at [524, 254] on img at bounding box center [509, 248] width 107 height 60
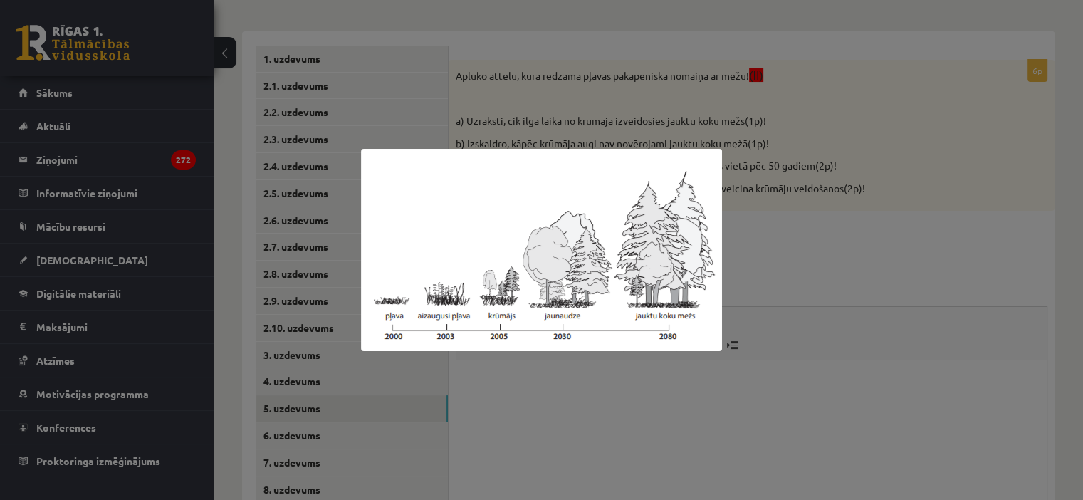
click at [997, 271] on div at bounding box center [541, 250] width 1083 height 500
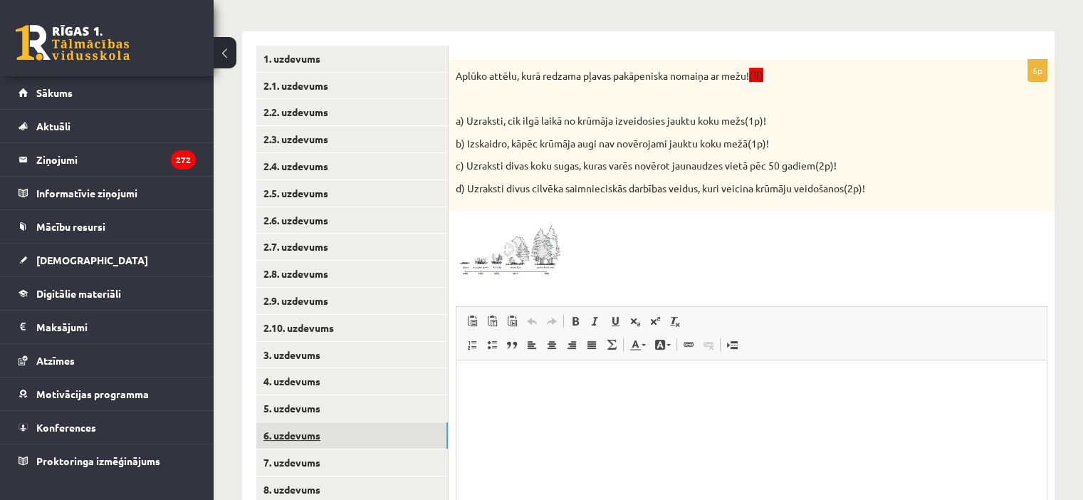
click at [322, 425] on link "6. uzdevums" at bounding box center [352, 435] width 192 height 26
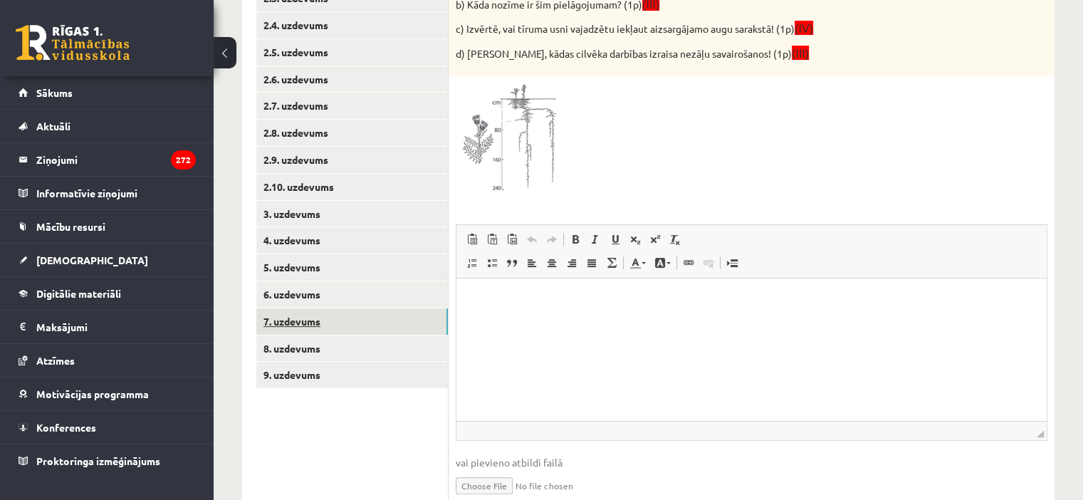
click at [324, 313] on link "7. uzdevums" at bounding box center [352, 321] width 192 height 26
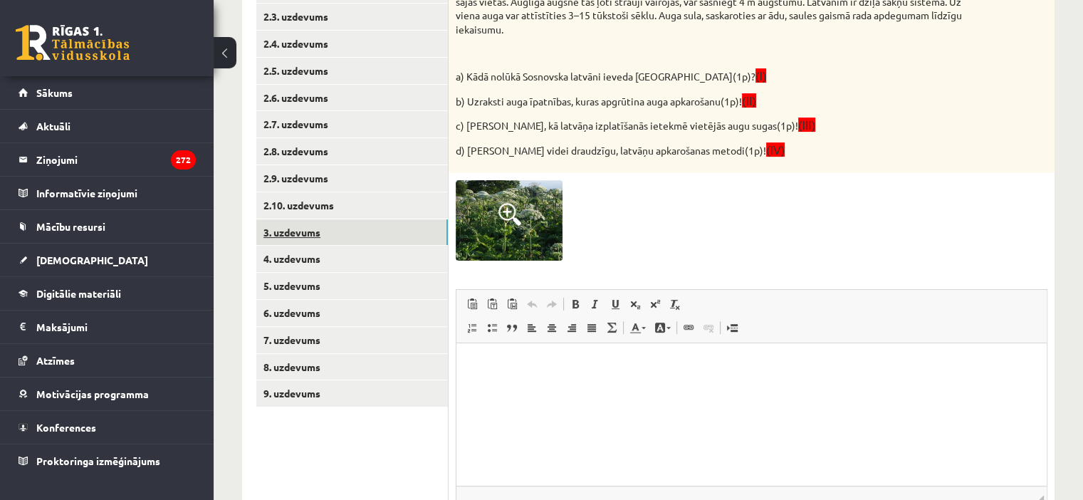
click at [344, 221] on link "3. uzdevums" at bounding box center [352, 232] width 192 height 26
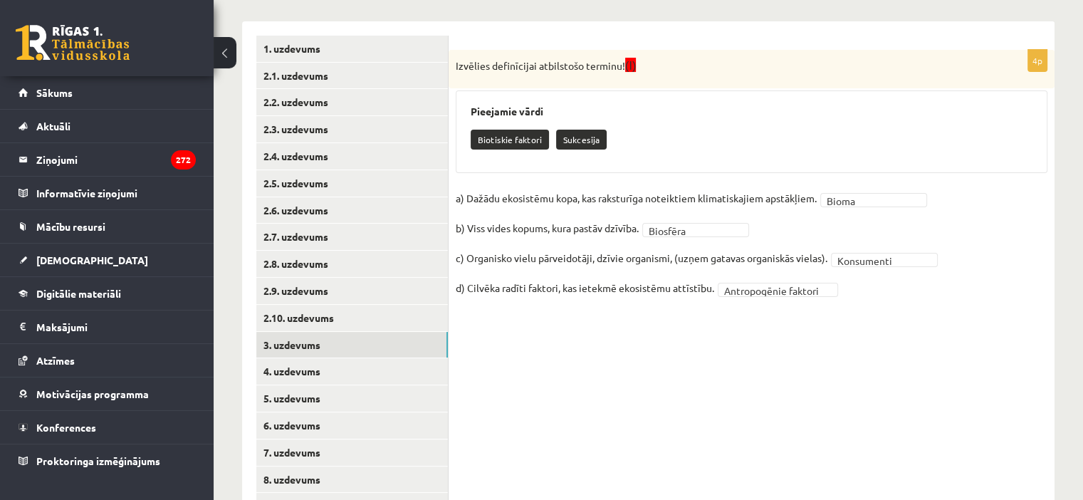
scroll to position [242, 0]
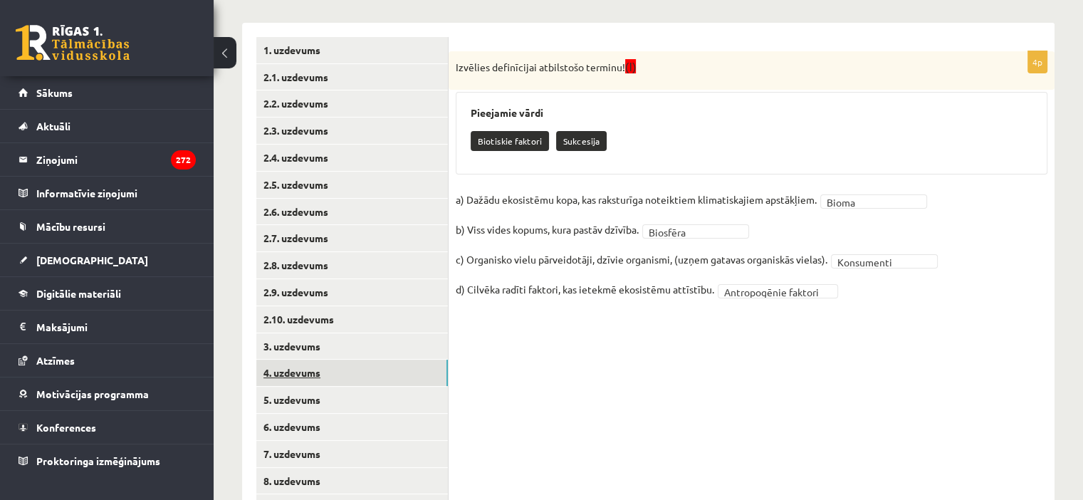
click at [311, 368] on link "4. uzdevums" at bounding box center [352, 373] width 192 height 26
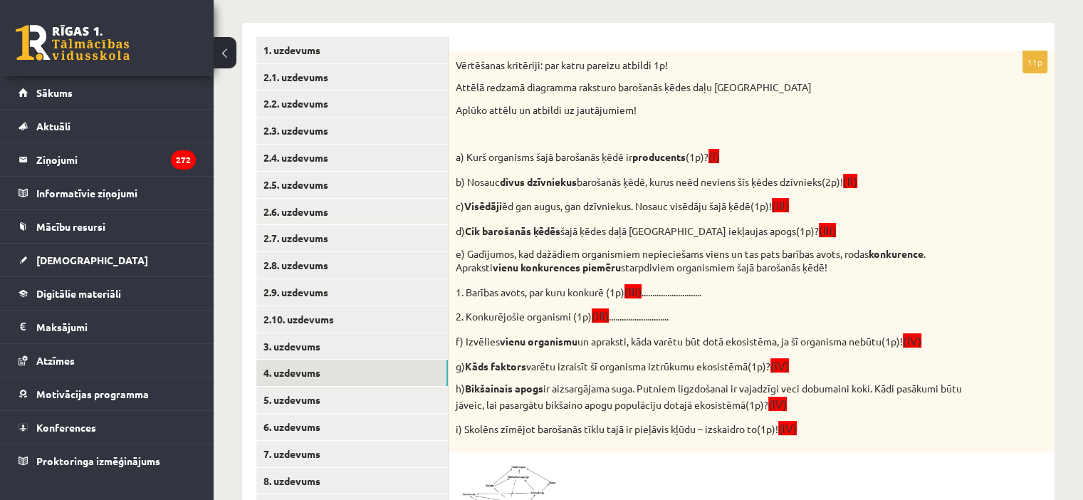
scroll to position [0, 0]
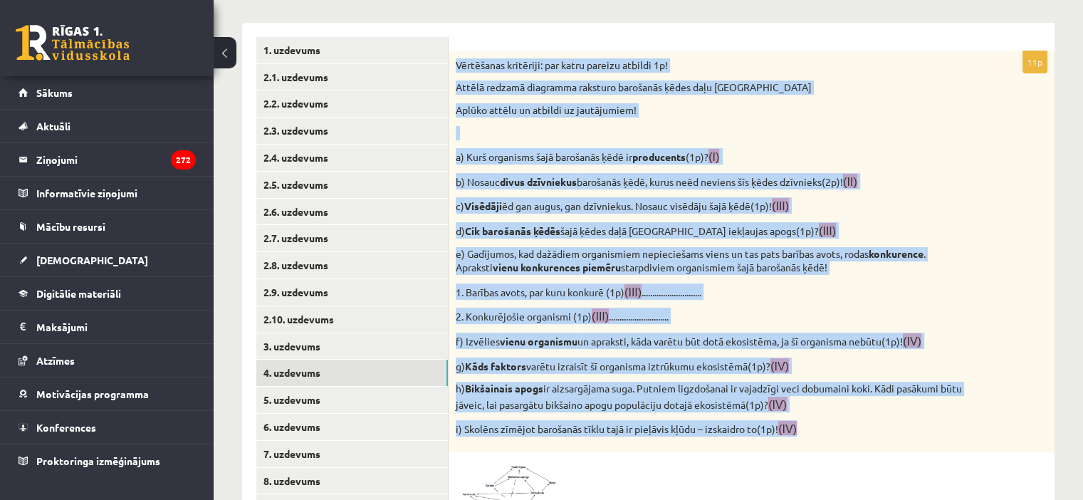
drag, startPoint x: 456, startPoint y: 61, endPoint x: 838, endPoint y: 420, distance: 524.5
click at [838, 420] on div "Vērtēšanas kritēriji: par katru pareizu atbildi 1p! Attēlā redzamā diagramma ra…" at bounding box center [752, 251] width 606 height 401
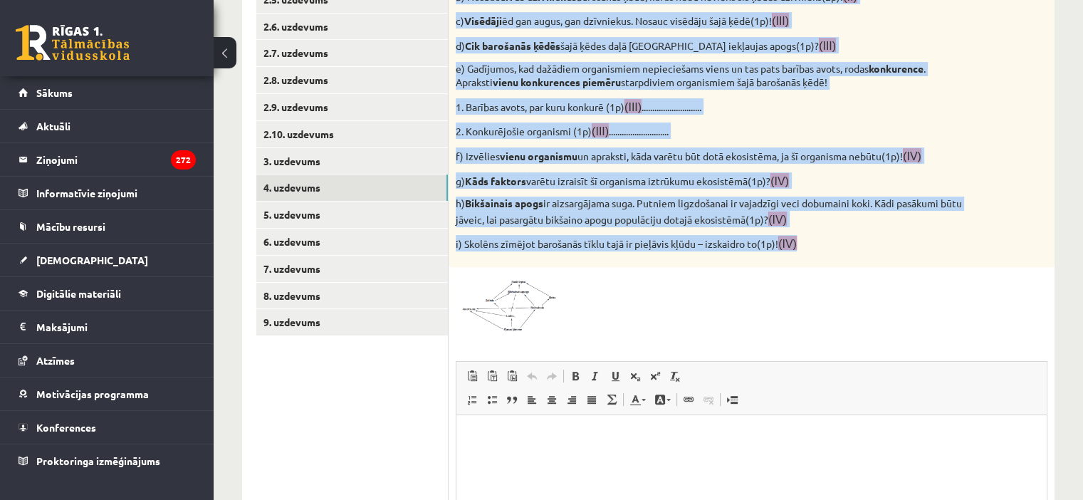
scroll to position [427, 0]
click at [523, 302] on img at bounding box center [509, 303] width 107 height 58
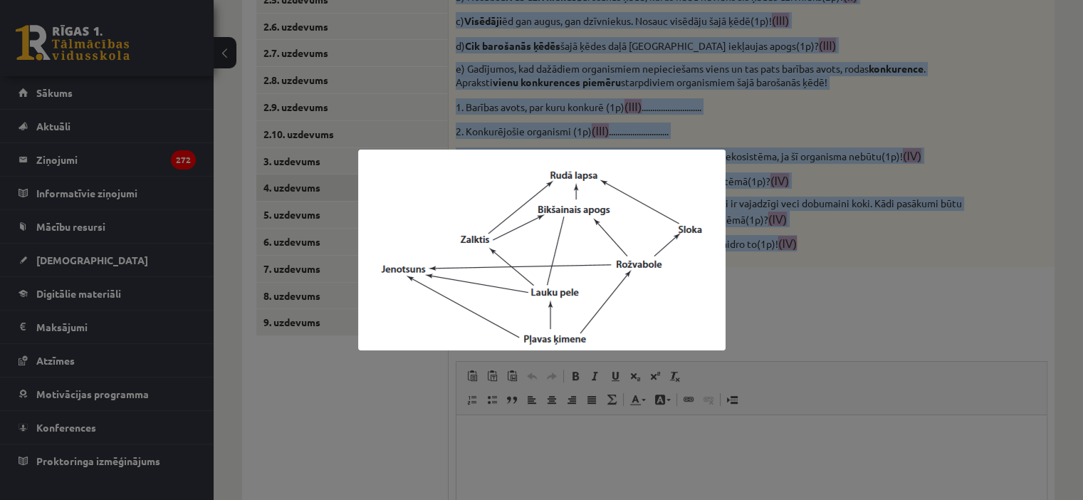
click at [582, 288] on img at bounding box center [542, 250] width 368 height 201
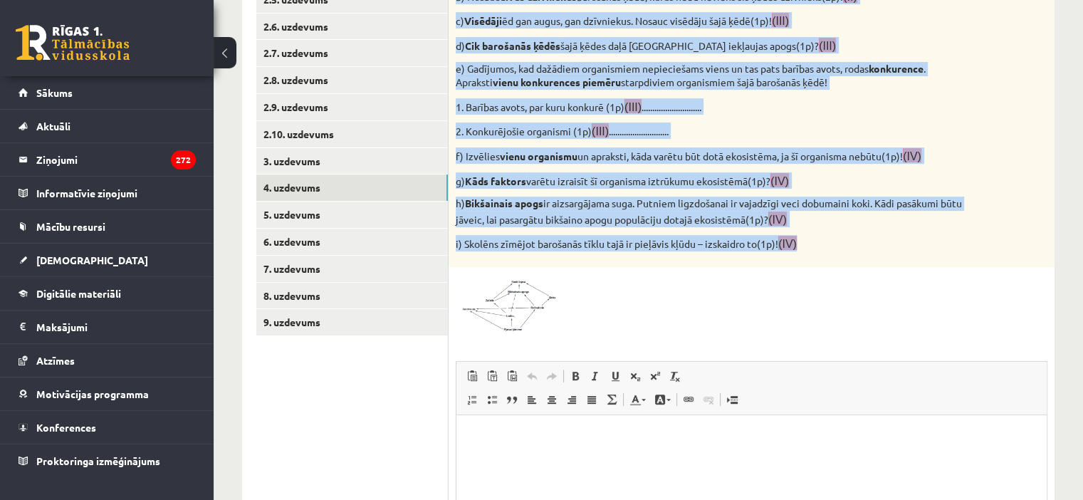
click at [501, 297] on span at bounding box center [510, 308] width 23 height 23
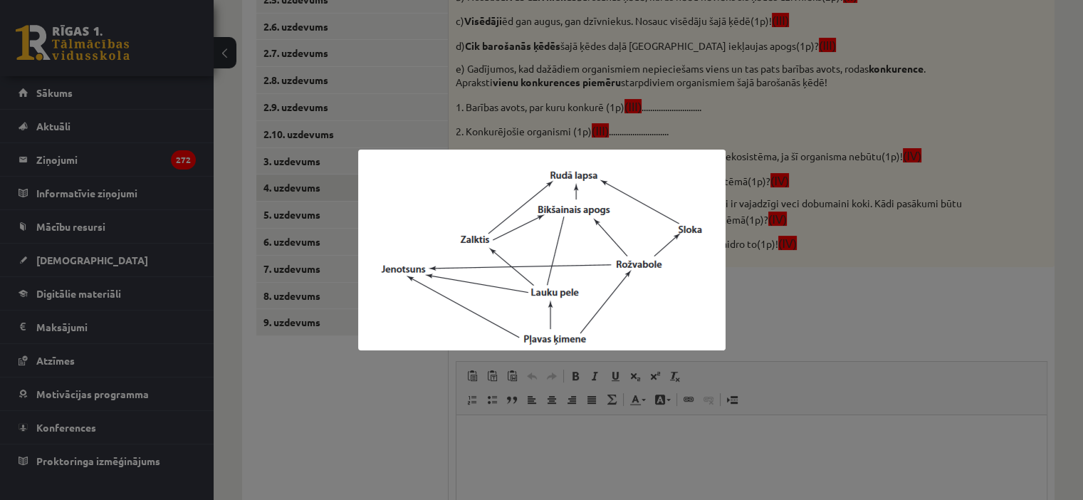
click at [382, 404] on div at bounding box center [541, 250] width 1083 height 500
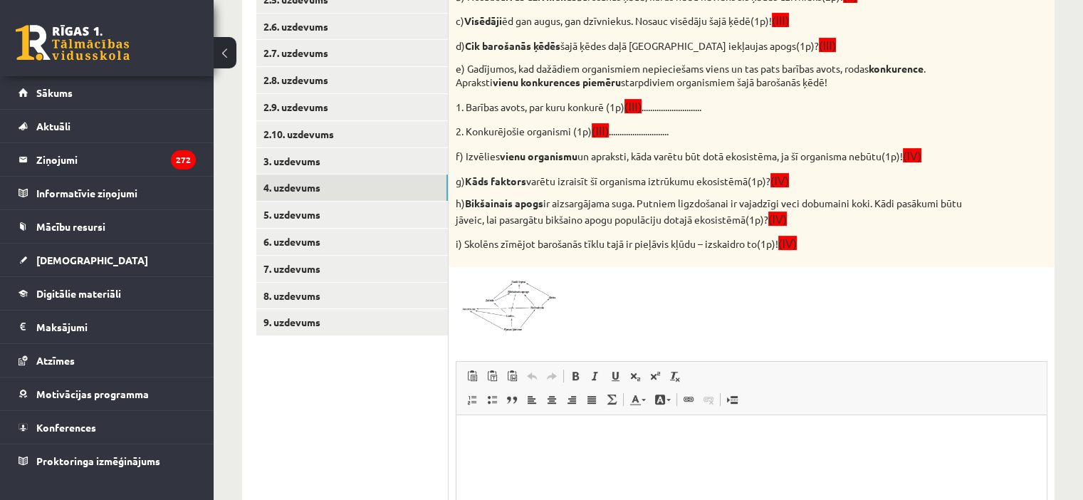
click at [504, 298] on span at bounding box center [510, 308] width 23 height 23
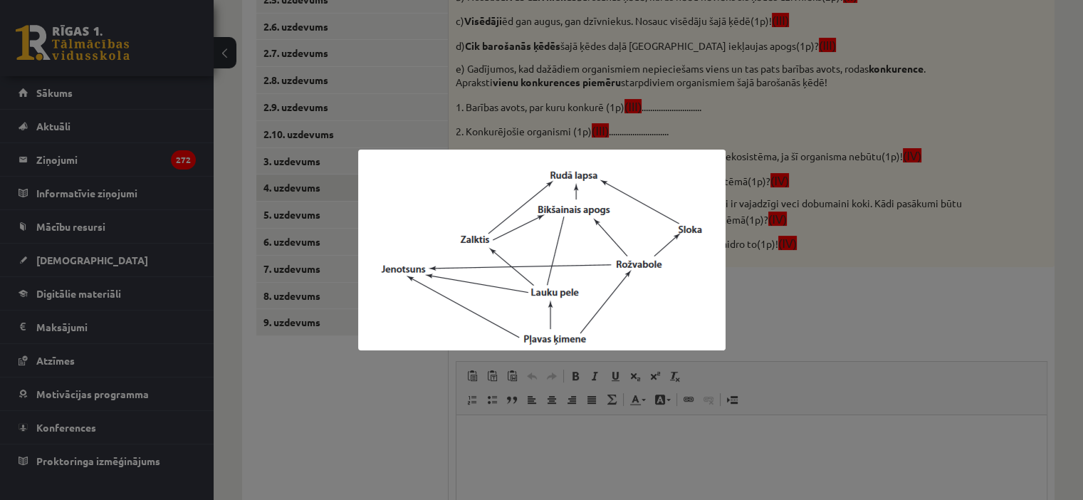
click at [424, 410] on div at bounding box center [541, 250] width 1083 height 500
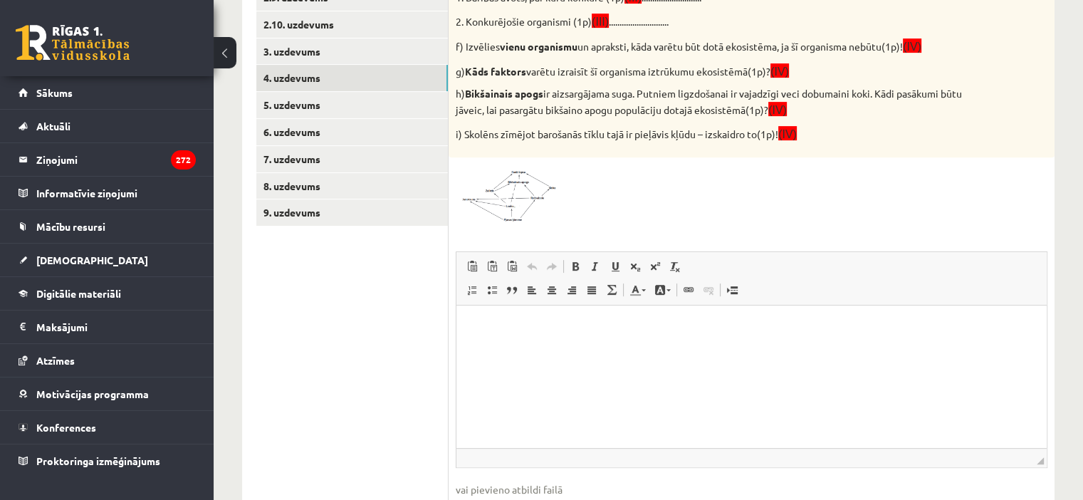
scroll to position [538, 0]
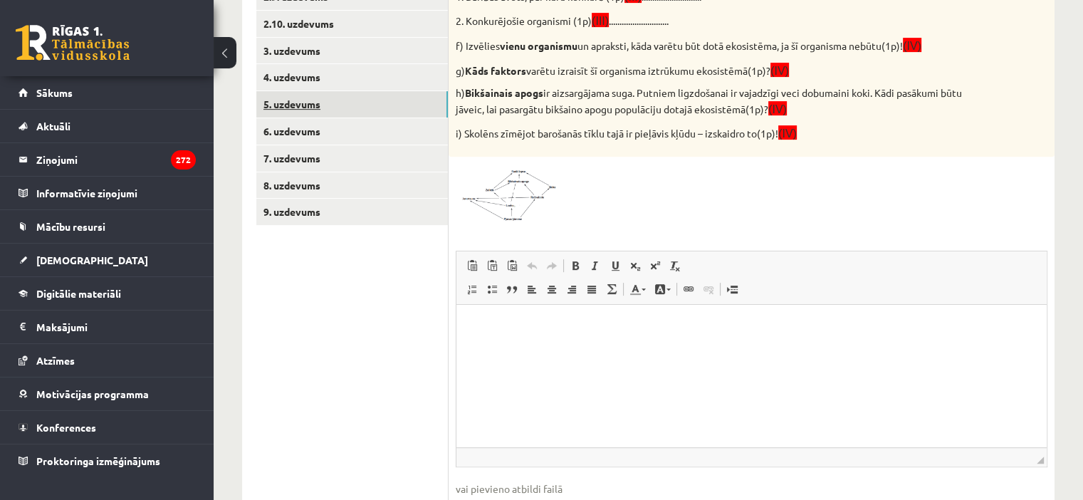
click at [394, 107] on link "5. uzdevums" at bounding box center [352, 104] width 192 height 26
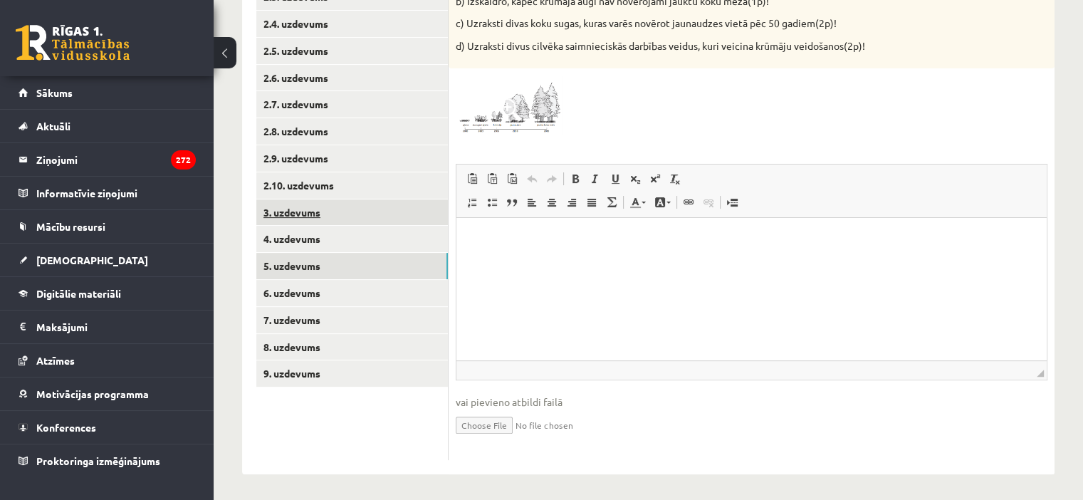
scroll to position [379, 0]
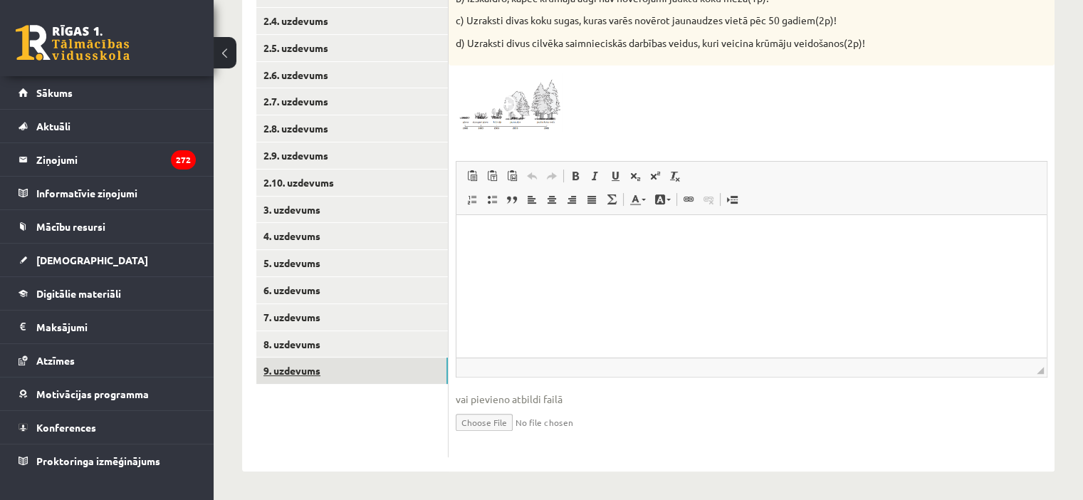
click at [367, 374] on link "9. uzdevums" at bounding box center [352, 371] width 192 height 26
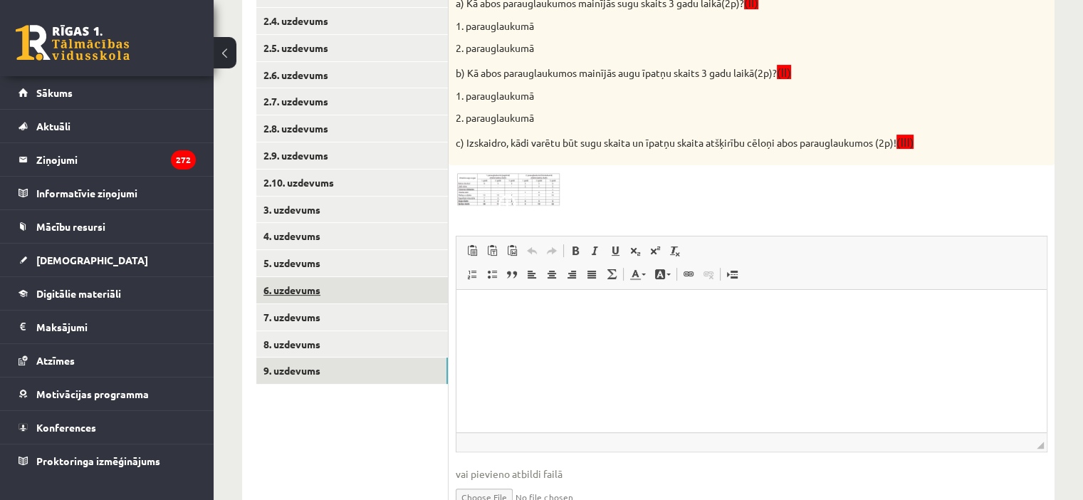
scroll to position [0, 0]
click at [360, 369] on link "9. uzdevums" at bounding box center [352, 371] width 192 height 26
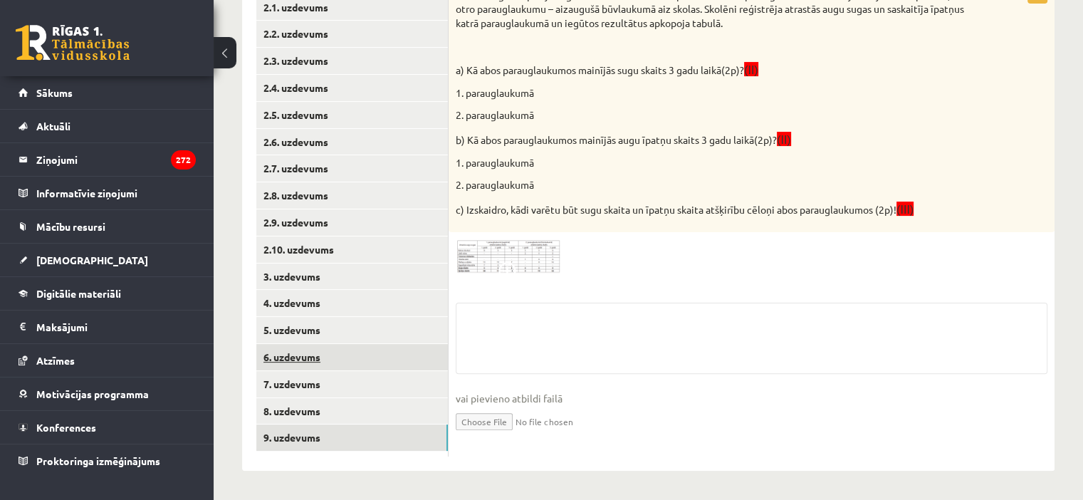
scroll to position [312, 0]
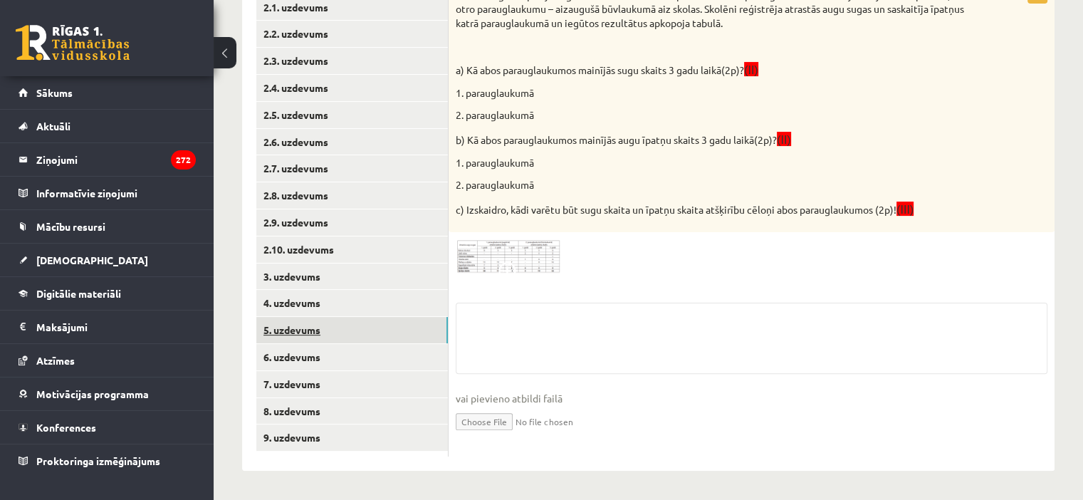
click at [352, 321] on link "5. uzdevums" at bounding box center [352, 330] width 192 height 26
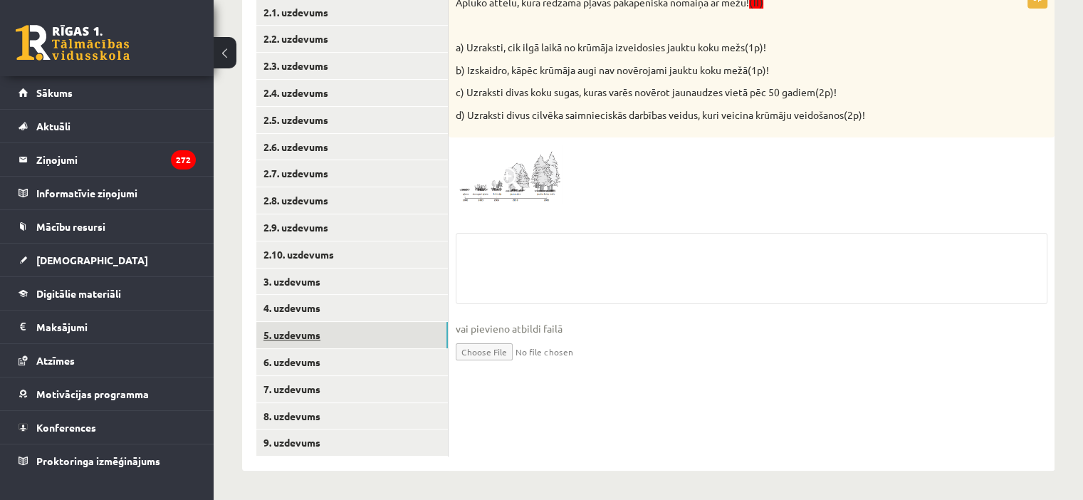
scroll to position [308, 0]
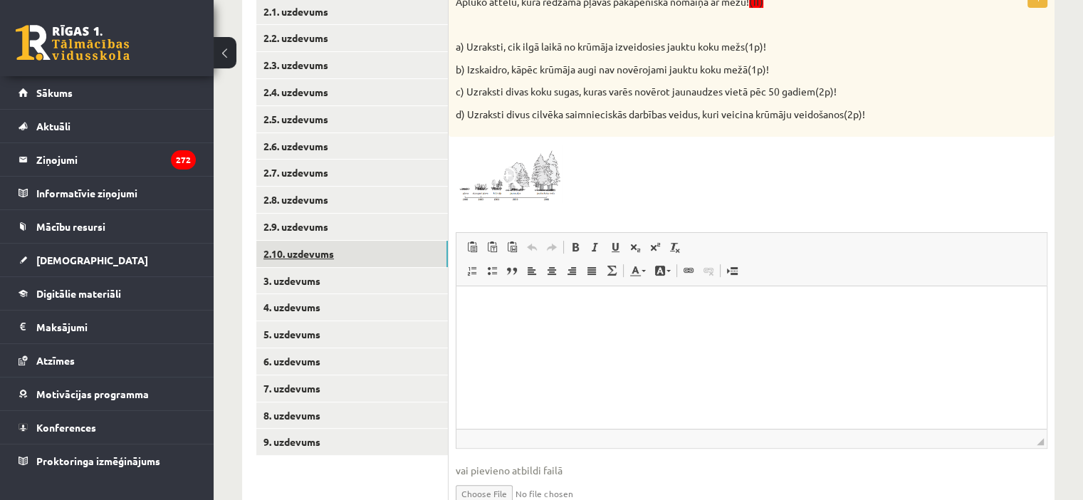
click at [335, 266] on link "2.10. uzdevums" at bounding box center [352, 254] width 192 height 26
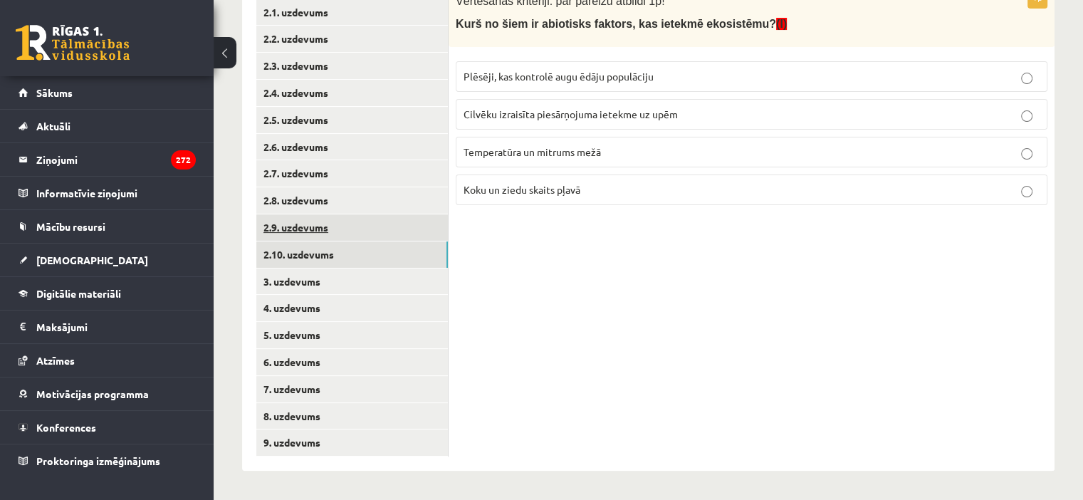
scroll to position [195, 0]
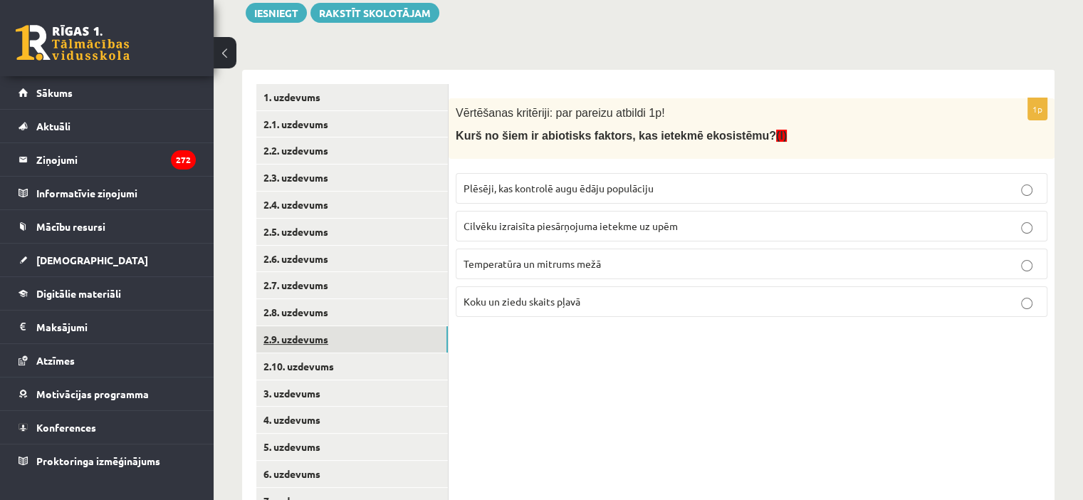
click at [370, 335] on link "2.9. uzdevums" at bounding box center [352, 339] width 192 height 26
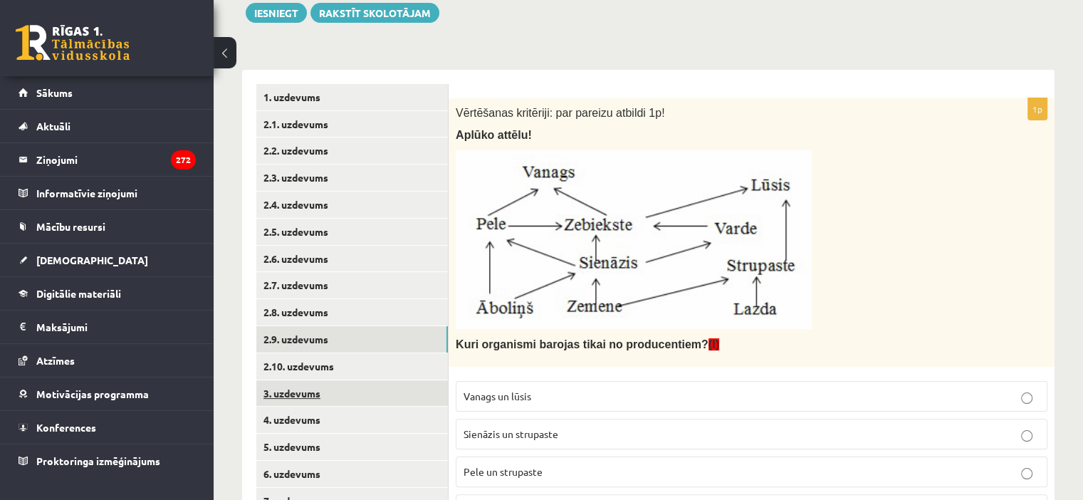
click at [339, 396] on link "3. uzdevums" at bounding box center [352, 393] width 192 height 26
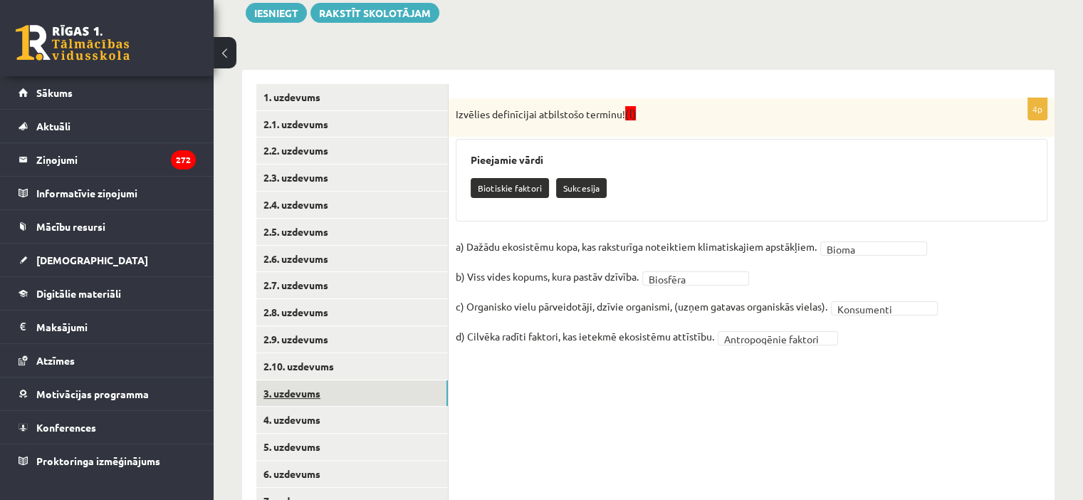
scroll to position [308, 0]
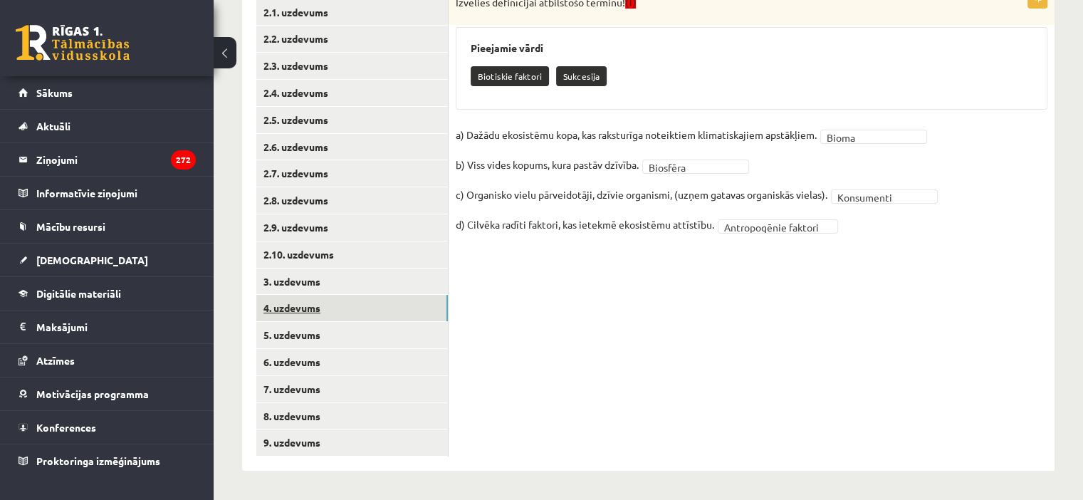
click at [322, 302] on link "4. uzdevums" at bounding box center [352, 308] width 192 height 26
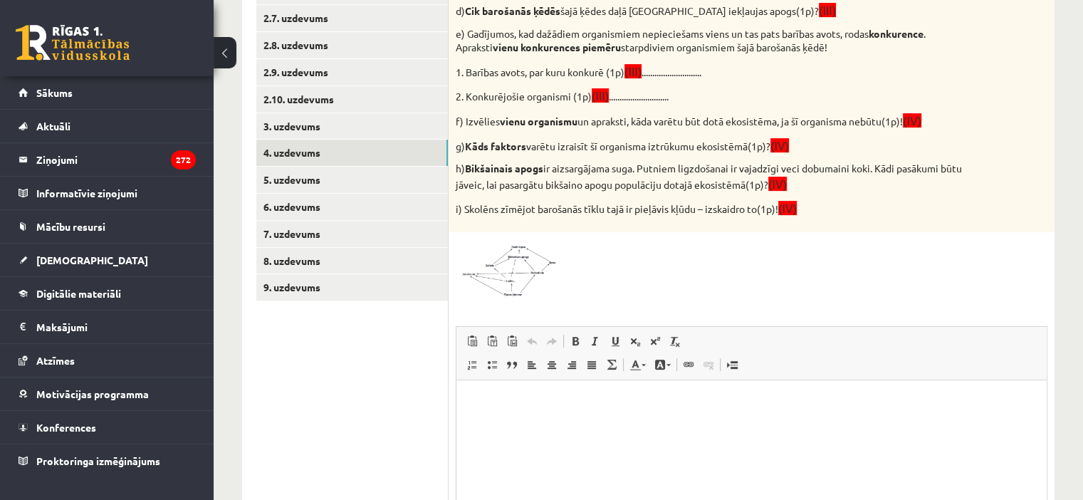
scroll to position [462, 0]
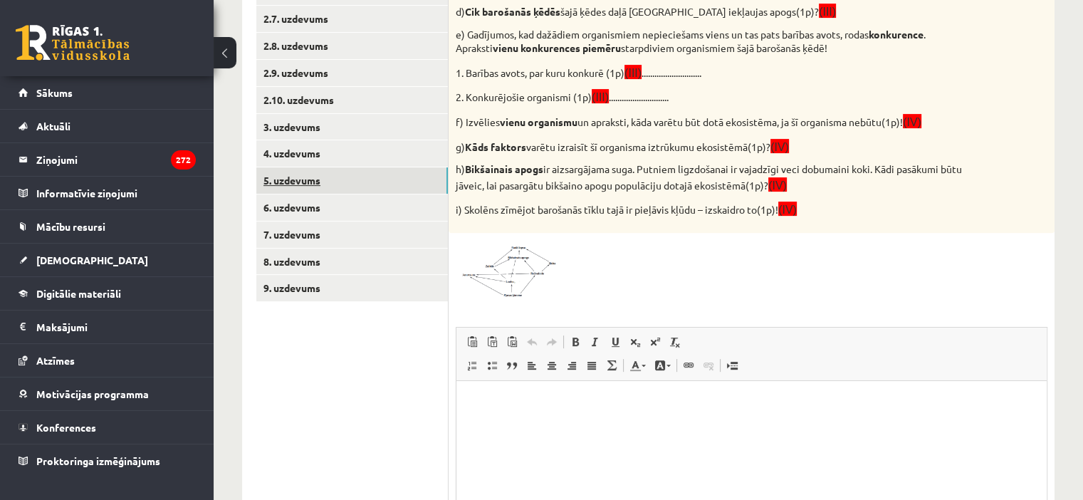
click at [361, 169] on link "5. uzdevums" at bounding box center [352, 180] width 192 height 26
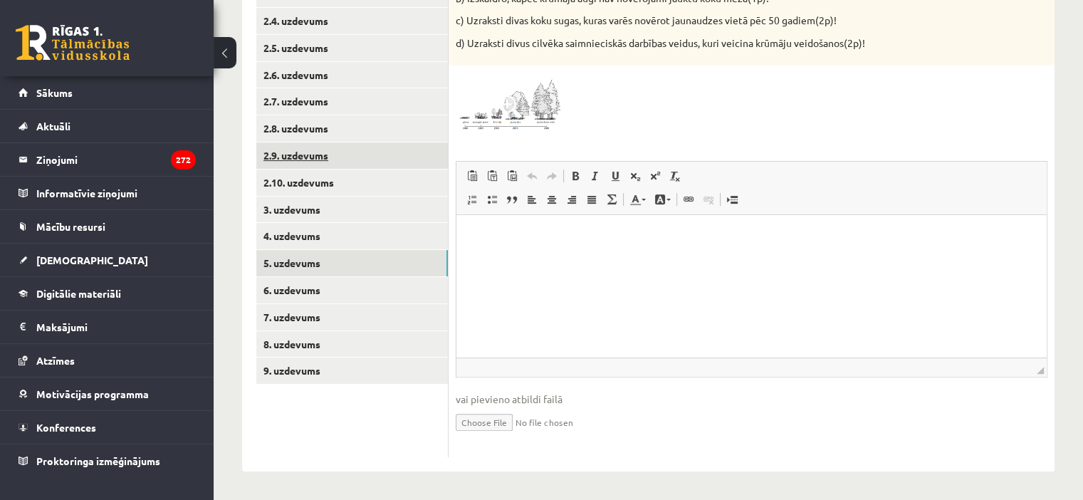
scroll to position [0, 0]
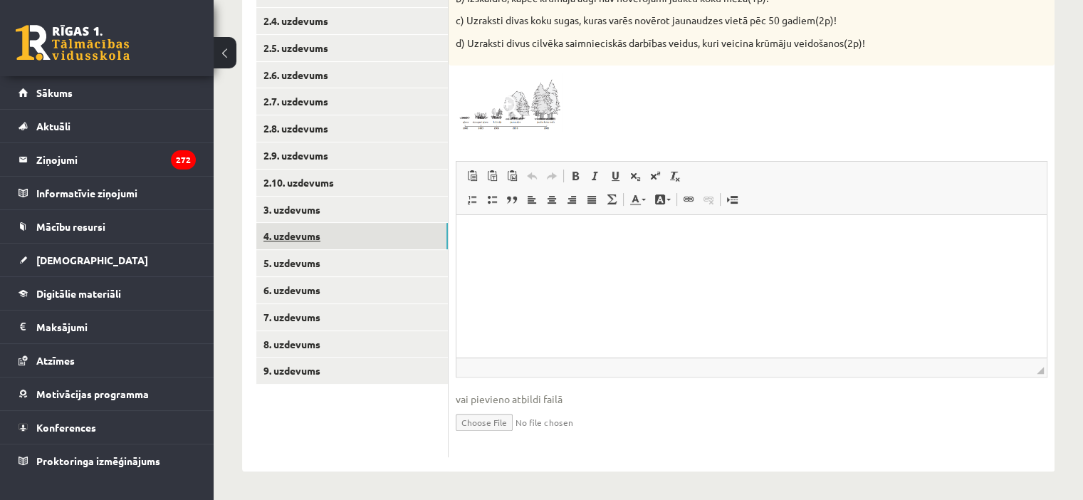
click at [342, 229] on link "4. uzdevums" at bounding box center [352, 236] width 192 height 26
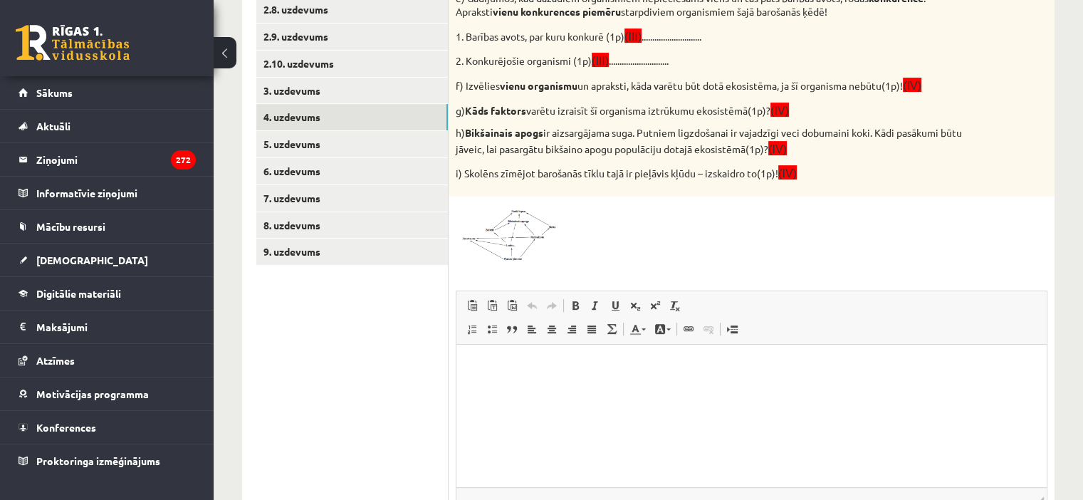
scroll to position [503, 0]
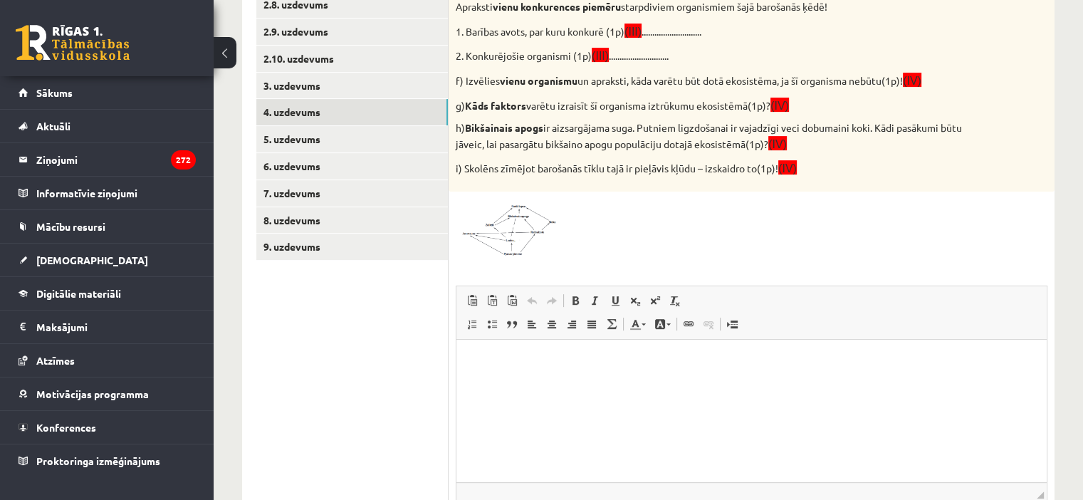
click at [519, 222] on span at bounding box center [510, 233] width 23 height 23
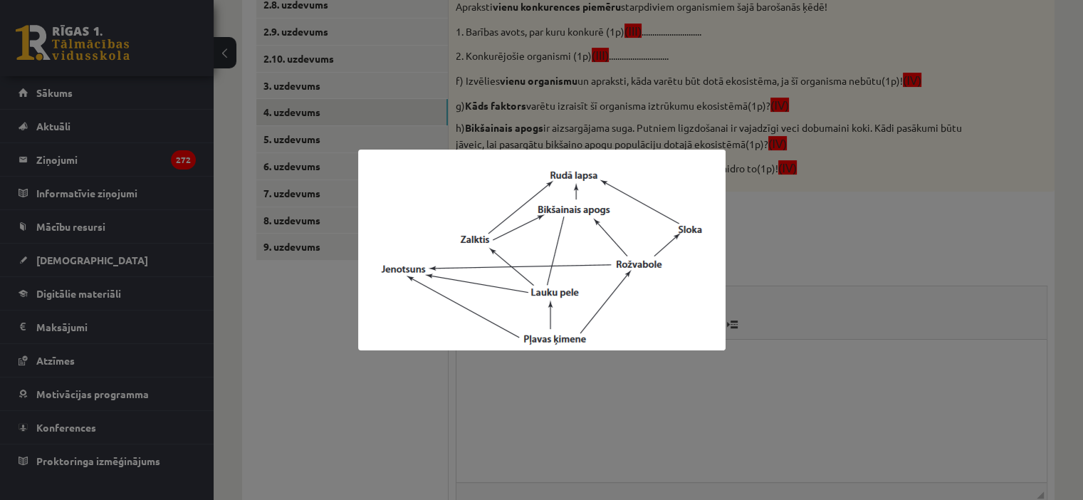
click at [376, 417] on div at bounding box center [541, 250] width 1083 height 500
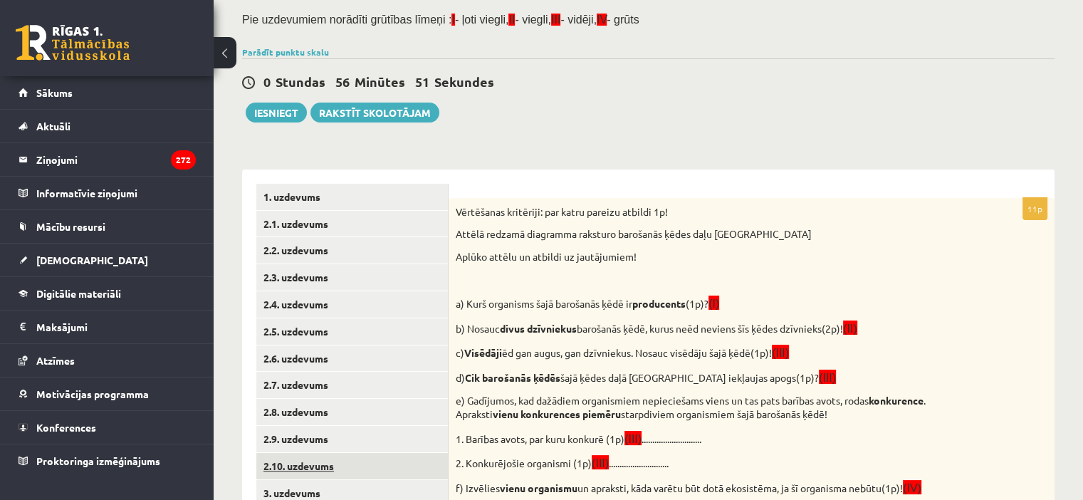
scroll to position [93, 0]
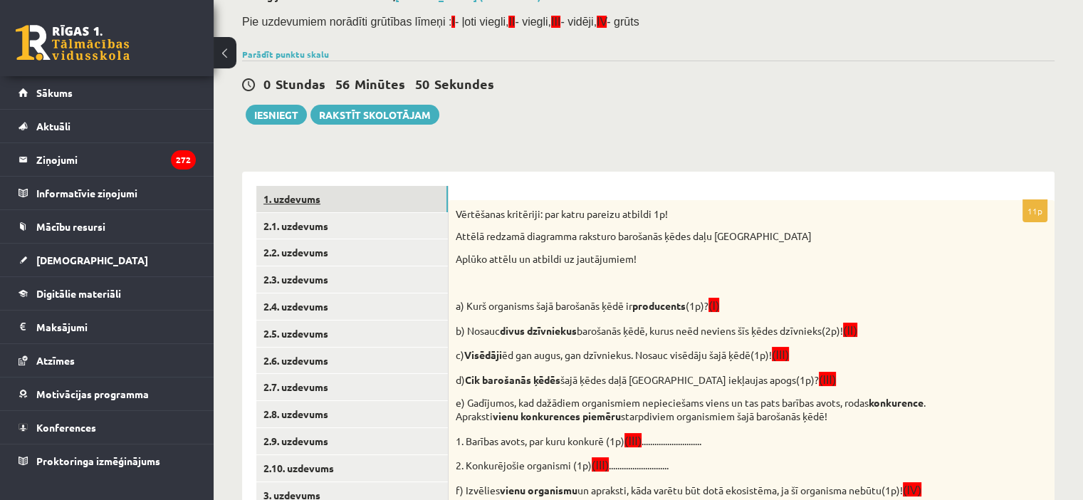
click at [308, 200] on link "1. uzdevums" at bounding box center [352, 199] width 192 height 26
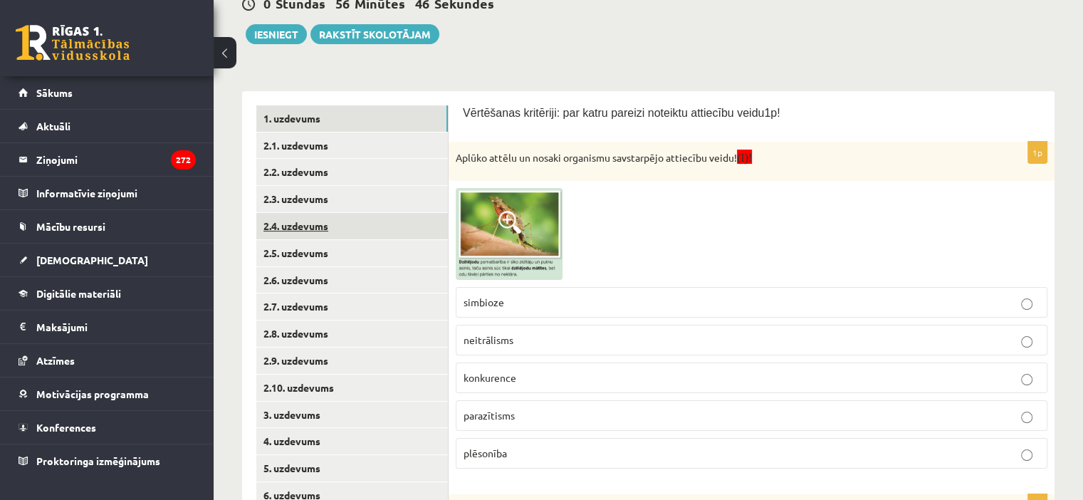
scroll to position [155, 0]
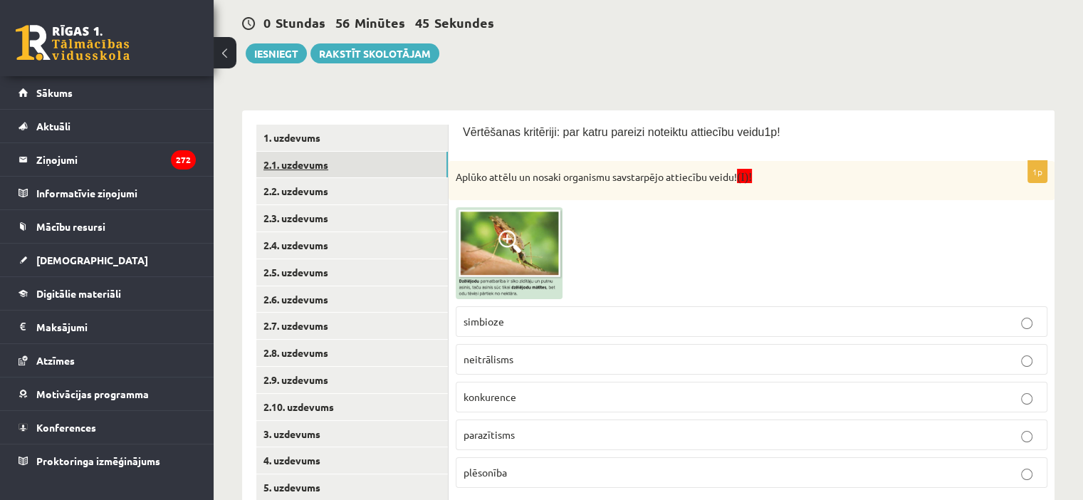
click at [330, 165] on link "2.1. uzdevums" at bounding box center [352, 165] width 192 height 26
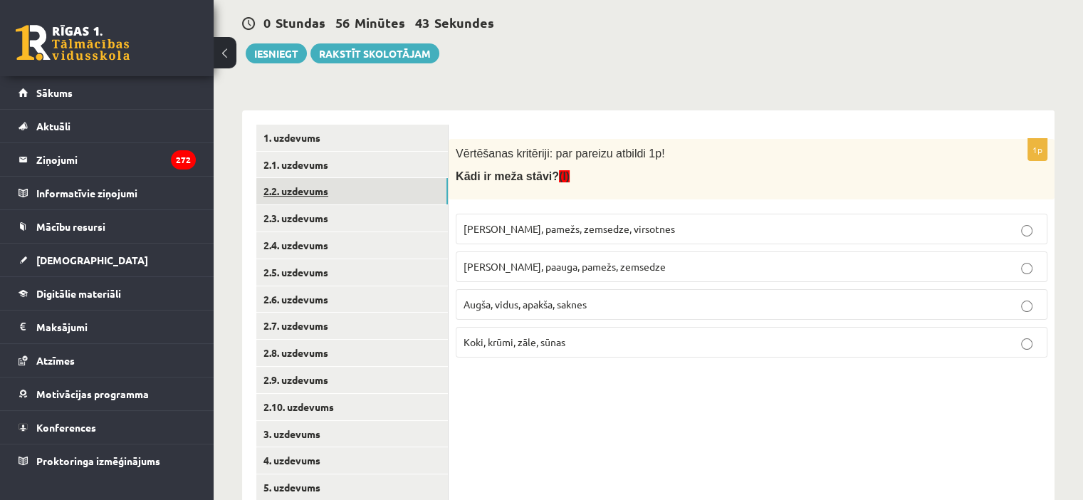
click at [370, 202] on link "2.2. uzdevums" at bounding box center [352, 191] width 192 height 26
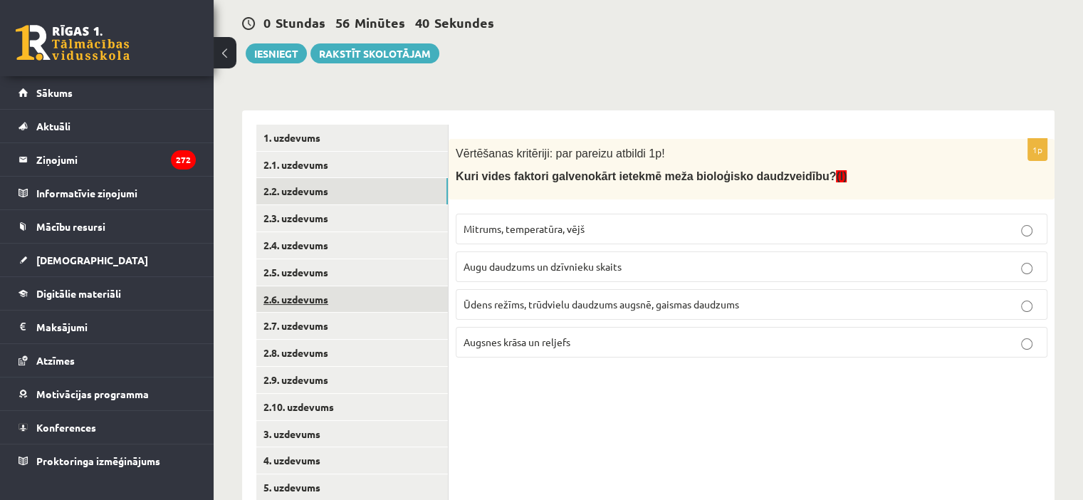
scroll to position [308, 0]
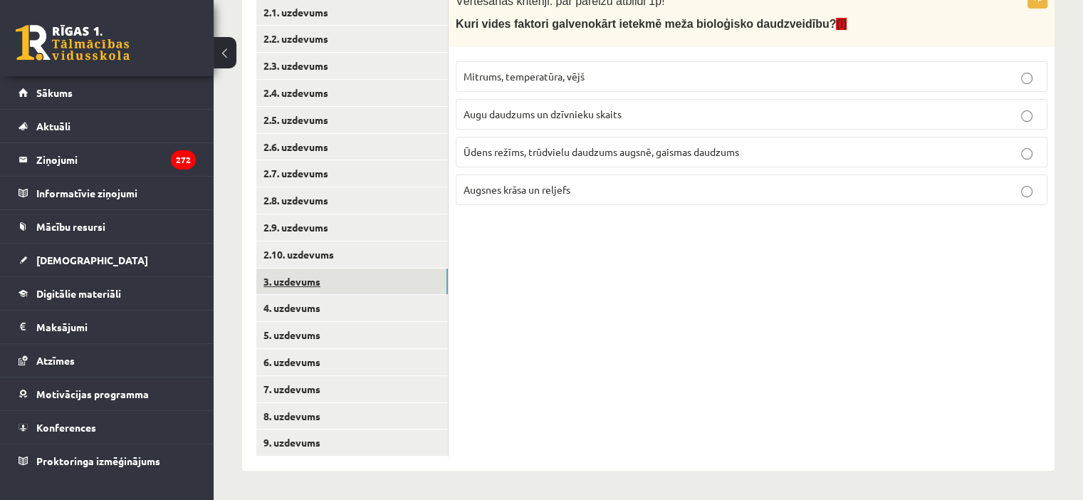
click at [330, 278] on link "3. uzdevums" at bounding box center [352, 282] width 192 height 26
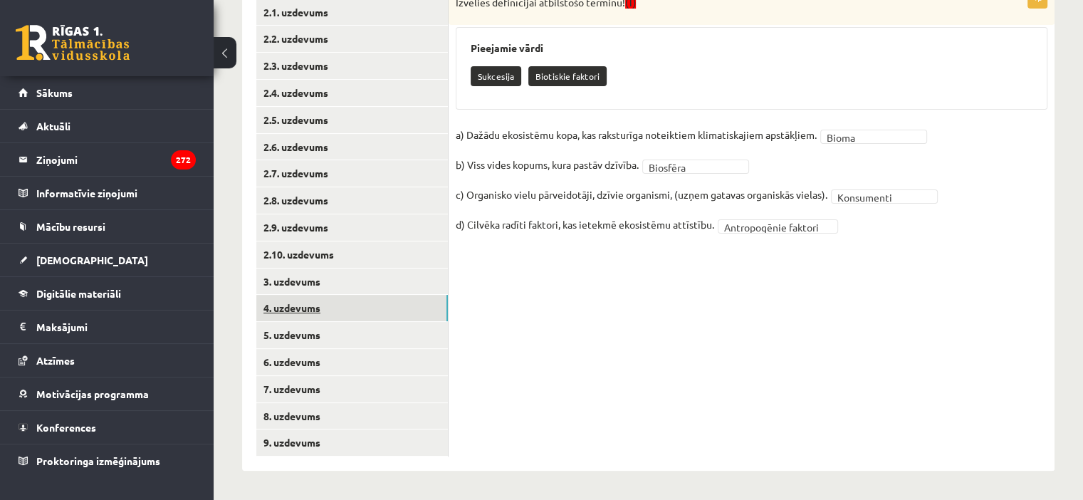
click at [328, 303] on link "4. uzdevums" at bounding box center [352, 308] width 192 height 26
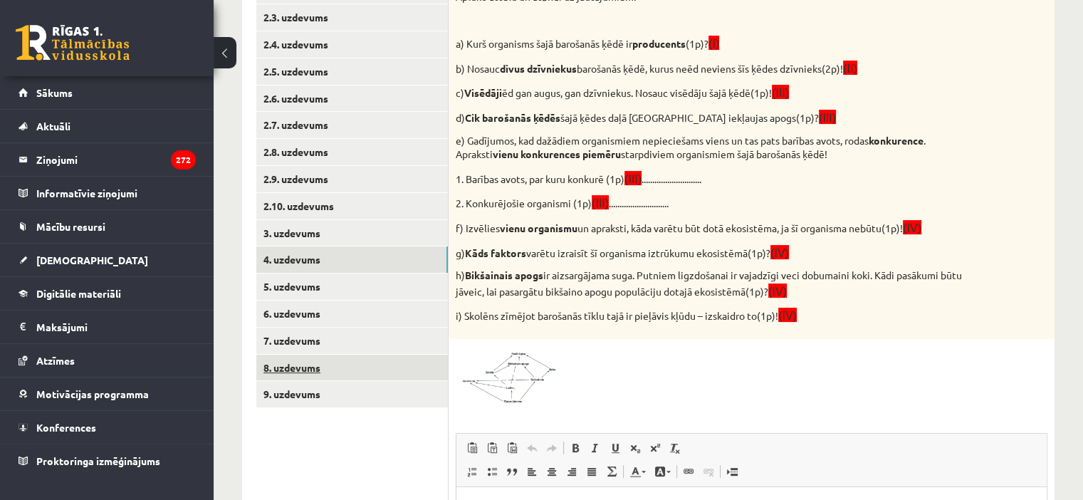
scroll to position [306, 0]
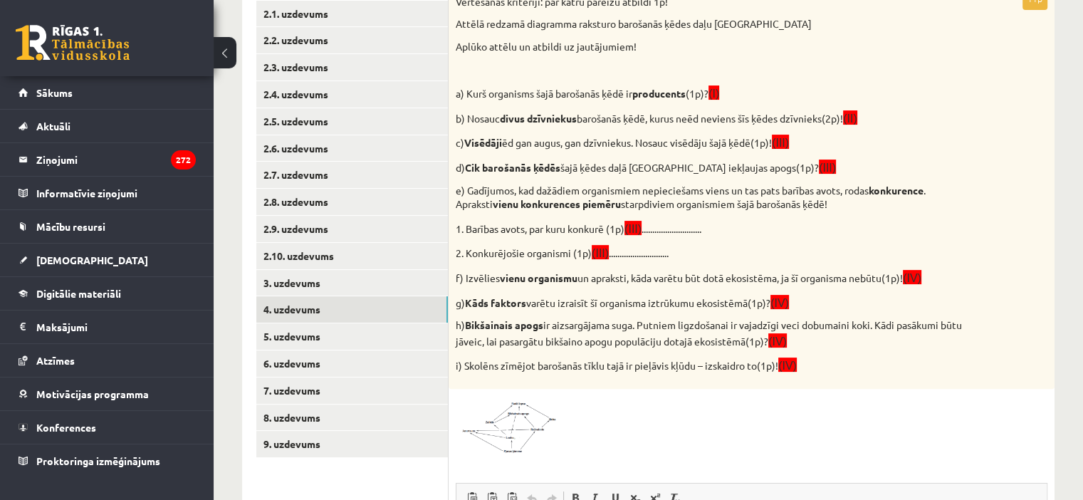
click at [521, 414] on img at bounding box center [509, 425] width 107 height 58
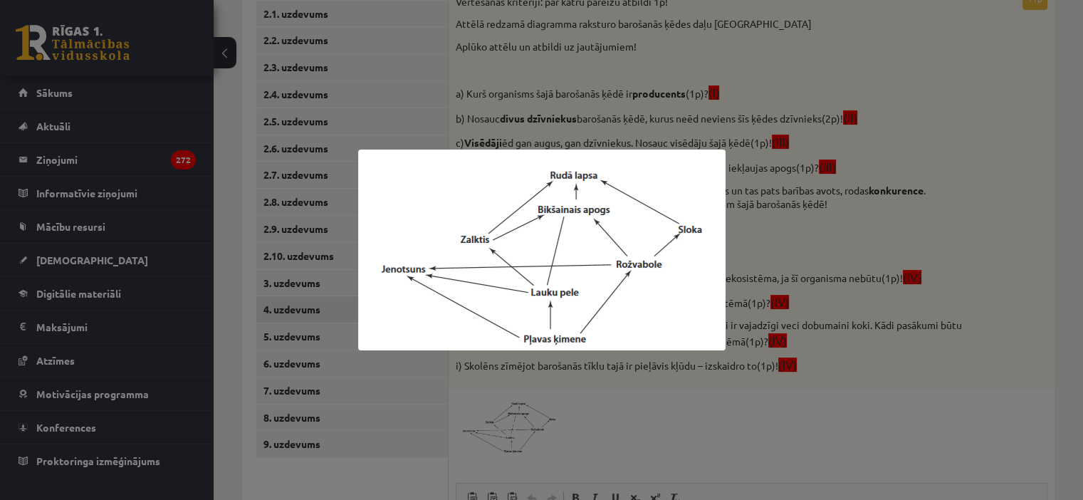
click at [245, 21] on div at bounding box center [541, 250] width 1083 height 500
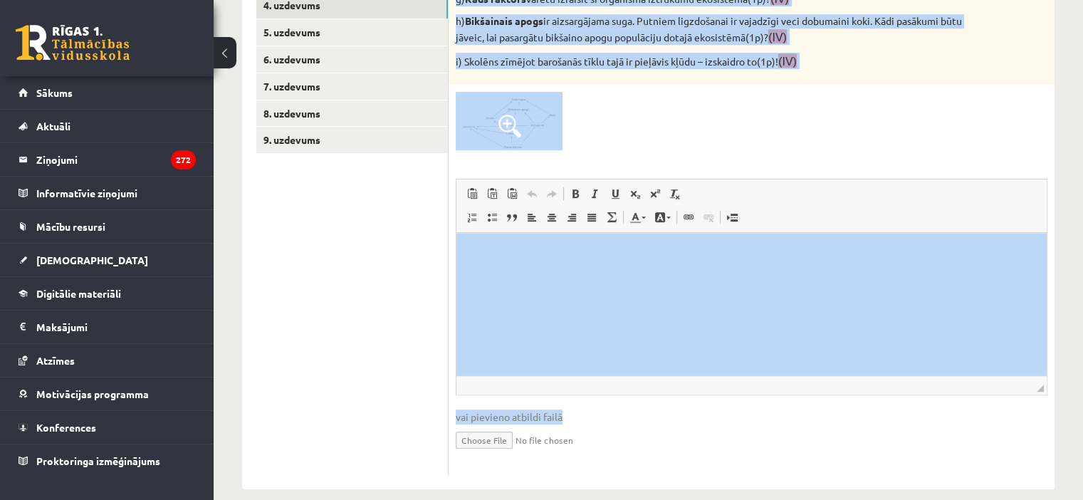
scroll to position [626, 0]
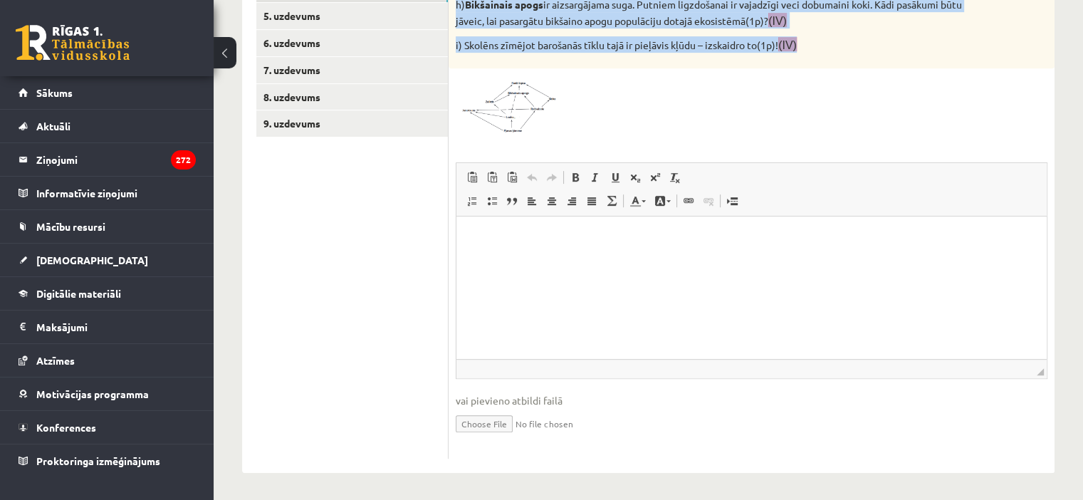
drag, startPoint x: 456, startPoint y: 243, endPoint x: 820, endPoint y: 33, distance: 420.5
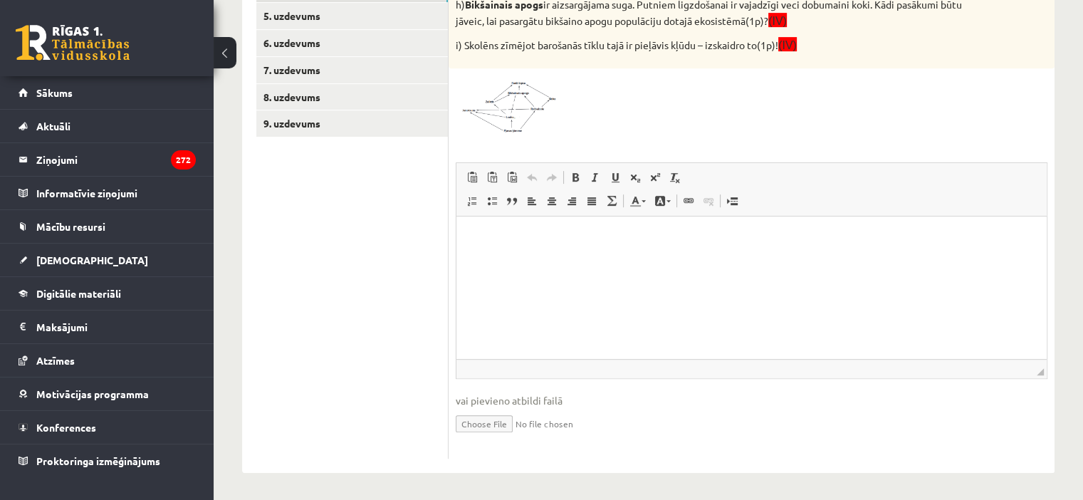
click at [445, 263] on ul "1. uzdevums 2.1. uzdevums 2.2. uzdevums 2.3. uzdevums 2.4. uzdevums 2.5. uzdevu…" at bounding box center [352, 56] width 192 height 806
click at [551, 255] on html at bounding box center [752, 237] width 590 height 43
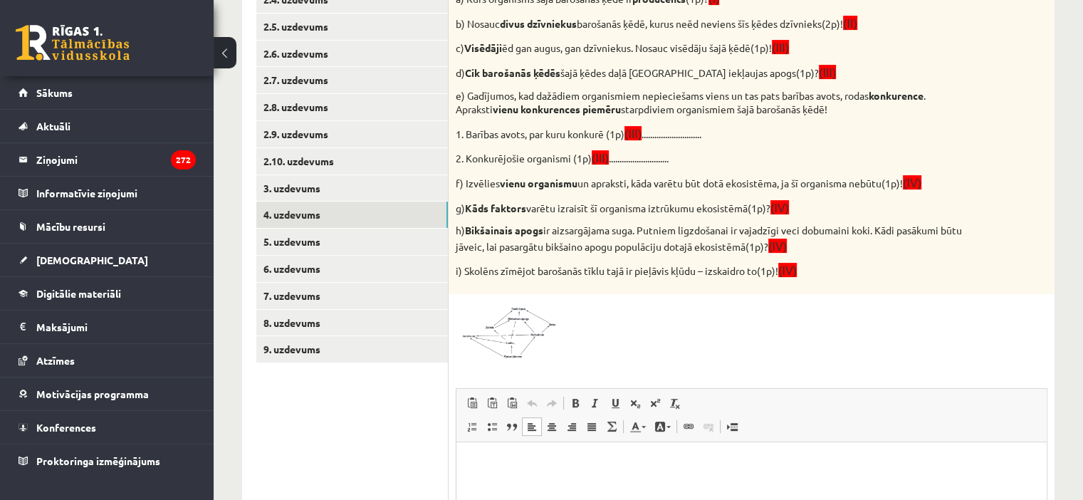
scroll to position [401, 0]
click at [548, 486] on p "**********" at bounding box center [752, 486] width 563 height 15
click at [605, 481] on p "**********" at bounding box center [752, 486] width 563 height 15
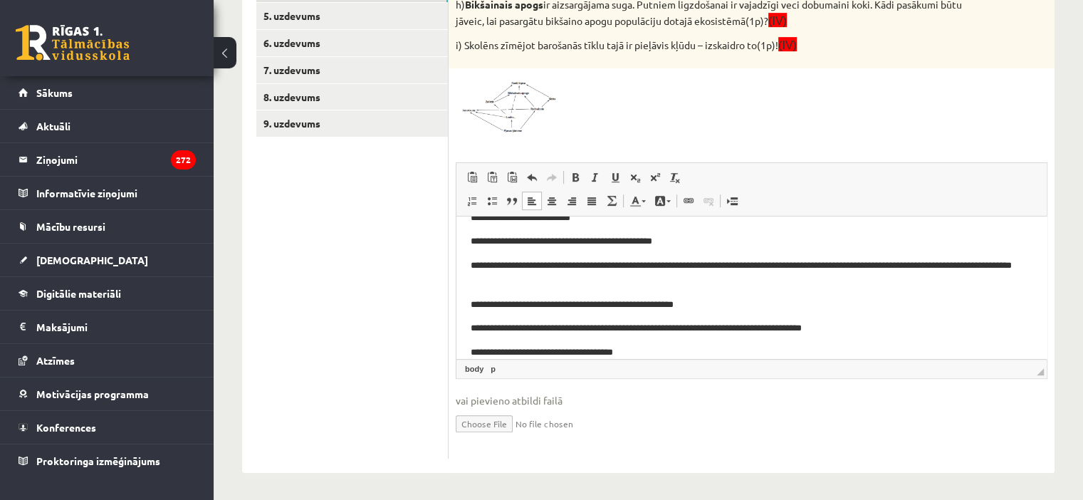
scroll to position [140, 0]
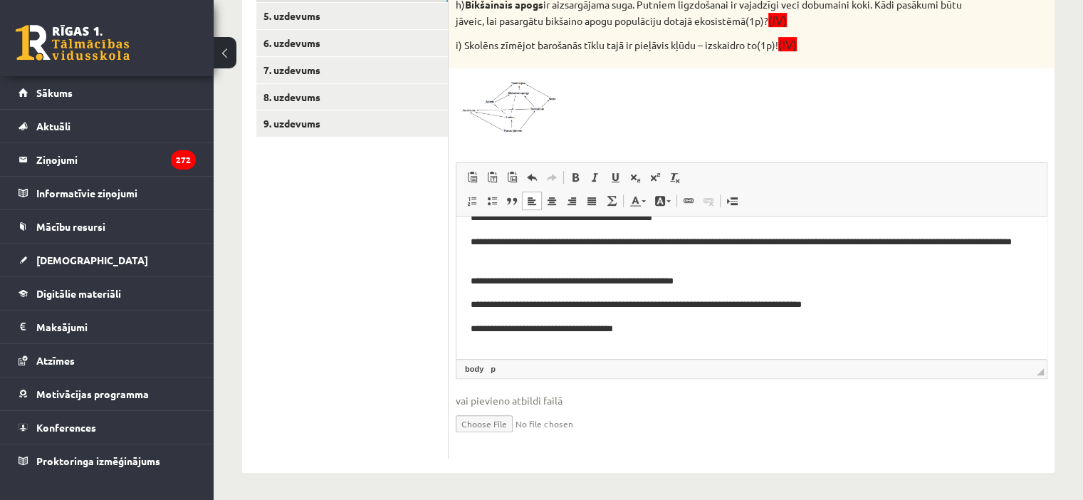
click at [690, 341] on body "**********" at bounding box center [752, 224] width 562 height 269
click at [821, 350] on p "**********" at bounding box center [746, 352] width 551 height 15
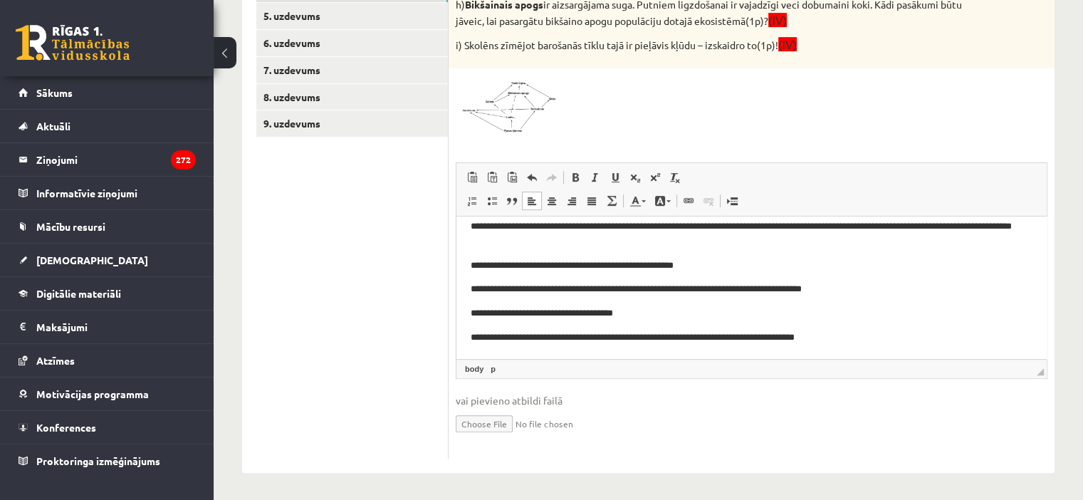
click at [918, 346] on html "**********" at bounding box center [752, 210] width 590 height 298
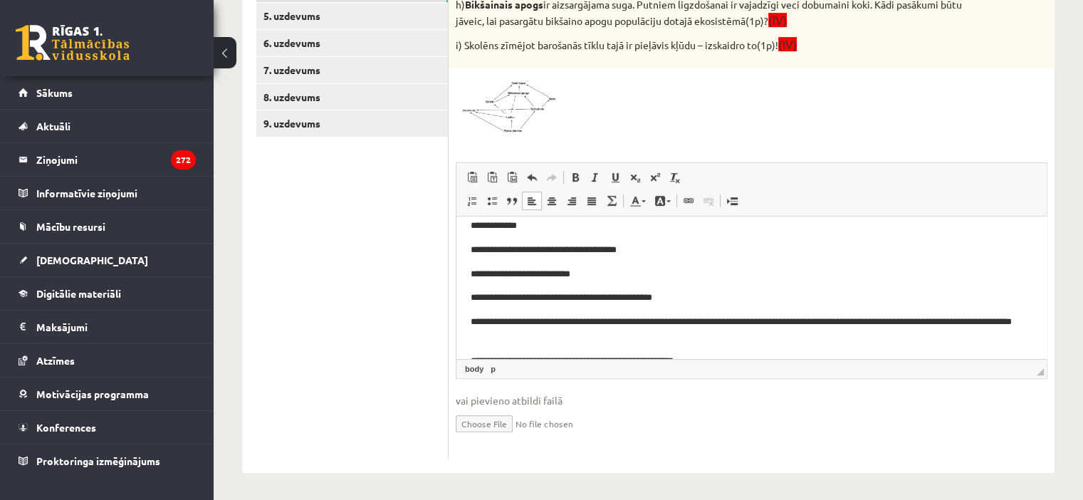
scroll to position [0, 0]
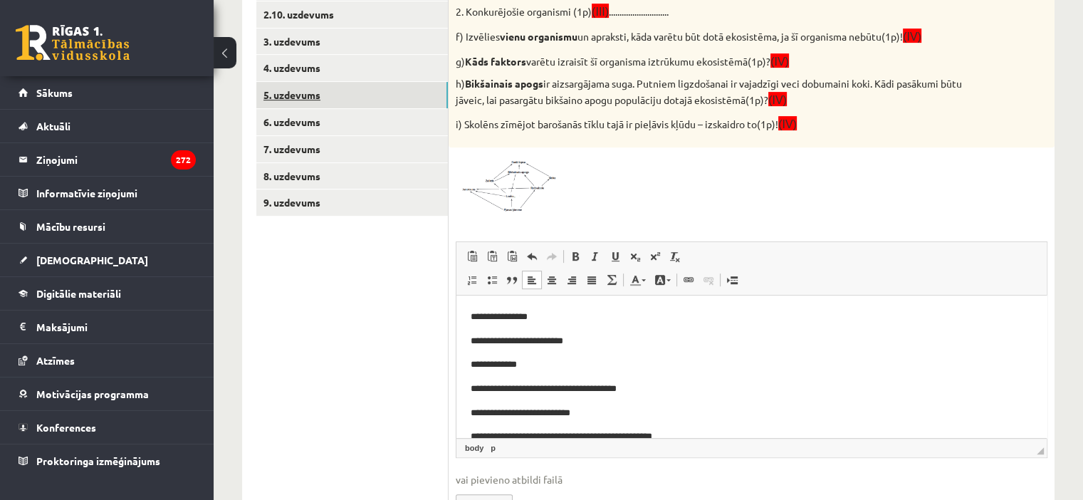
click at [359, 93] on link "5. uzdevums" at bounding box center [352, 95] width 192 height 26
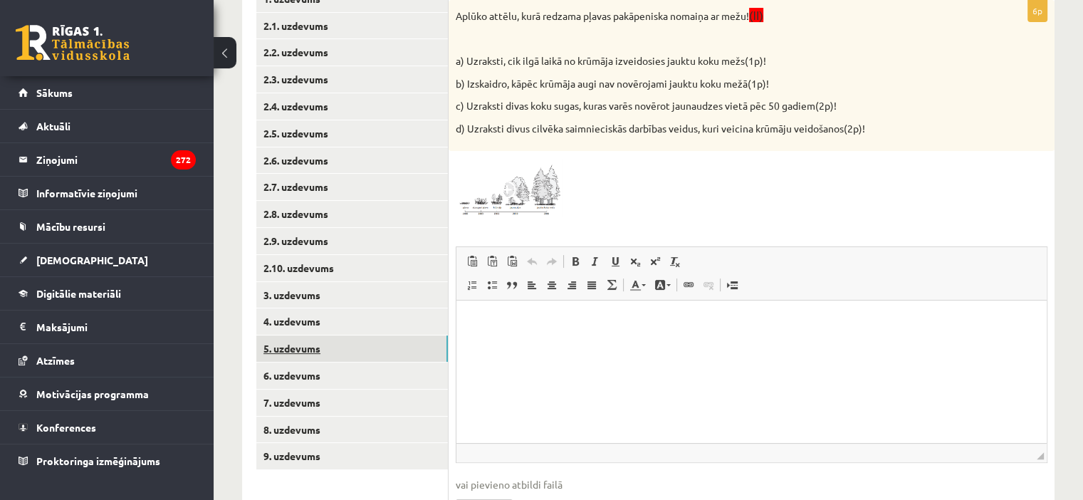
scroll to position [295, 0]
click at [369, 368] on link "6. uzdevums" at bounding box center [352, 374] width 192 height 26
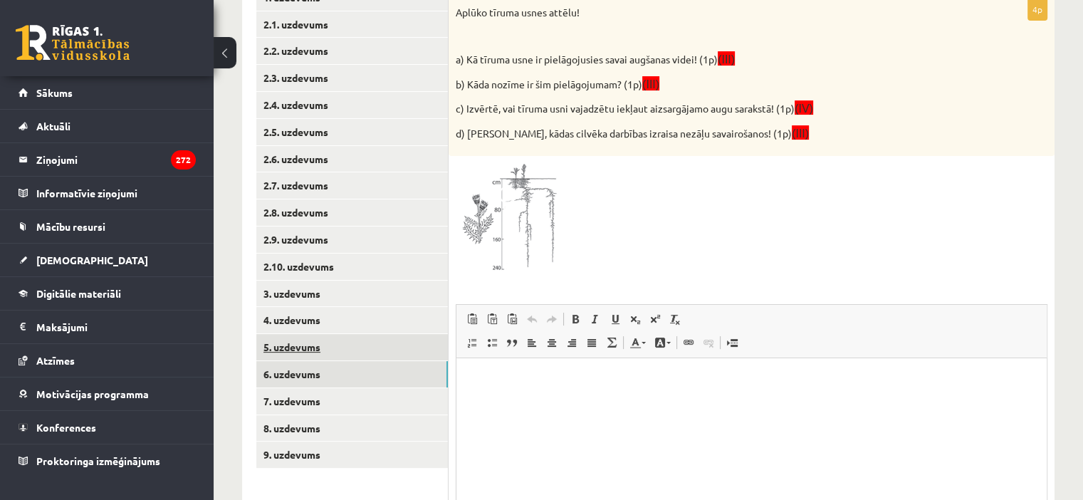
scroll to position [0, 0]
click at [359, 350] on link "5. uzdevums" at bounding box center [352, 347] width 192 height 26
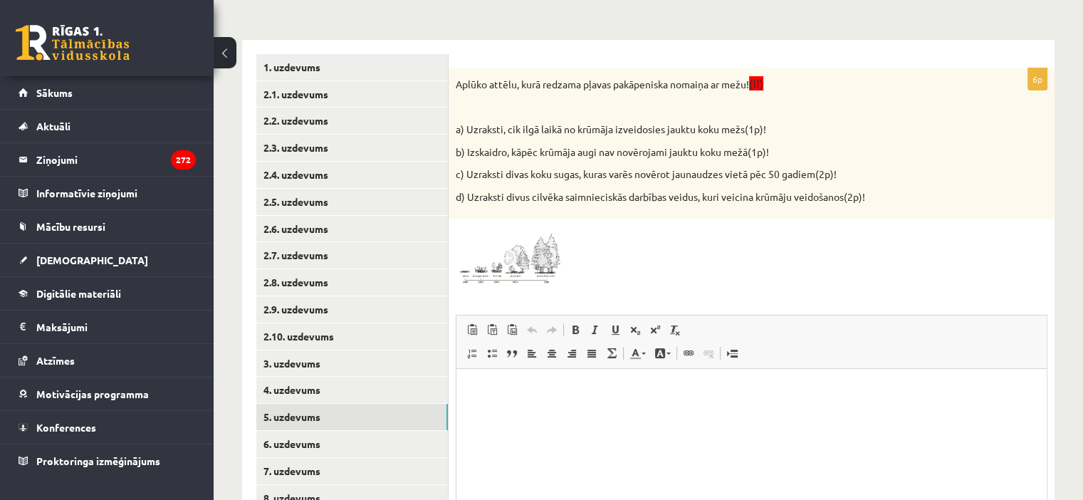
scroll to position [222, 0]
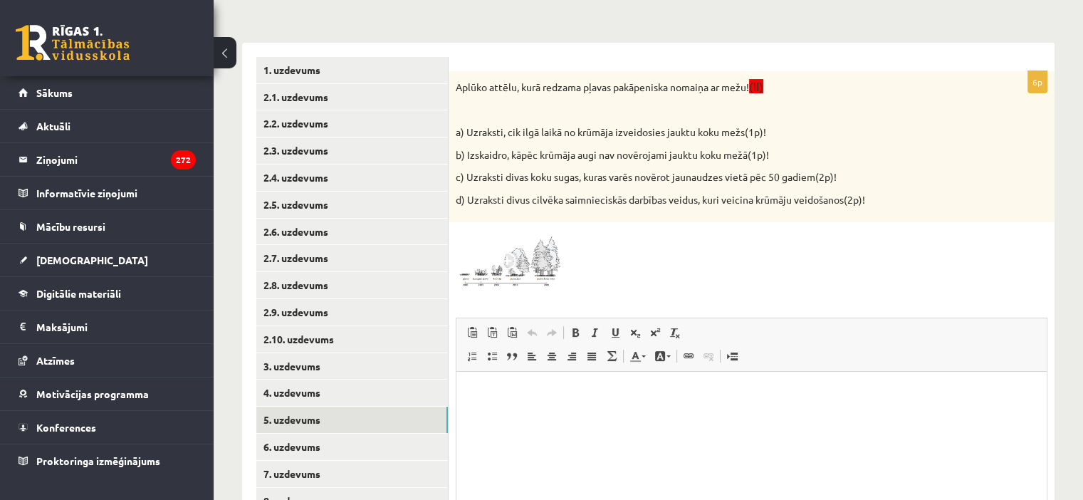
click at [531, 263] on img at bounding box center [509, 259] width 107 height 60
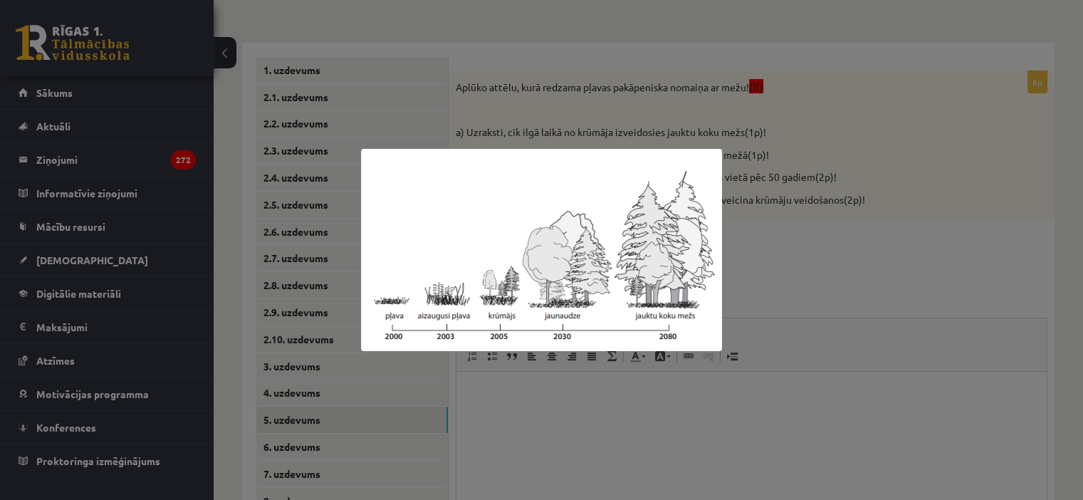
click at [1061, 303] on div at bounding box center [541, 250] width 1083 height 500
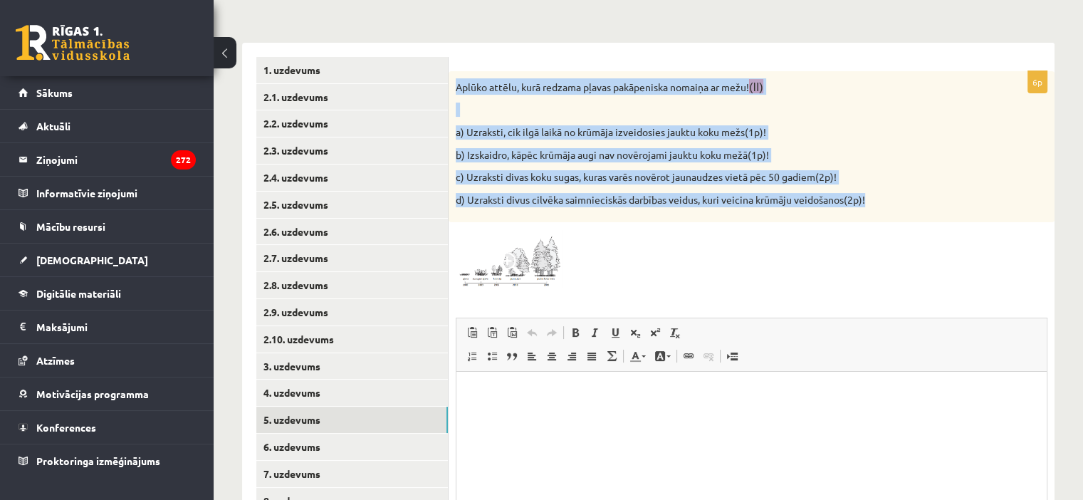
drag, startPoint x: 456, startPoint y: 83, endPoint x: 912, endPoint y: 189, distance: 467.9
click at [912, 189] on div "Aplūko attēlu, kurā redzama pļavas pakāpeniska nomaiņa ar mežu! (II) a) Uzrakst…" at bounding box center [752, 147] width 606 height 152
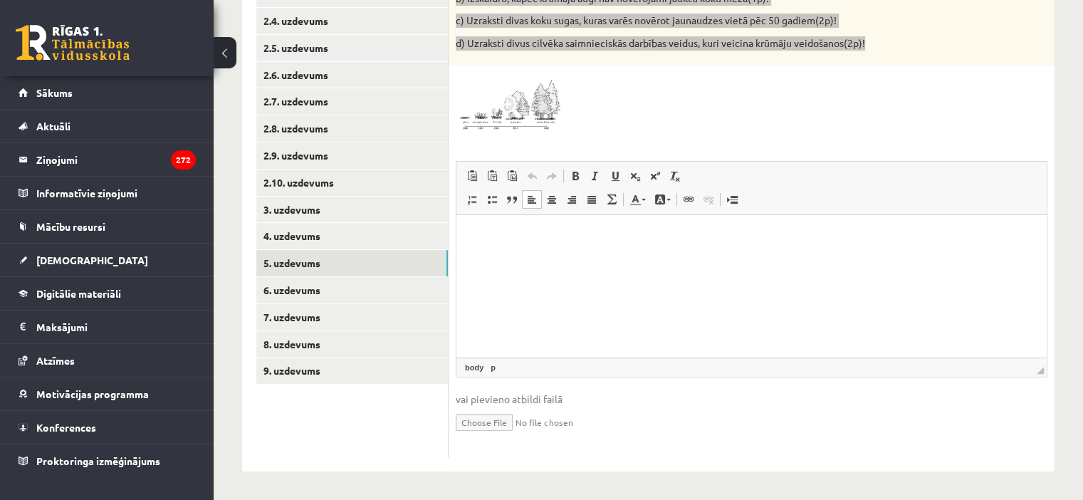
click at [531, 259] on html at bounding box center [752, 236] width 590 height 43
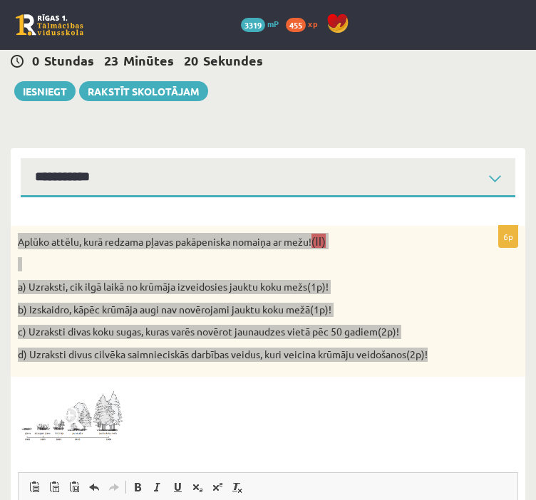
scroll to position [94, 0]
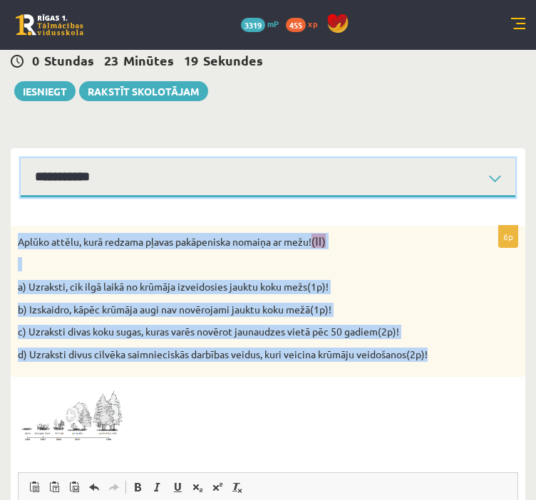
click at [469, 172] on select "**********" at bounding box center [268, 177] width 494 height 39
click at [21, 158] on select "**********" at bounding box center [268, 177] width 494 height 39
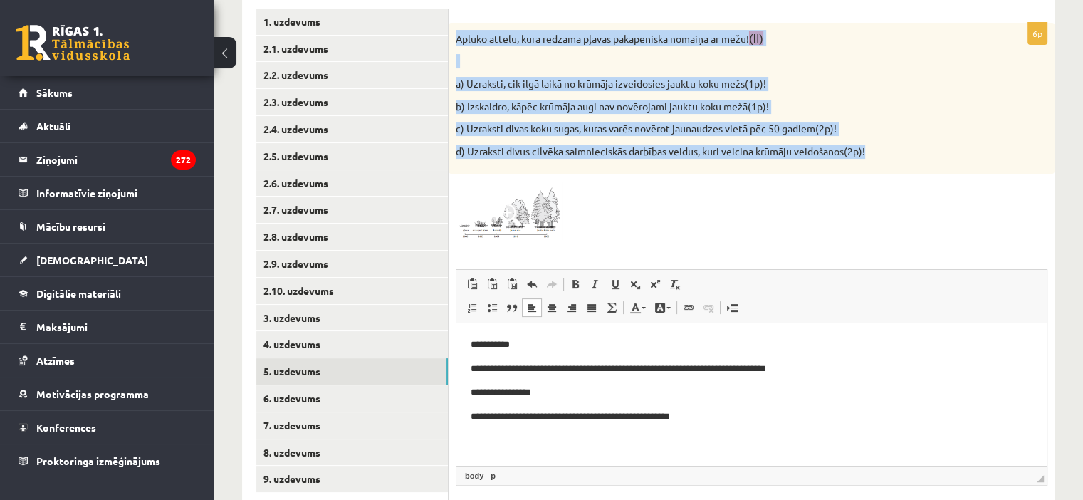
scroll to position [379, 0]
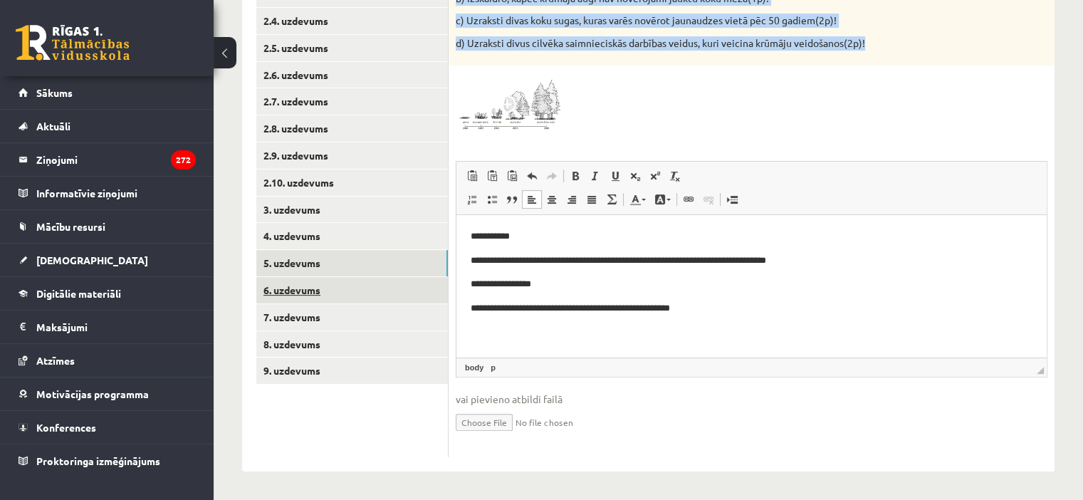
click at [380, 291] on link "6. uzdevums" at bounding box center [352, 290] width 192 height 26
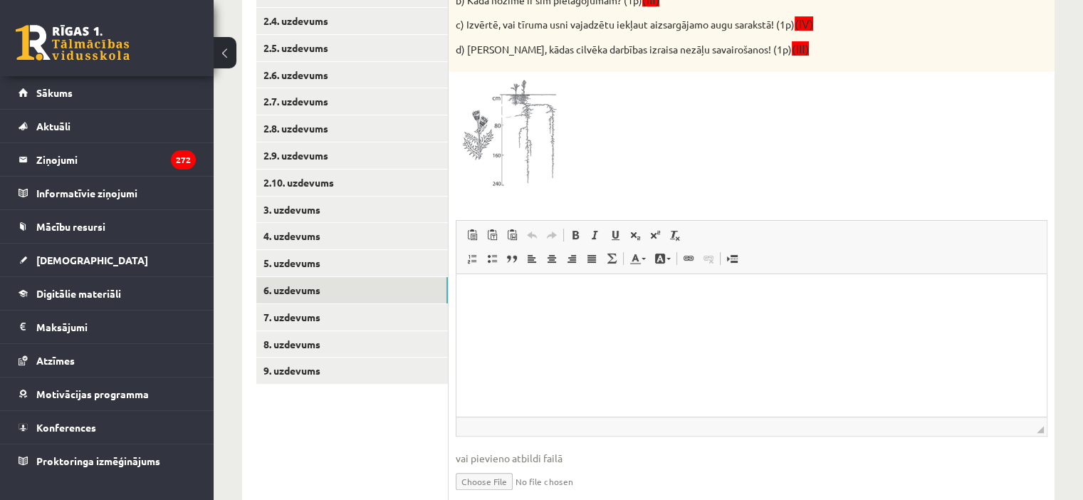
scroll to position [247, 0]
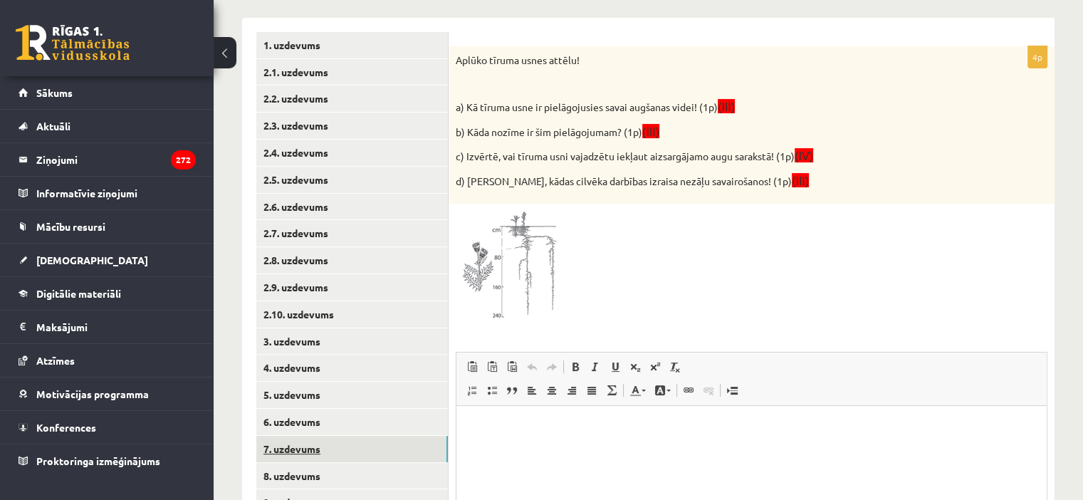
click at [345, 451] on link "7. uzdevums" at bounding box center [352, 449] width 192 height 26
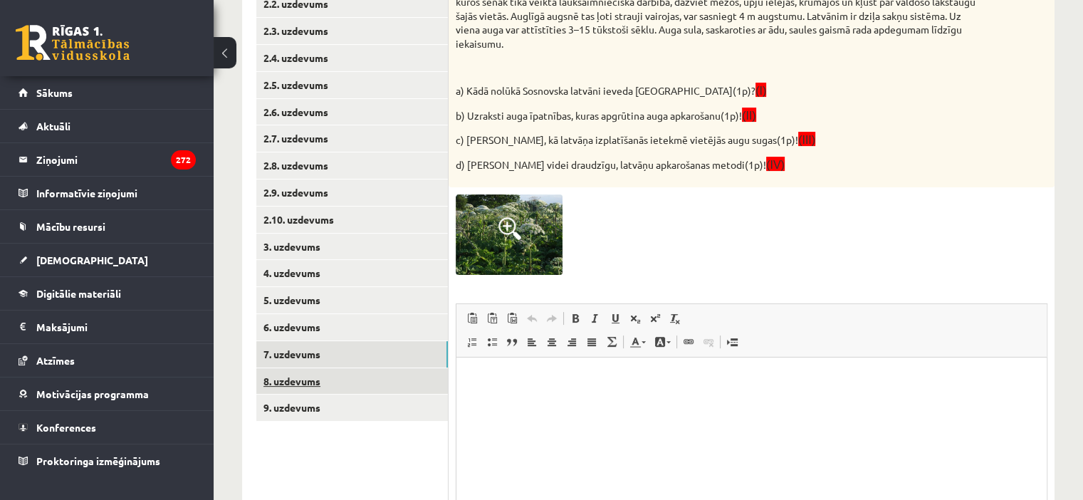
scroll to position [0, 0]
click at [338, 364] on link "7. uzdevums" at bounding box center [352, 354] width 192 height 26
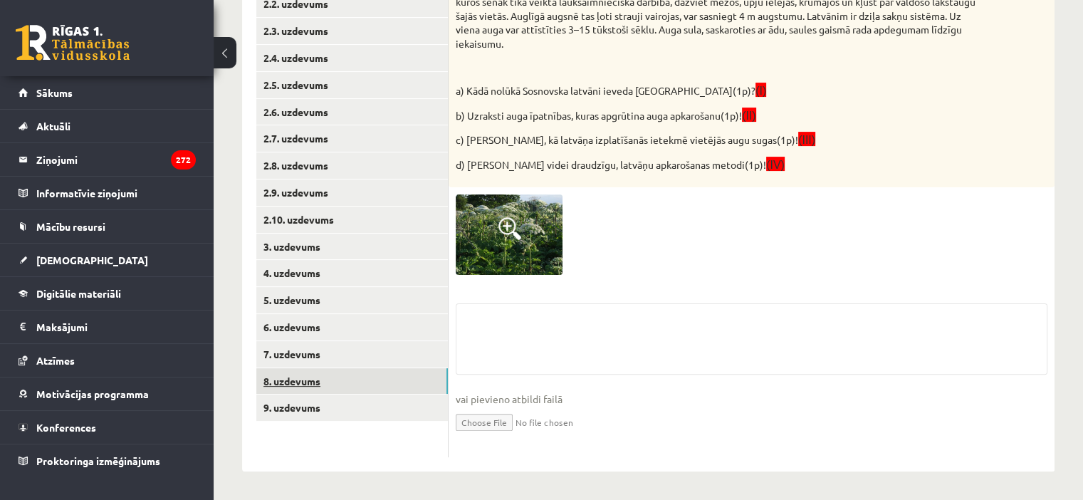
click at [343, 388] on link "8. uzdevums" at bounding box center [352, 381] width 192 height 26
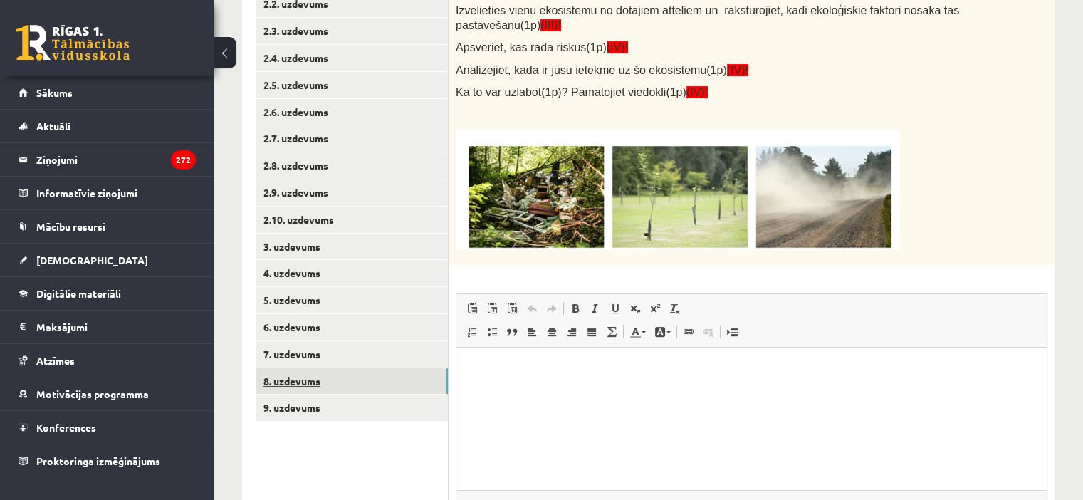
scroll to position [343, 0]
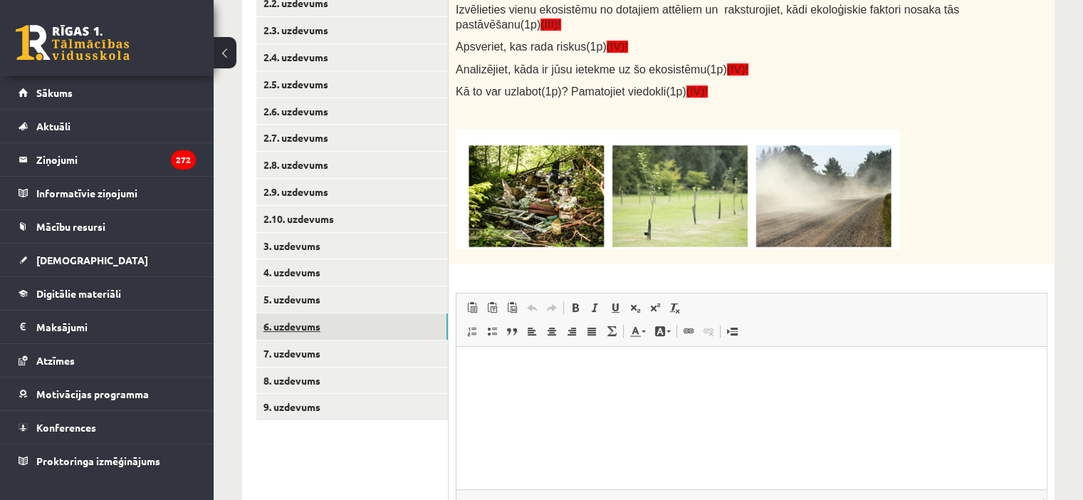
click at [336, 324] on link "6. uzdevums" at bounding box center [352, 326] width 192 height 26
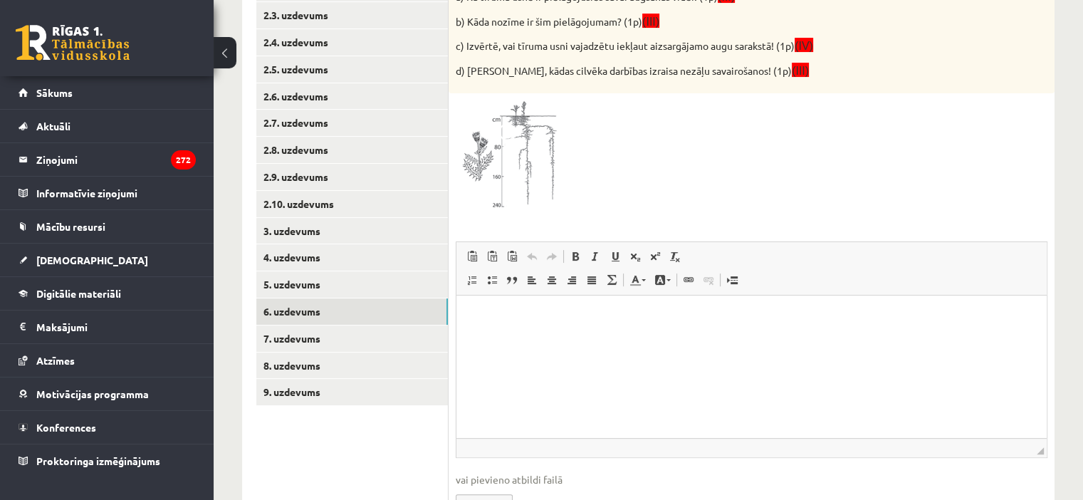
scroll to position [328, 0]
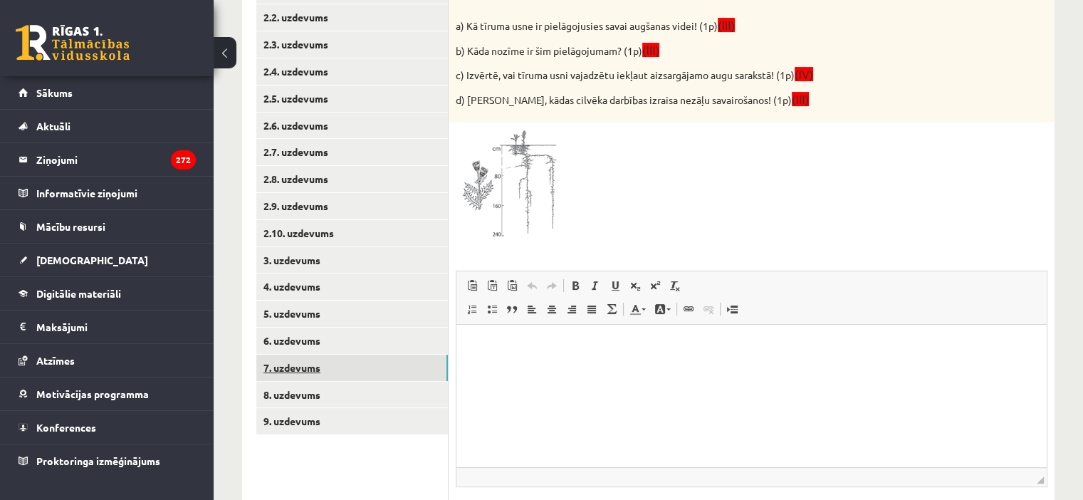
click at [419, 374] on link "7. uzdevums" at bounding box center [352, 368] width 192 height 26
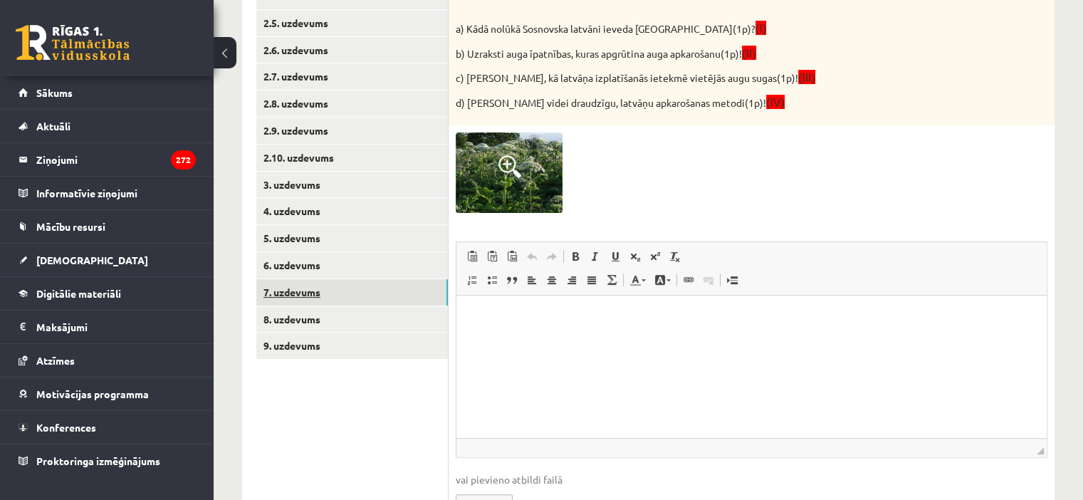
scroll to position [407, 0]
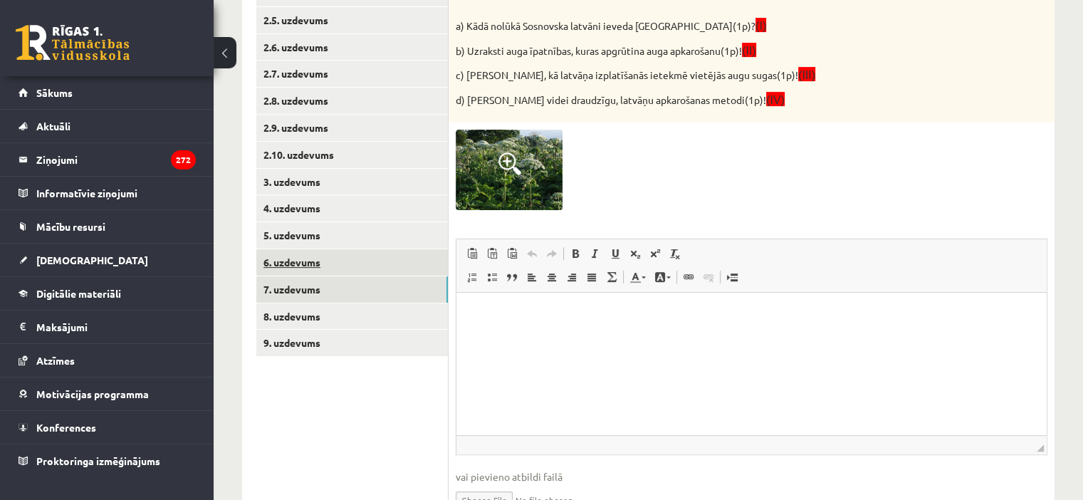
click at [370, 263] on link "6. uzdevums" at bounding box center [352, 262] width 192 height 26
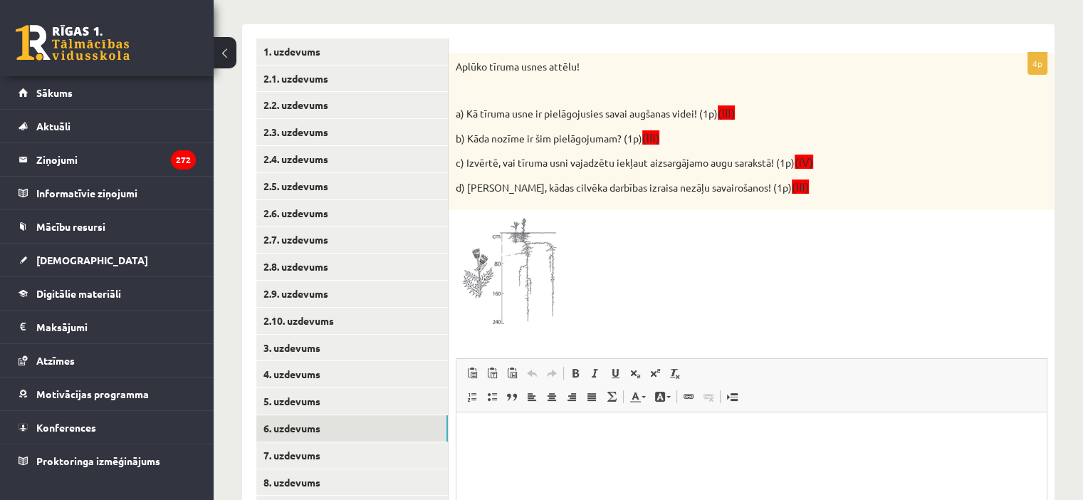
scroll to position [370, 0]
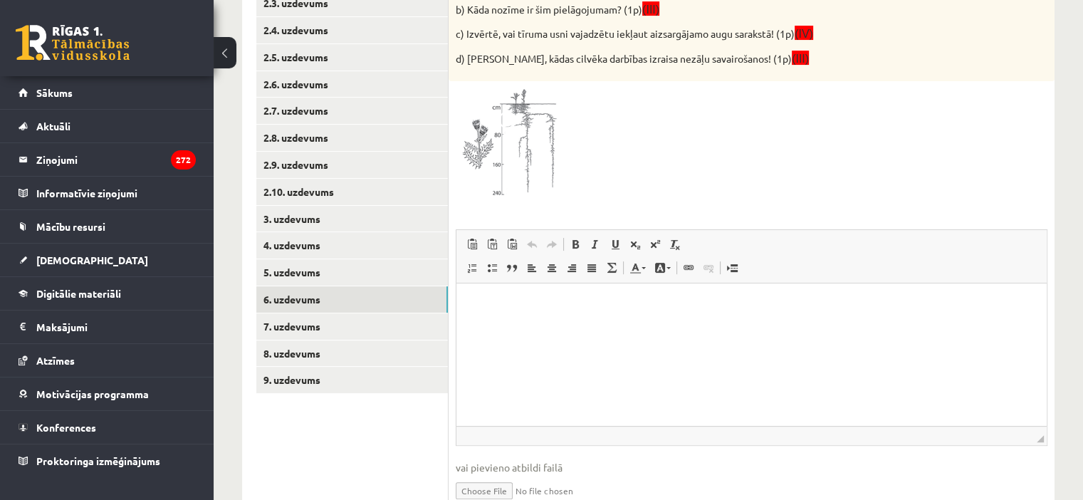
click at [513, 143] on img at bounding box center [509, 144] width 107 height 113
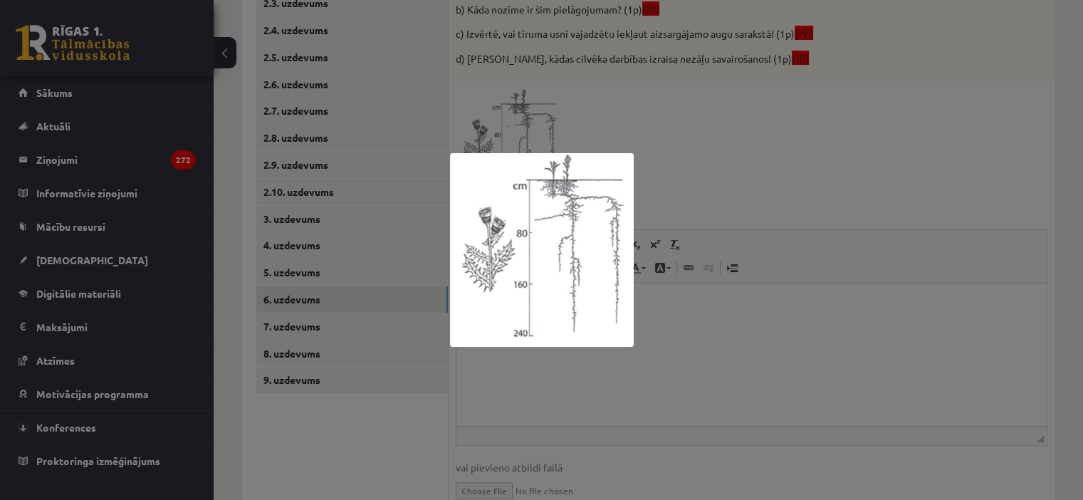
click at [407, 439] on div at bounding box center [541, 250] width 1083 height 500
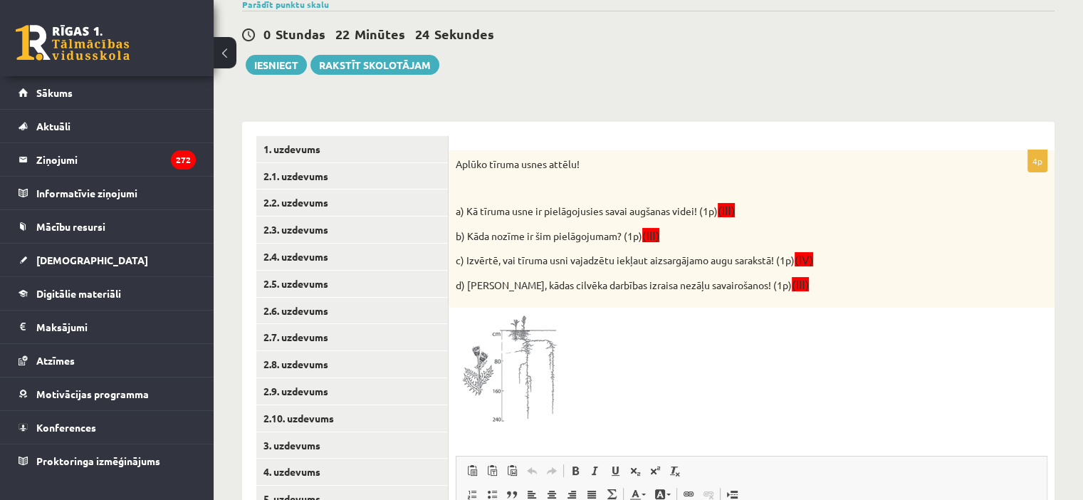
scroll to position [140, 0]
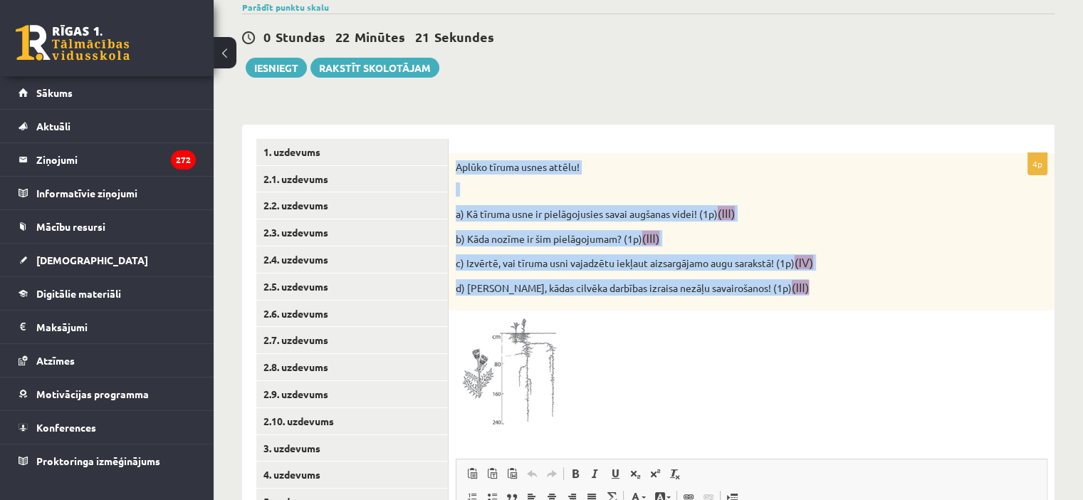
drag, startPoint x: 458, startPoint y: 163, endPoint x: 840, endPoint y: 308, distance: 408.5
click at [840, 308] on div "Aplūko tīruma usnes attēlu! a) Kā tīruma usne ir pielāgojusies savai augšanas v…" at bounding box center [752, 232] width 606 height 158
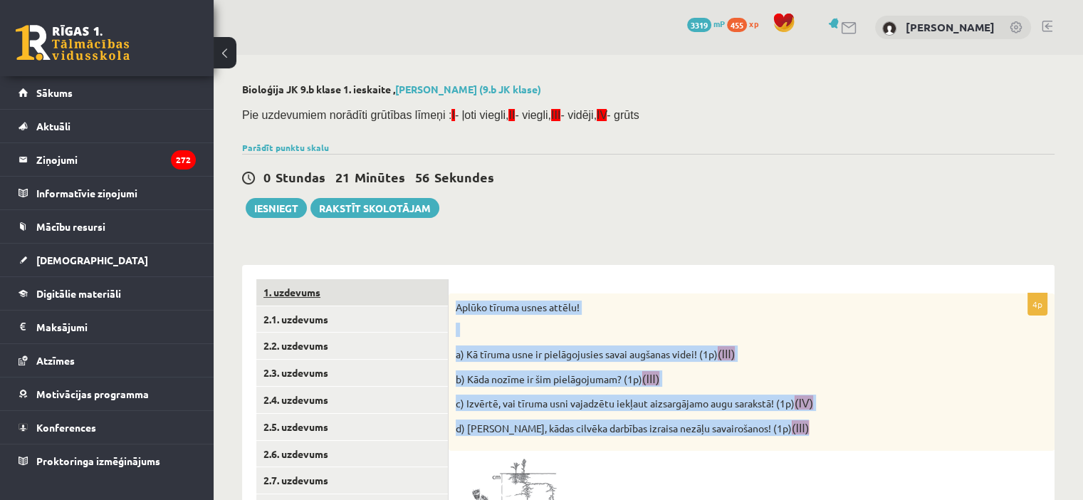
scroll to position [437, 0]
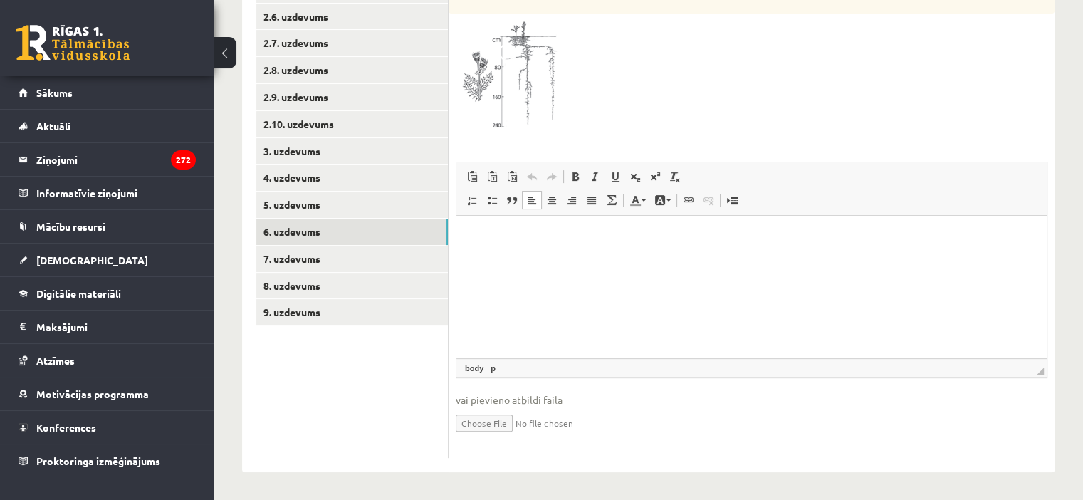
click at [541, 230] on p "Визуальный текстовый редактор, wiswyg-editor-user-answer-47024792345940" at bounding box center [752, 237] width 562 height 15
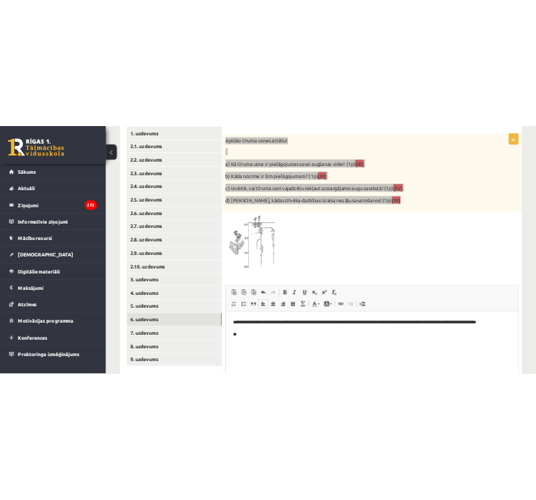
scroll to position [279, 0]
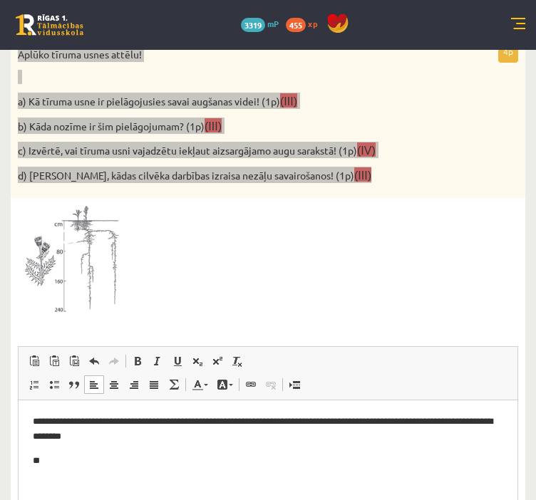
click at [385, 440] on p "**********" at bounding box center [268, 430] width 471 height 30
click at [160, 460] on p "**" at bounding box center [268, 461] width 471 height 15
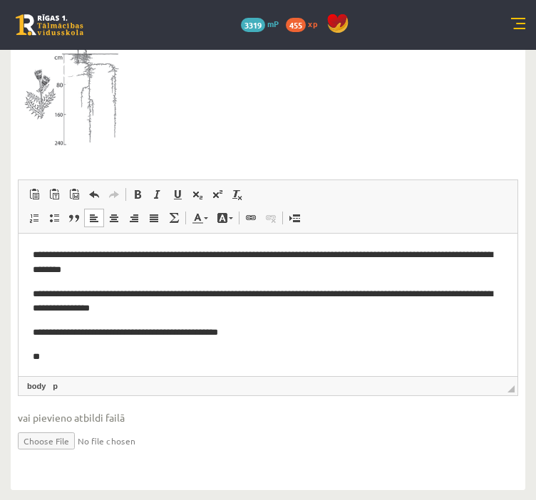
scroll to position [3, 0]
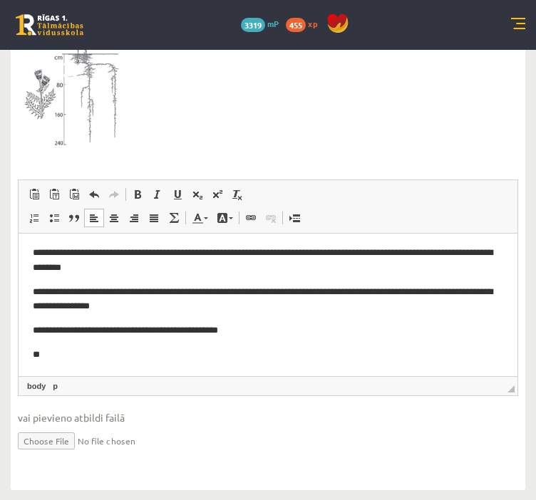
click at [287, 330] on p "**********" at bounding box center [263, 330] width 460 height 15
click at [232, 350] on p "**" at bounding box center [263, 355] width 460 height 15
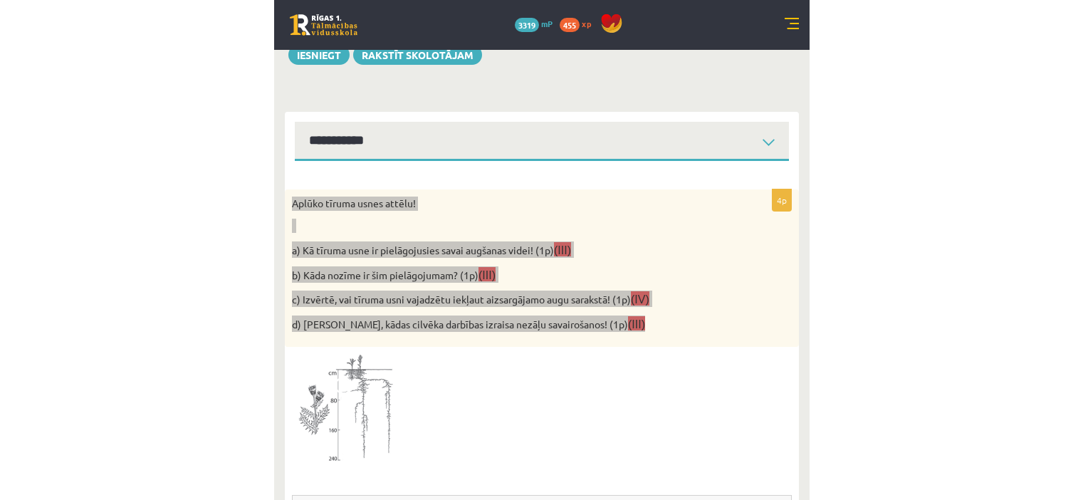
scroll to position [130, 0]
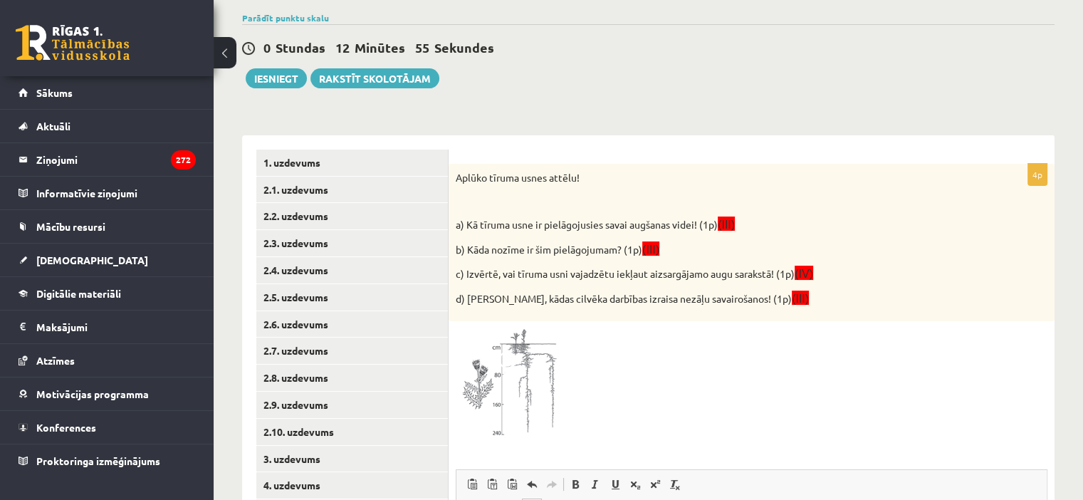
click at [236, 380] on div "Bioloģija JK 9.b klase 1. ieskaite , Evija Litvinova (9.b JK klase) Pie uzdevum…" at bounding box center [649, 366] width 870 height 883
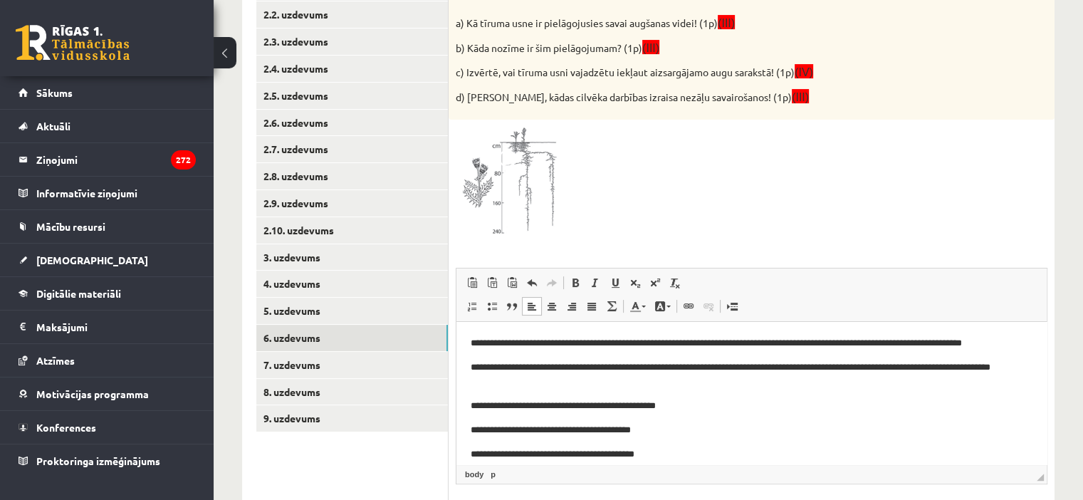
scroll to position [332, 0]
click at [311, 358] on link "7. uzdevums" at bounding box center [352, 364] width 192 height 26
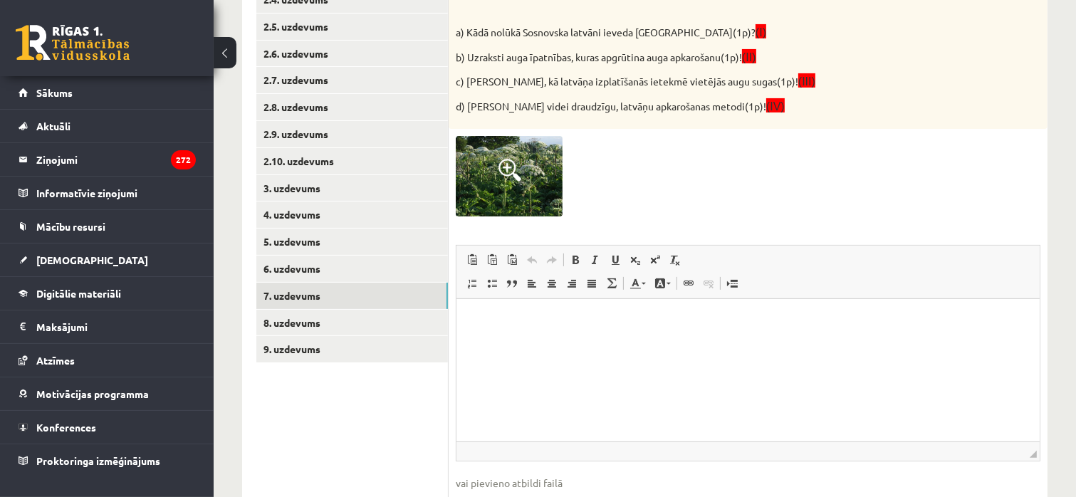
scroll to position [405, 0]
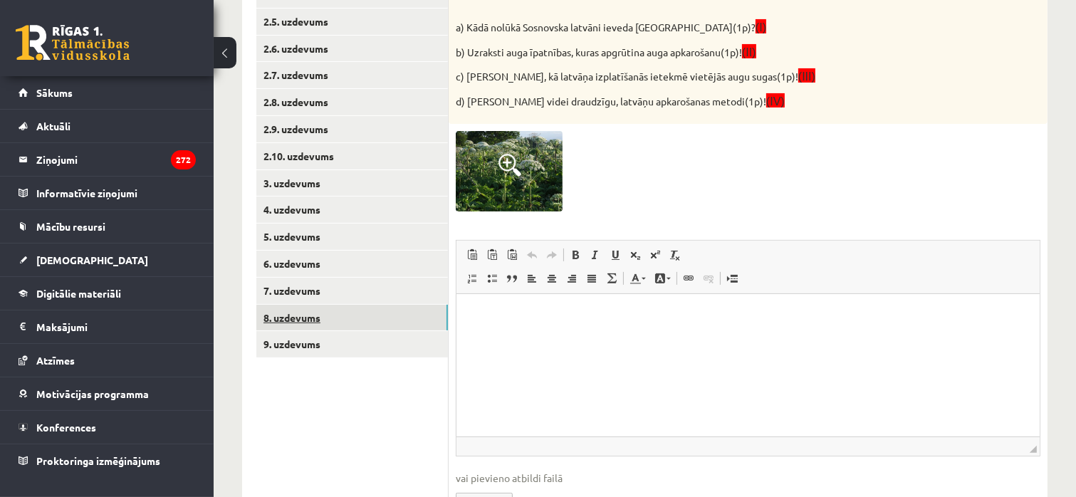
click at [399, 309] on link "8. uzdevums" at bounding box center [352, 318] width 192 height 26
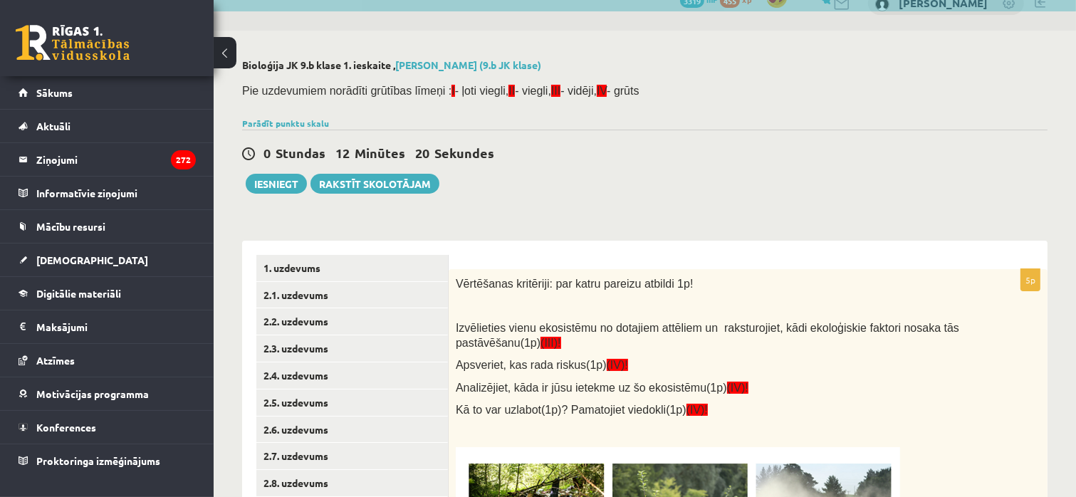
scroll to position [12, 0]
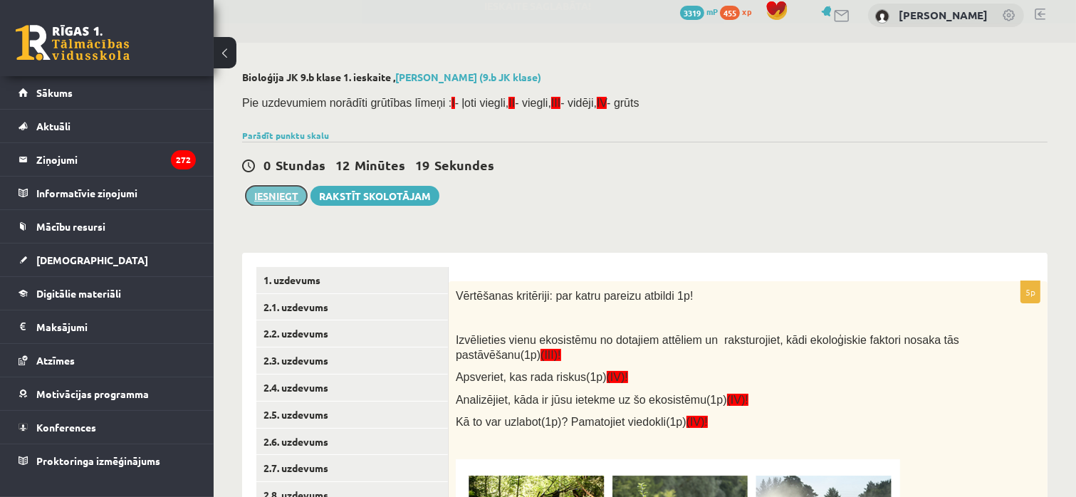
click at [283, 195] on button "Iesniegt" at bounding box center [276, 196] width 61 height 20
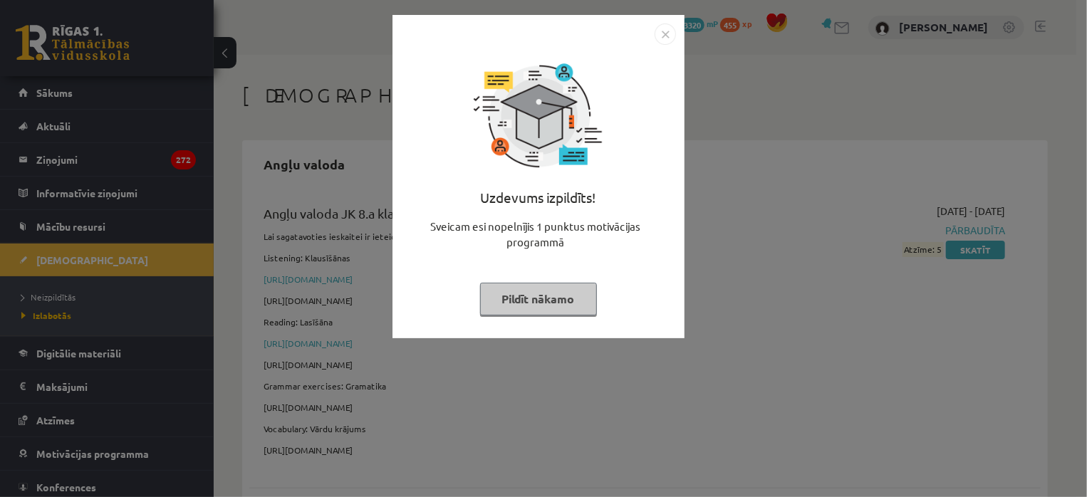
click at [573, 297] on button "Pildīt nākamo" at bounding box center [538, 299] width 117 height 33
